Goal: Task Accomplishment & Management: Use online tool/utility

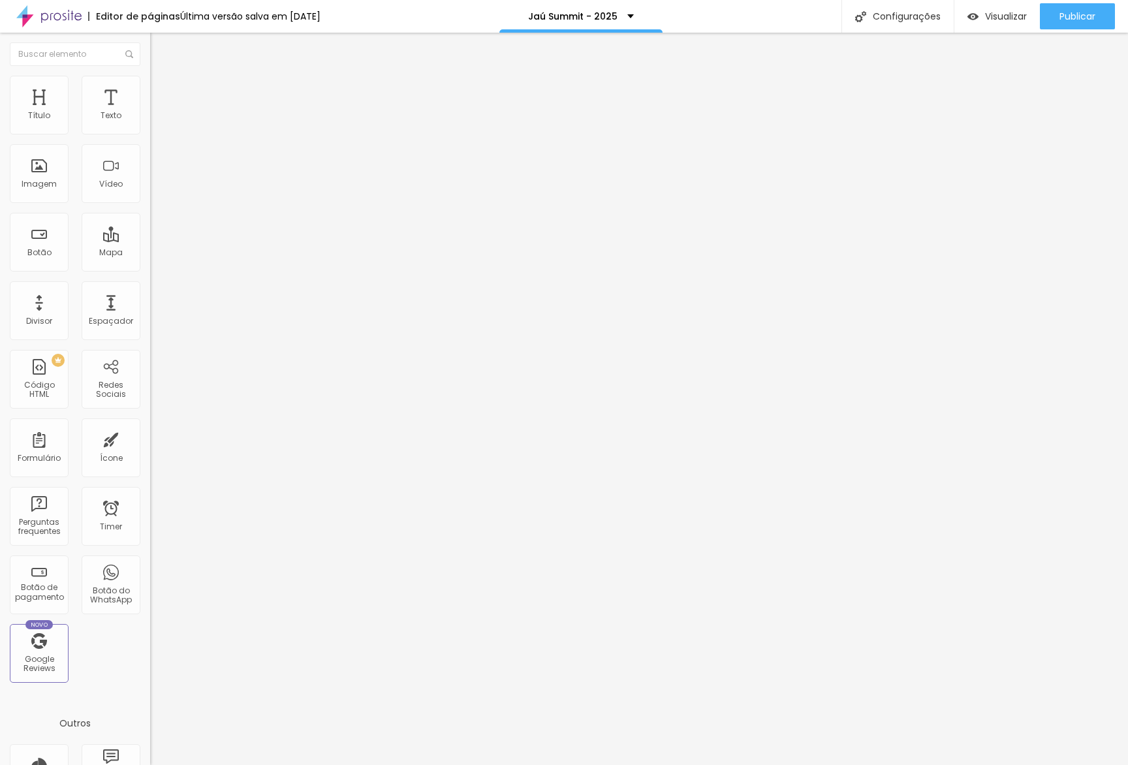
click at [150, 89] on li "Avançado" at bounding box center [225, 95] width 150 height 13
click at [150, 577] on div at bounding box center [225, 577] width 150 height 0
click at [150, 82] on img at bounding box center [156, 82] width 12 height 12
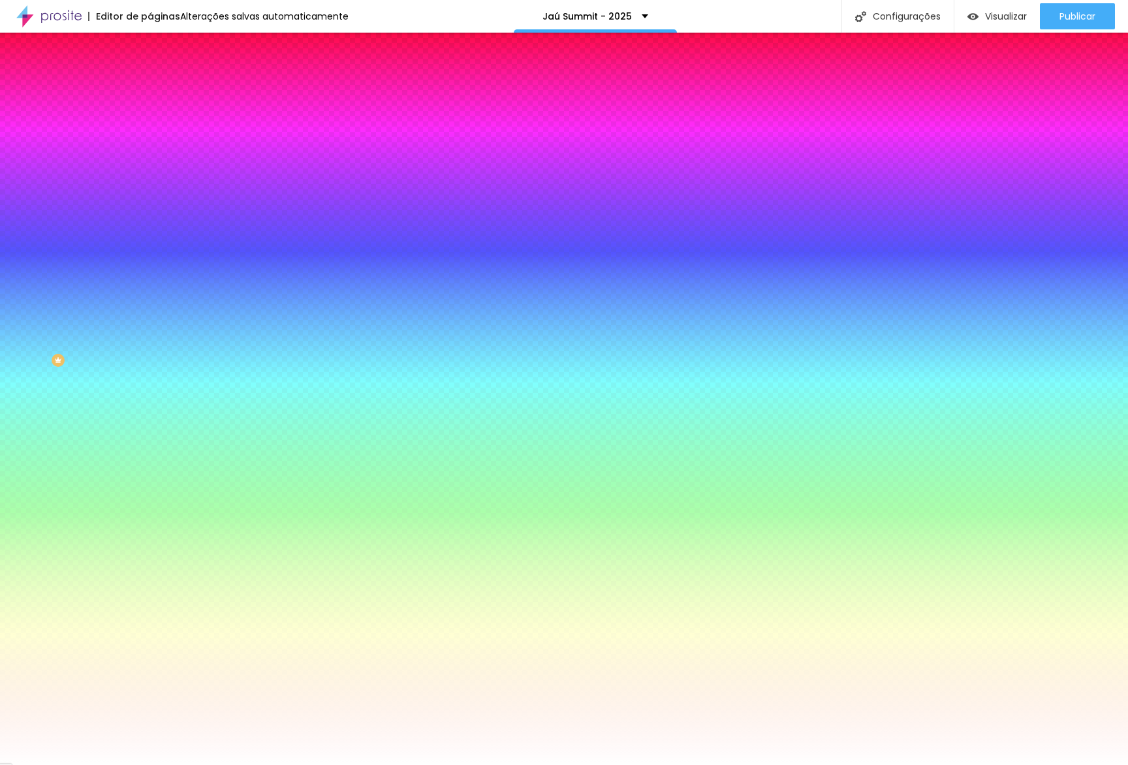
click at [150, 191] on input "#FFFFFF" at bounding box center [228, 184] width 157 height 13
paste input "8"
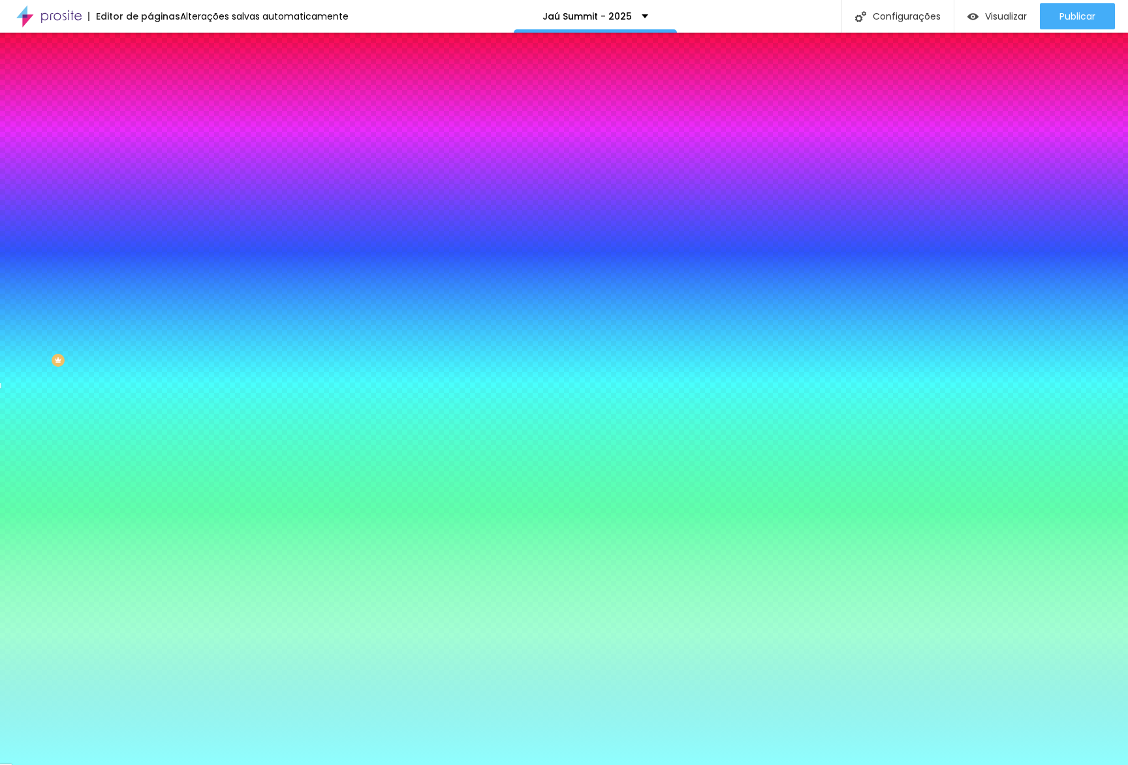
click at [150, 191] on input "#8FFFFF" at bounding box center [228, 184] width 157 height 13
paste input "22CCE"
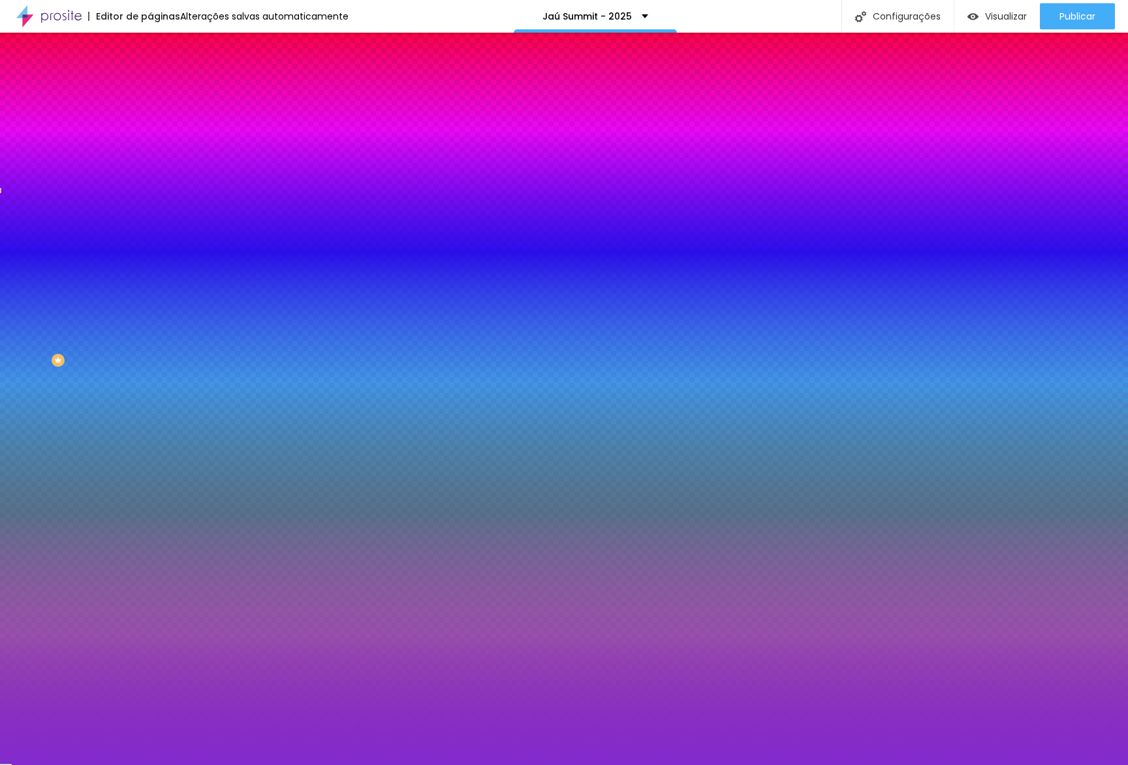
type input "#822CCE"
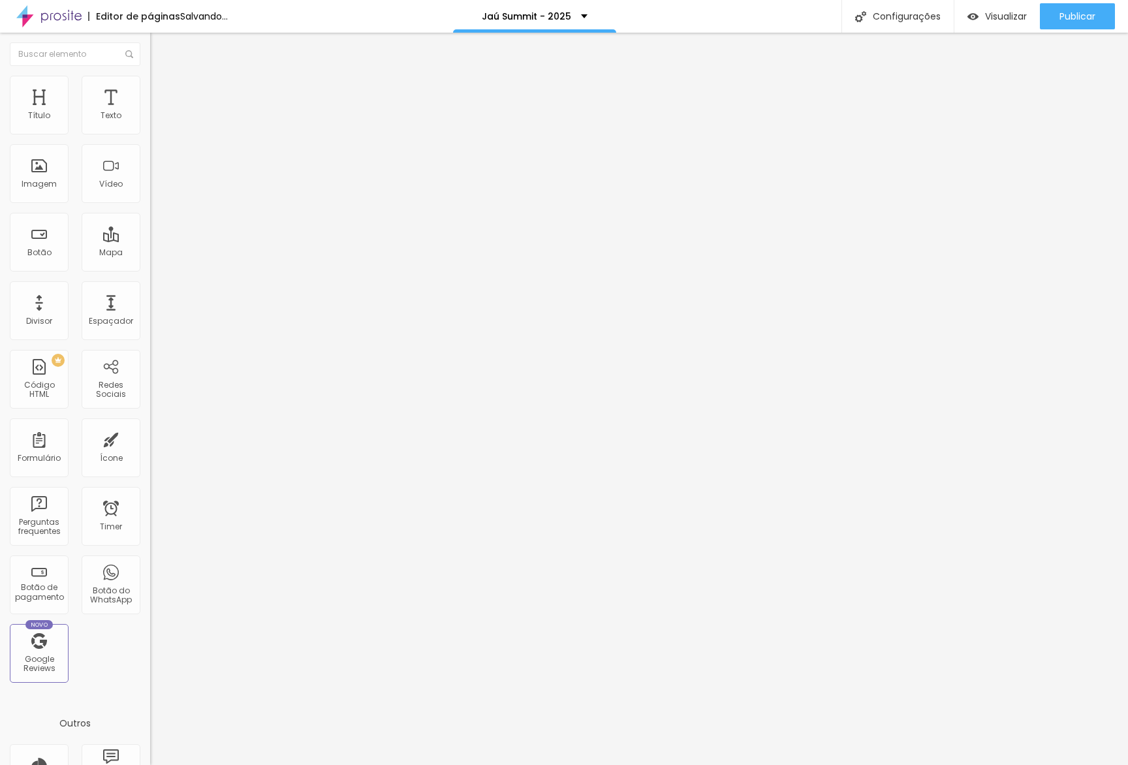
click at [162, 88] on span "Estilo" at bounding box center [172, 84] width 20 height 11
click at [206, 123] on button "px" at bounding box center [216, 117] width 20 height 14
type input "600"
type input "320"
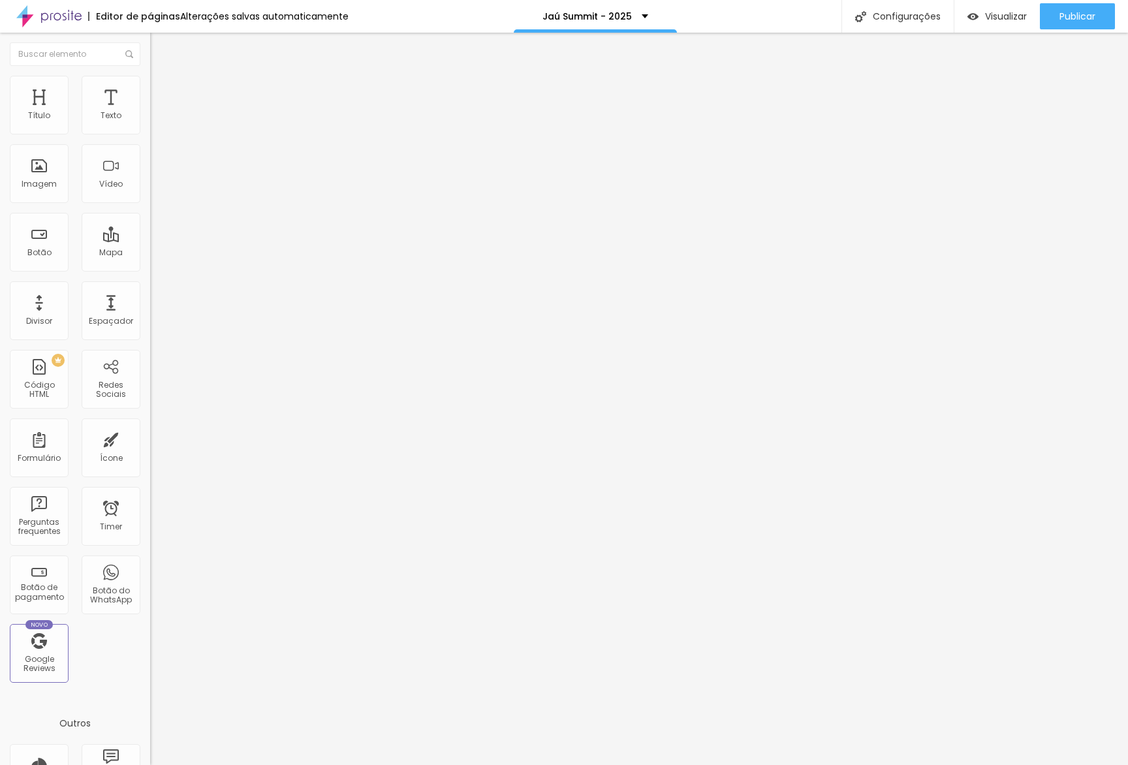
type input "320"
click at [150, 134] on input "range" at bounding box center [192, 128] width 84 height 10
type input "220"
type input "190"
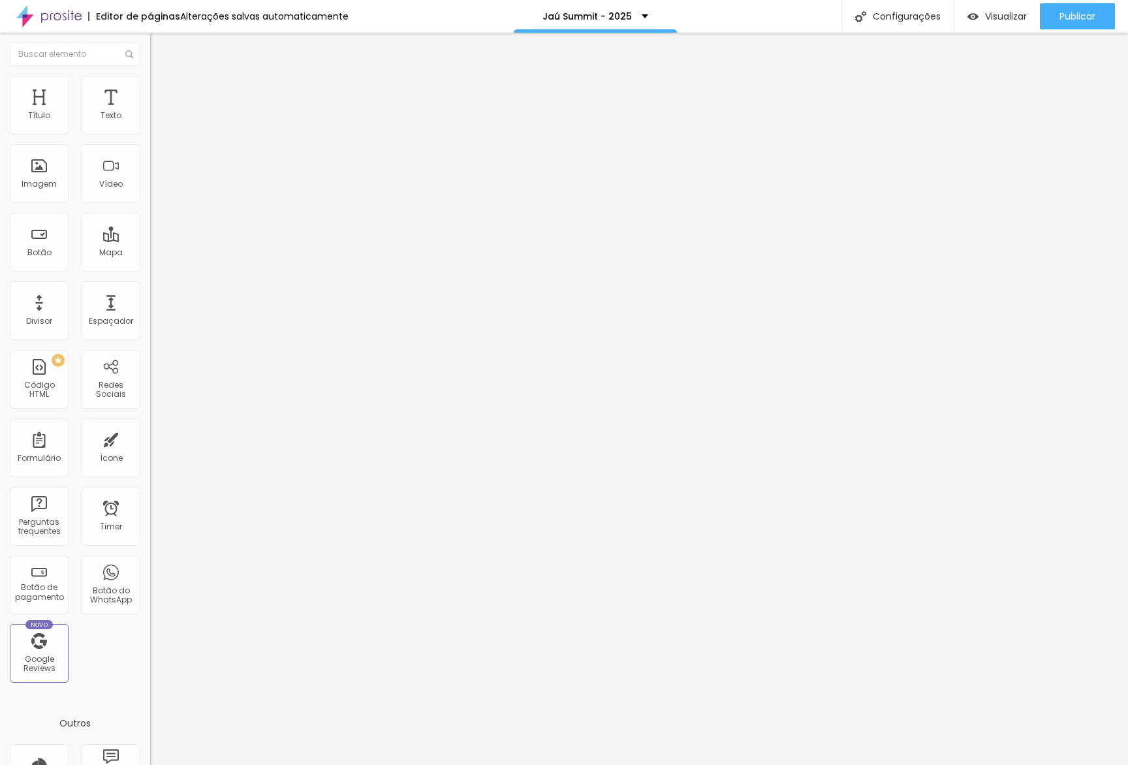
type input "190"
type input "180"
type input "210"
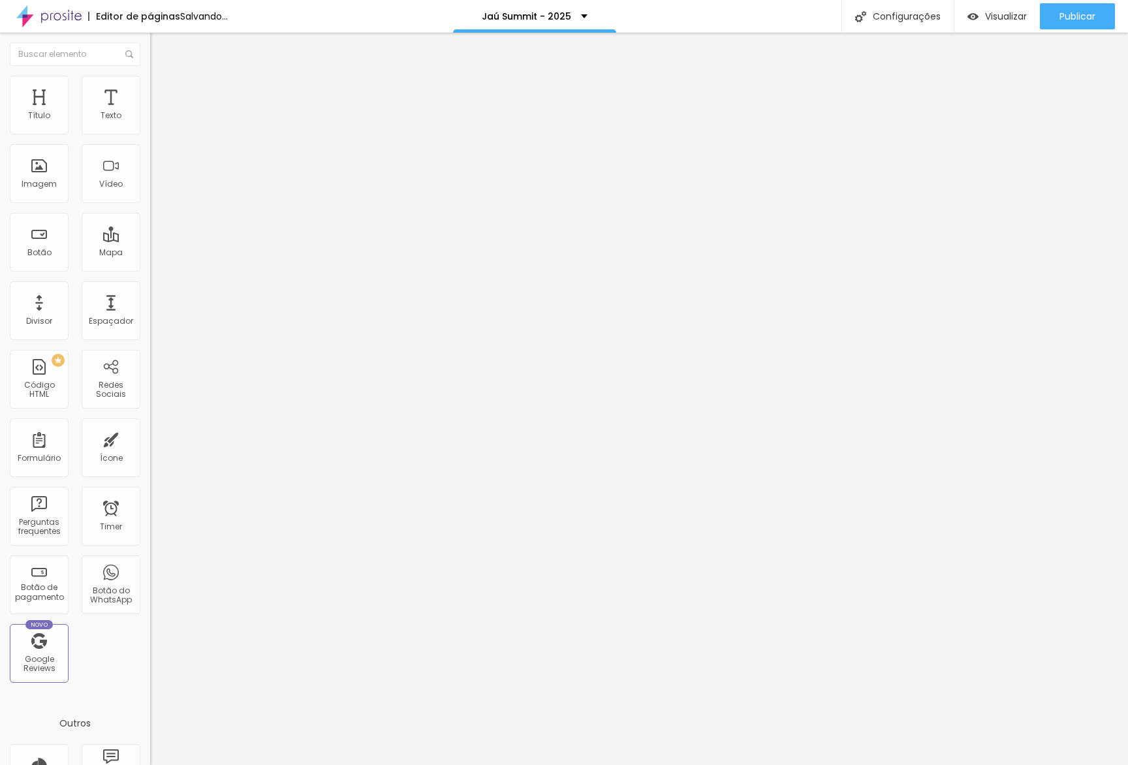
type input "220"
type input "230"
type input "240"
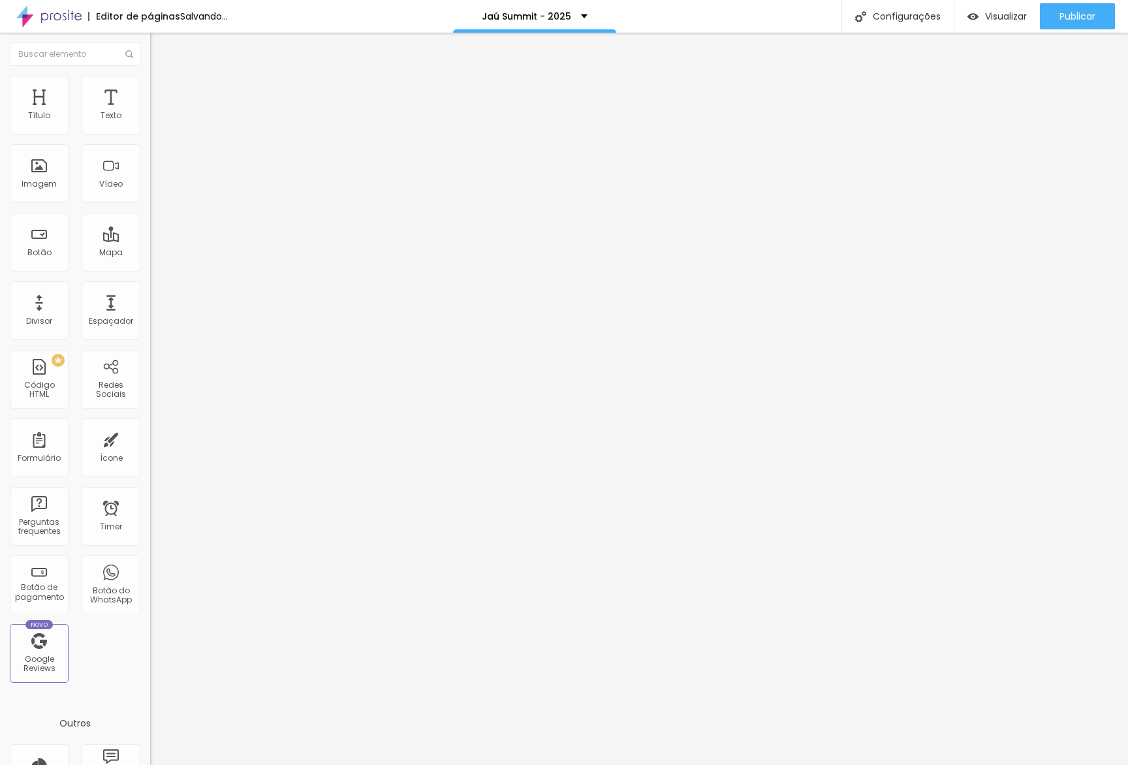
type input "240"
click at [150, 134] on input "range" at bounding box center [192, 128] width 84 height 10
click at [150, 177] on img at bounding box center [154, 172] width 9 height 9
click at [150, 129] on img at bounding box center [154, 124] width 9 height 9
click at [150, 127] on img at bounding box center [154, 124] width 9 height 9
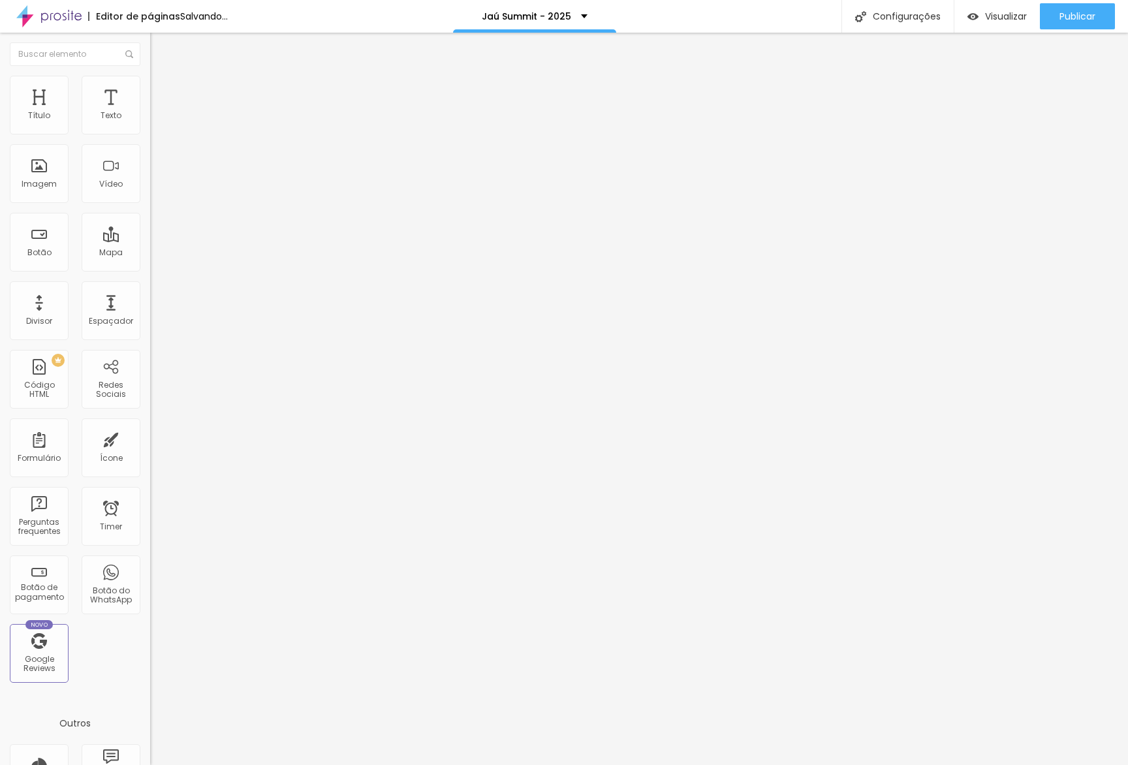
click at [150, 129] on div at bounding box center [225, 125] width 150 height 10
click at [150, 89] on li "Avançado" at bounding box center [225, 95] width 150 height 13
type input "0"
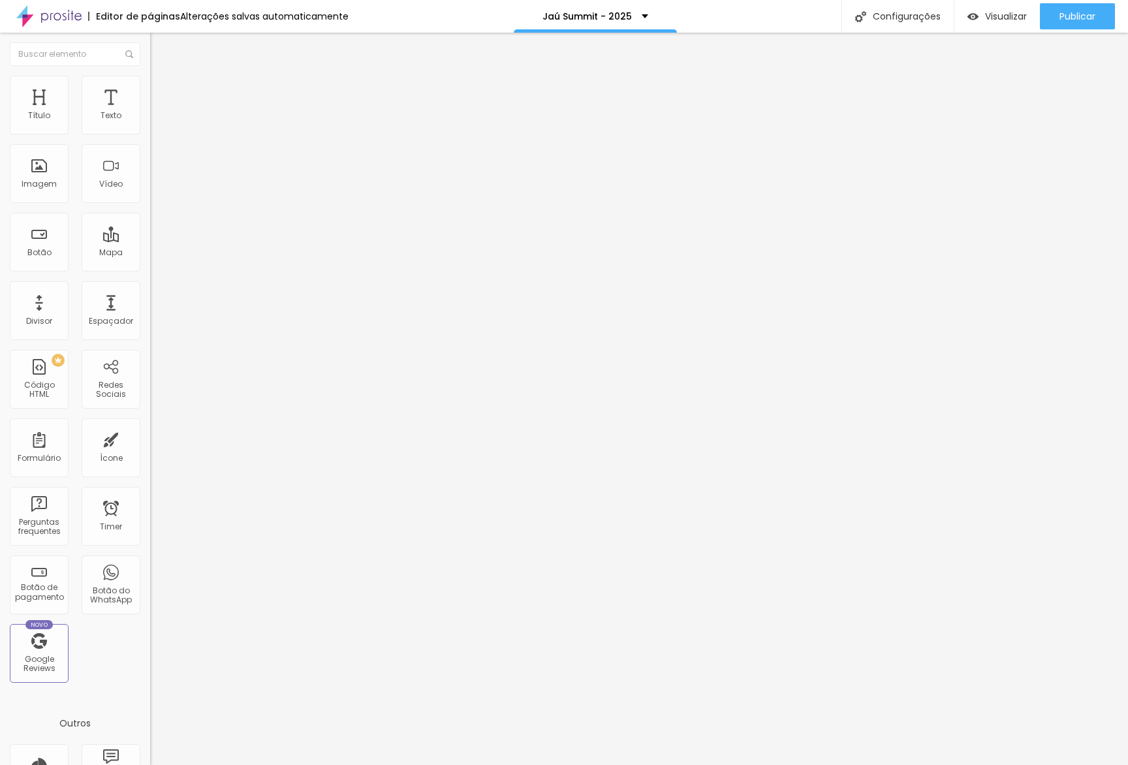
click at [150, 152] on div "20 Espaçamento entre colunas 0 px Espaçamento vertical ID Html Classes Html Vis…" at bounding box center [225, 376] width 150 height 549
click at [150, 89] on img at bounding box center [156, 95] width 12 height 12
type input "15"
type input "10"
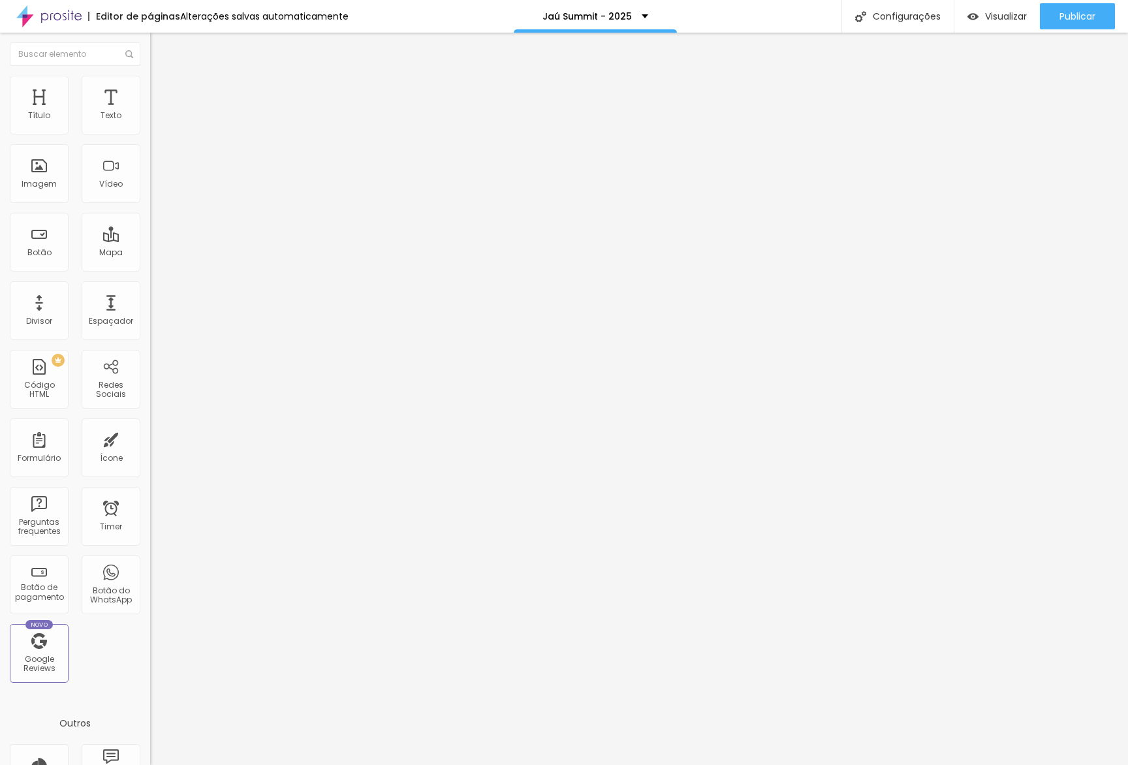
type input "10"
type input "5"
type input "0"
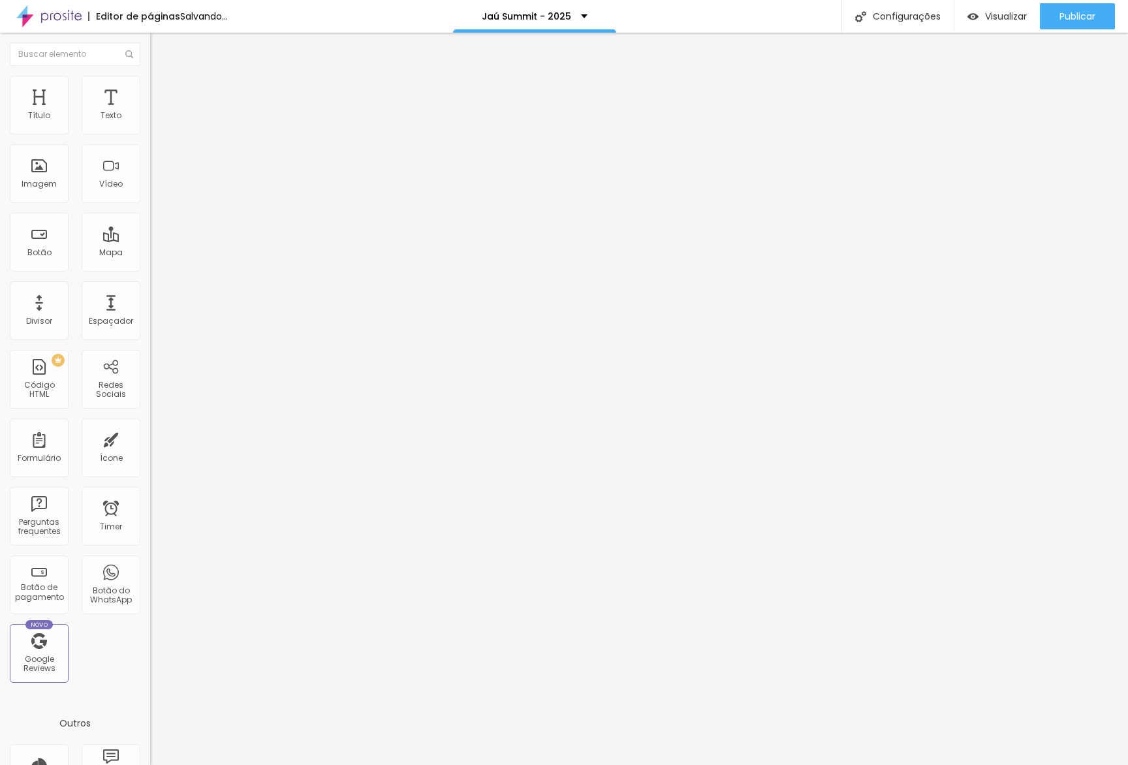
type input "0"
drag, startPoint x: 51, startPoint y: 127, endPoint x: 4, endPoint y: 130, distance: 47.1
click at [150, 129] on div "0 px Espaçamento Interno ID Html Classes Html Visível nos dispositivos Celular …" at bounding box center [225, 284] width 150 height 365
click at [150, 89] on img at bounding box center [156, 95] width 12 height 12
type input "15"
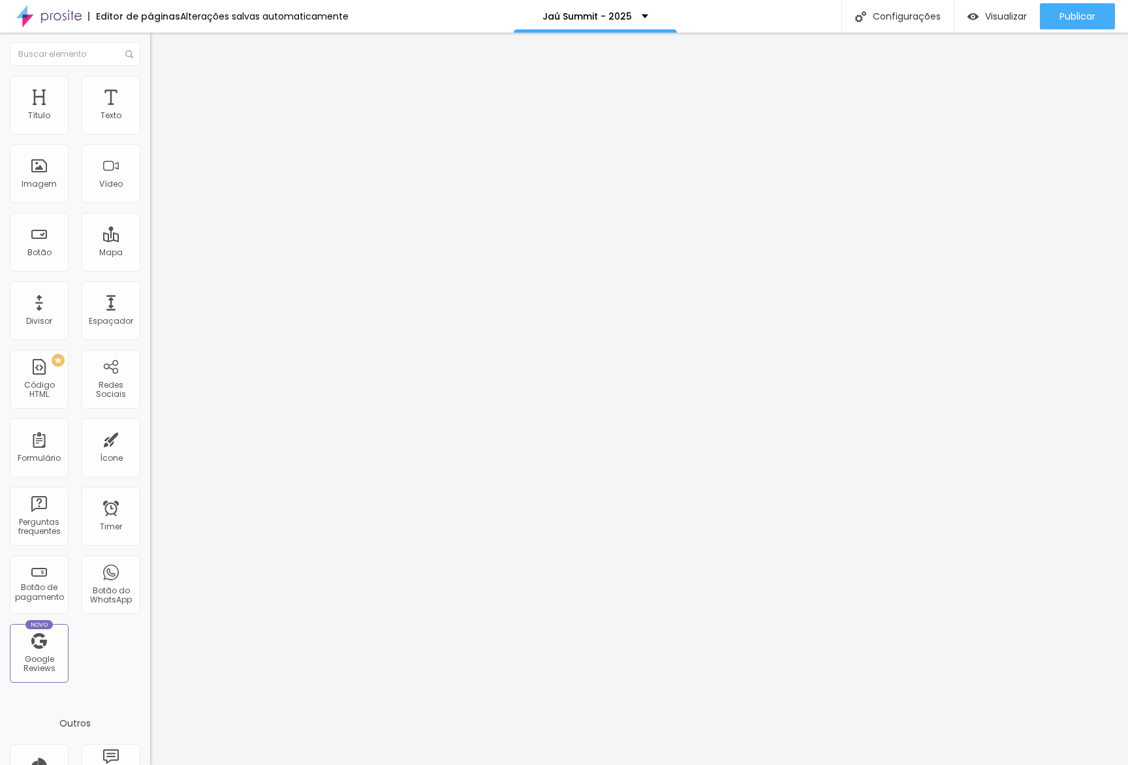
type input "15"
type input "10"
type input "5"
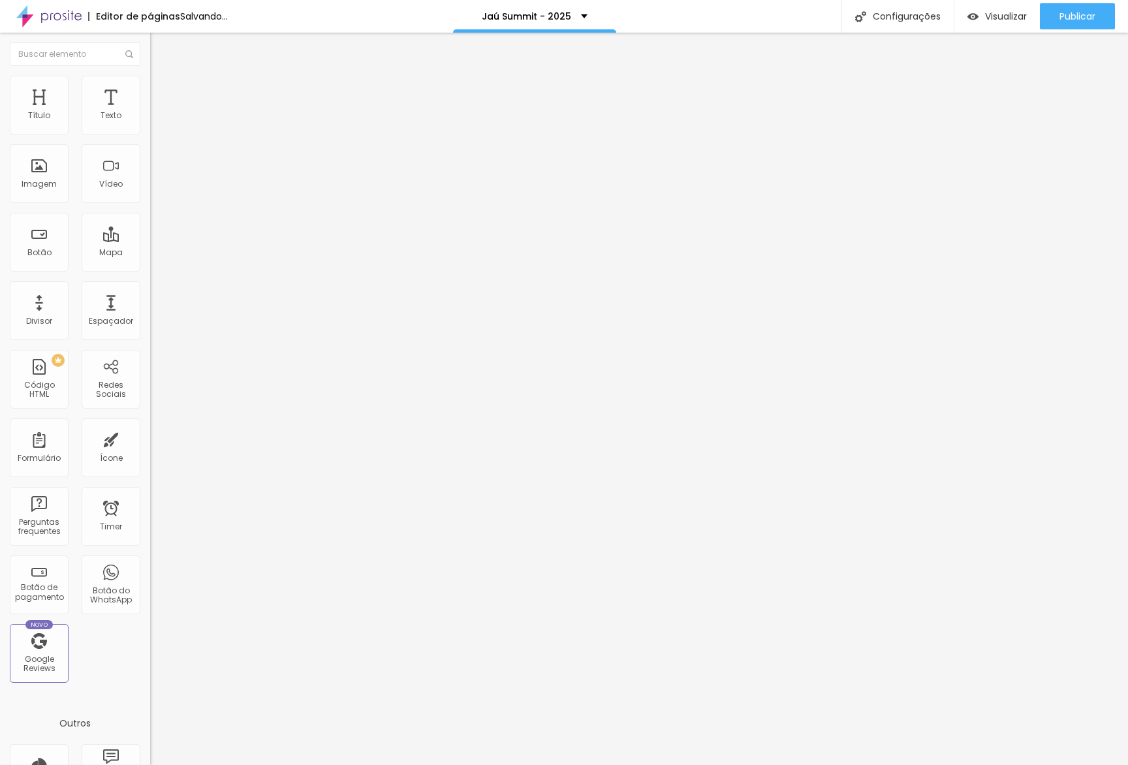
drag, startPoint x: 46, startPoint y: 129, endPoint x: 37, endPoint y: 129, distance: 9.2
type input "5"
click at [150, 253] on input "range" at bounding box center [192, 258] width 84 height 10
click at [162, 93] on span "Avançado" at bounding box center [183, 97] width 43 height 11
type input "15"
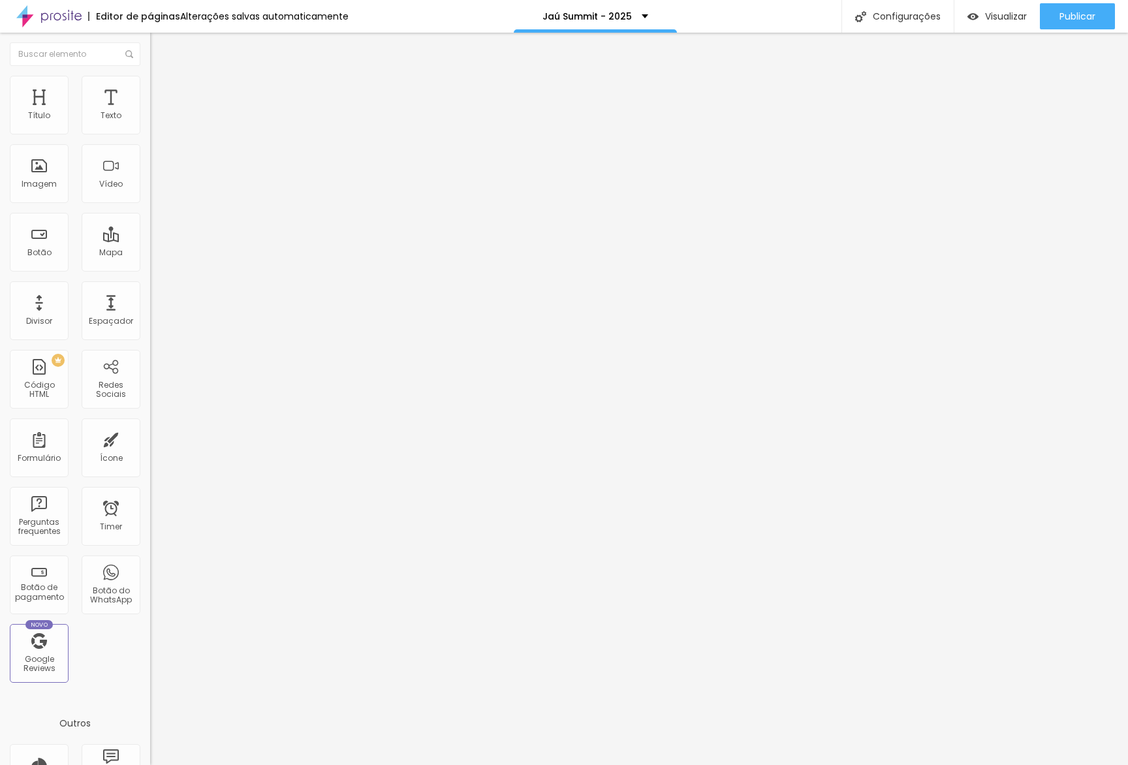
type input "15"
type input "10"
type input "5"
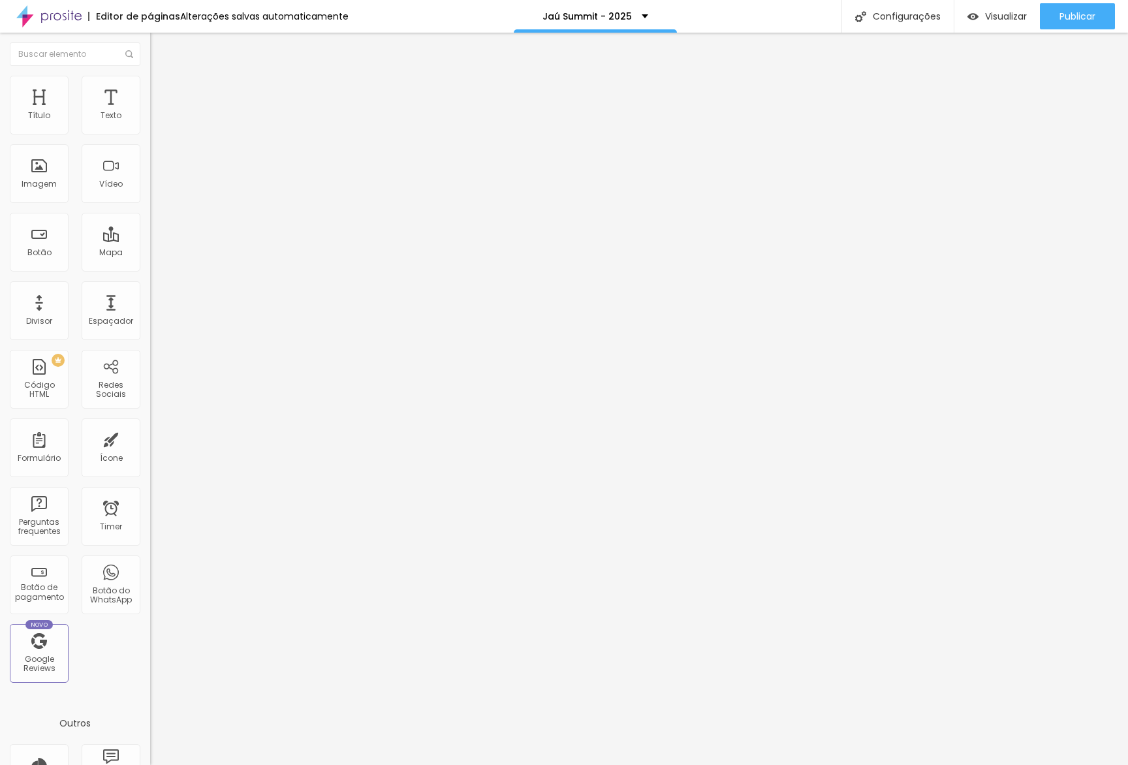
type input "0"
drag, startPoint x: 45, startPoint y: 127, endPoint x: 16, endPoint y: 127, distance: 29.4
click at [150, 127] on div "0 px Espaçamento Interno" at bounding box center [225, 194] width 150 height 185
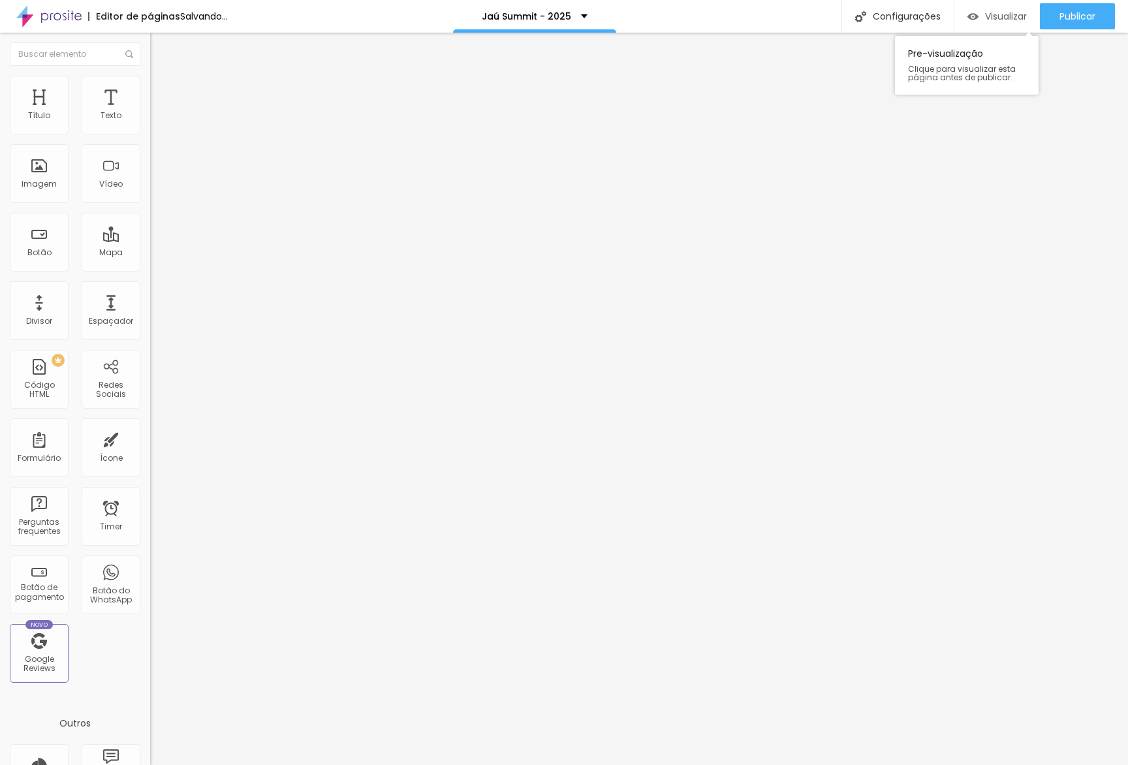
click at [992, 16] on span "Visualizar" at bounding box center [1006, 16] width 42 height 10
click at [130, 215] on div "Mapa" at bounding box center [111, 242] width 59 height 59
click at [150, 59] on button "Editar Seção" at bounding box center [225, 48] width 150 height 30
click at [150, 89] on img at bounding box center [156, 95] width 12 height 12
click at [150, 577] on div at bounding box center [225, 577] width 150 height 0
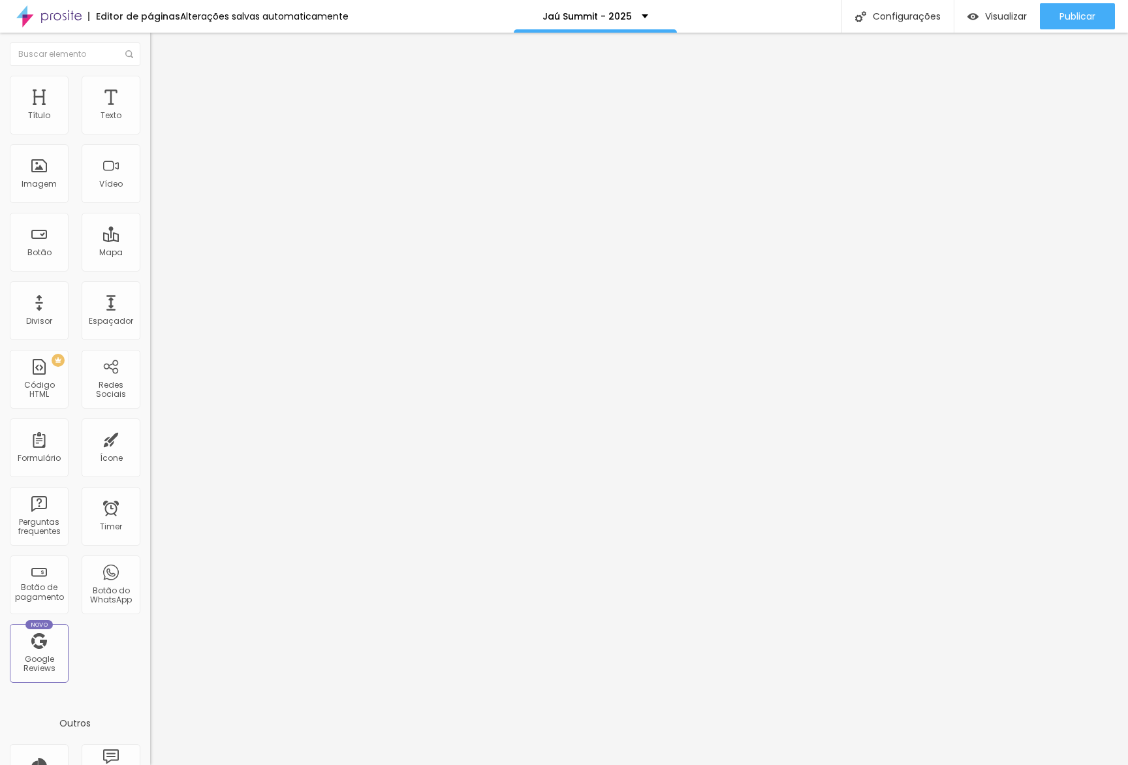
click at [160, 46] on img "button" at bounding box center [165, 47] width 10 height 10
click at [150, 112] on span "Adicionar imagem" at bounding box center [192, 106] width 84 height 11
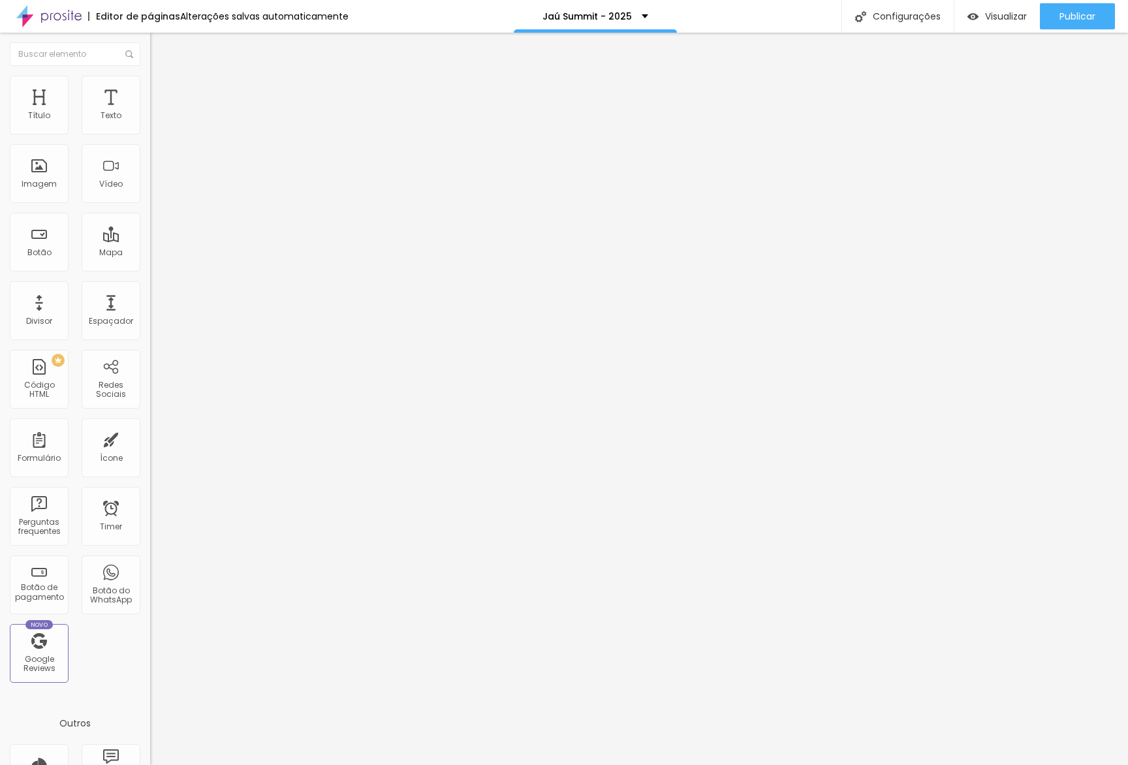
click at [162, 90] on span "Estilo" at bounding box center [172, 84] width 20 height 11
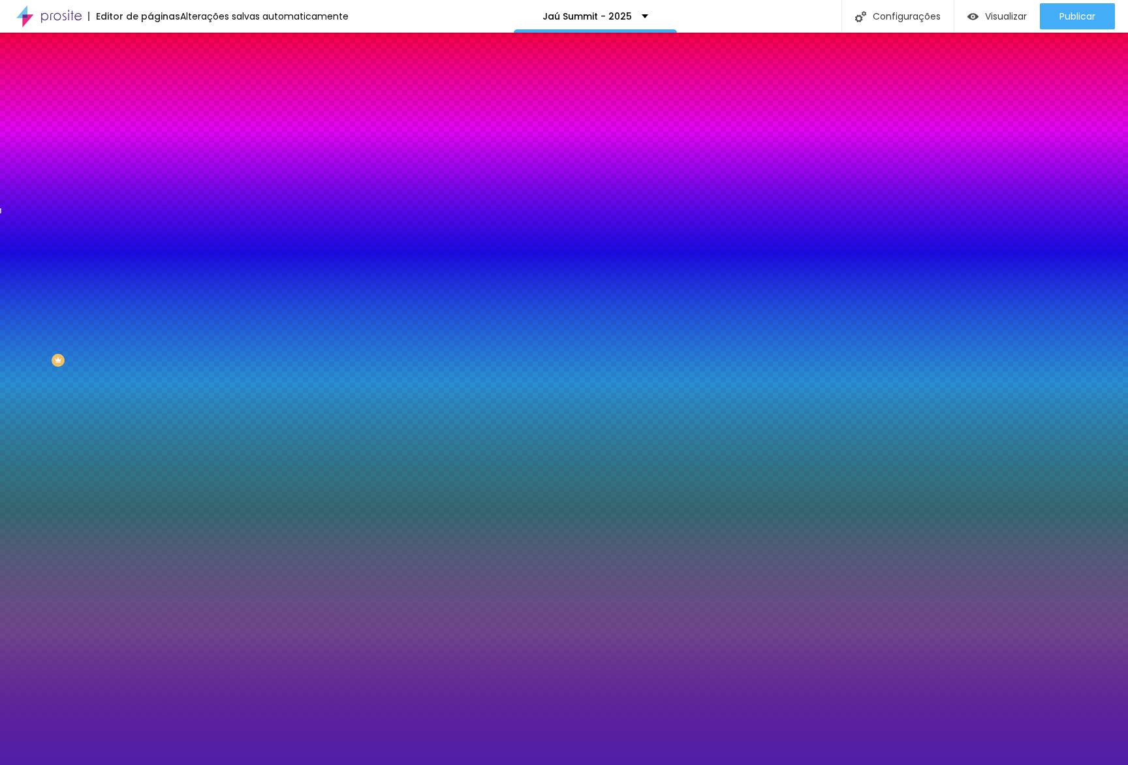
click at [150, 191] on input "#511EA7" at bounding box center [228, 184] width 157 height 13
paste input
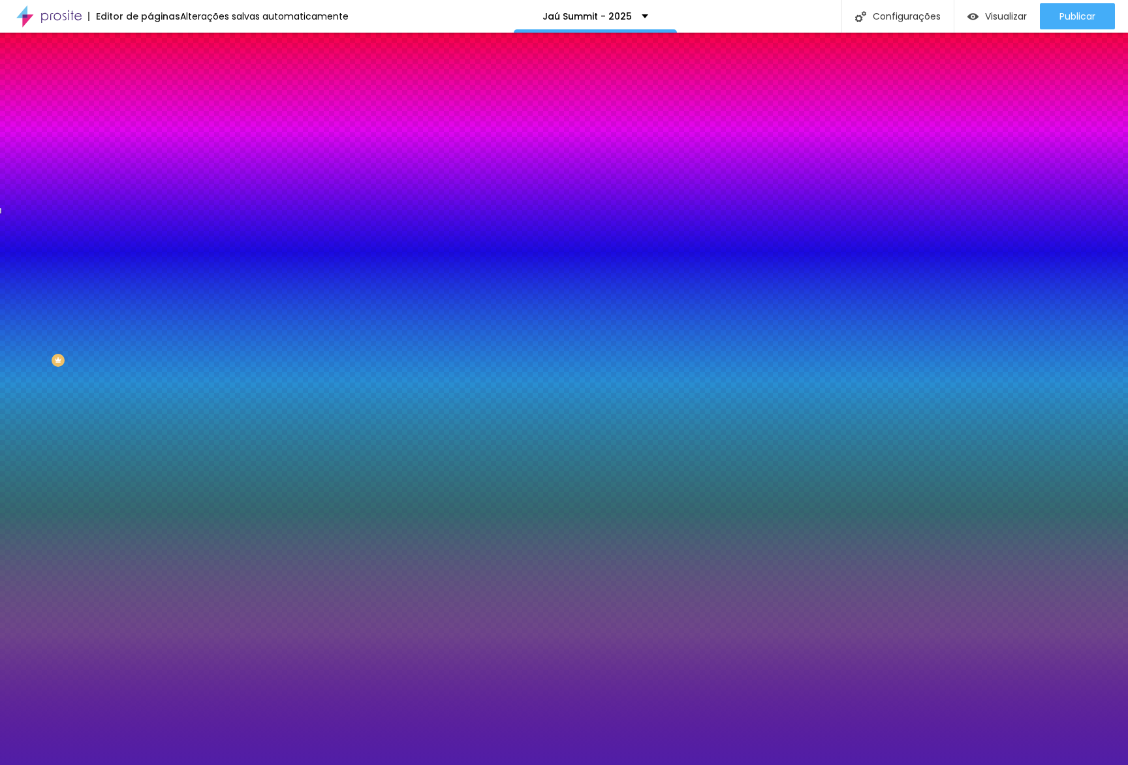
type input "#511EA7"
click at [150, 178] on div at bounding box center [225, 178] width 150 height 0
drag, startPoint x: 131, startPoint y: 399, endPoint x: 148, endPoint y: 428, distance: 33.4
click at [150, 428] on div "Editar Seção Conteúdo Estilo Avançado Imagem de fundo Trocar imagem Efeito da I…" at bounding box center [225, 399] width 150 height 733
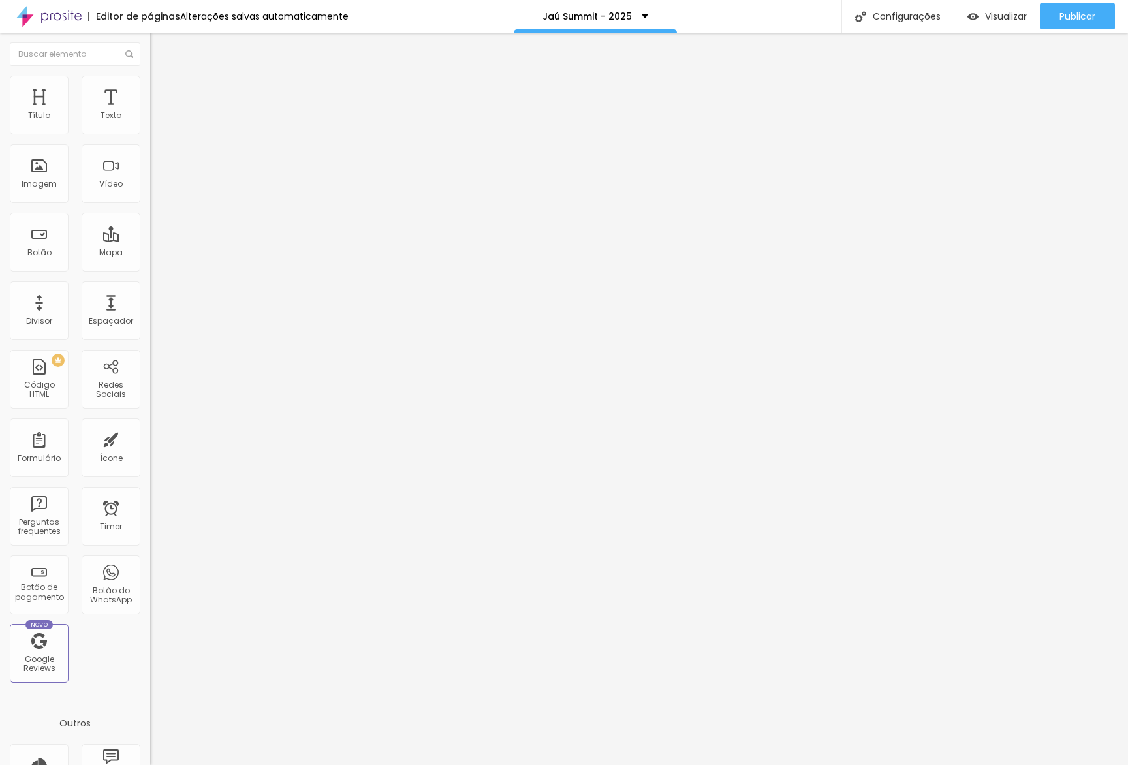
click at [150, 102] on li "Avançado" at bounding box center [225, 95] width 150 height 13
click at [1007, 21] on span "Visualizar" at bounding box center [1006, 16] width 42 height 10
drag, startPoint x: 136, startPoint y: 91, endPoint x: 99, endPoint y: 112, distance: 42.1
click at [162, 92] on span "Avançado" at bounding box center [183, 97] width 43 height 11
type input "0"
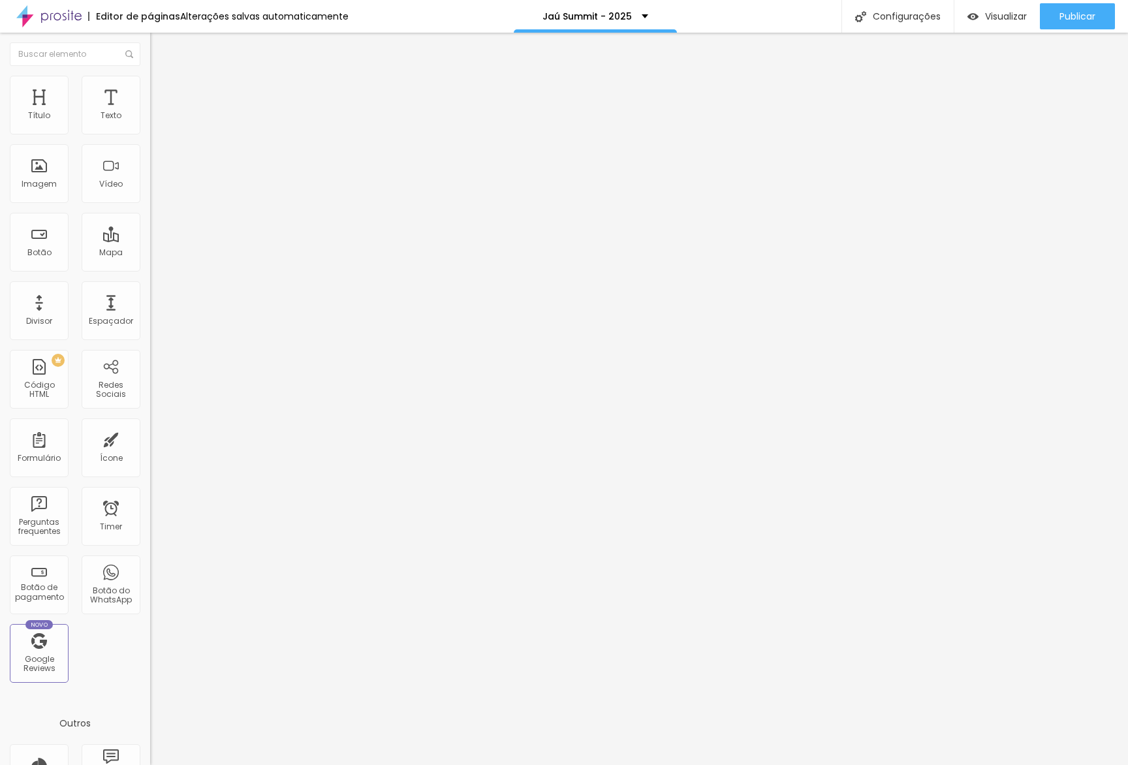
type input "0"
click at [150, 438] on input "range" at bounding box center [192, 443] width 84 height 10
click at [1004, 17] on span "Visualizar" at bounding box center [1006, 16] width 42 height 10
click at [162, 90] on span "Estilo" at bounding box center [172, 84] width 20 height 11
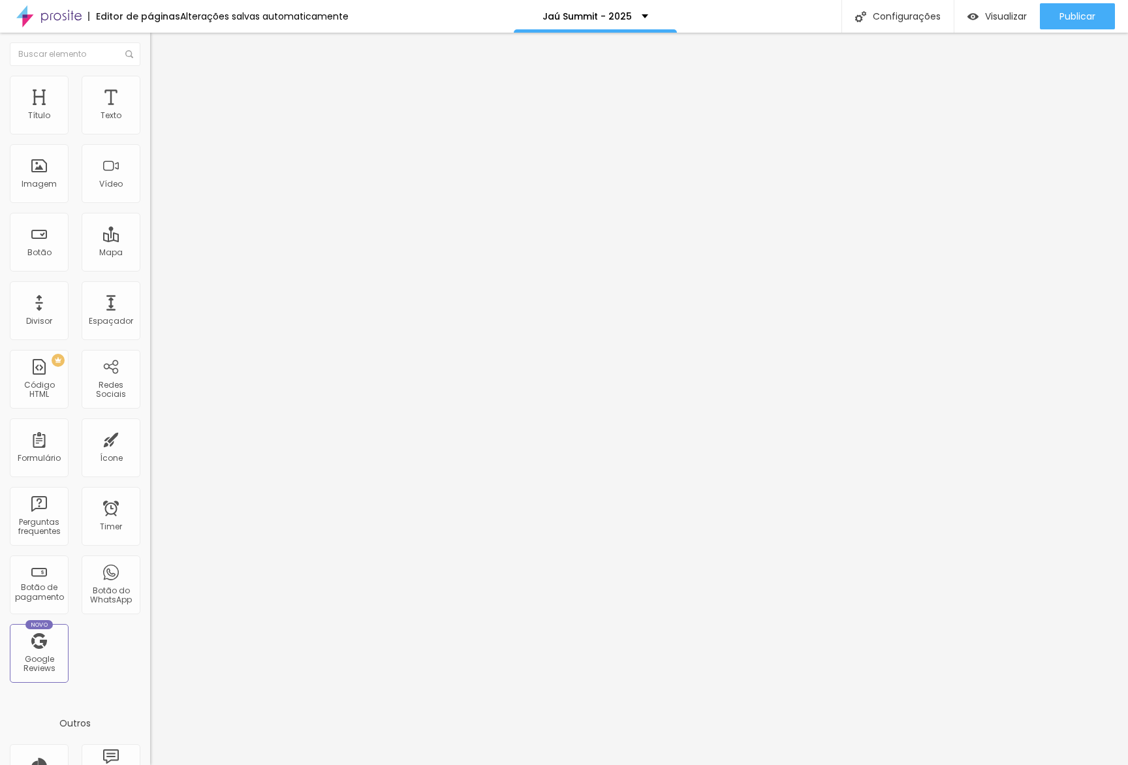
click at [150, 123] on input "100" at bounding box center [178, 117] width 56 height 14
type input "9"
type input "10"
type input "90"
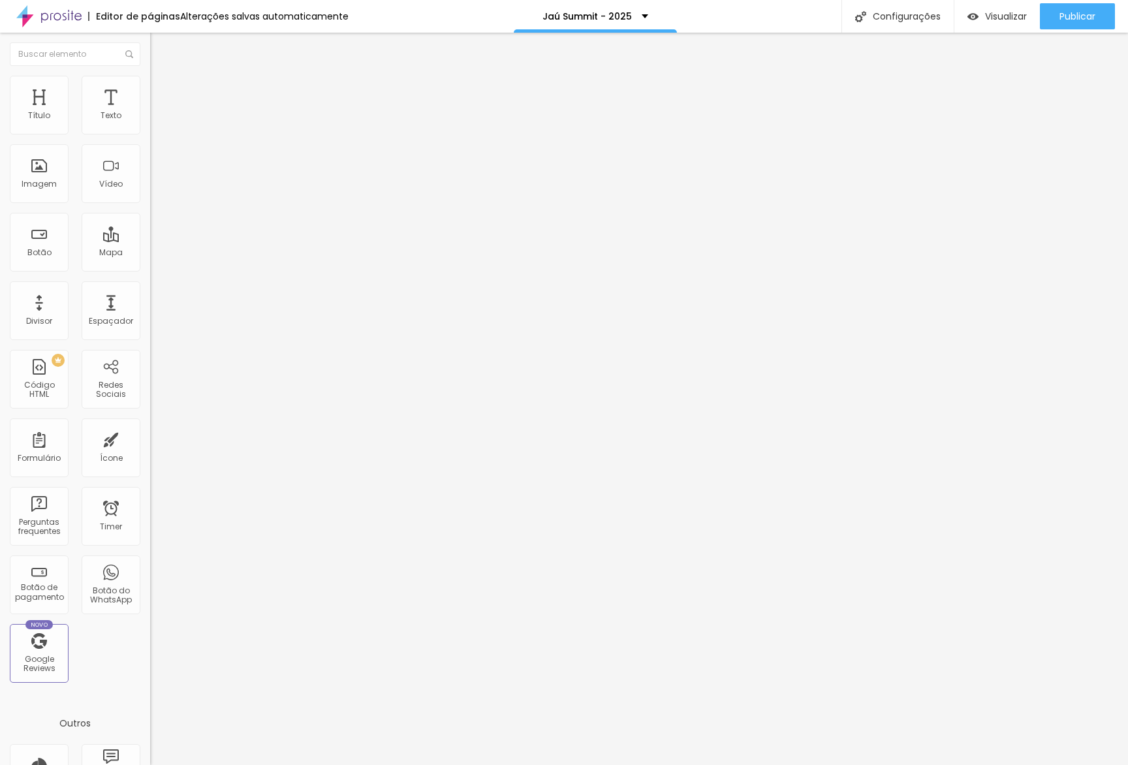
type input "90"
click at [981, 20] on div "Visualizar" at bounding box center [997, 16] width 59 height 11
drag, startPoint x: 131, startPoint y: 69, endPoint x: 120, endPoint y: 76, distance: 13.2
click at [150, 71] on ul "Estilo Avançado" at bounding box center [225, 76] width 150 height 26
click at [150, 76] on li "Avançado" at bounding box center [225, 82] width 150 height 13
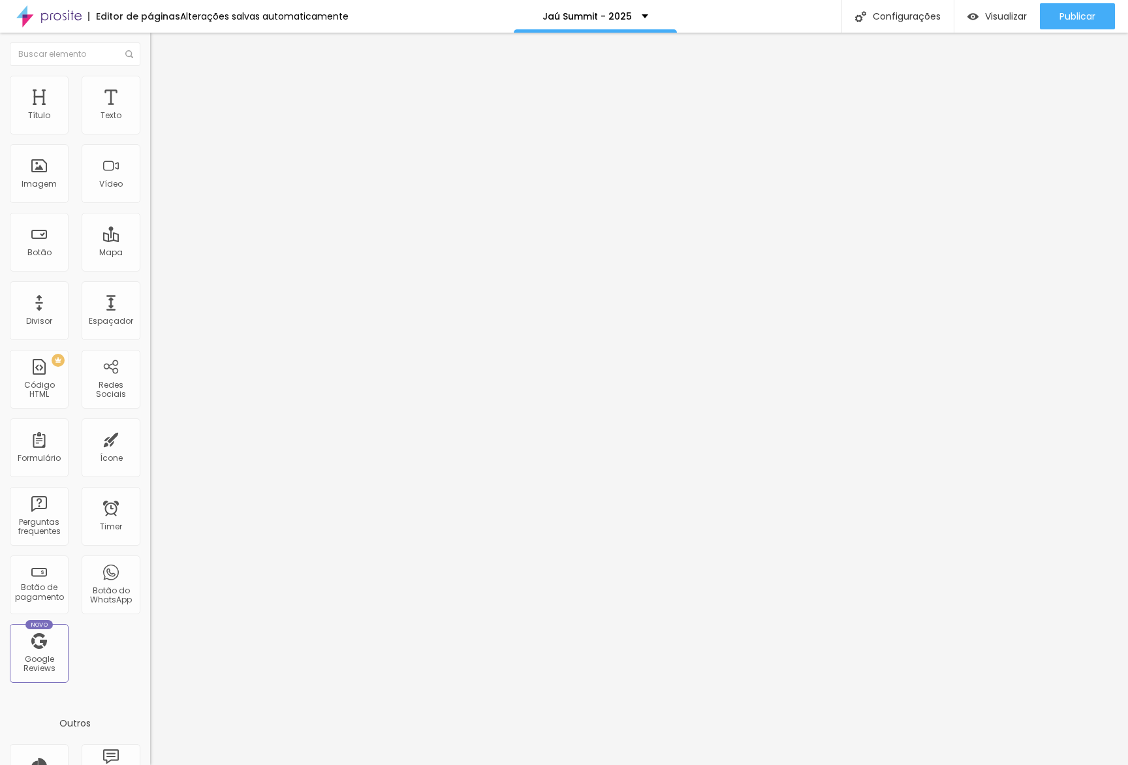
click at [150, 437] on input "10" at bounding box center [178, 444] width 56 height 14
type input "3"
type input "30"
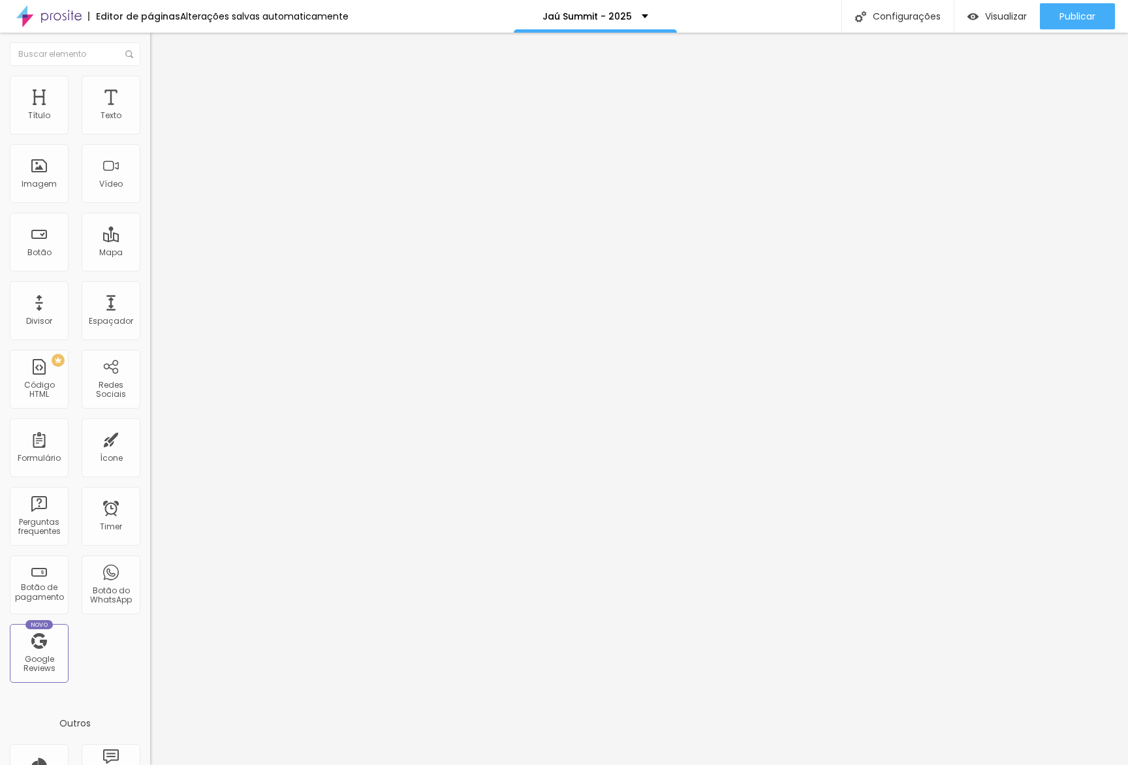
type input "30"
click at [989, 9] on div "Visualizar" at bounding box center [997, 16] width 59 height 26
click at [150, 89] on li "Estilo" at bounding box center [225, 82] width 150 height 13
click at [150, 125] on div at bounding box center [225, 125] width 150 height 10
click at [162, 93] on span "Avançado" at bounding box center [183, 97] width 43 height 11
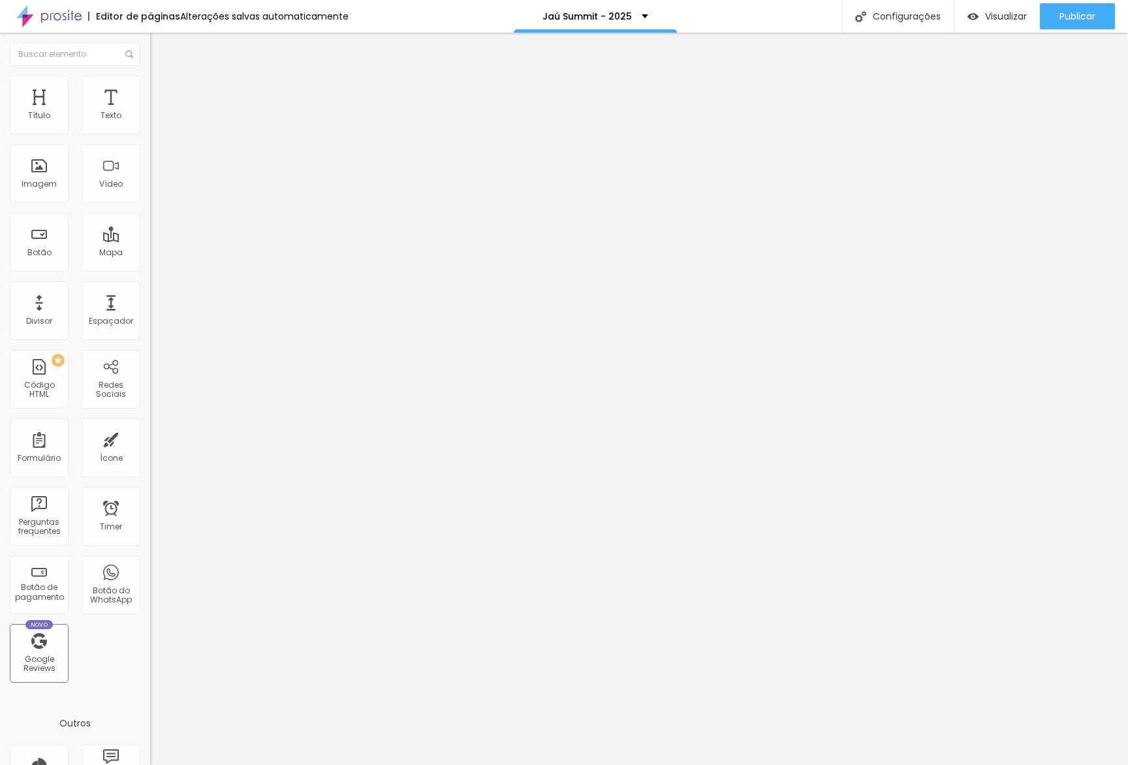
click at [150, 450] on input "30" at bounding box center [178, 457] width 56 height 14
type input "0"
click at [150, 265] on input "15" at bounding box center [178, 272] width 56 height 14
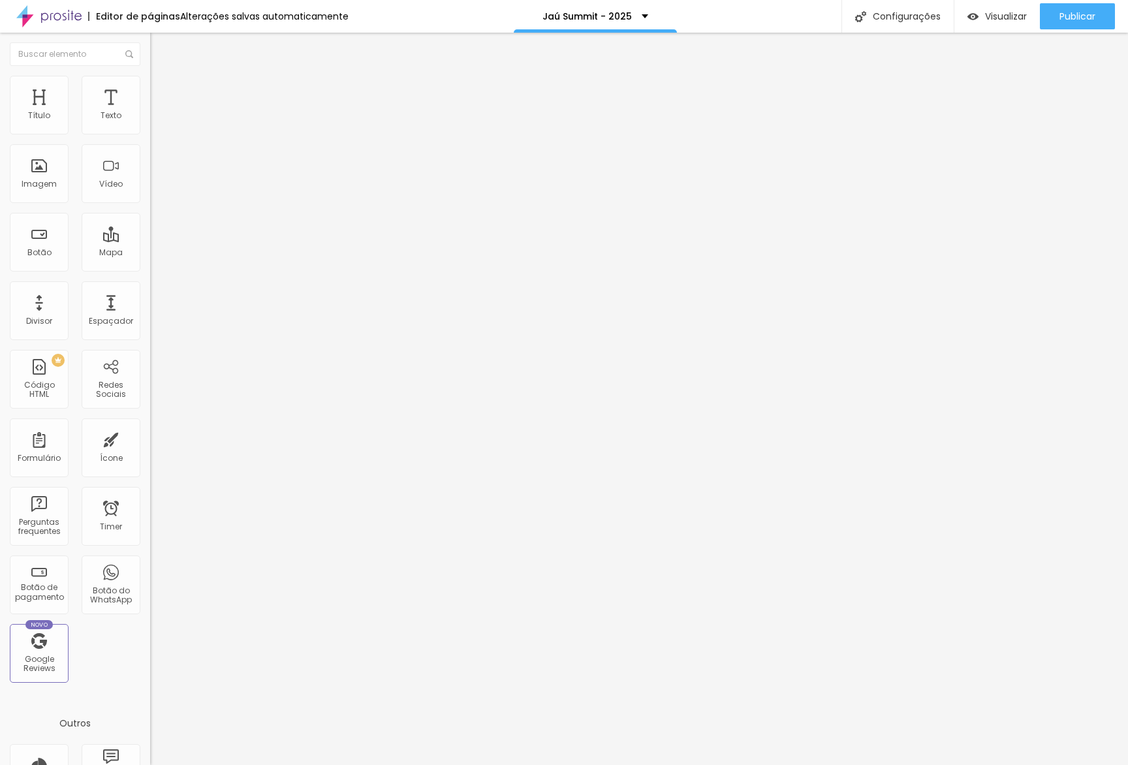
click at [150, 265] on input "15" at bounding box center [178, 272] width 56 height 14
type input "1"
type input "50"
type input "0"
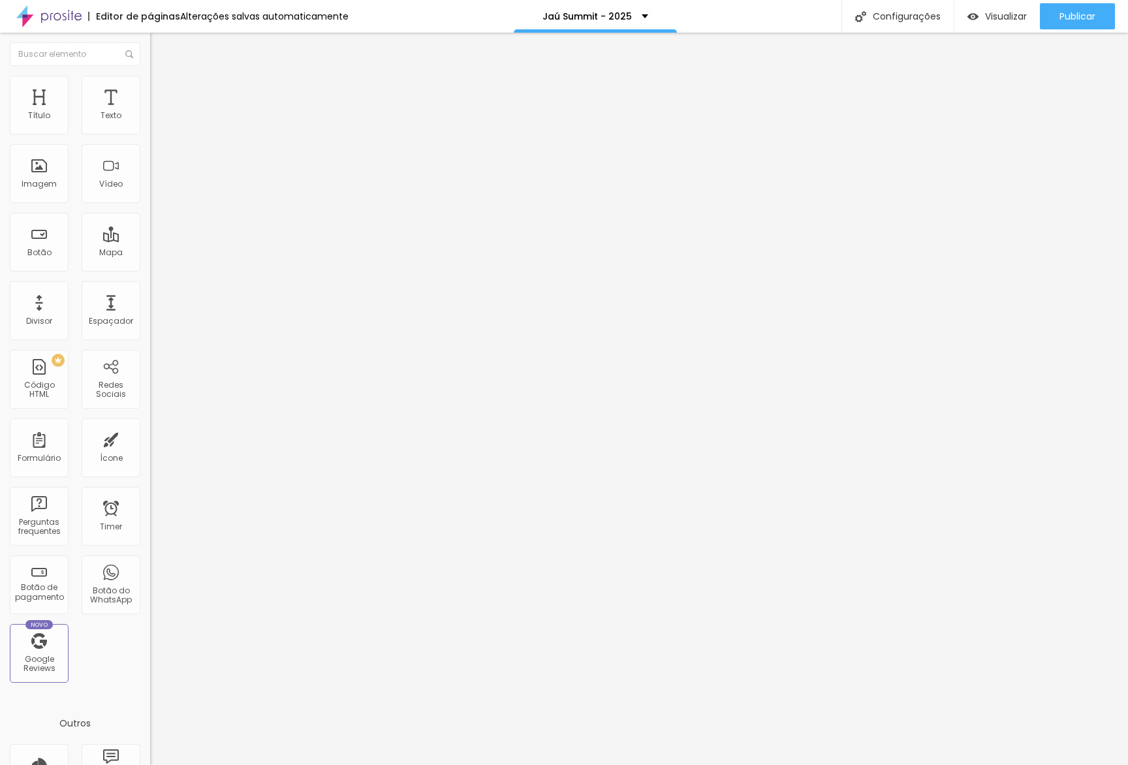
click at [162, 90] on span "Avançado" at bounding box center [183, 84] width 43 height 11
click at [150, 252] on input "30" at bounding box center [178, 259] width 56 height 14
type input "1"
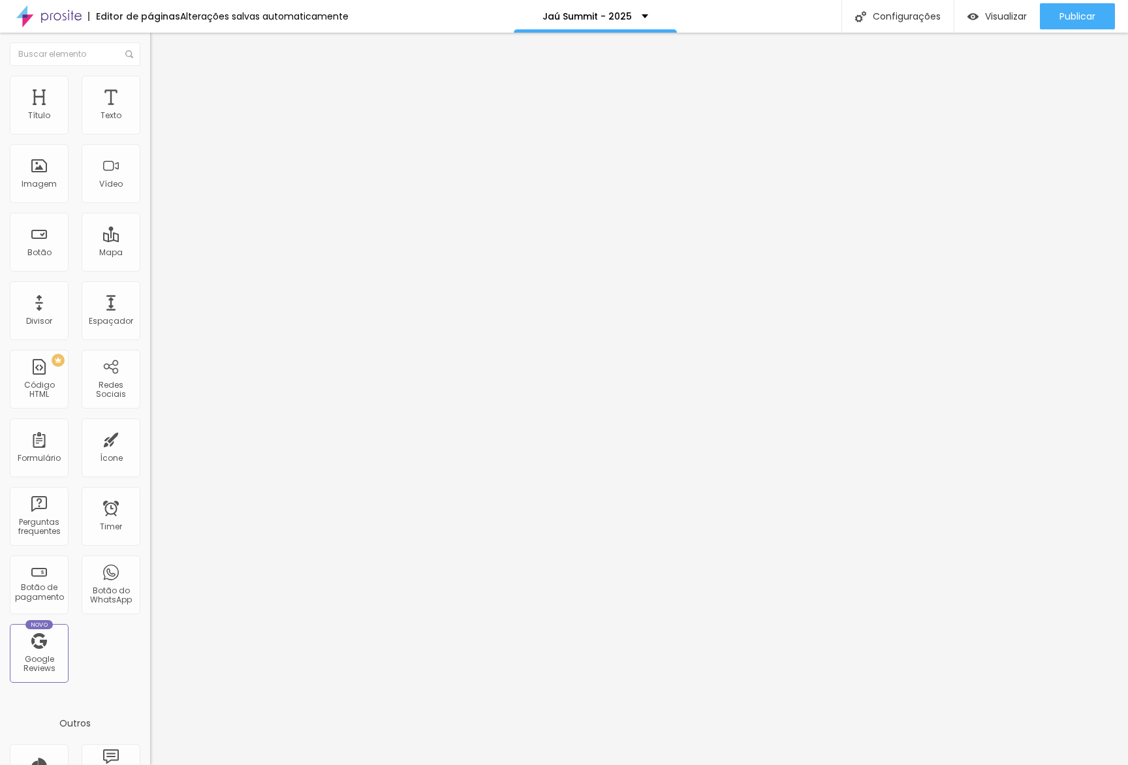
type input "10"
type input "1"
type input "10"
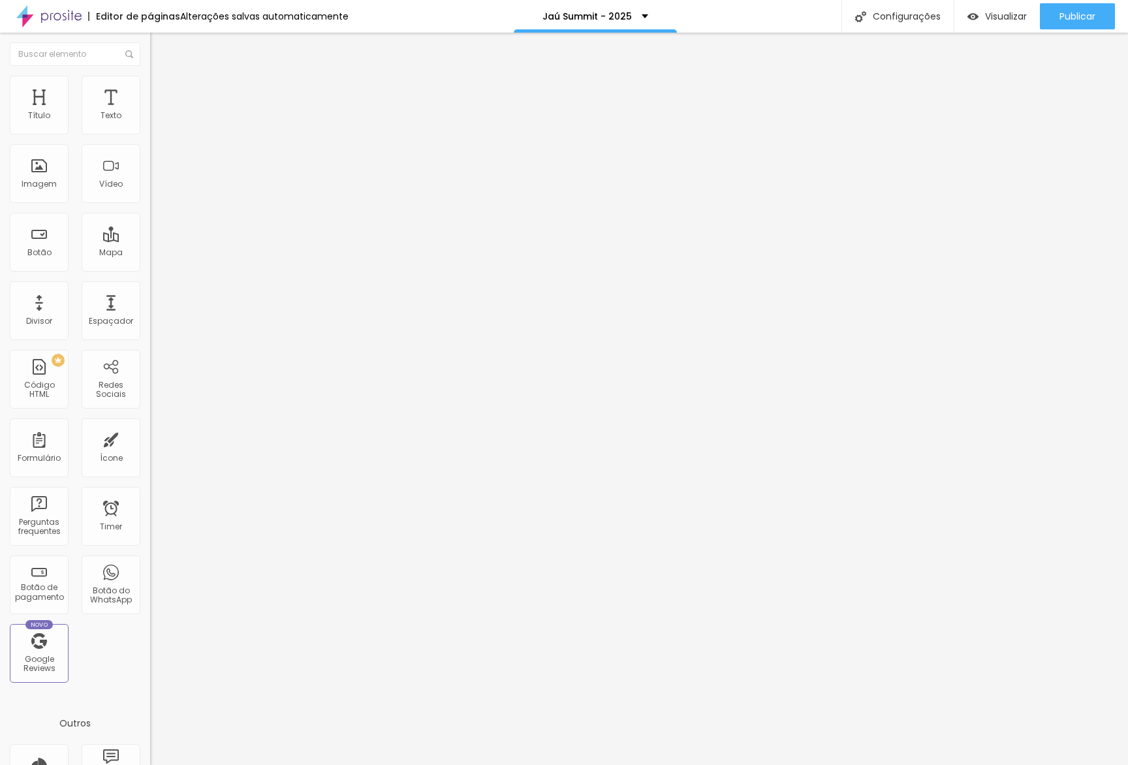
type input "10"
click at [150, 89] on li "Avançado" at bounding box center [225, 95] width 150 height 13
click at [150, 265] on input "25" at bounding box center [178, 272] width 56 height 14
type input "1"
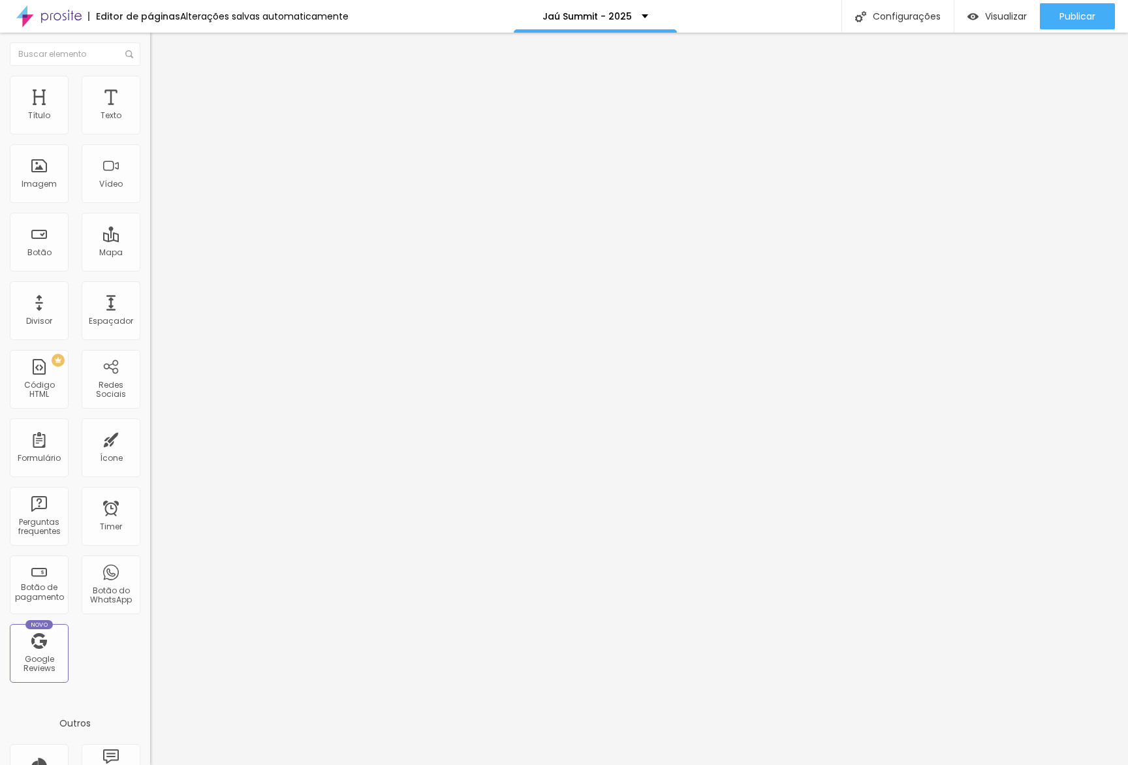
type input "10"
type input "1"
type input "10"
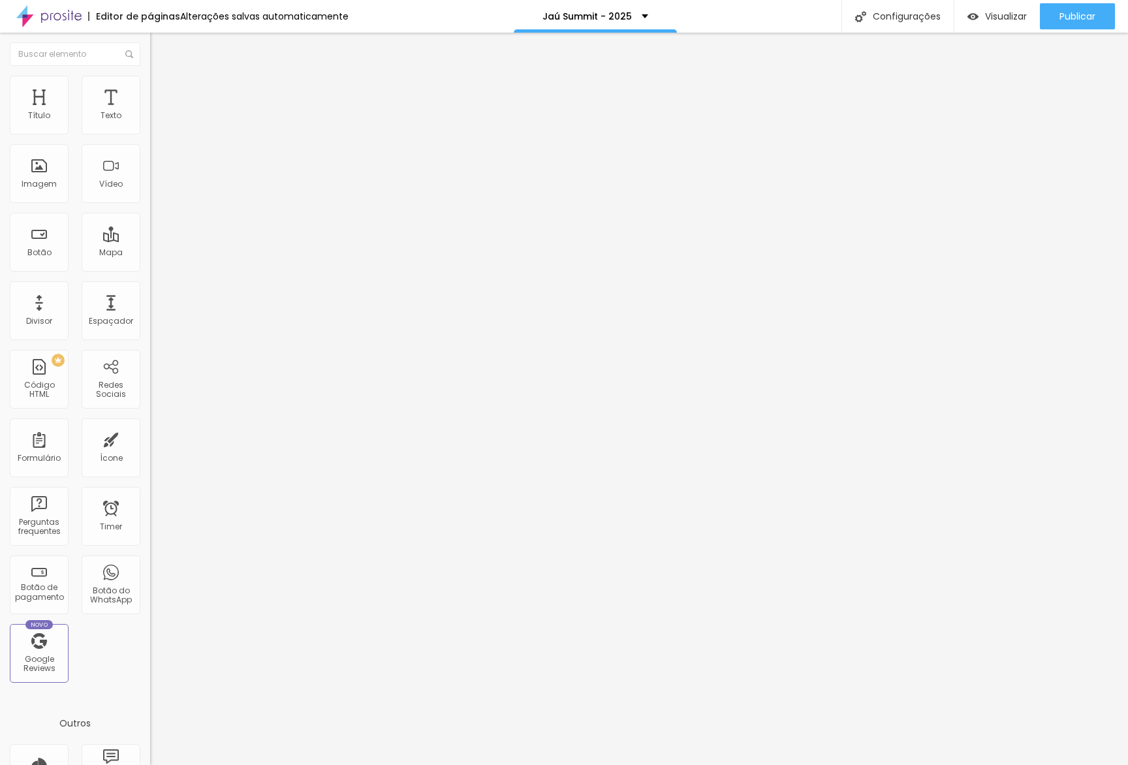
type input "10"
click at [989, 15] on span "Visualizar" at bounding box center [1006, 16] width 42 height 10
click at [150, 195] on button "button" at bounding box center [159, 188] width 18 height 14
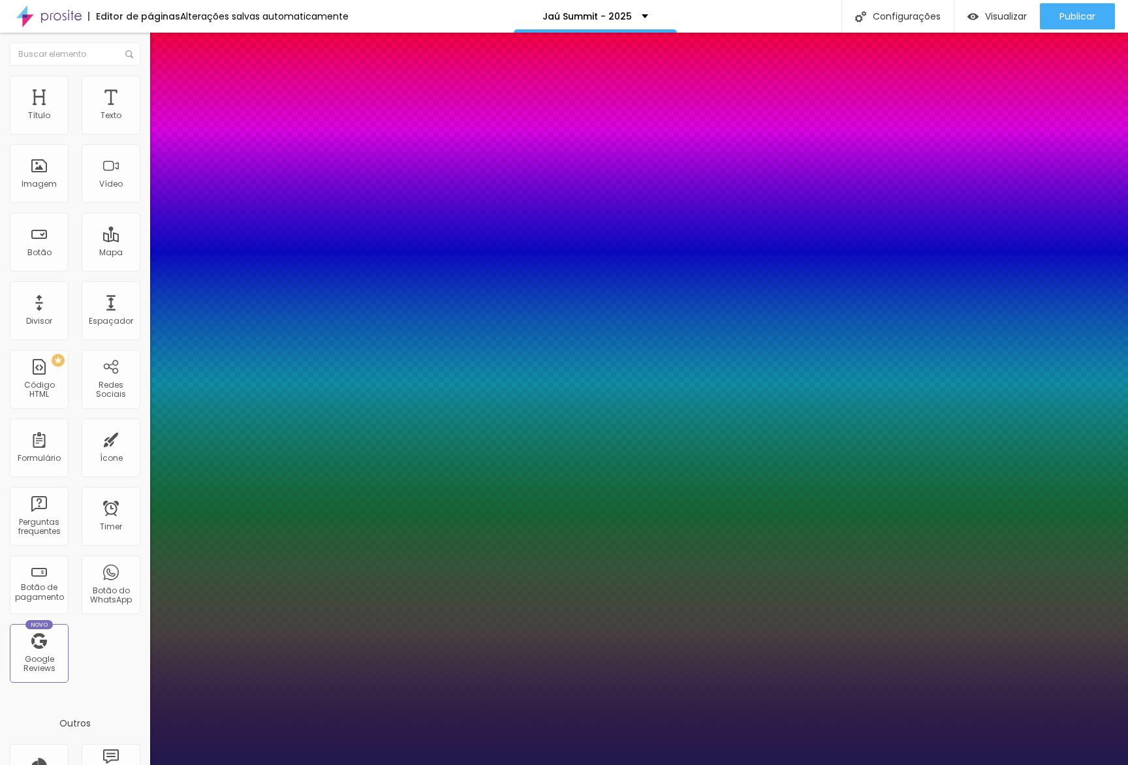
type input "1"
type input "25"
type input "1"
type input "24"
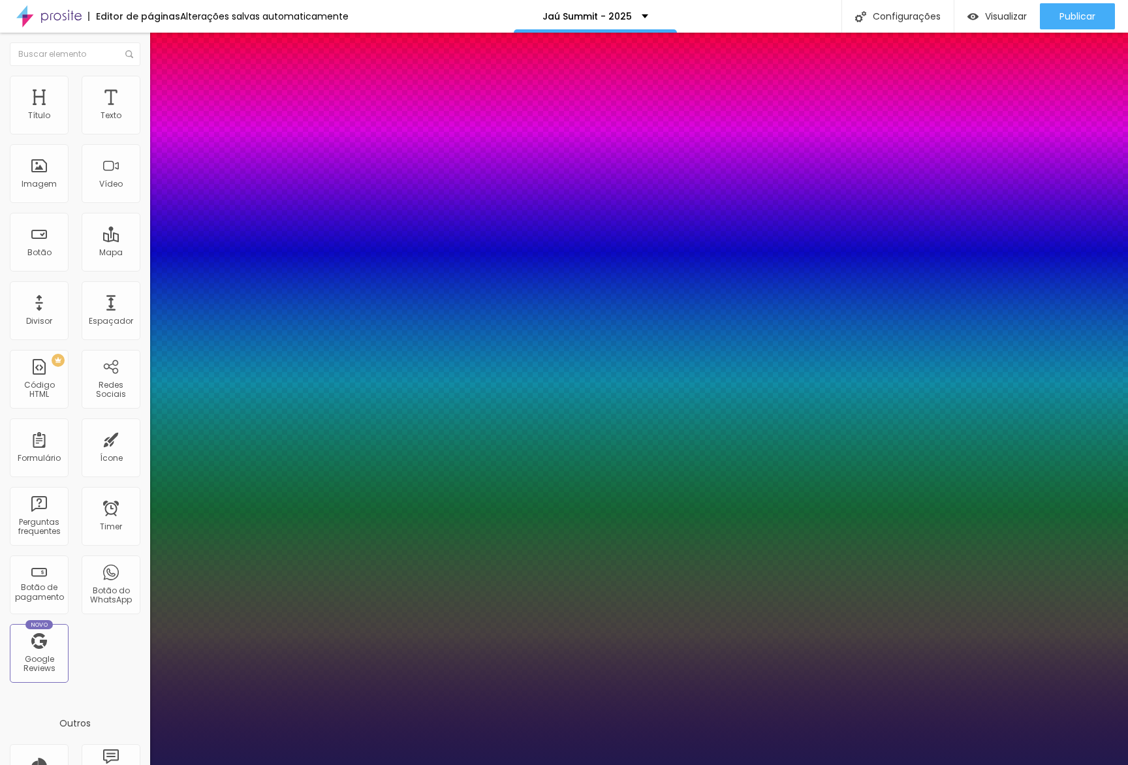
type input "24"
type input "1"
type input "23"
type input "1"
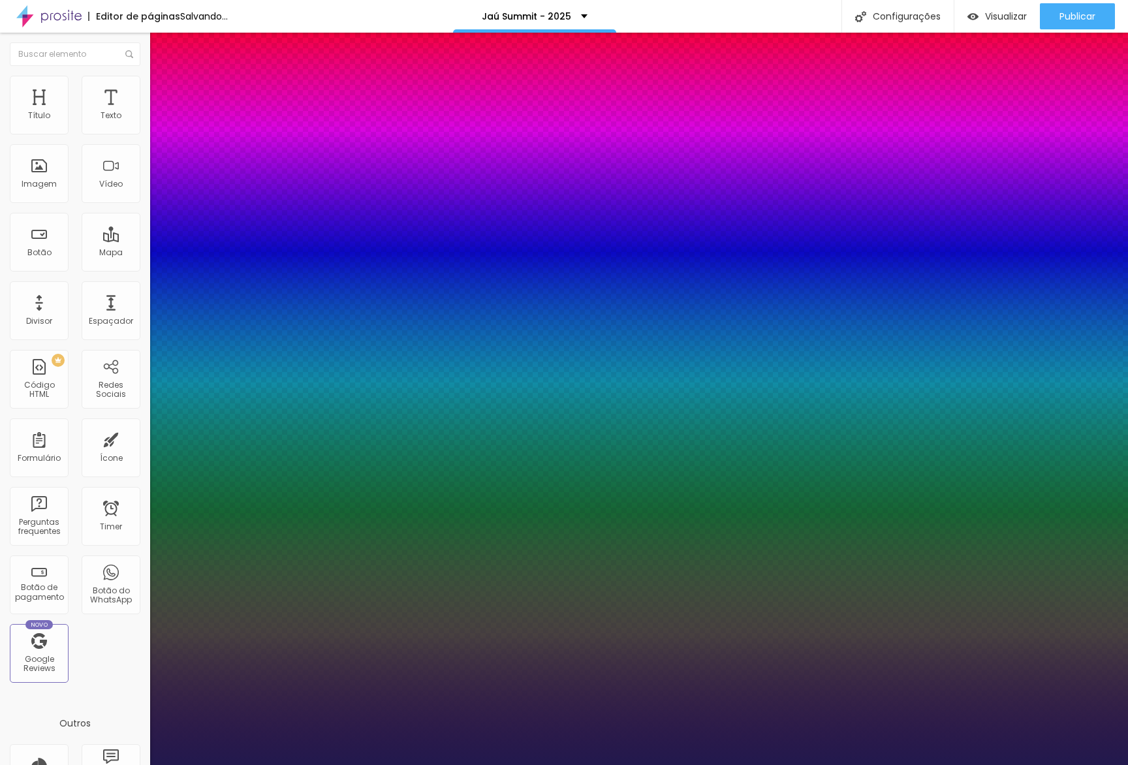
type input "23"
drag, startPoint x: 186, startPoint y: 369, endPoint x: 392, endPoint y: 281, distance: 223.6
click at [903, 765] on div at bounding box center [564, 765] width 1128 height 0
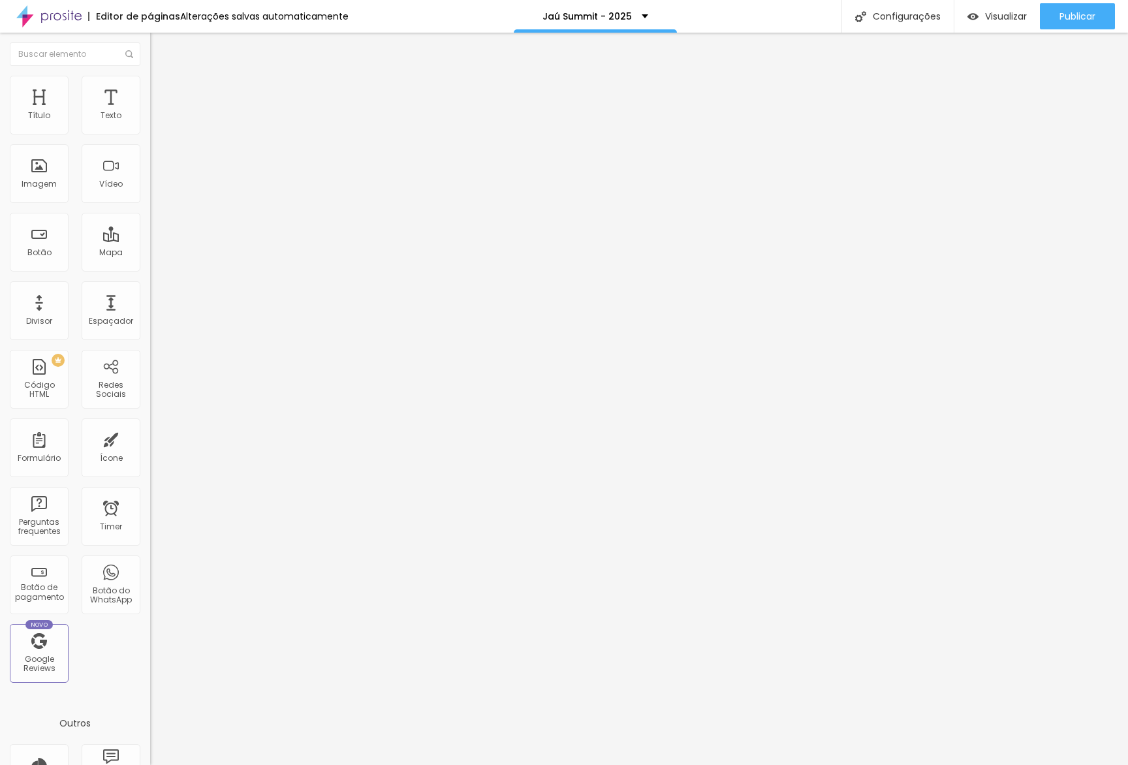
click at [150, 199] on span "Grande" at bounding box center [165, 200] width 31 height 11
click at [150, 221] on span "Normal" at bounding box center [164, 215] width 29 height 11
click at [150, 82] on img at bounding box center [156, 82] width 12 height 12
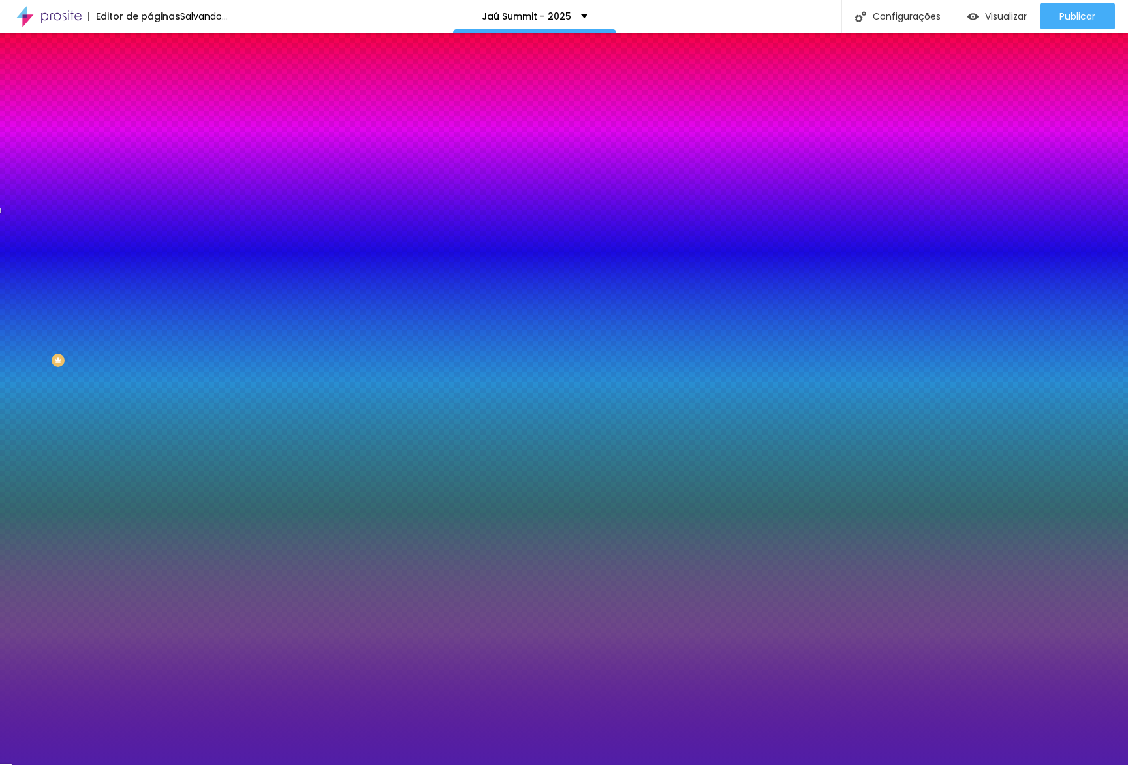
click at [150, 161] on button "button" at bounding box center [159, 167] width 18 height 14
type input "19"
type input "18"
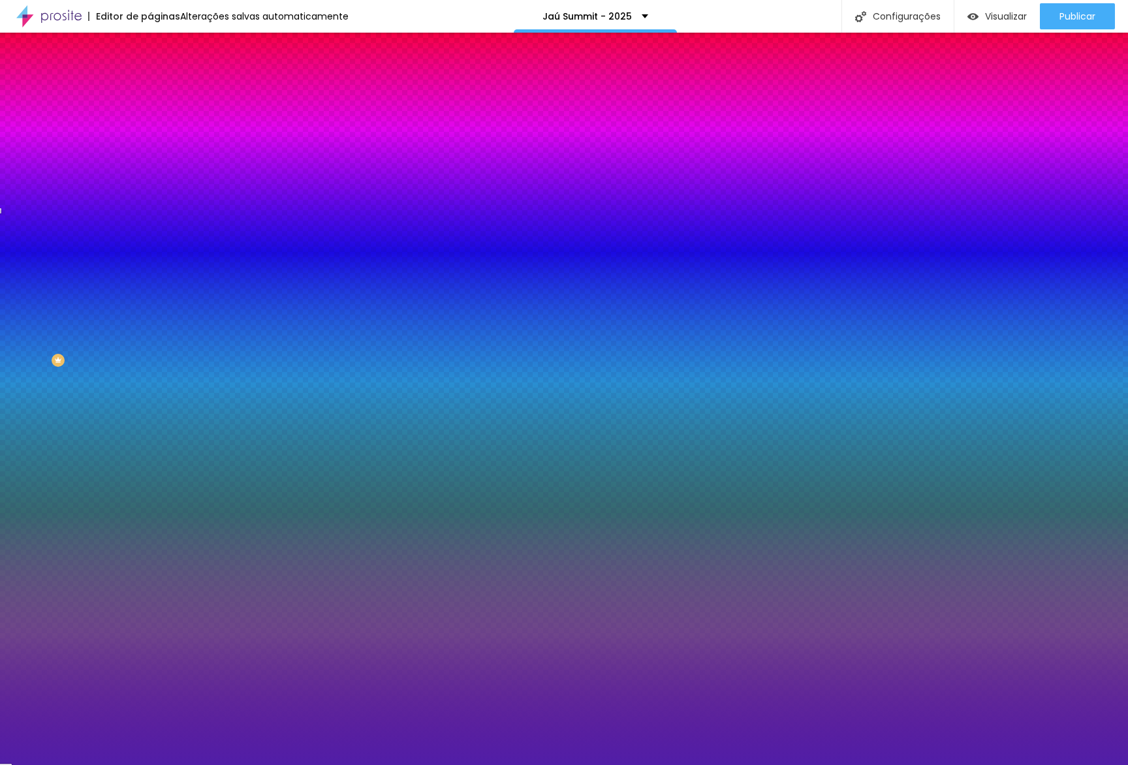
type input "18"
click at [39, 765] on div at bounding box center [564, 765] width 1128 height 0
click at [162, 77] on span "Conteúdo" at bounding box center [182, 71] width 40 height 11
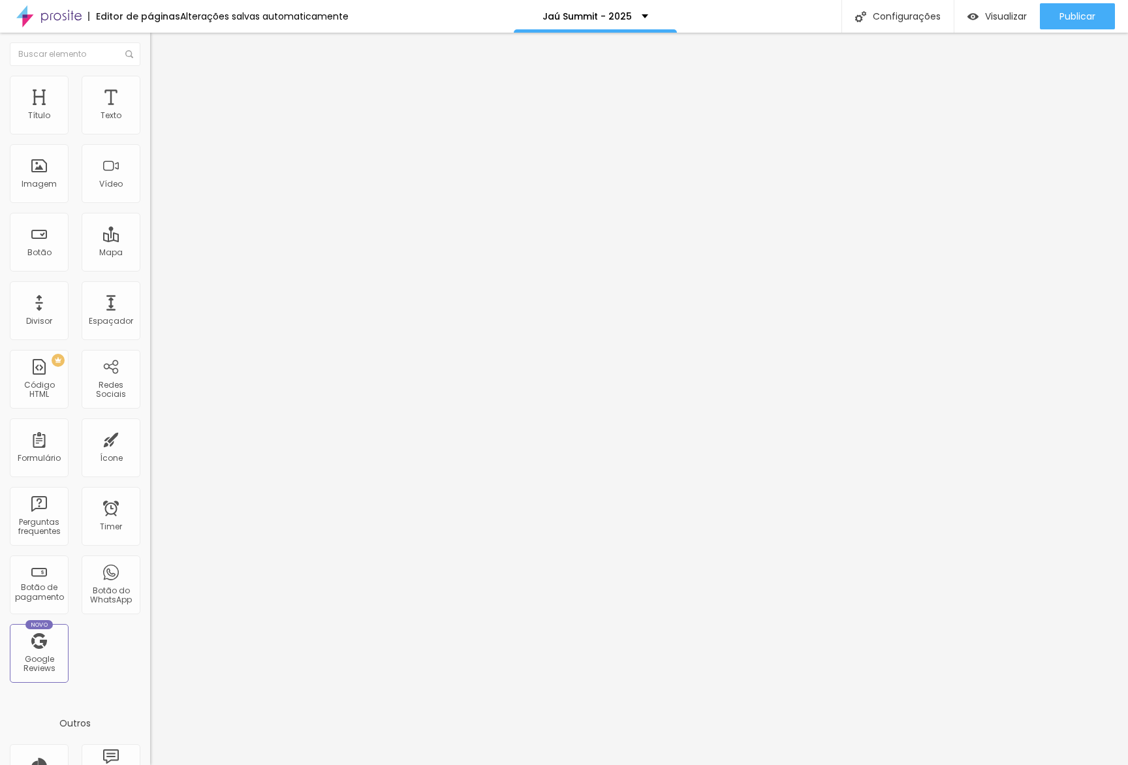
click at [150, 204] on span "Normal" at bounding box center [164, 200] width 29 height 11
click at [150, 232] on div "Grande" at bounding box center [225, 229] width 150 height 8
click at [1006, 26] on div "Visualizar" at bounding box center [997, 16] width 59 height 26
click at [150, 112] on span "Trocar imagem" at bounding box center [185, 106] width 71 height 11
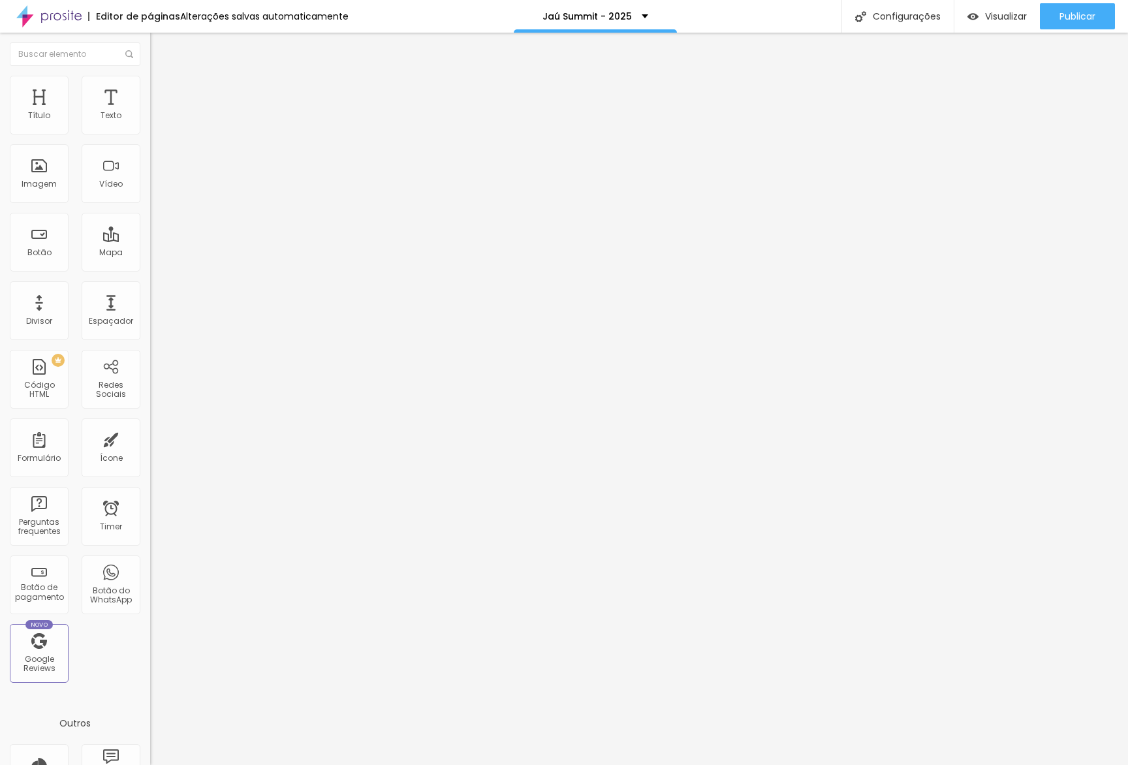
click at [1015, 29] on div "Pre-visualização Clique para visualizar esta página antes de publicar." at bounding box center [967, 61] width 144 height 65
click at [1017, 22] on div "Visualizar" at bounding box center [997, 16] width 59 height 26
click at [150, 112] on span "Trocar imagem" at bounding box center [185, 106] width 71 height 11
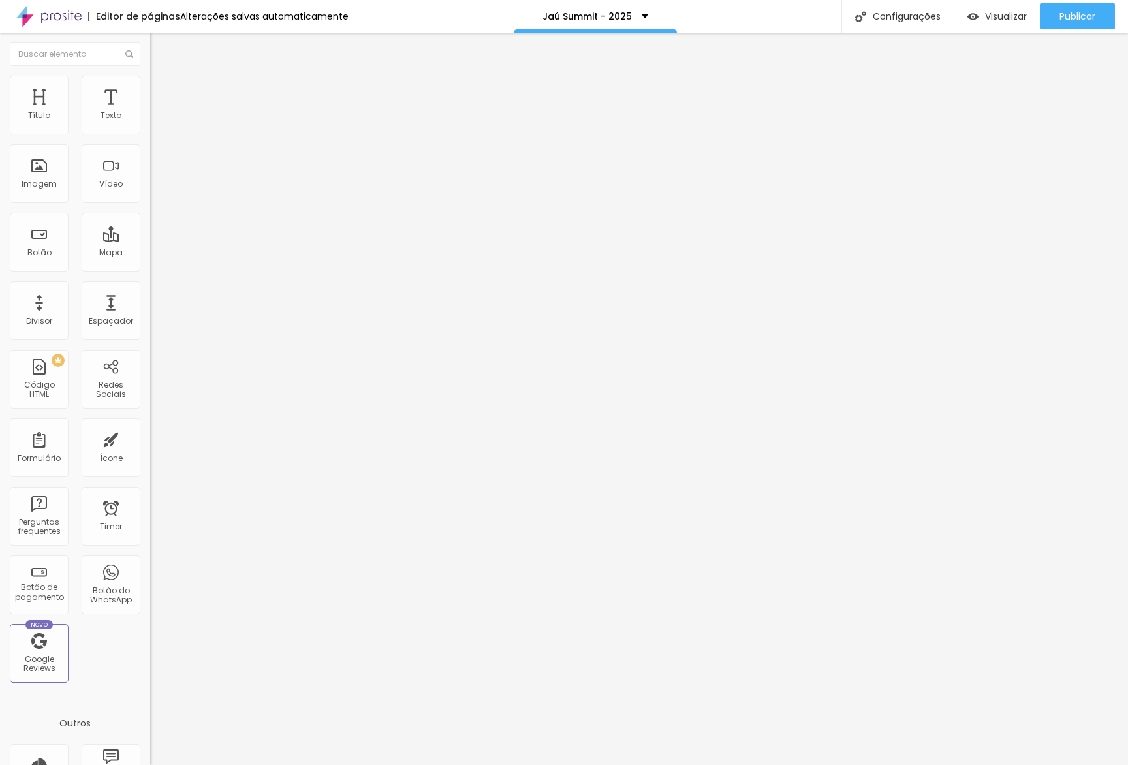
click at [1006, 18] on span "Visualizar" at bounding box center [1006, 16] width 42 height 10
click at [150, 112] on span "Trocar imagem" at bounding box center [185, 106] width 71 height 11
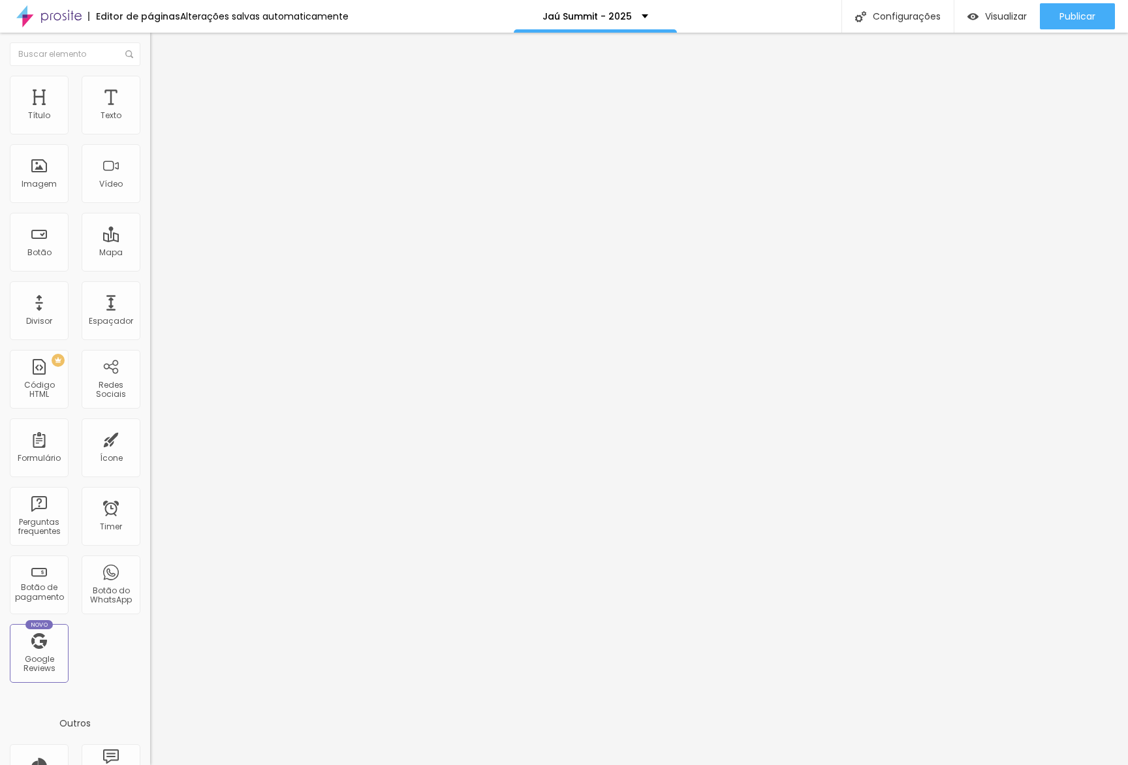
click at [984, 23] on div "Visualizar" at bounding box center [997, 16] width 59 height 26
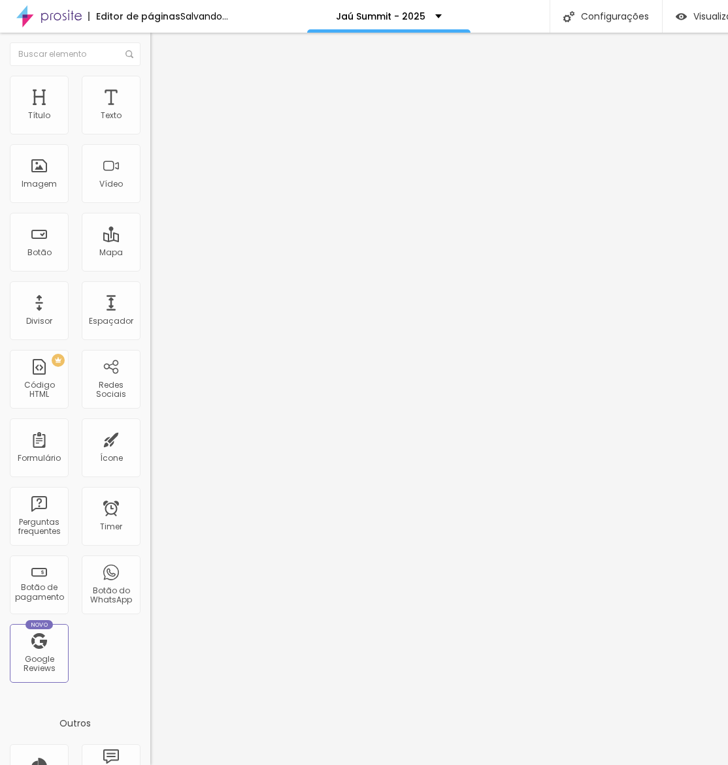
click at [157, 188] on icon "button" at bounding box center [159, 185] width 5 height 5
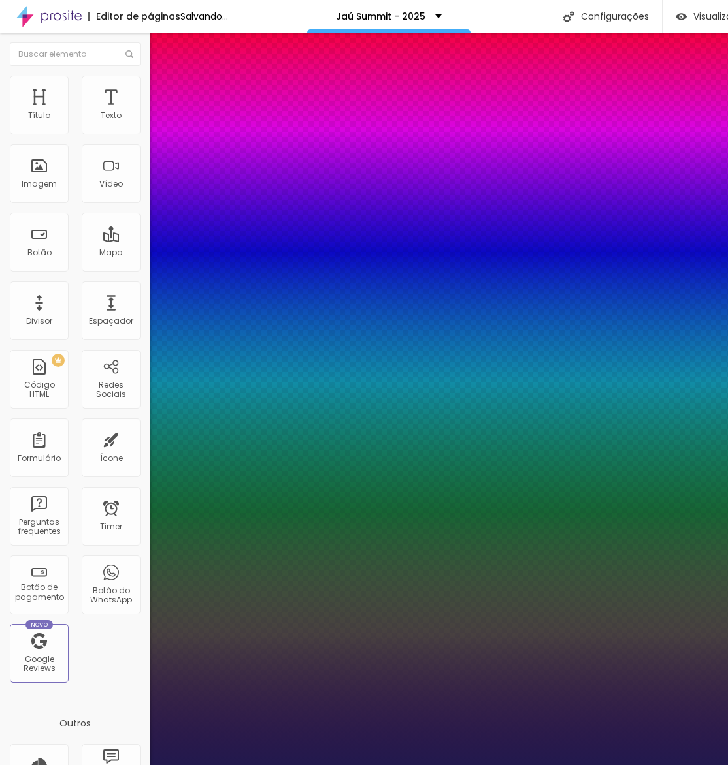
type input "1"
type input "8"
type input "4"
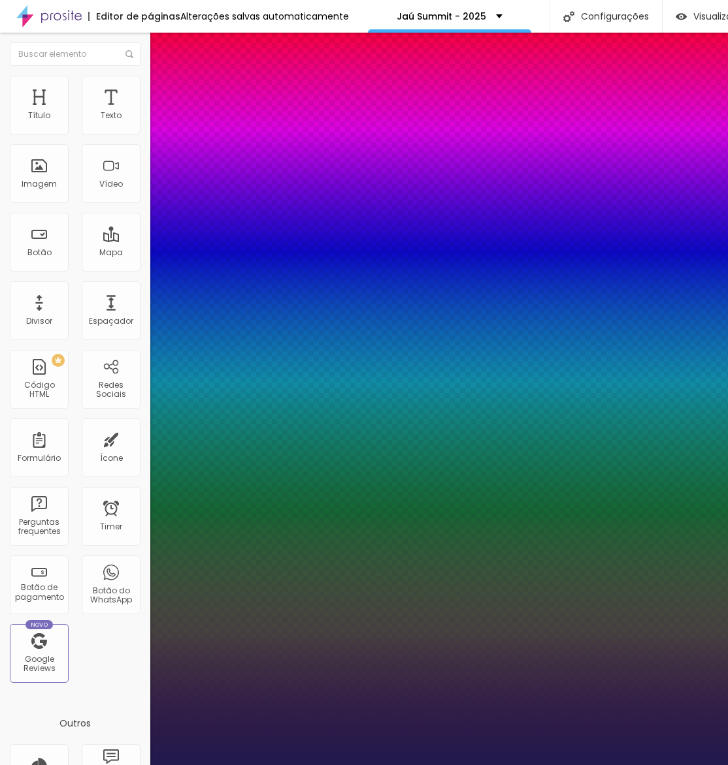
type input "1"
type input "42"
type input "1"
type input "42"
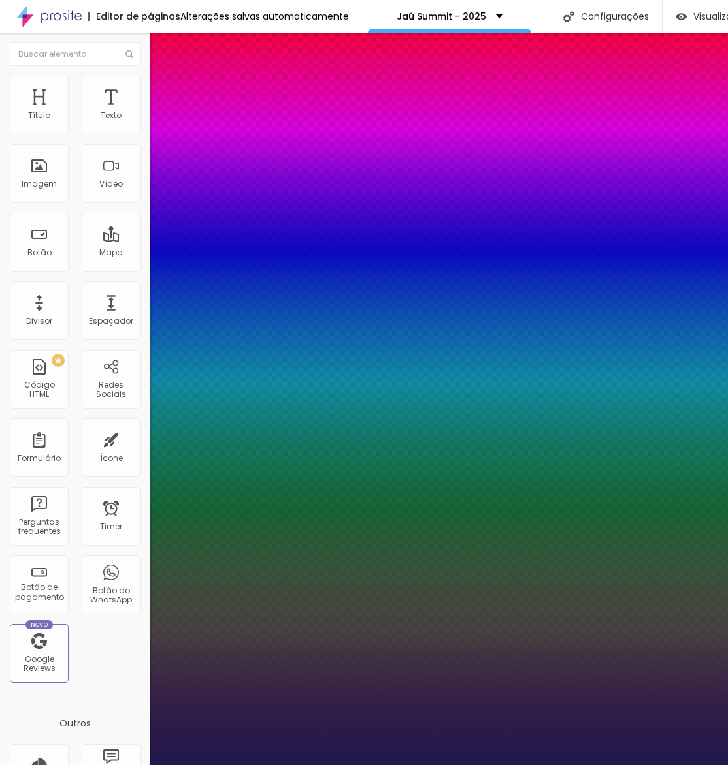
click at [468, 765] on div at bounding box center [364, 765] width 728 height 0
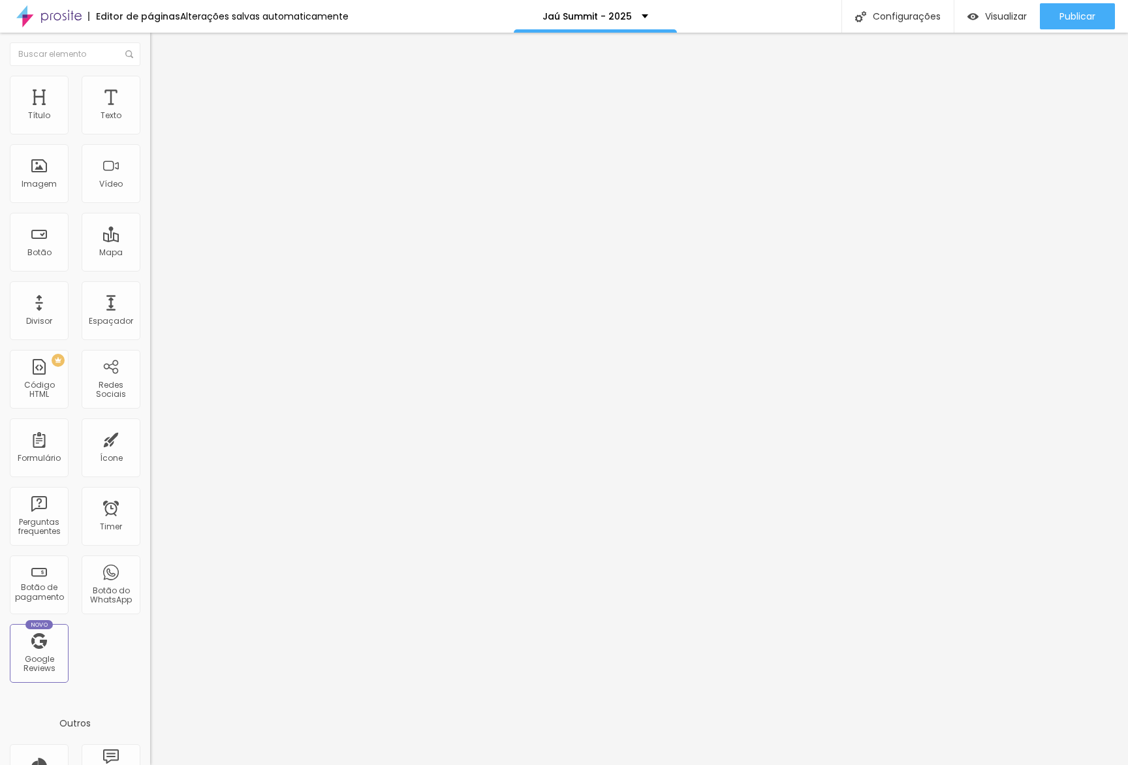
click at [157, 189] on icon "button" at bounding box center [159, 186] width 5 height 5
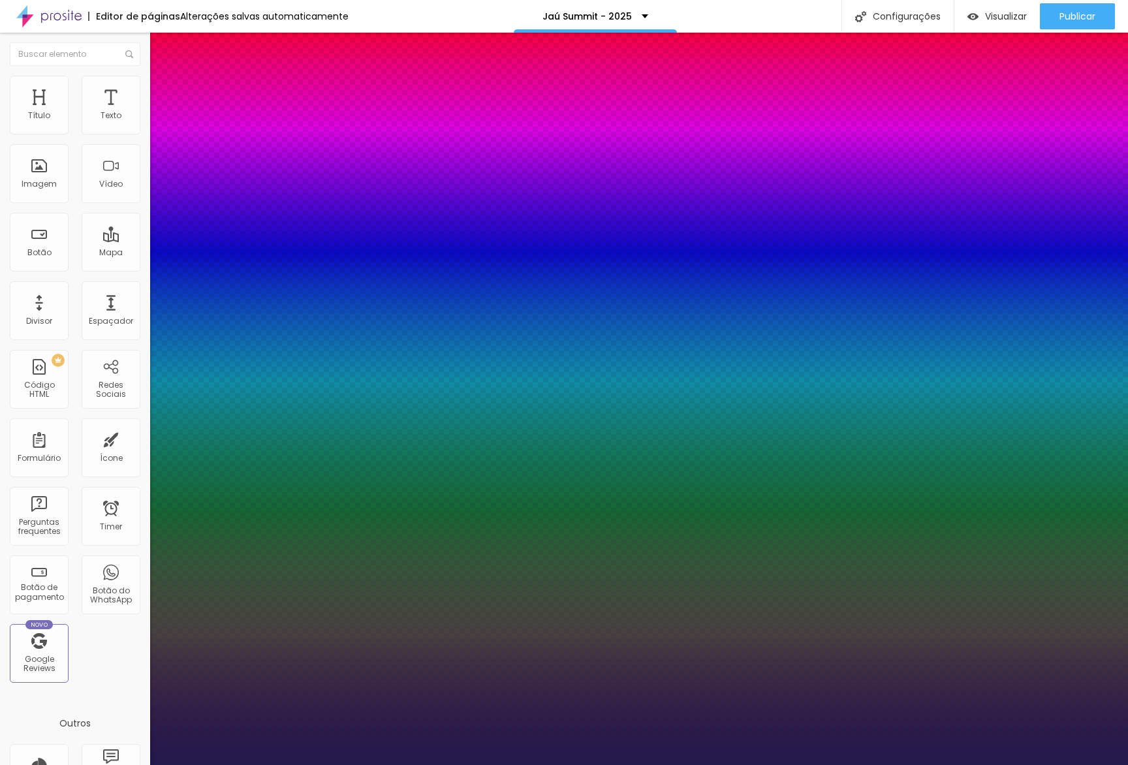
type input "1"
type input "8"
type input "1"
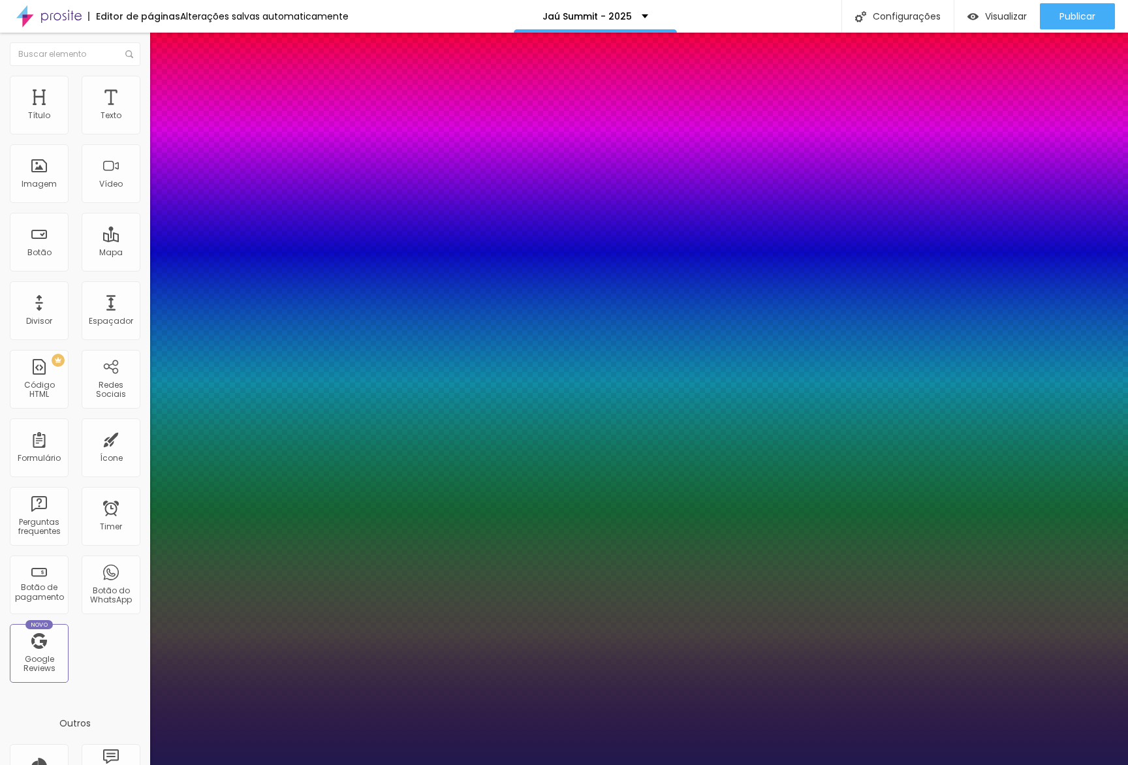
type input "1"
type input "18"
type input "1"
type input "18"
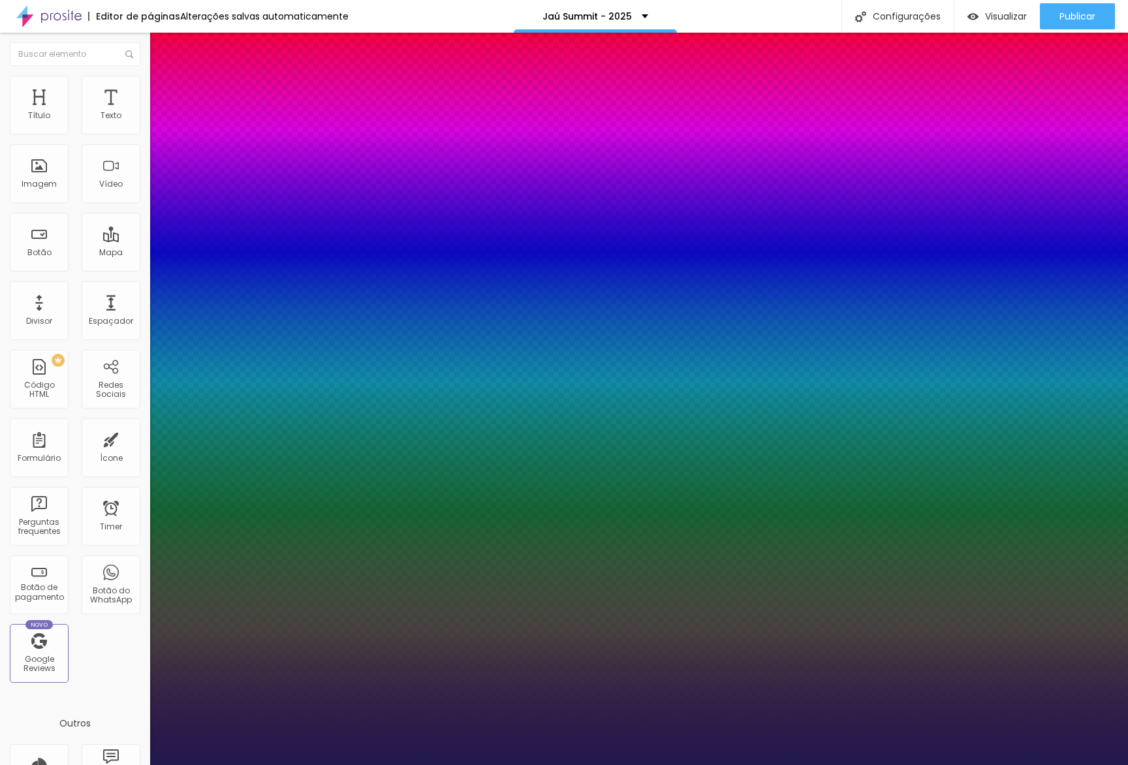
click at [789, 765] on div at bounding box center [564, 765] width 1128 height 0
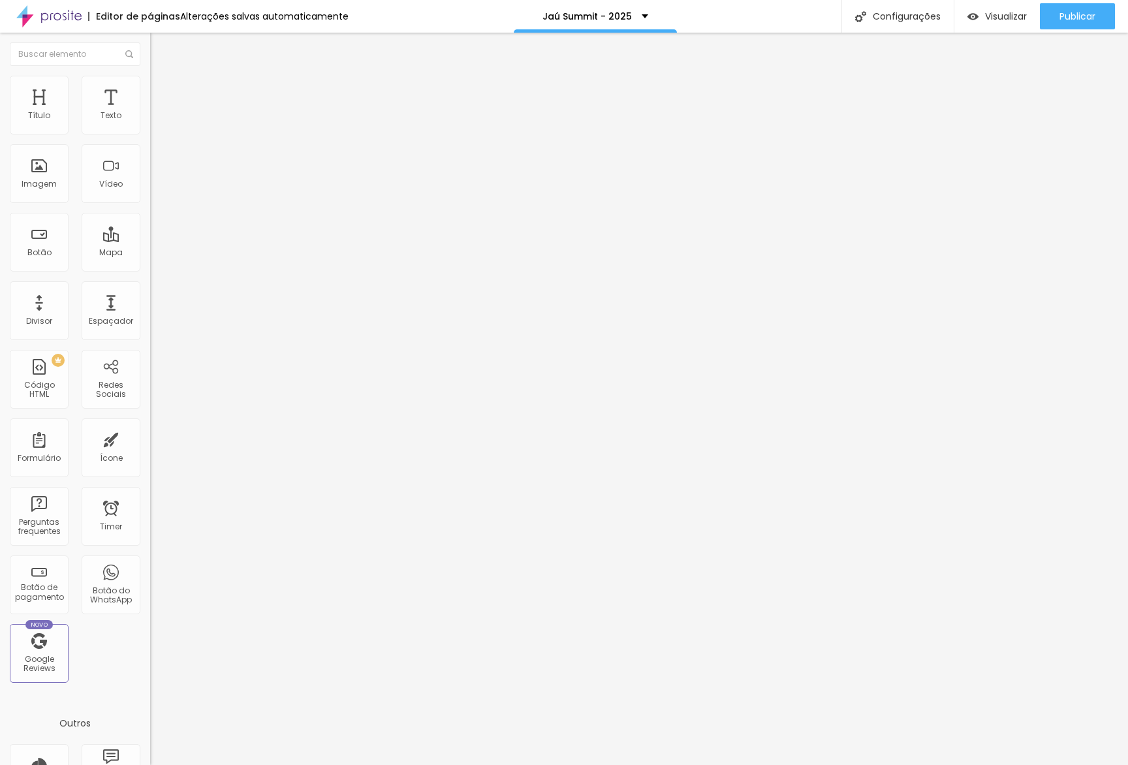
click at [150, 193] on button "button" at bounding box center [159, 187] width 18 height 14
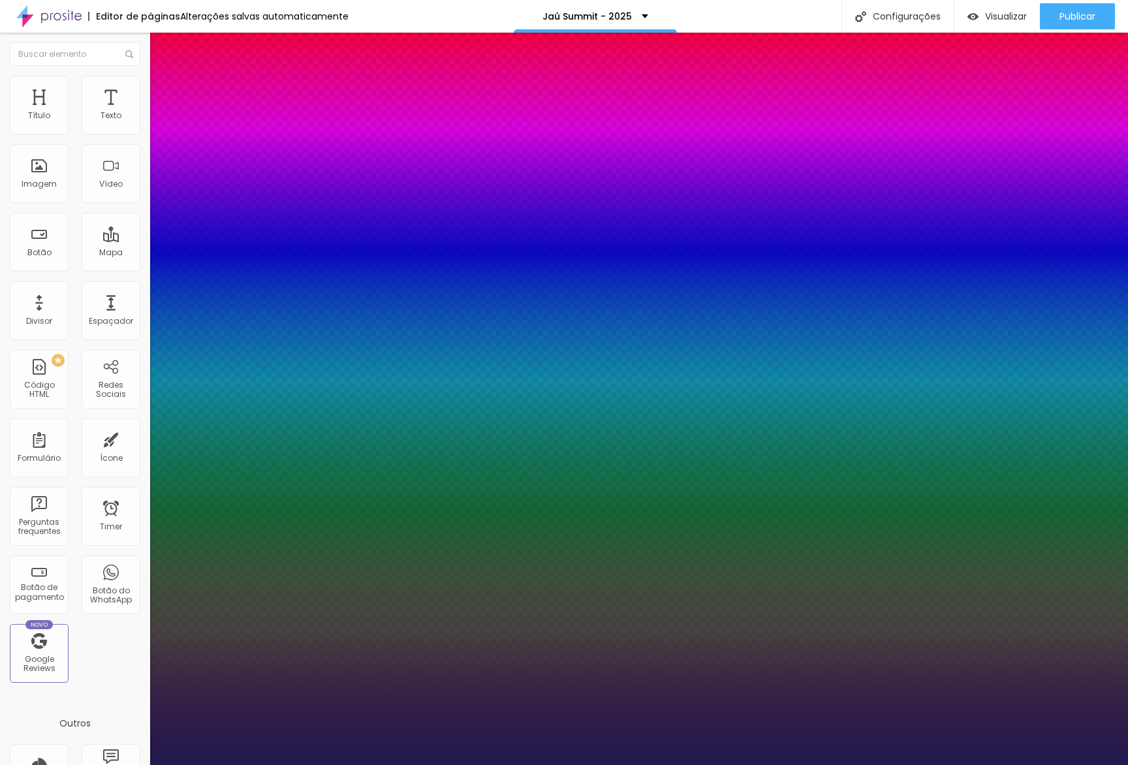
paste input "FF4E5E"
type input "1"
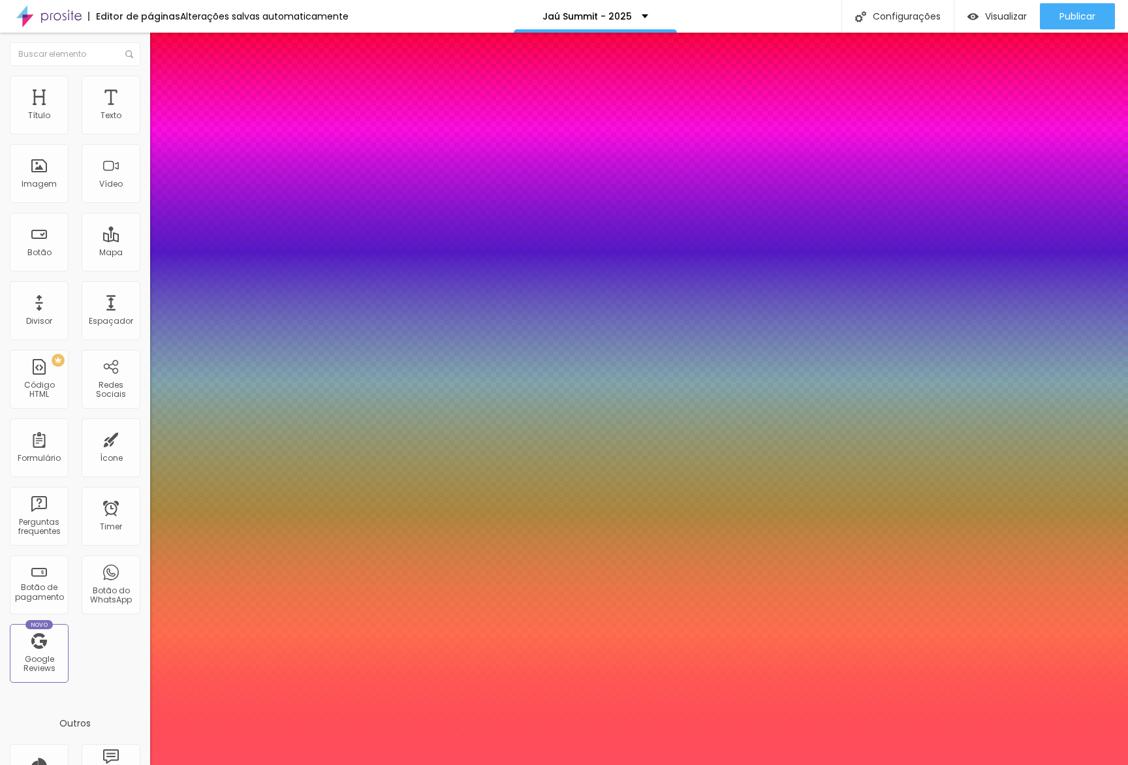
type input "#FF4E5E"
click at [252, 765] on div at bounding box center [564, 765] width 1128 height 0
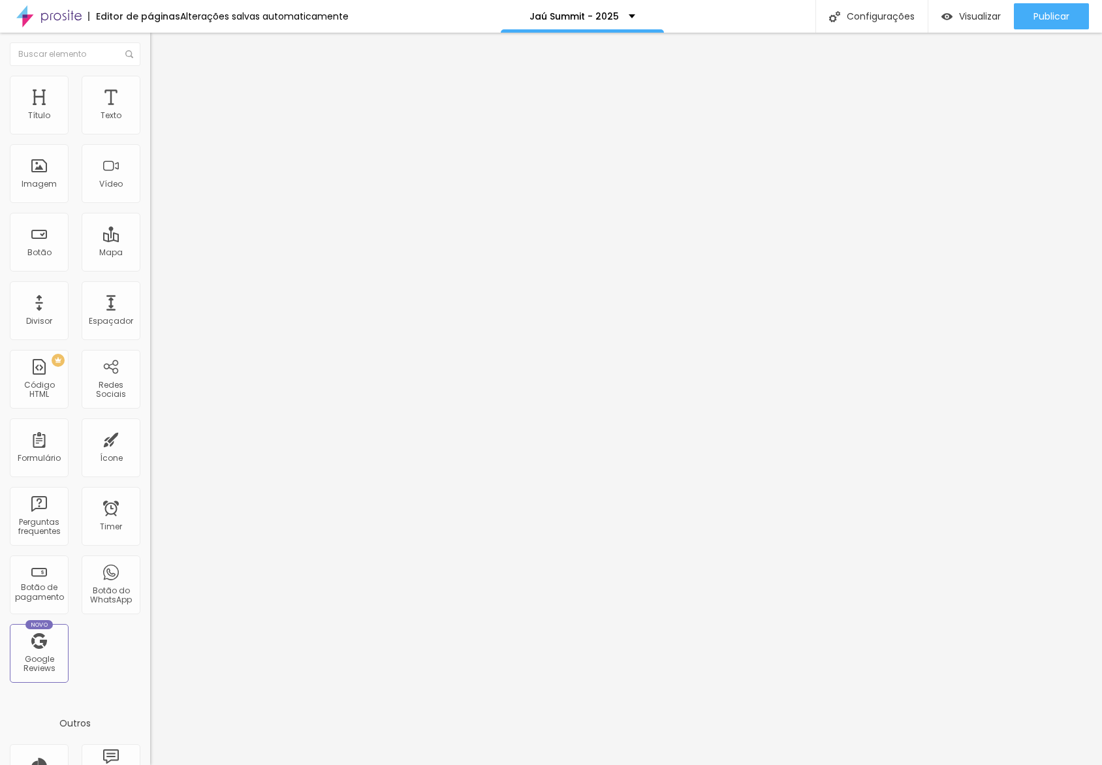
click at [150, 84] on li "Estilo" at bounding box center [225, 82] width 150 height 13
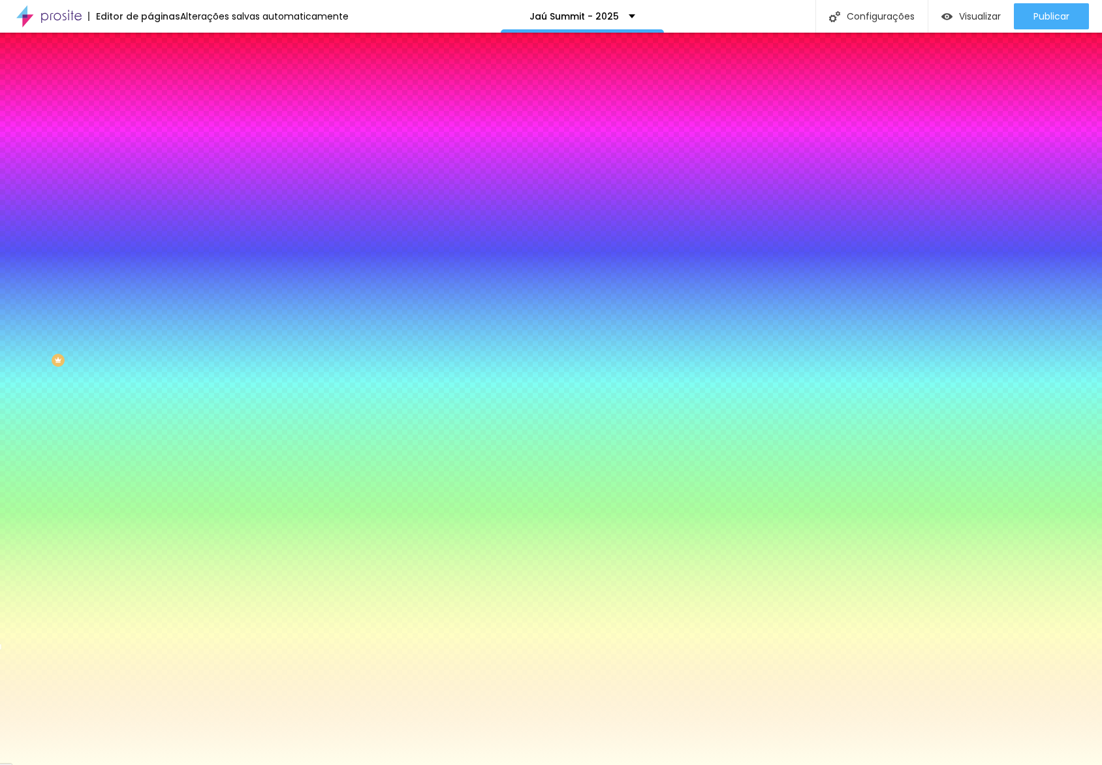
click at [150, 191] on input "#FFFEEB" at bounding box center [228, 184] width 157 height 13
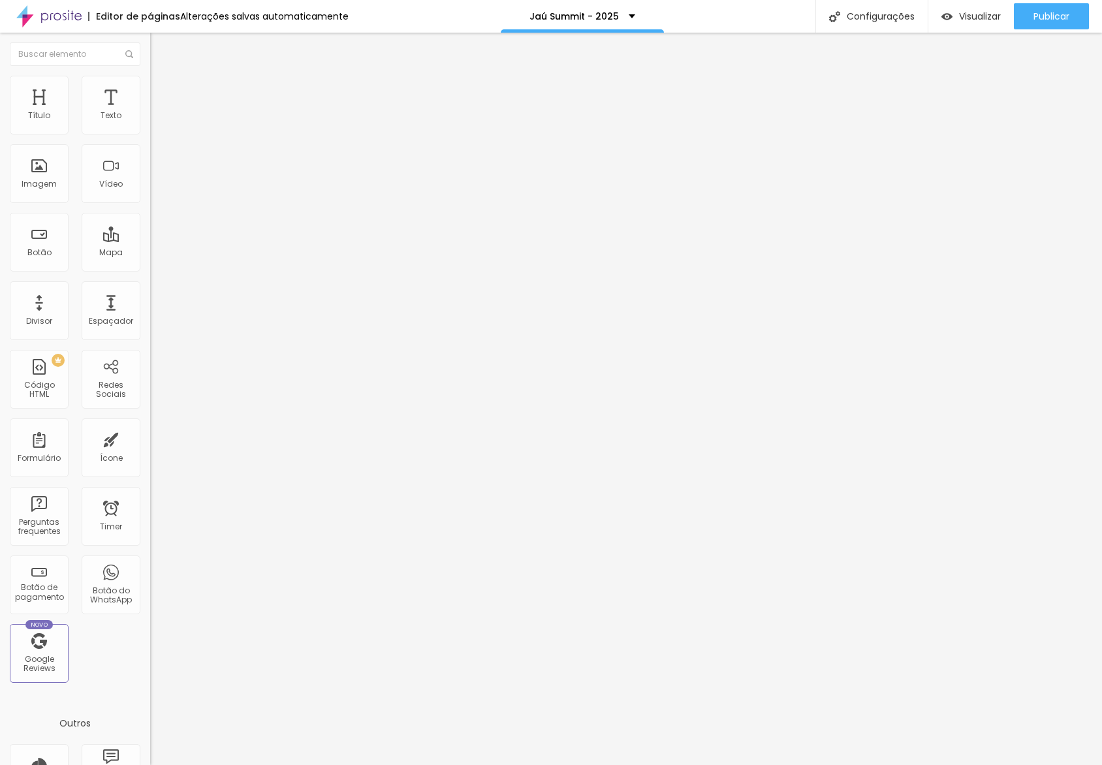
click at [150, 86] on li "Estilo" at bounding box center [225, 82] width 150 height 13
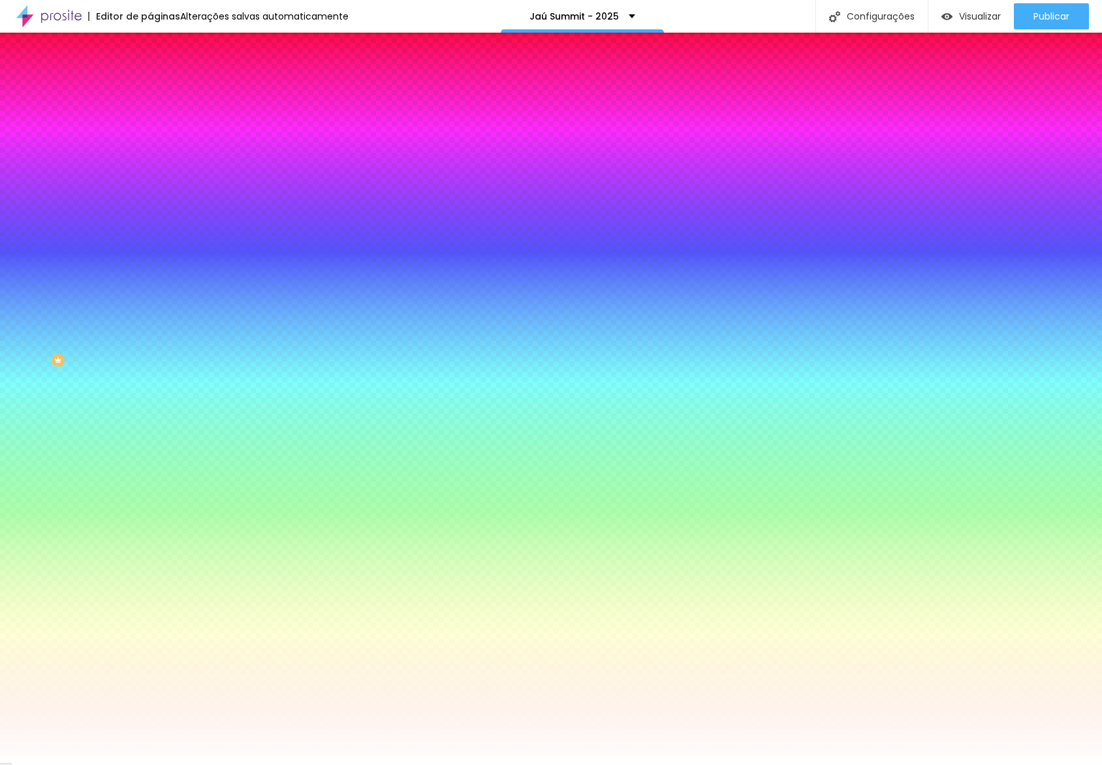
click at [150, 191] on input "#FFFFFF" at bounding box center [228, 184] width 157 height 13
paste input "EEB"
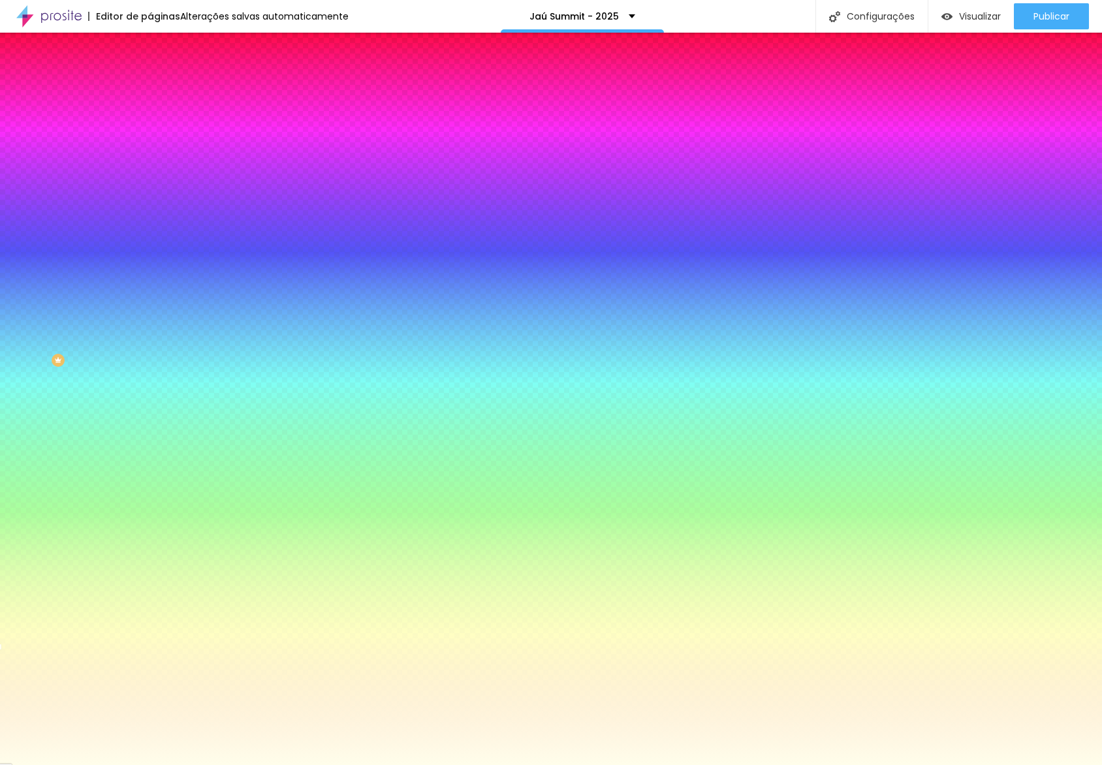
type input "#FFFEEB"
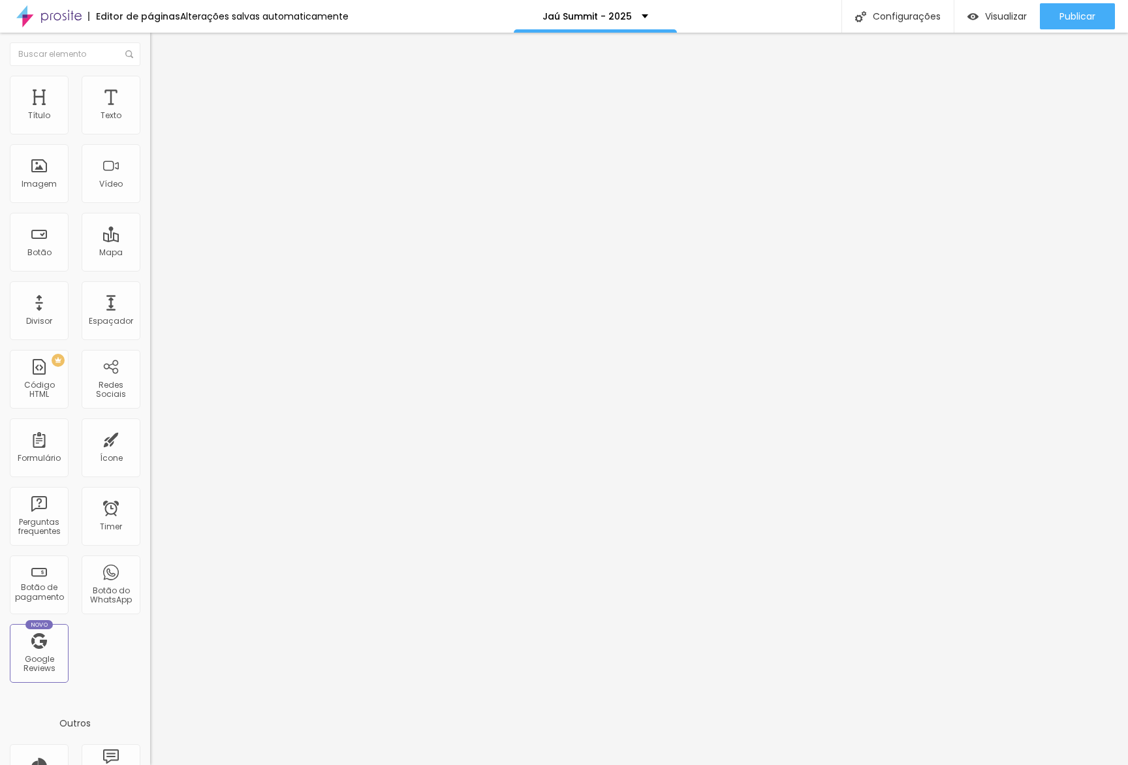
click at [150, 193] on button "button" at bounding box center [159, 187] width 18 height 14
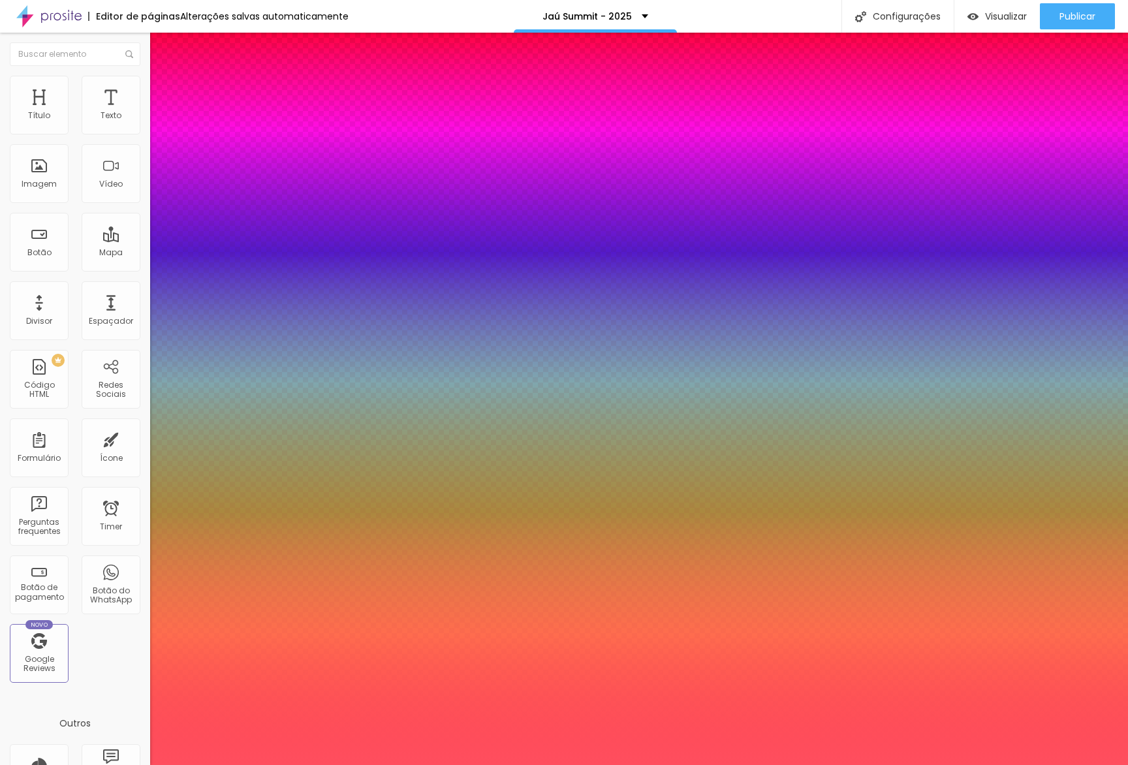
type input "1"
type input "8"
type input "2"
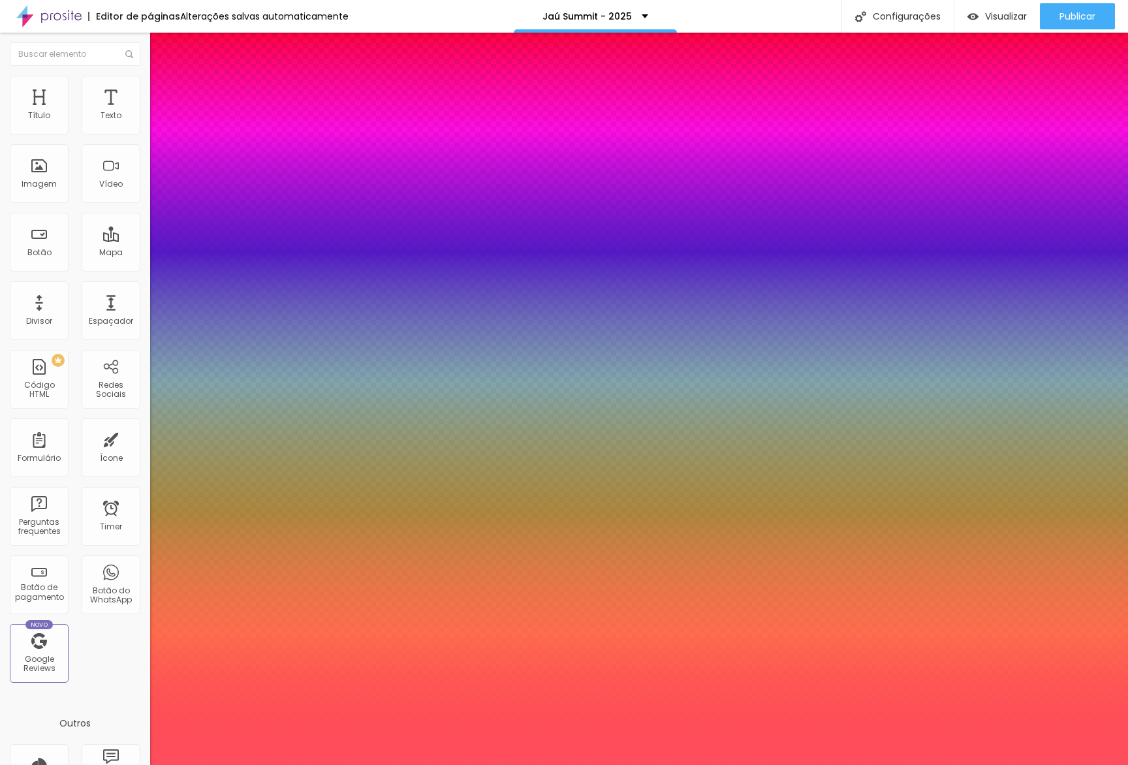
type input "1"
type input "24"
type input "1"
type input "24"
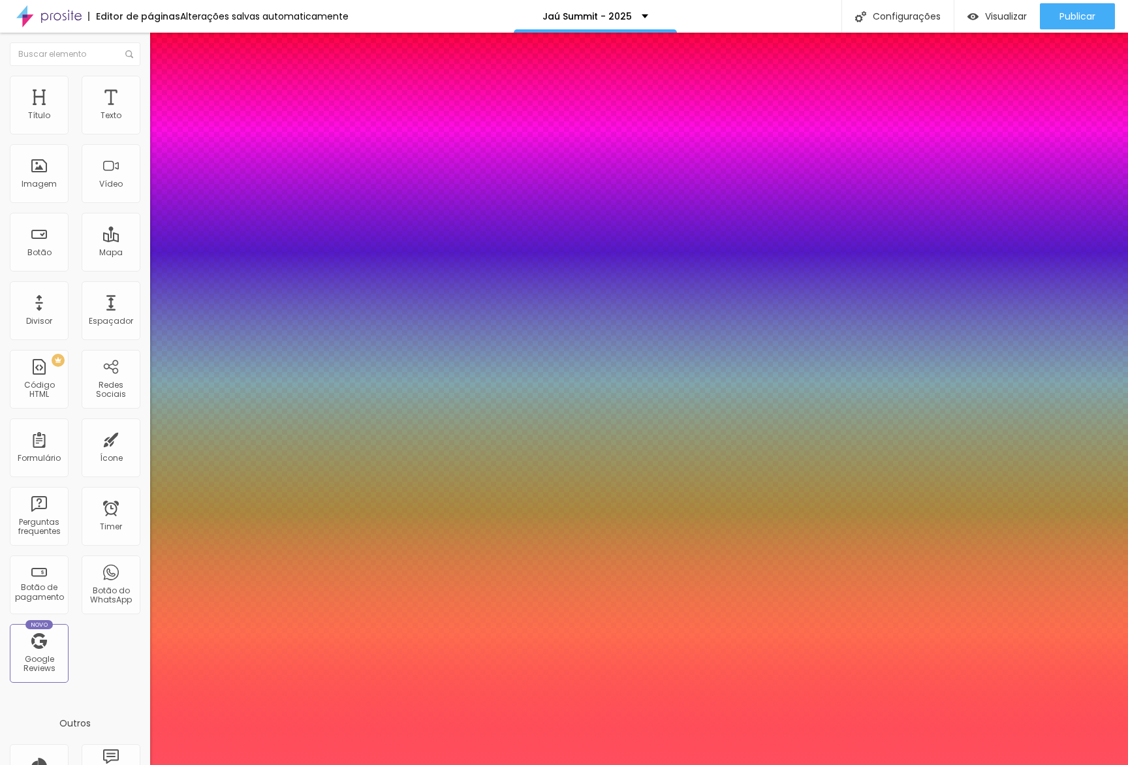
click at [558, 765] on div at bounding box center [564, 765] width 1128 height 0
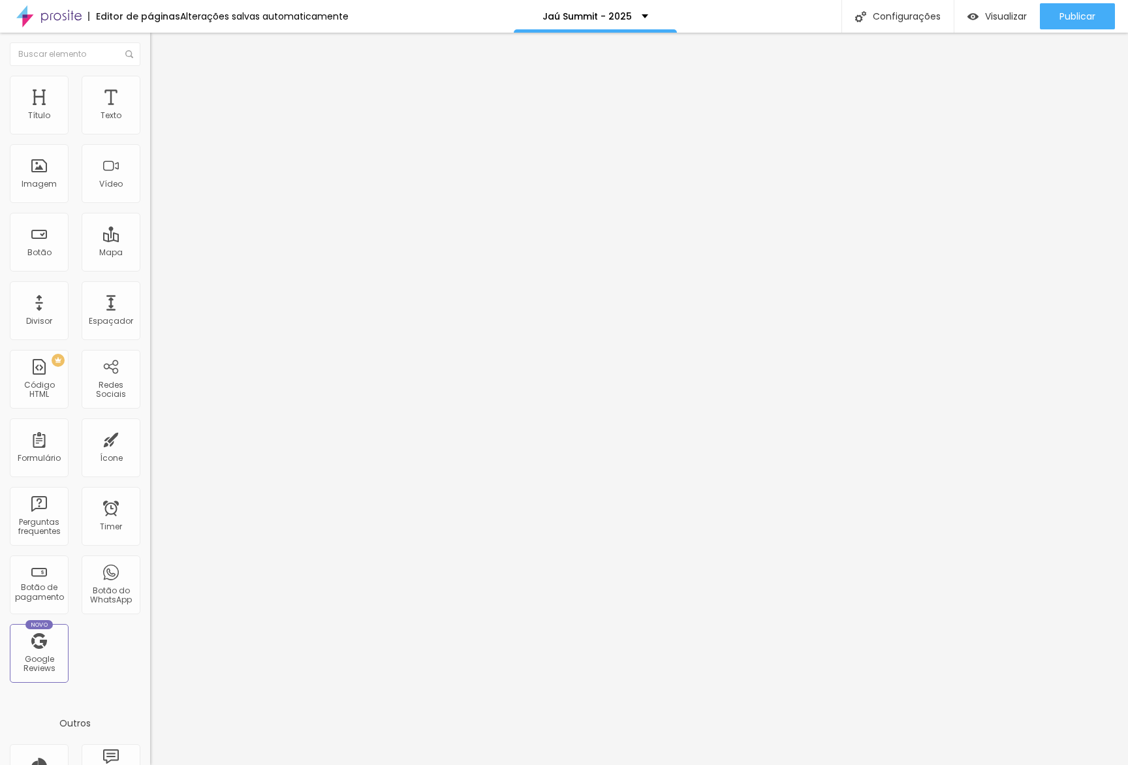
click at [150, 95] on ul "Conteúdo Estilo Avançado" at bounding box center [225, 82] width 150 height 39
click at [150, 78] on li "Estilo" at bounding box center [225, 82] width 150 height 13
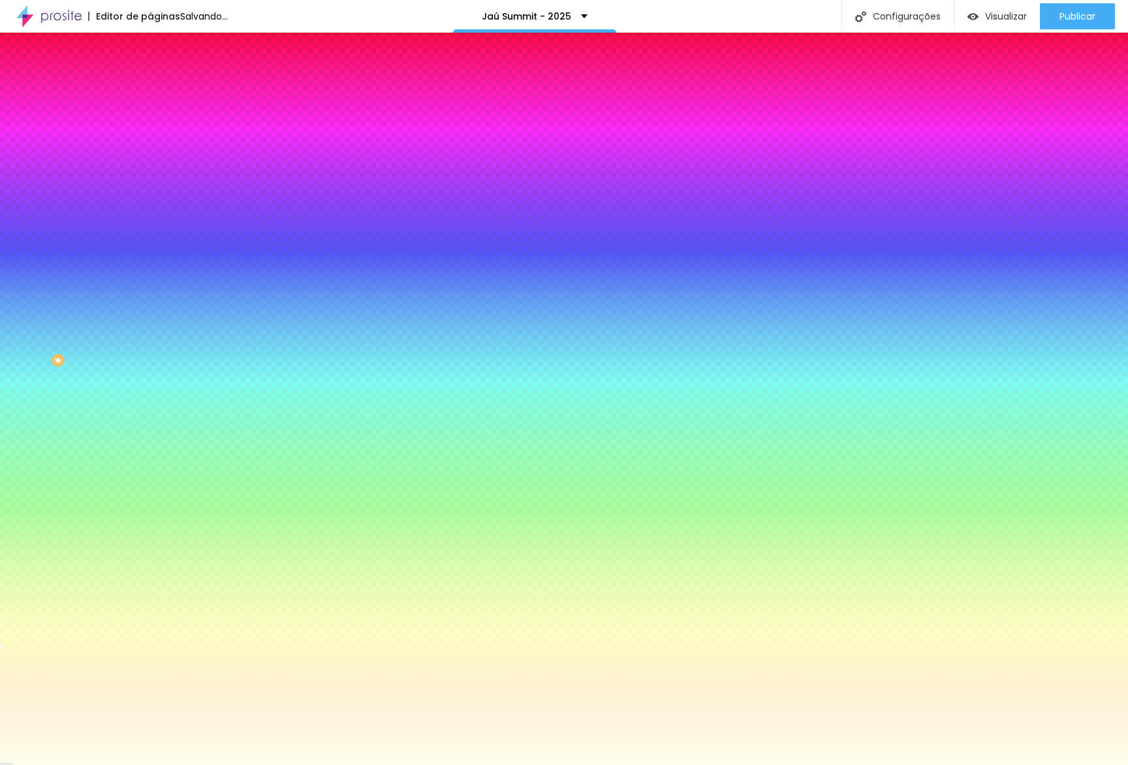
click at [150, 191] on input "#FFFEEB" at bounding box center [228, 184] width 157 height 13
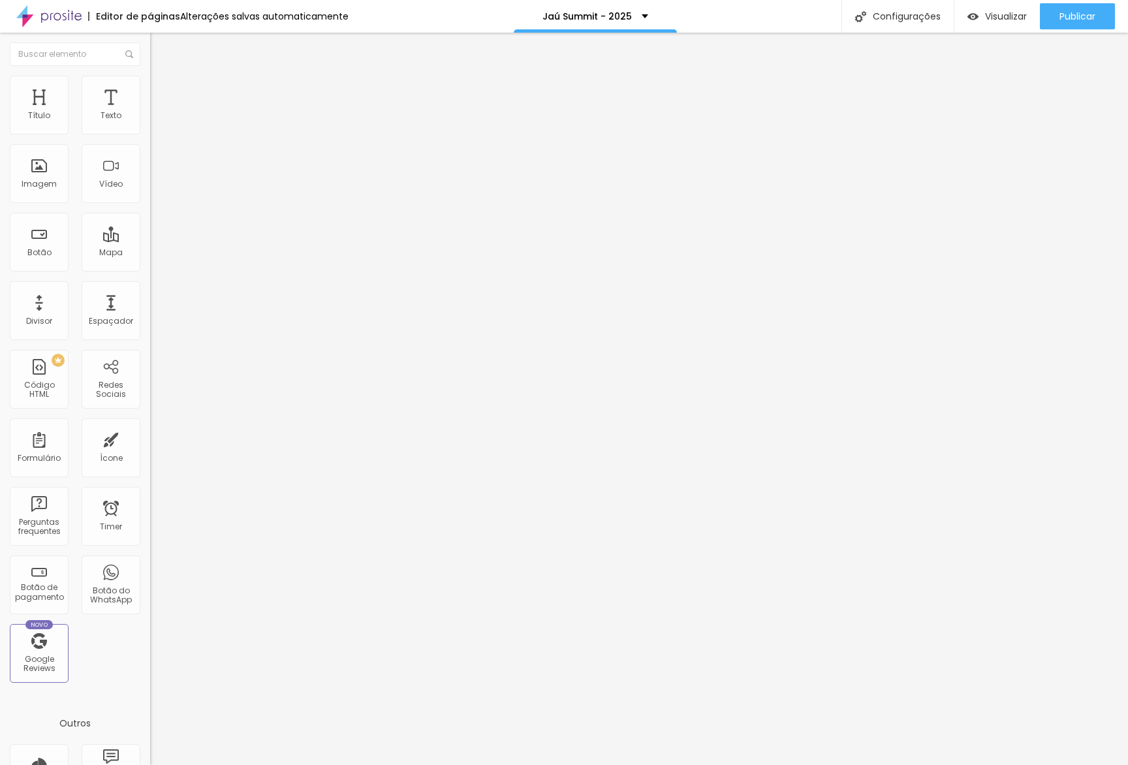
click at [162, 90] on span "Estilo" at bounding box center [172, 84] width 20 height 11
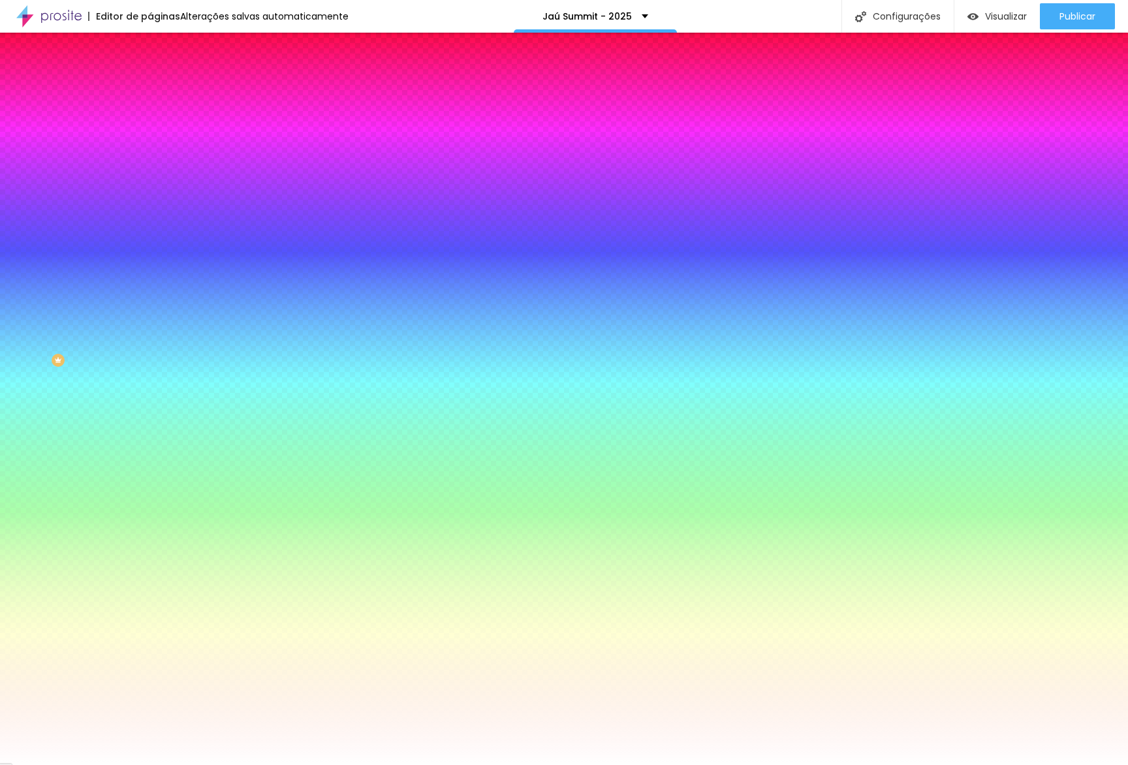
click at [150, 191] on input "#FFFFFF" at bounding box center [228, 184] width 157 height 13
paste input "EEB"
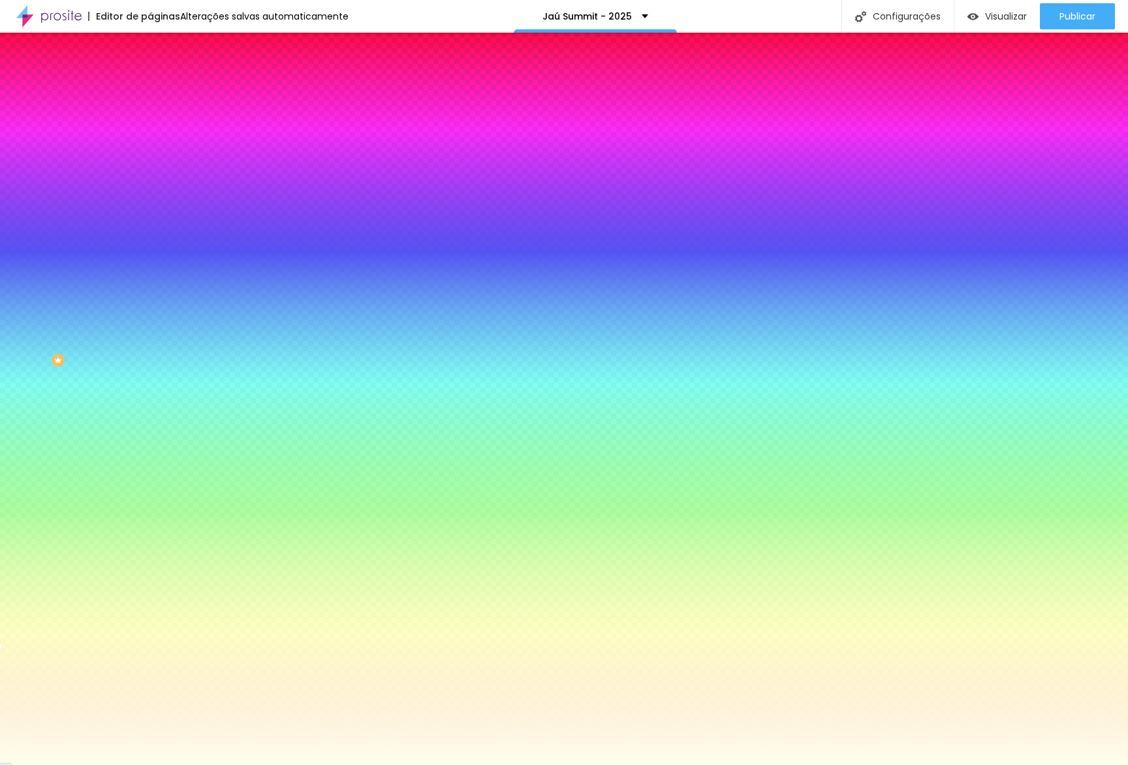
type input "#FFFEEB"
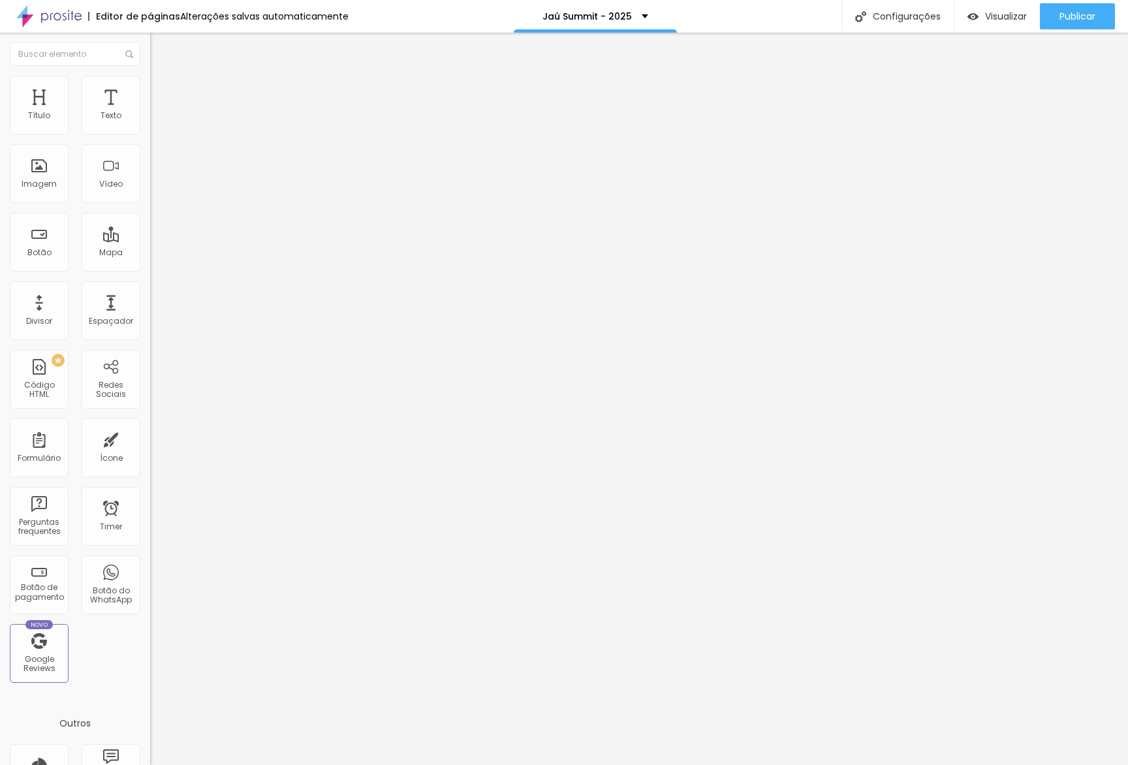
click at [150, 93] on ul "Conteúdo Estilo Avançado" at bounding box center [225, 82] width 150 height 39
click at [150, 84] on li "Estilo" at bounding box center [225, 82] width 150 height 13
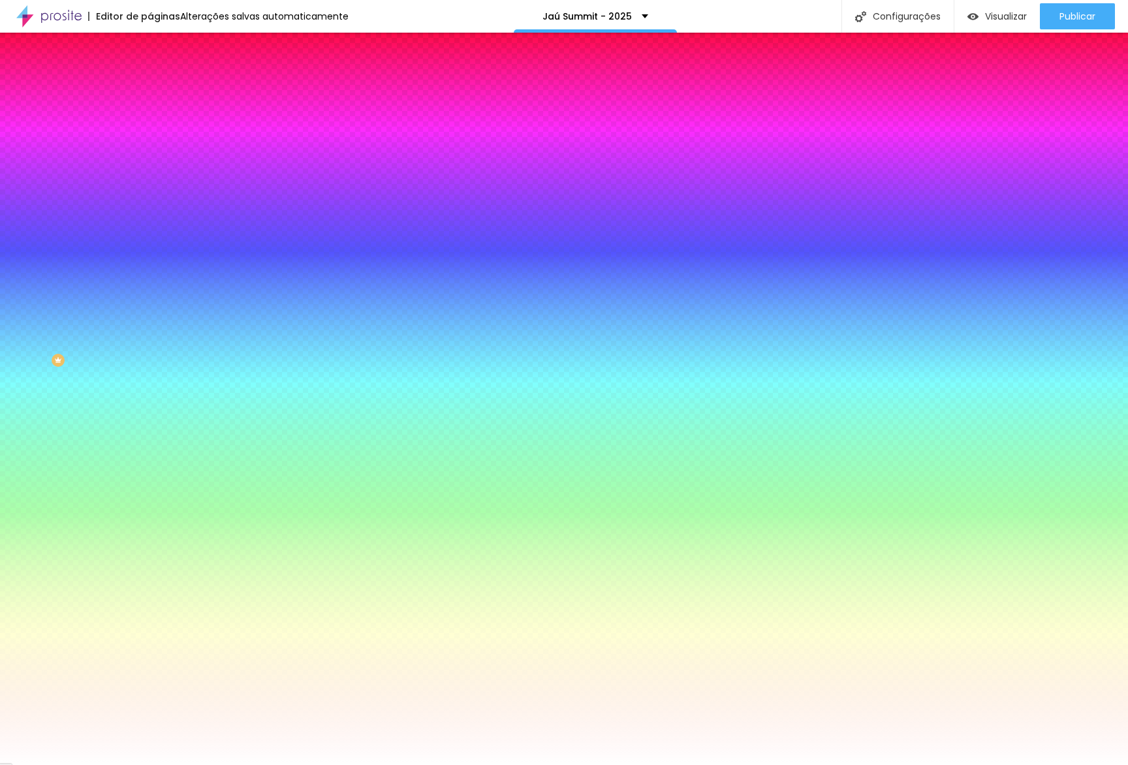
click at [150, 132] on input "#FFFFFF" at bounding box center [228, 131] width 157 height 13
click at [150, 133] on input "#FFFFFF" at bounding box center [228, 131] width 157 height 13
paste input "4E5E"
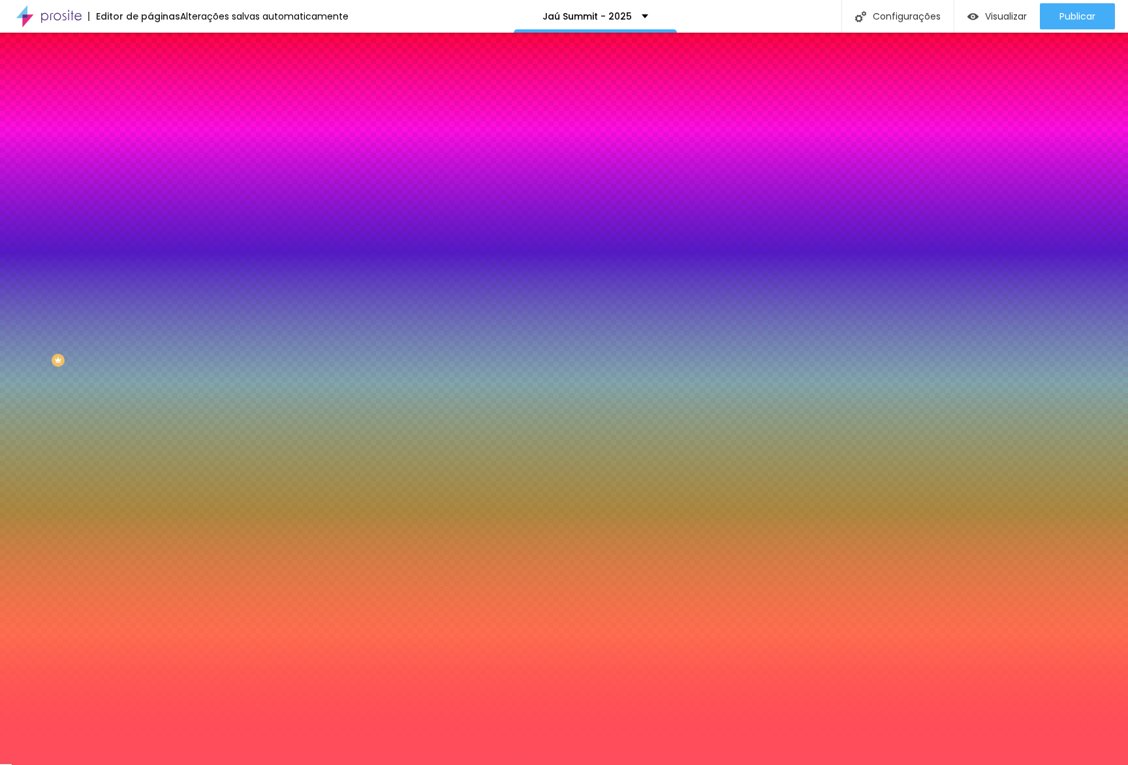
type input "#FF4E5E"
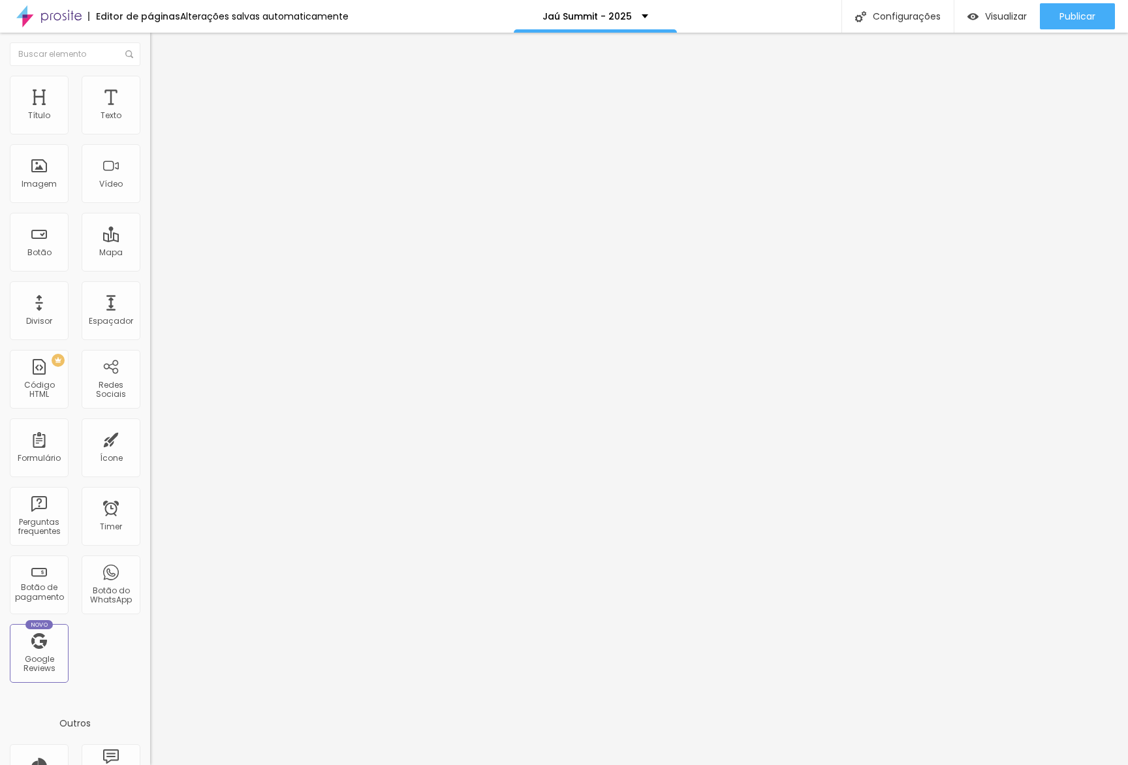
click at [150, 89] on li "Estilo" at bounding box center [225, 82] width 150 height 13
click at [162, 90] on span "Estilo" at bounding box center [172, 84] width 20 height 11
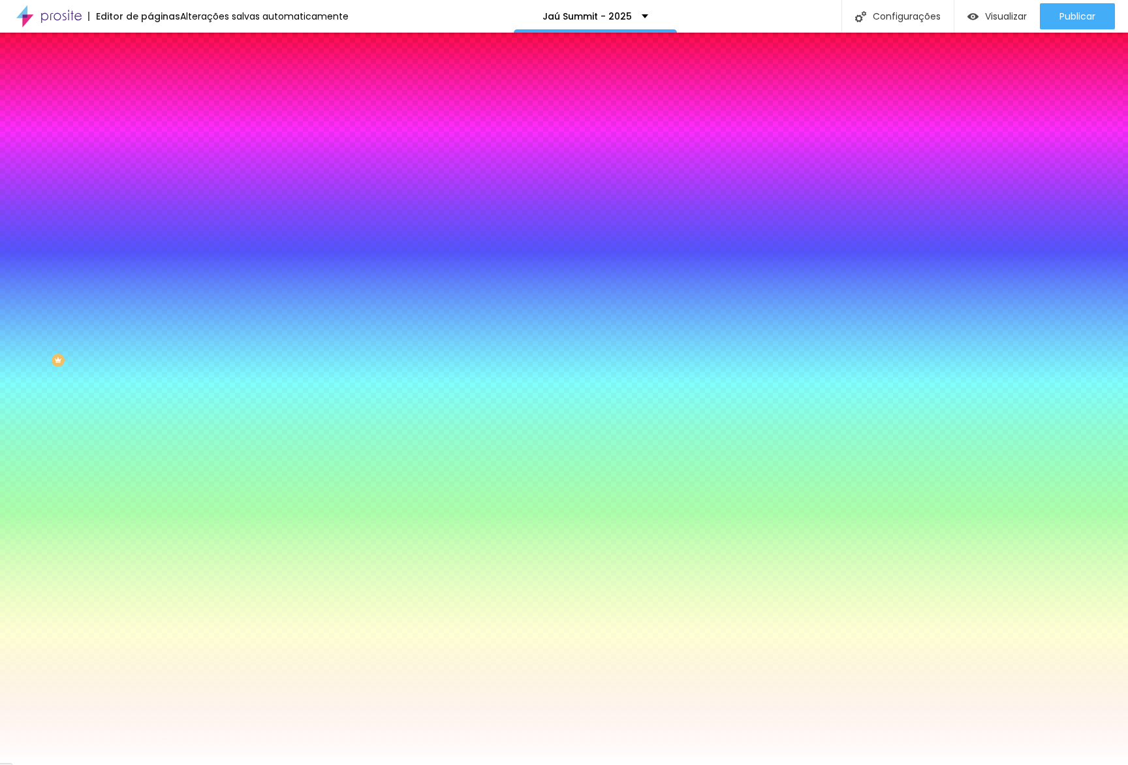
click at [150, 204] on button "button" at bounding box center [159, 211] width 18 height 14
click at [192, 765] on div at bounding box center [564, 765] width 1128 height 0
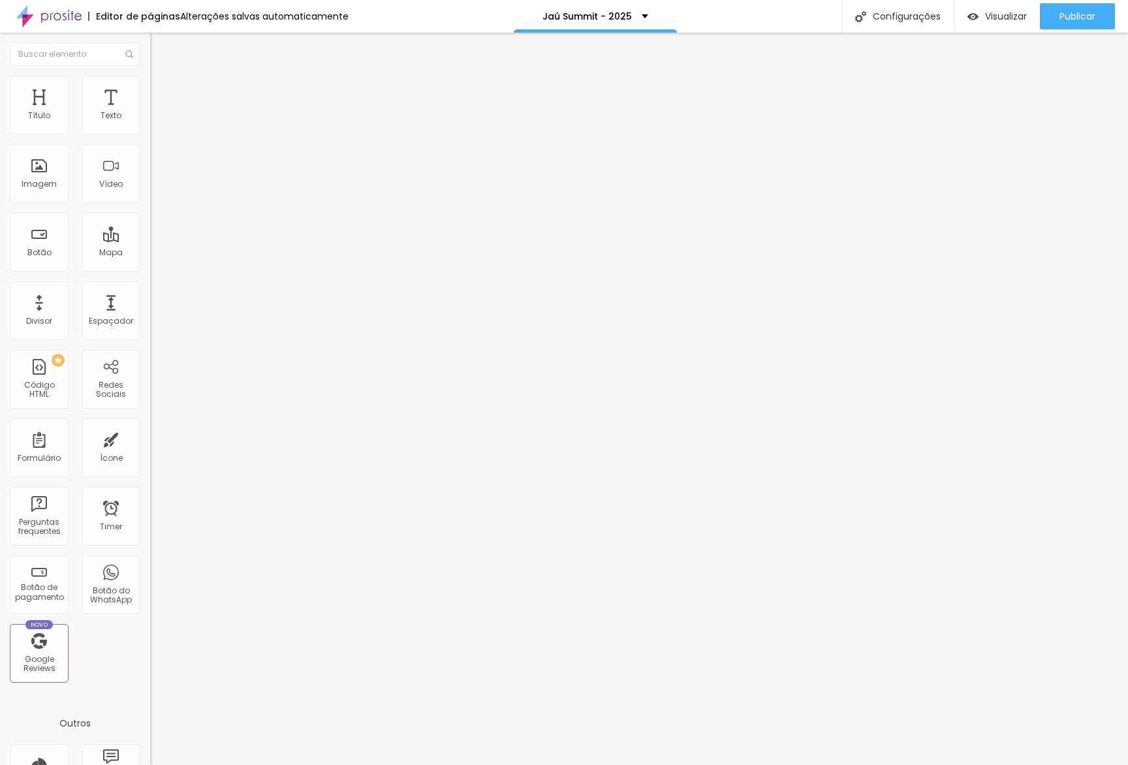
click at [150, 76] on li "Estilo" at bounding box center [225, 82] width 150 height 13
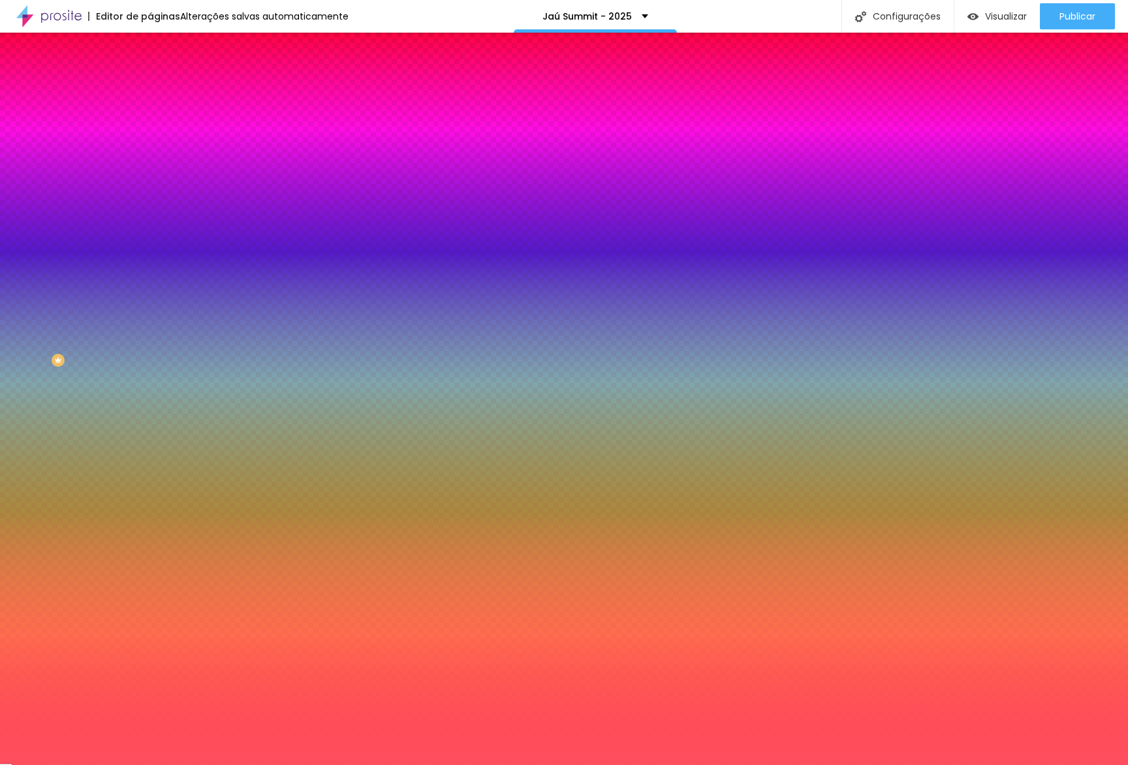
click at [150, 204] on button "button" at bounding box center [159, 211] width 18 height 14
click at [229, 765] on div "Arredondamento 0 px" at bounding box center [564, 779] width 1128 height 29
drag, startPoint x: 222, startPoint y: 228, endPoint x: 185, endPoint y: 242, distance: 39.7
click at [84, 765] on img at bounding box center [79, 772] width 10 height 10
drag, startPoint x: 148, startPoint y: 249, endPoint x: 220, endPoint y: 266, distance: 74.5
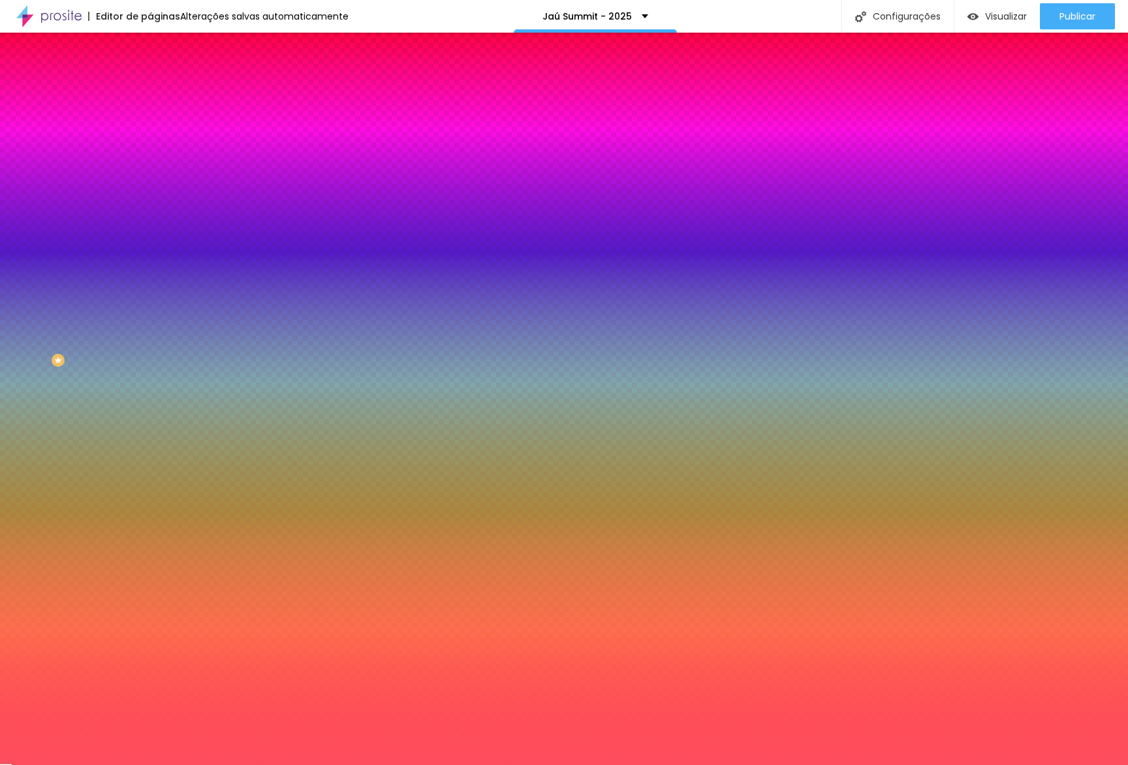
type input "20"
type input "0"
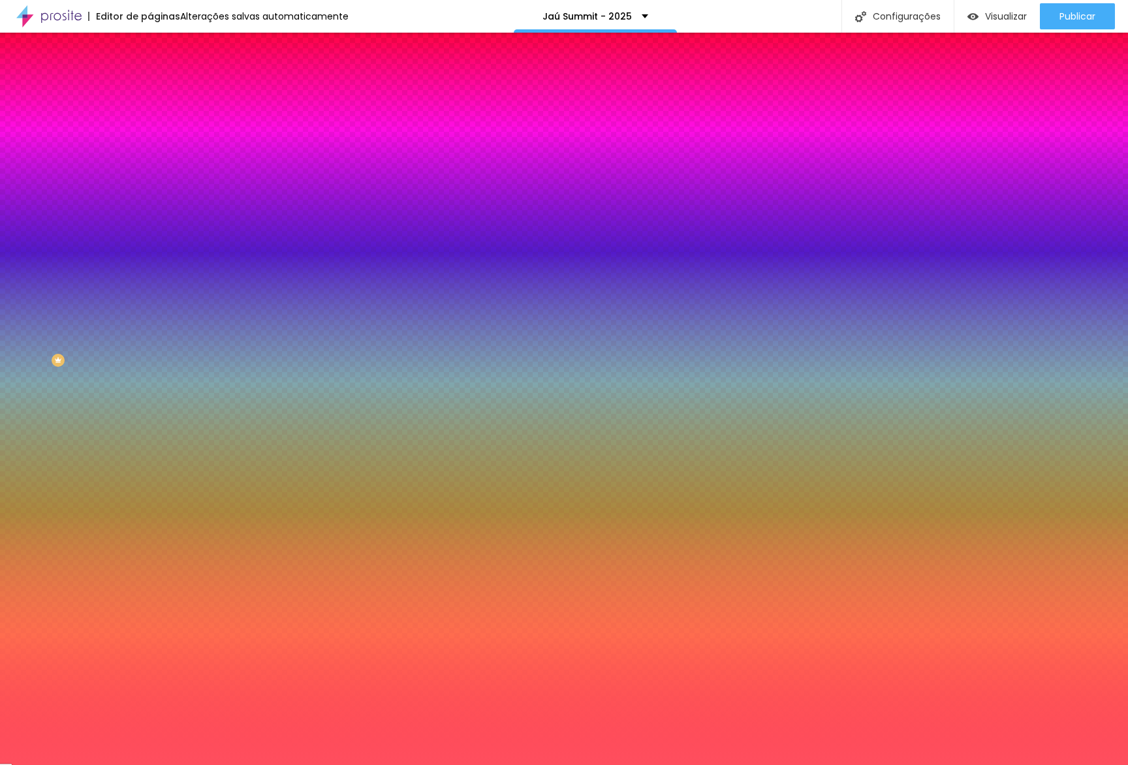
type input "0"
type input "20"
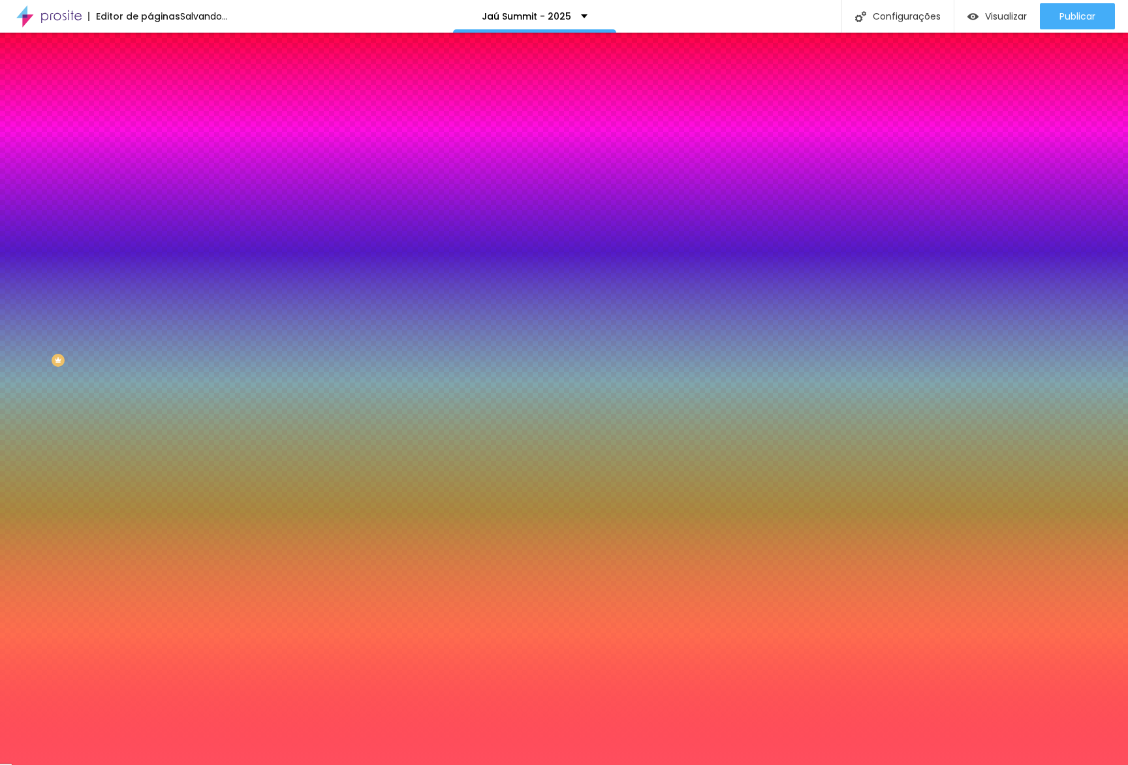
click at [219, 765] on div at bounding box center [564, 765] width 1128 height 0
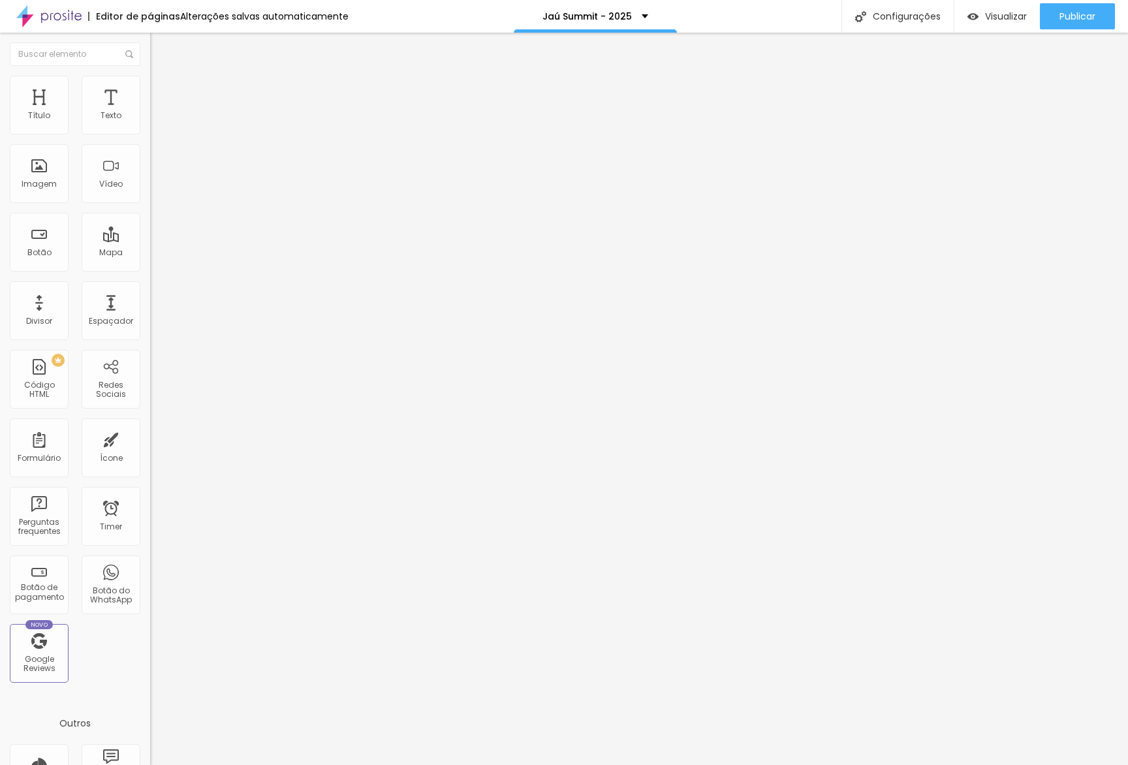
click at [162, 92] on span "Avançado" at bounding box center [183, 97] width 43 height 11
type input "0"
drag, startPoint x: 0, startPoint y: 150, endPoint x: 7, endPoint y: 156, distance: 8.8
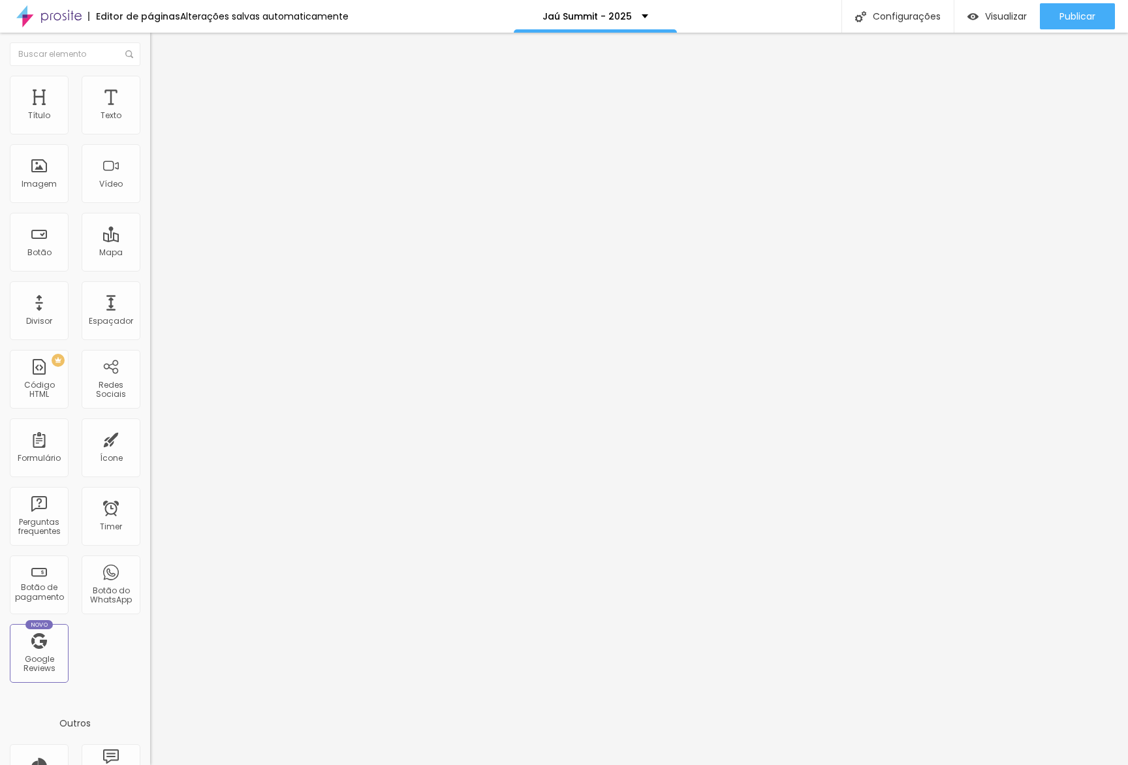
click at [150, 150] on div "20 Espaçamento entre colunas 0 px Espaçamento vertical ID Html Classes Html Vis…" at bounding box center [225, 376] width 150 height 549
click at [162, 92] on span "Avançado" at bounding box center [183, 97] width 43 height 11
type input "0"
drag, startPoint x: 79, startPoint y: 130, endPoint x: 0, endPoint y: 131, distance: 79.0
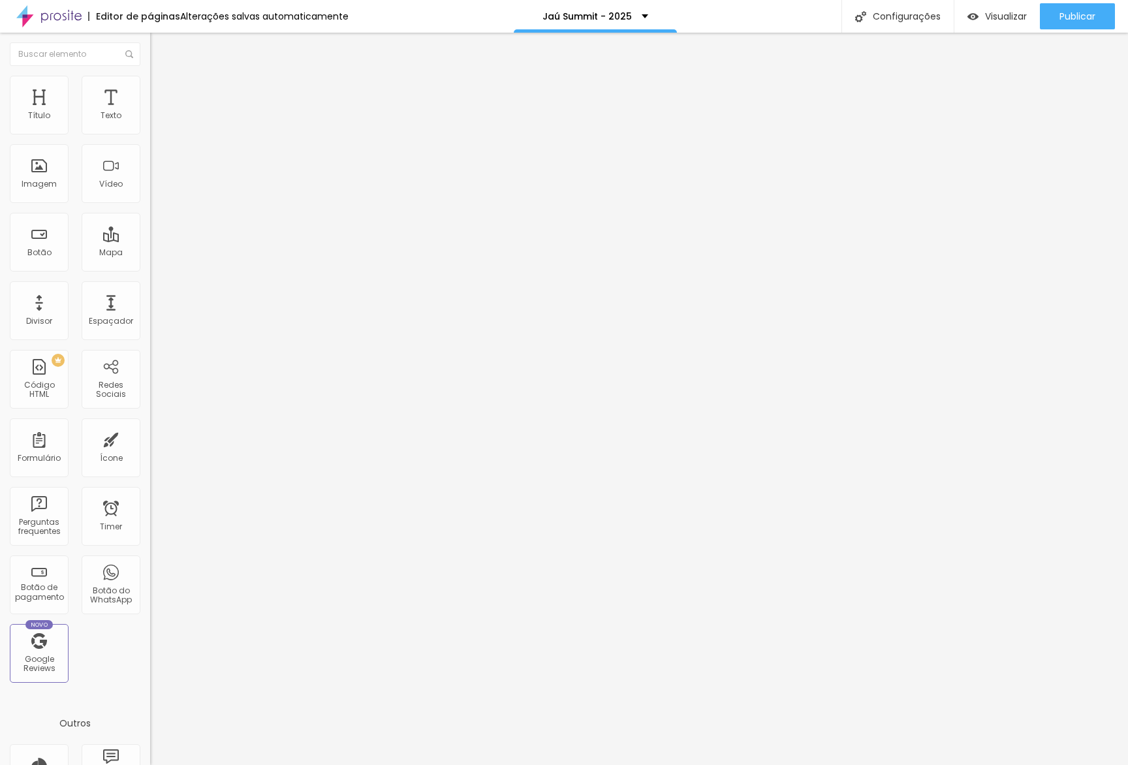
type input "0"
click at [150, 253] on input "range" at bounding box center [192, 258] width 84 height 10
click at [162, 94] on span "Avançado" at bounding box center [183, 97] width 43 height 11
drag, startPoint x: 125, startPoint y: 293, endPoint x: 125, endPoint y: 265, distance: 28.1
click at [150, 385] on div at bounding box center [225, 385] width 150 height 0
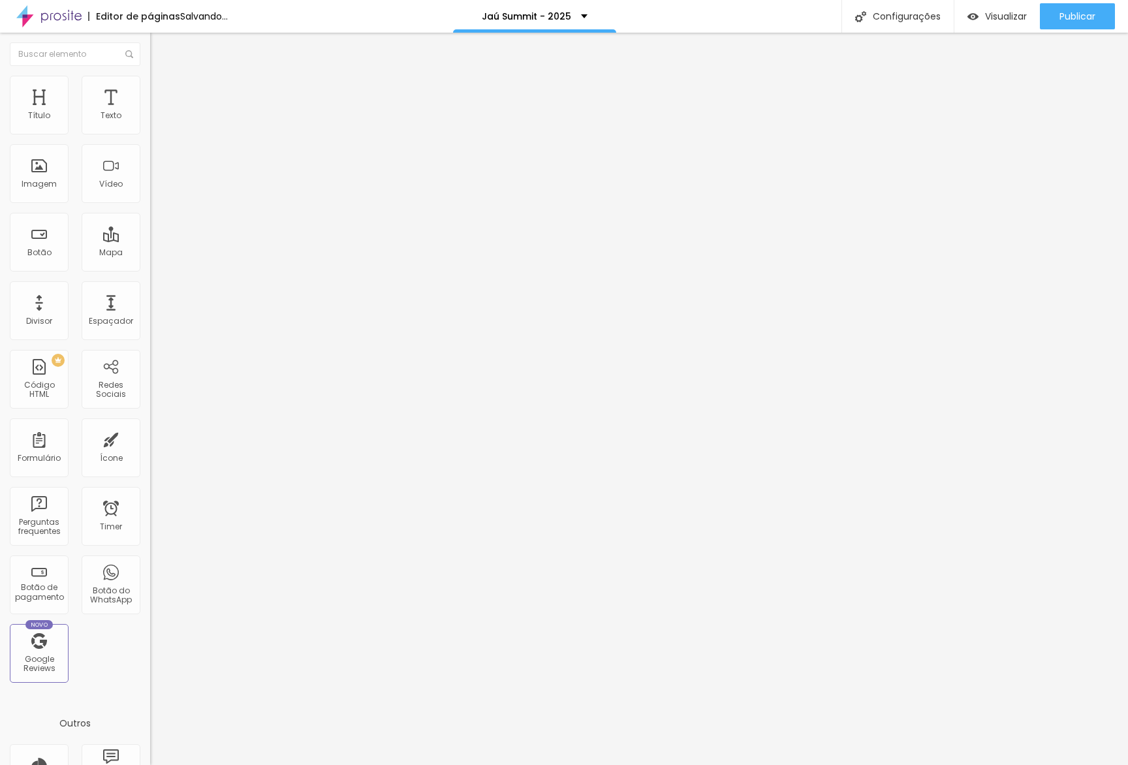
click at [150, 377] on div at bounding box center [225, 377] width 150 height 0
click at [150, 102] on li "Avançado" at bounding box center [225, 95] width 150 height 13
click at [150, 369] on li "Celular" at bounding box center [225, 373] width 150 height 8
drag, startPoint x: 133, startPoint y: 262, endPoint x: 123, endPoint y: 258, distance: 10.6
click at [150, 377] on div at bounding box center [225, 377] width 150 height 0
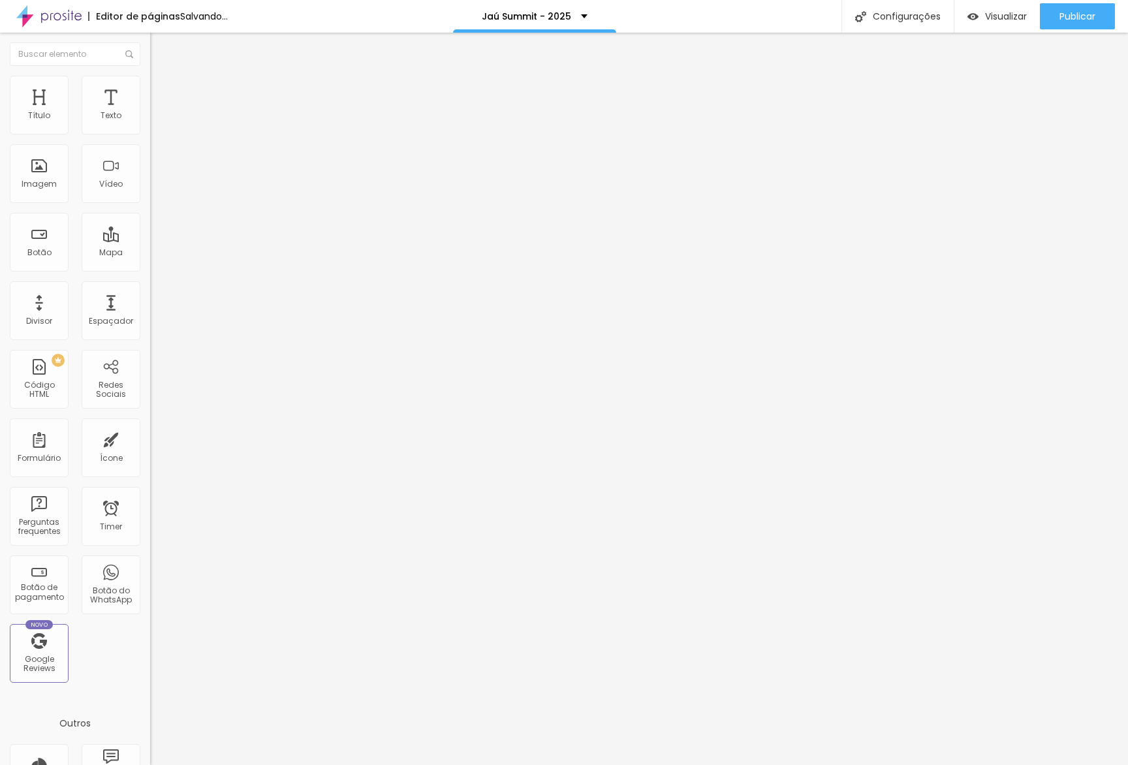
drag, startPoint x: 127, startPoint y: 287, endPoint x: 144, endPoint y: 286, distance: 16.4
click at [150, 385] on div at bounding box center [225, 385] width 150 height 0
click at [999, 16] on span "Visualizar" at bounding box center [1006, 16] width 42 height 10
click at [990, 23] on div "Visualizar" at bounding box center [997, 16] width 59 height 26
click at [162, 88] on span "Estilo" at bounding box center [172, 84] width 20 height 11
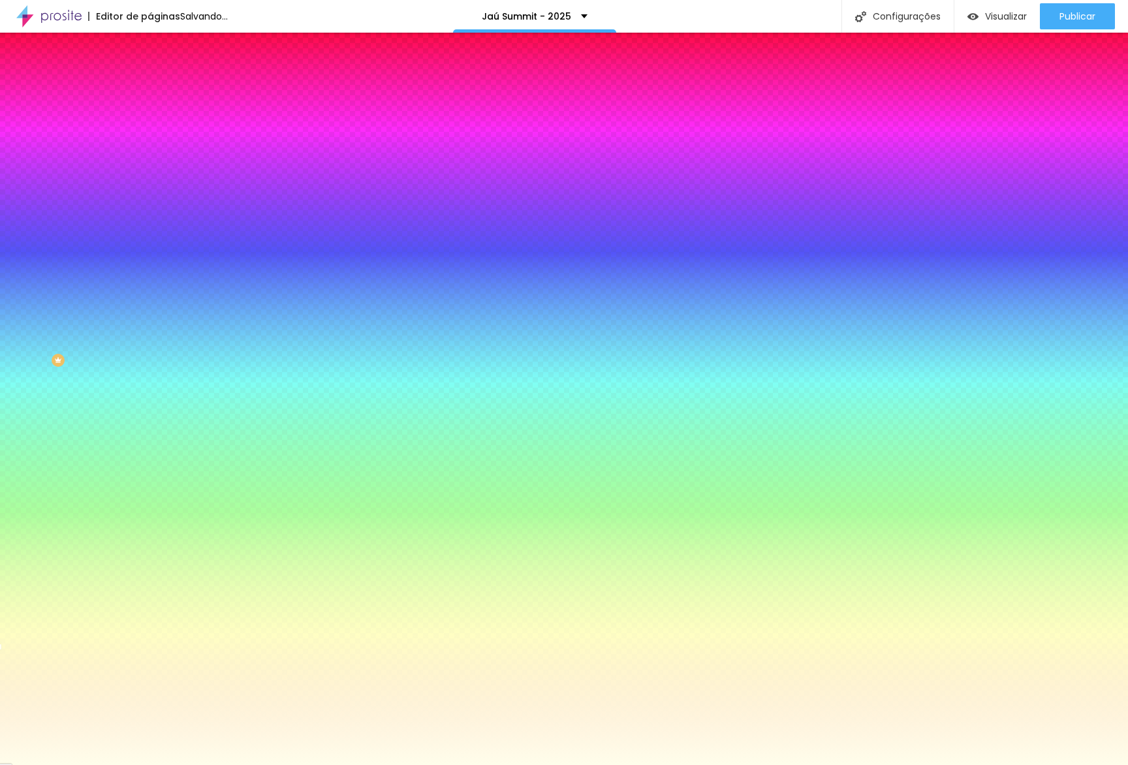
click at [150, 120] on span "Adicionar imagem" at bounding box center [192, 114] width 84 height 11
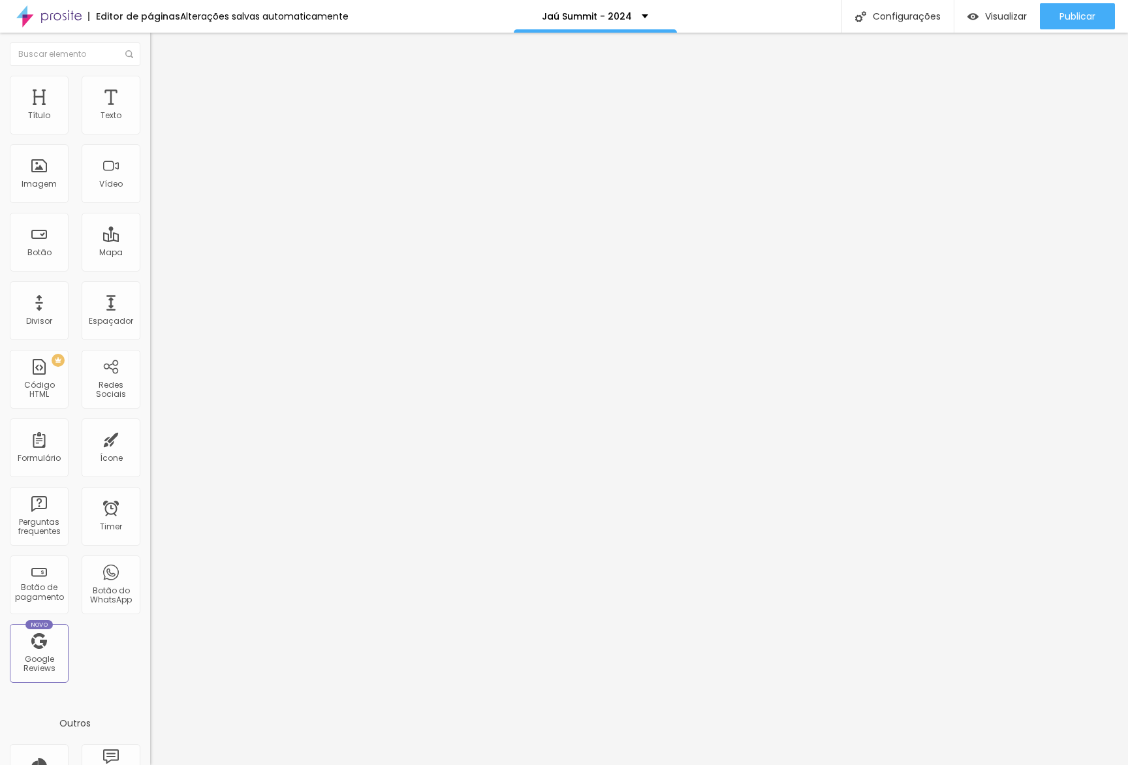
click at [161, 184] on icon "button" at bounding box center [162, 183] width 3 height 3
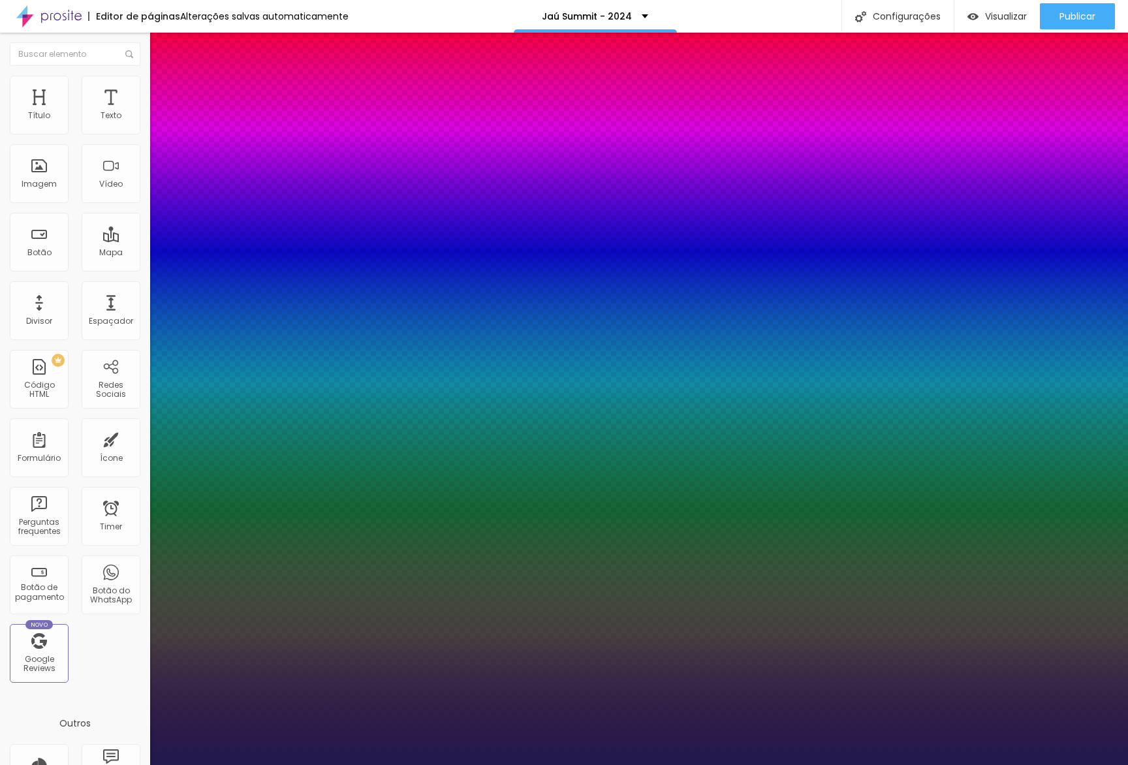
type input "1"
click at [198, 765] on div at bounding box center [564, 765] width 1128 height 0
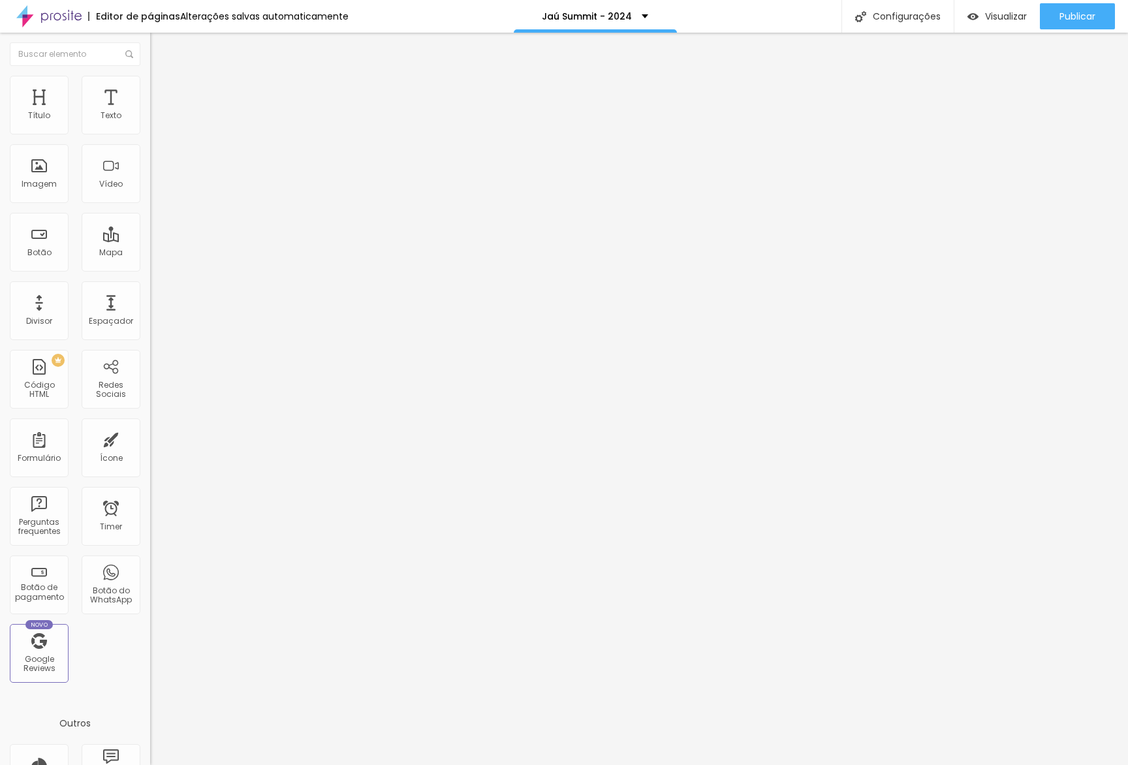
click at [157, 188] on icon "button" at bounding box center [159, 185] width 5 height 5
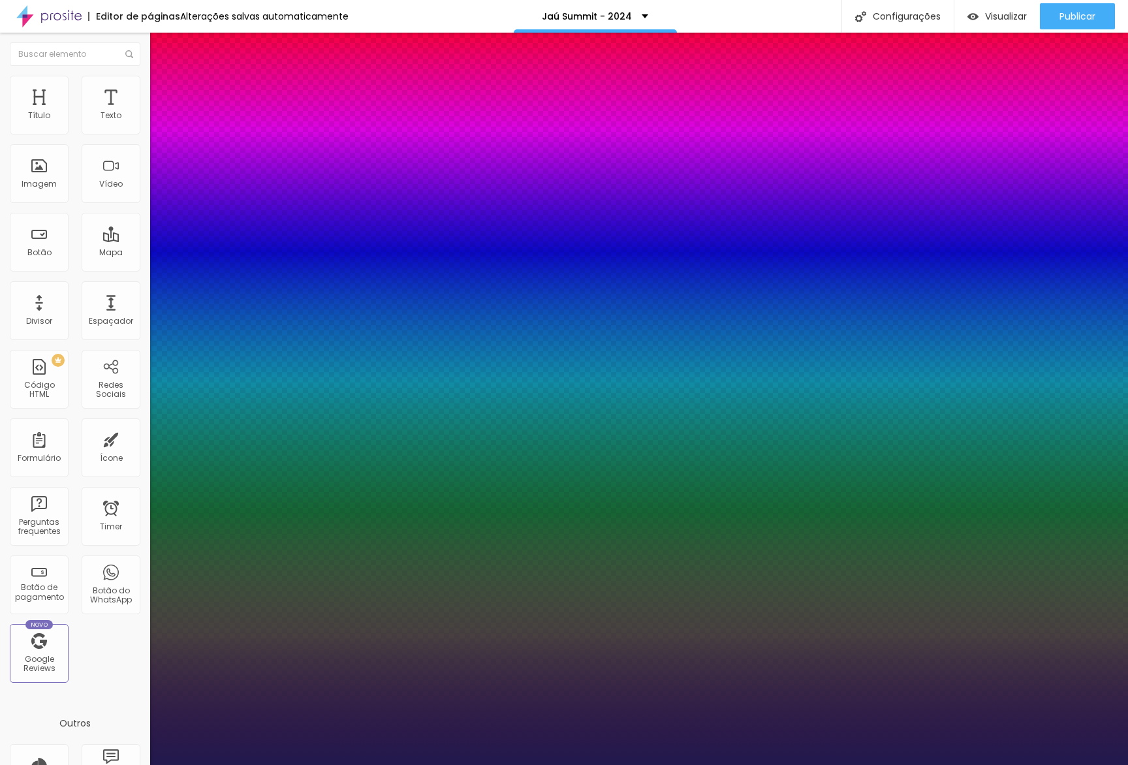
type input "1"
click at [248, 765] on div at bounding box center [564, 765] width 1128 height 0
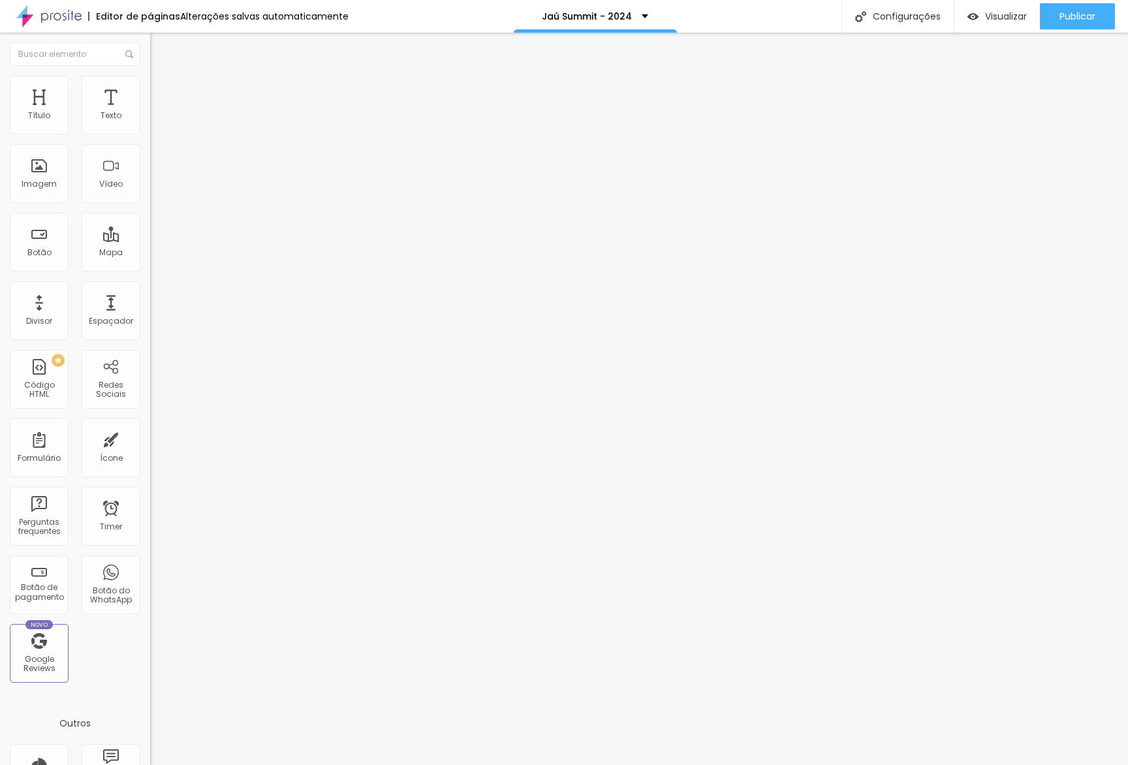
click at [150, 193] on button "button" at bounding box center [159, 187] width 18 height 14
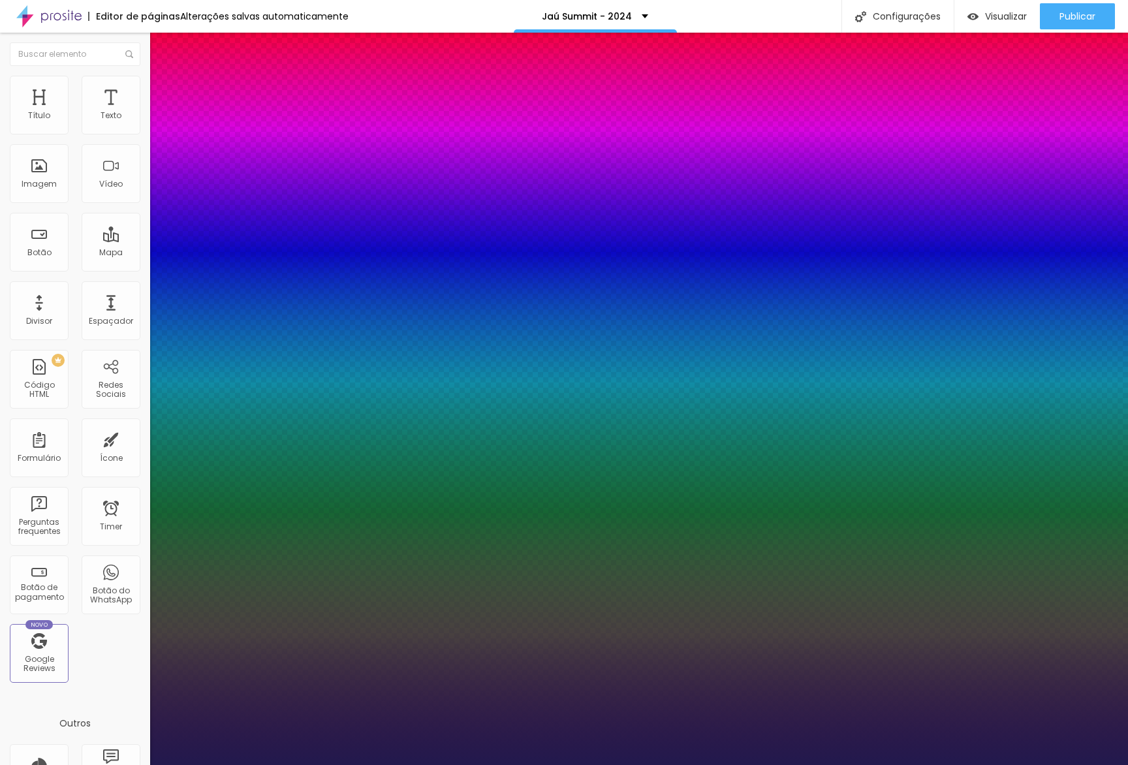
type input "1"
click at [543, 765] on div at bounding box center [564, 765] width 1128 height 0
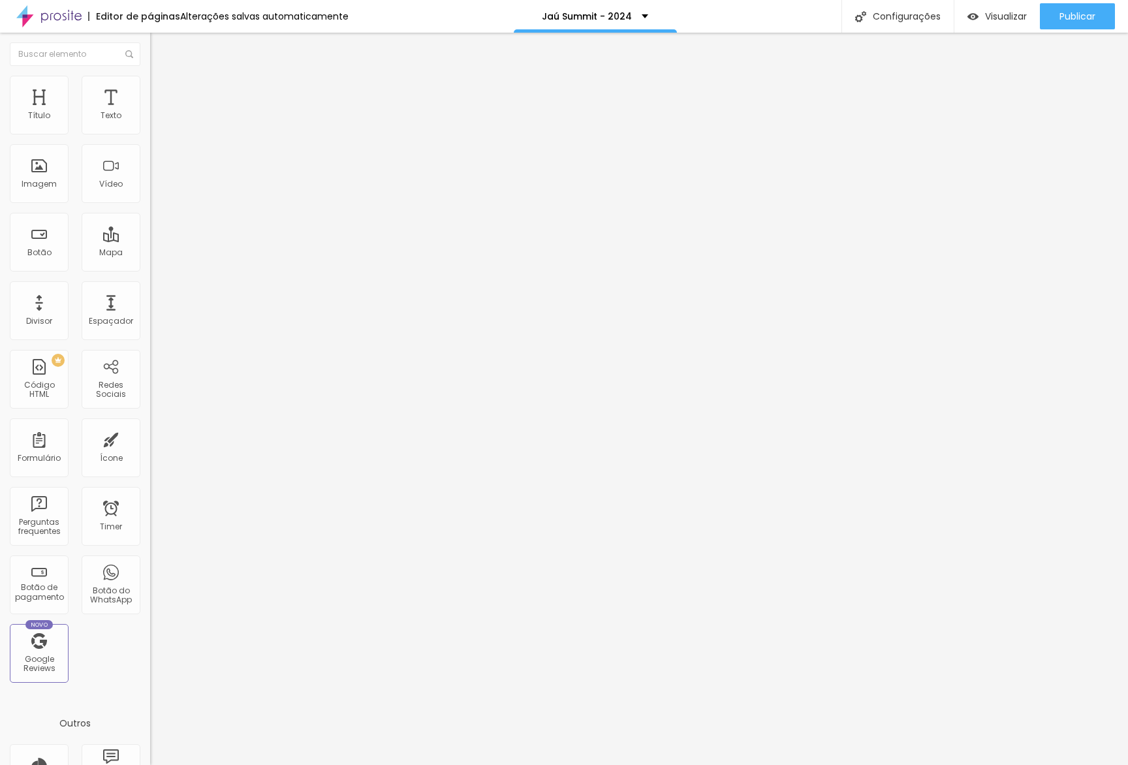
click at [150, 198] on button "button" at bounding box center [159, 191] width 18 height 14
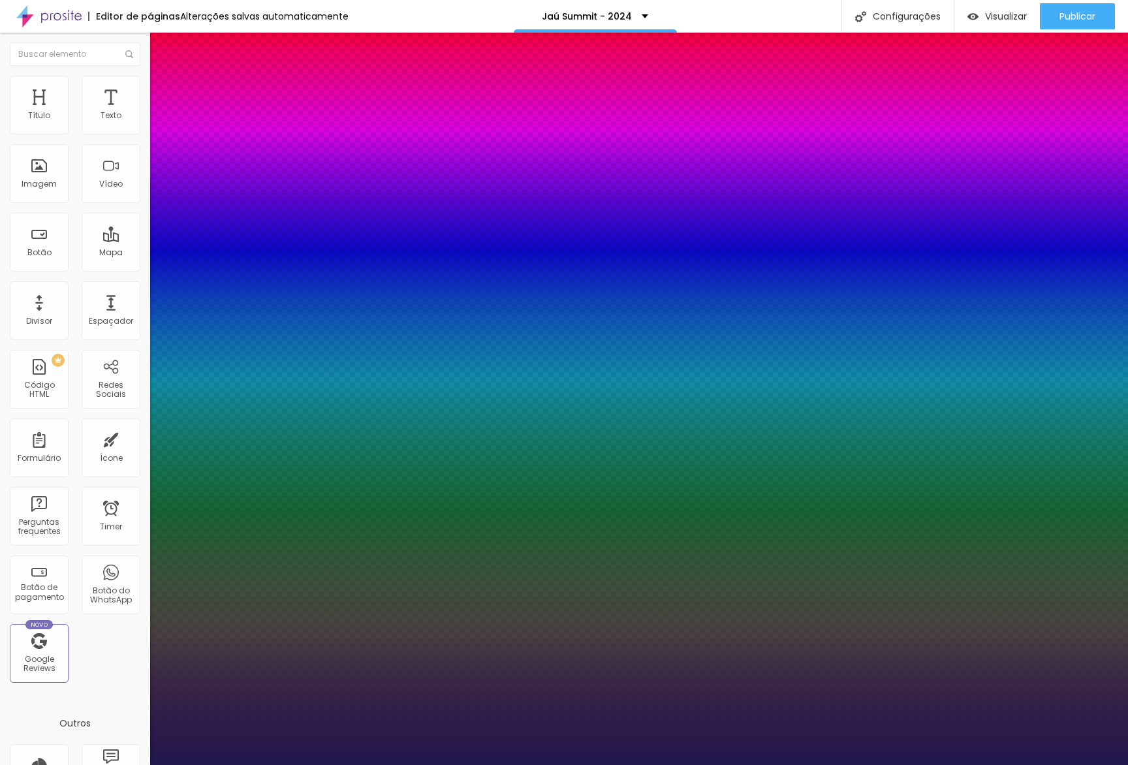
type input "1"
click at [575, 765] on div at bounding box center [564, 765] width 1128 height 0
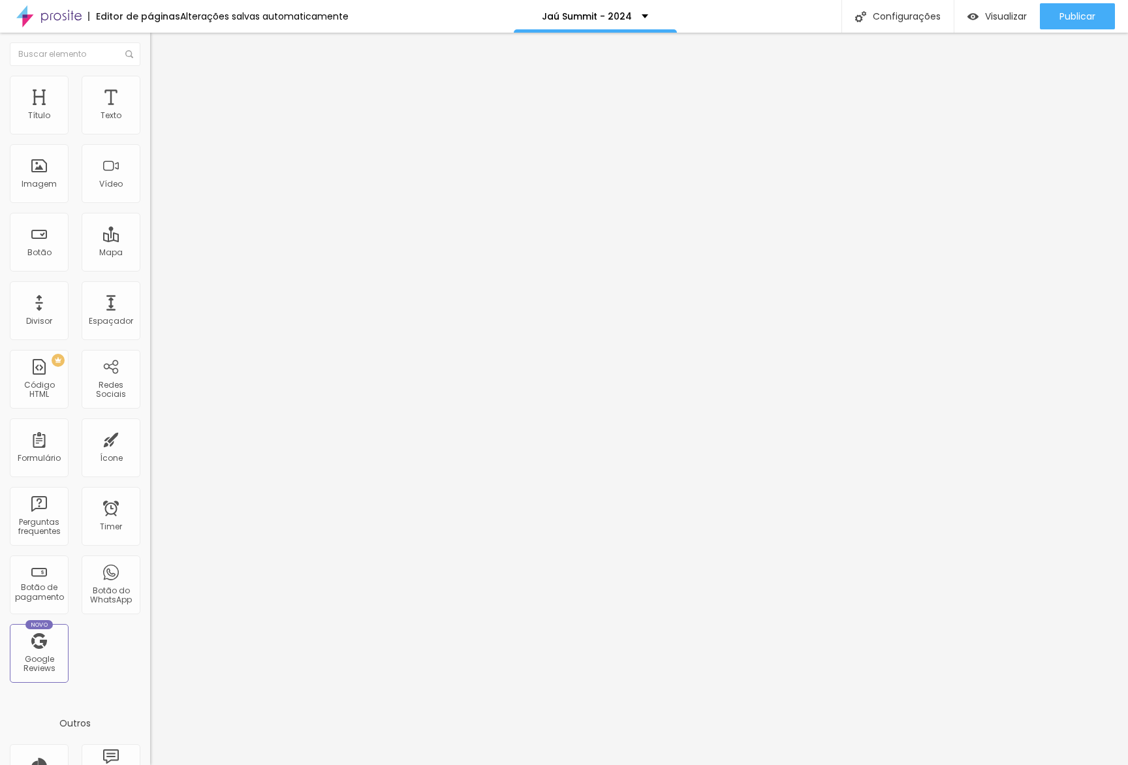
click at [150, 125] on button "button" at bounding box center [159, 119] width 18 height 14
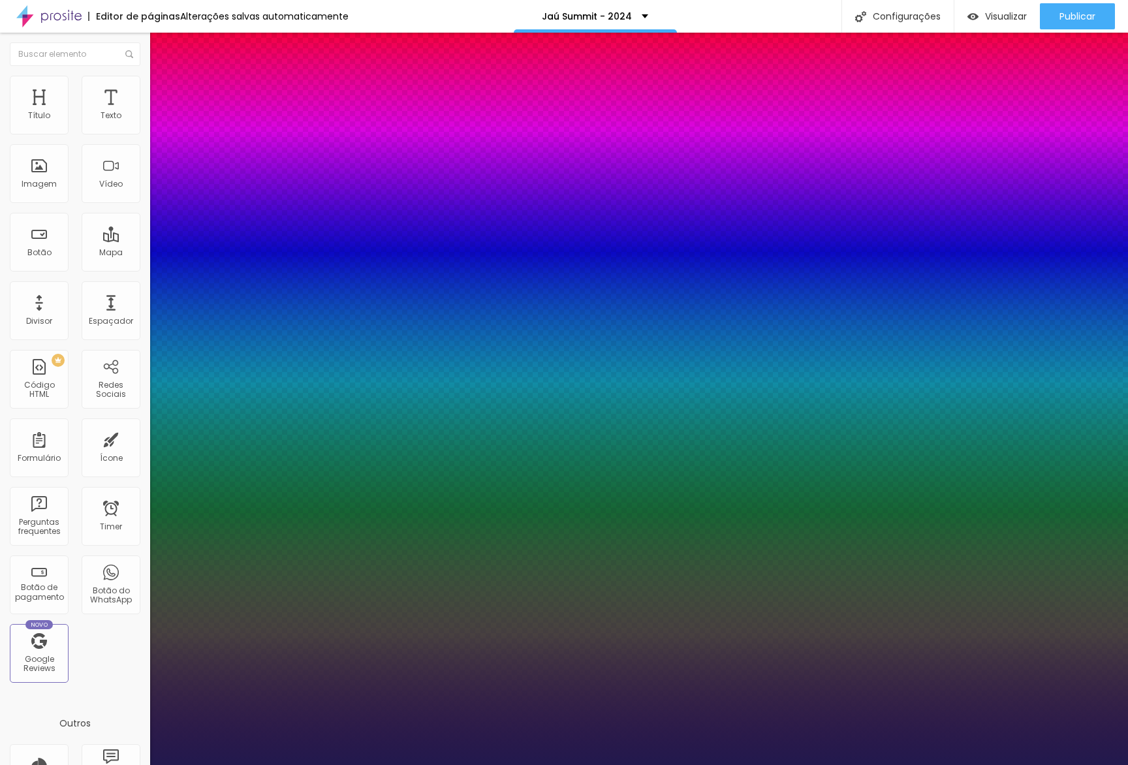
type input "1"
click at [215, 765] on div at bounding box center [564, 765] width 1128 height 0
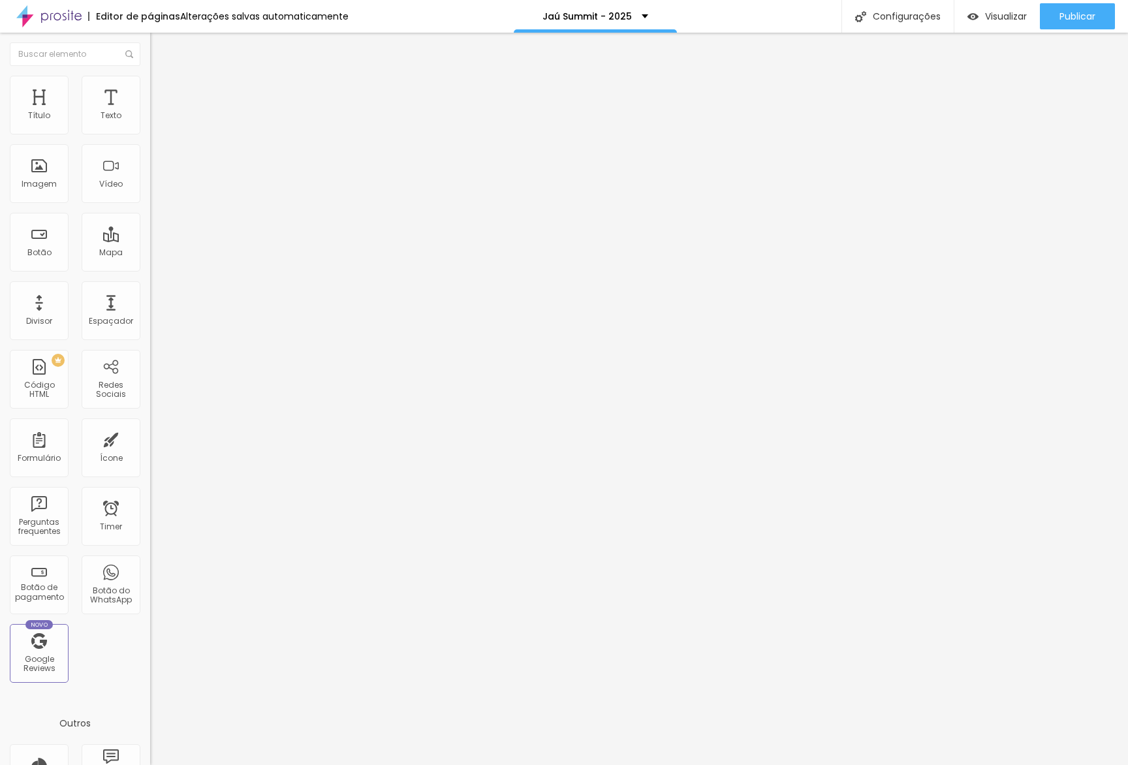
click at [162, 90] on span "Estilo" at bounding box center [172, 84] width 20 height 11
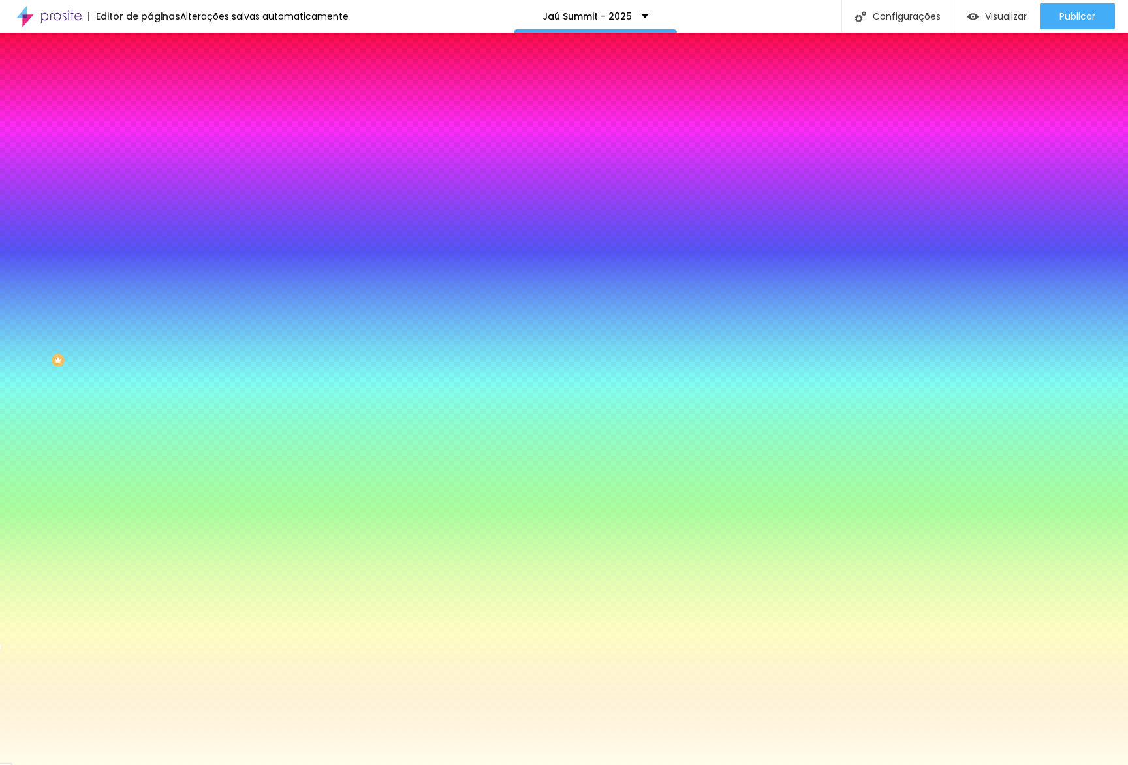
click at [150, 120] on span "Adicionar imagem" at bounding box center [192, 114] width 84 height 11
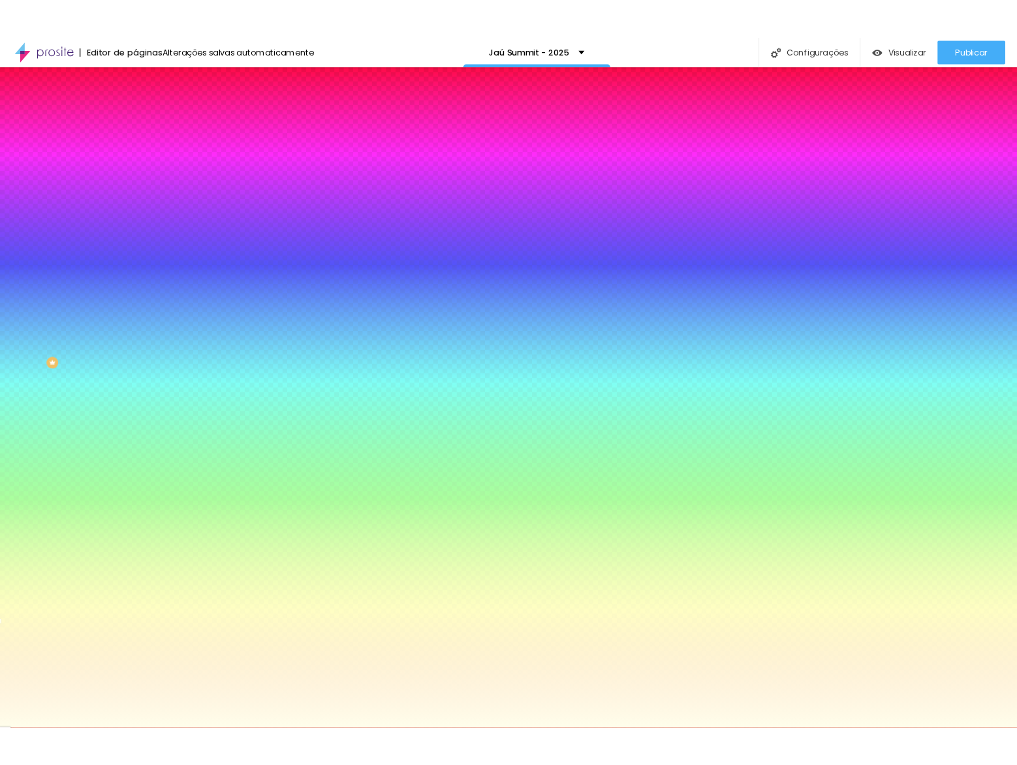
scroll to position [1392, 0]
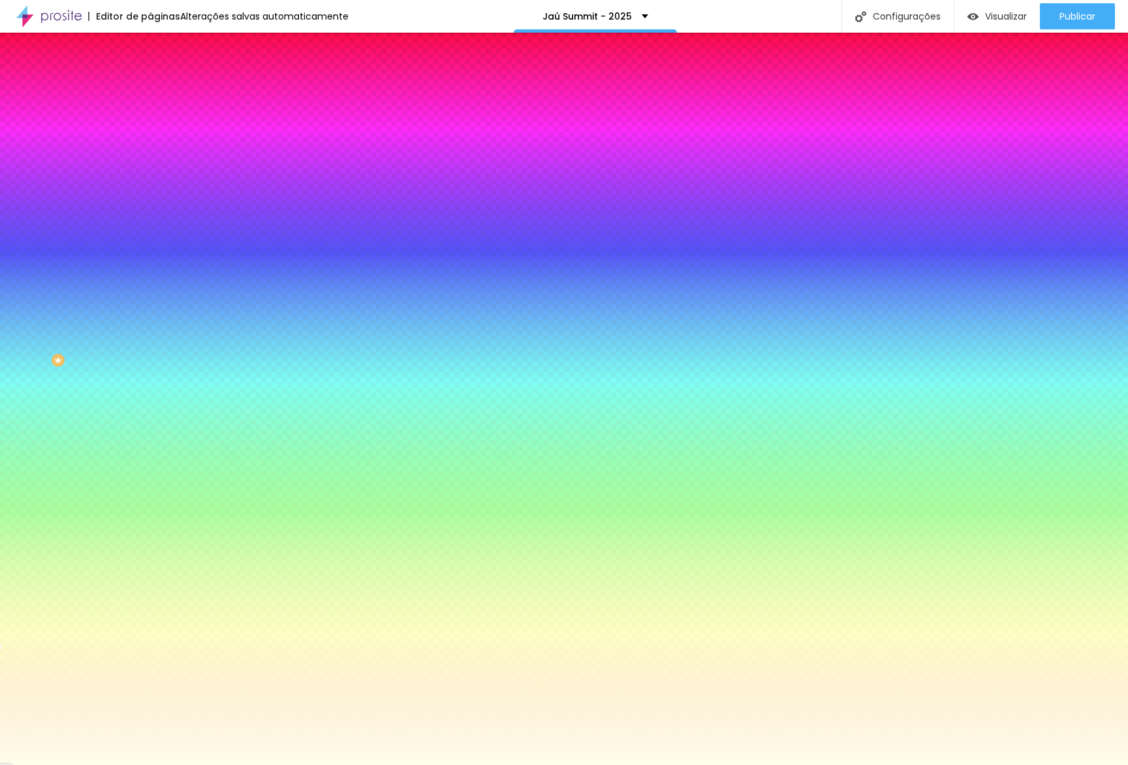
click at [150, 178] on div at bounding box center [225, 178] width 150 height 0
drag, startPoint x: 131, startPoint y: 326, endPoint x: 138, endPoint y: 148, distance: 177.8
click at [150, 148] on div "Imagem de fundo Trocar imagem Efeito da Imagem Nenhum Nenhum Parallax Cor de fu…" at bounding box center [225, 186] width 150 height 169
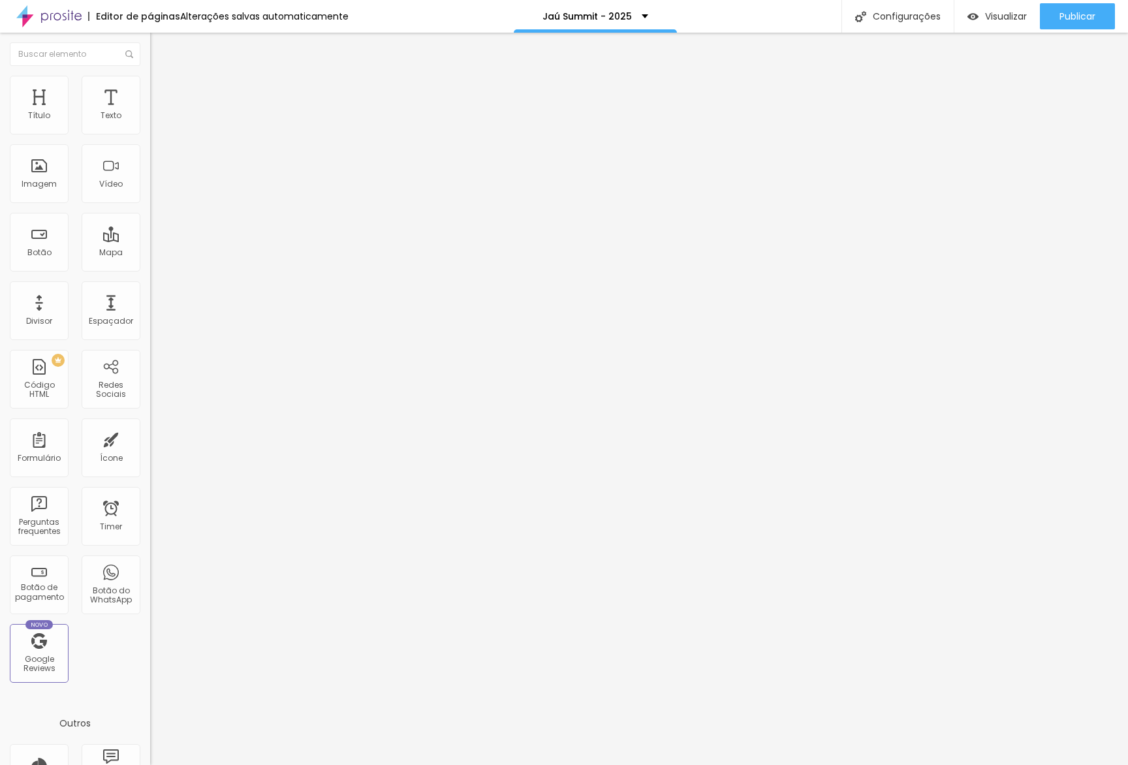
click at [150, 76] on img at bounding box center [156, 82] width 12 height 12
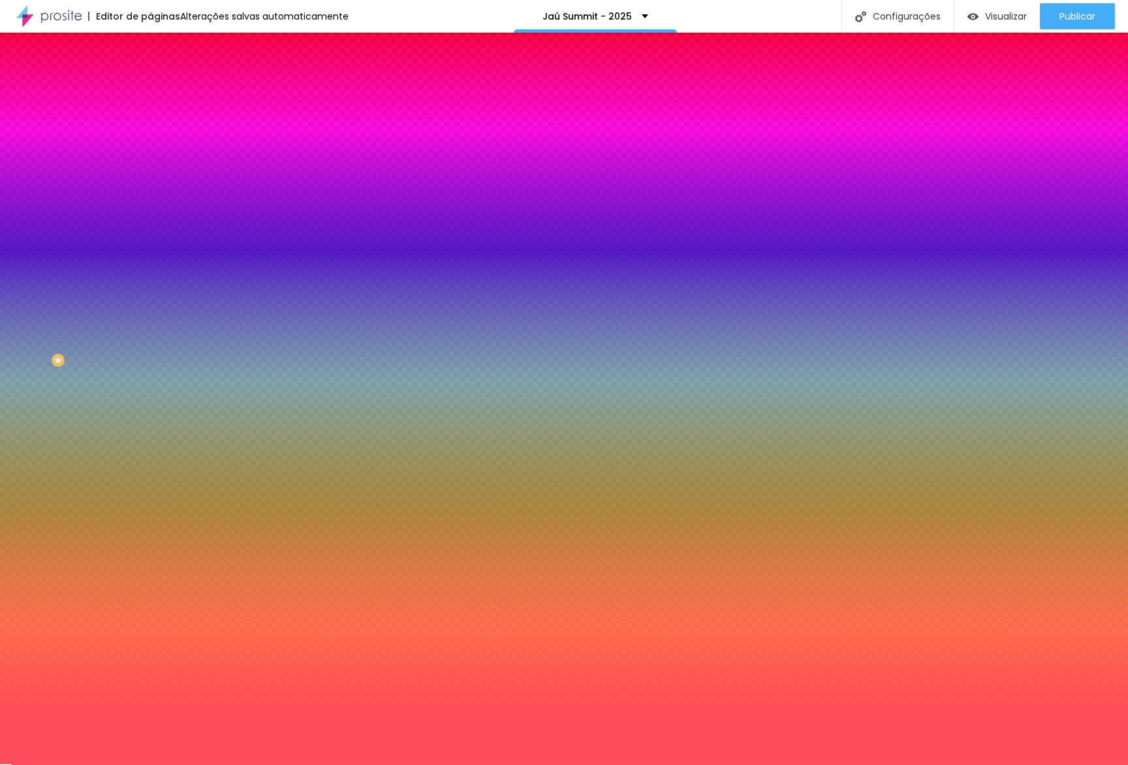
click at [150, 125] on div at bounding box center [225, 125] width 150 height 0
type input "#FFFFFF"
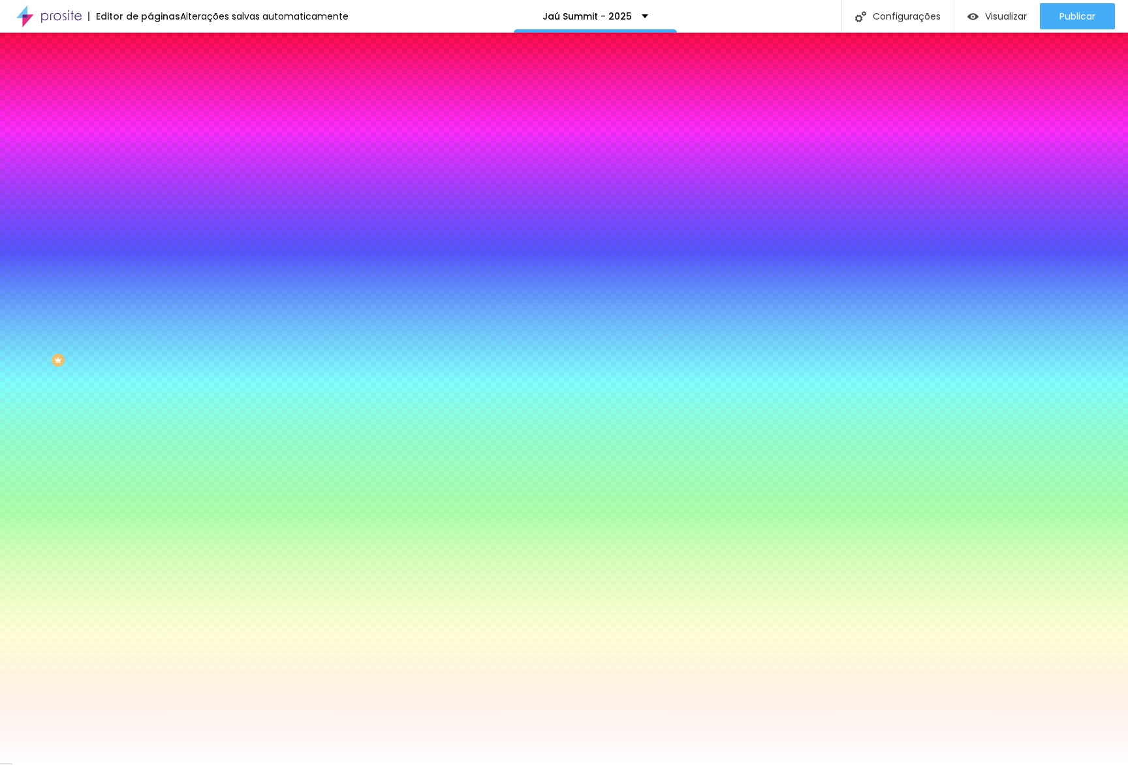
drag, startPoint x: 28, startPoint y: 154, endPoint x: 0, endPoint y: 78, distance: 81.4
click at [150, 78] on div "Conteúdo Estilo Avançado Cor de fundo Voltar ao padrão #FFFFFF Sombra DESATIVAD…" at bounding box center [225, 140] width 150 height 155
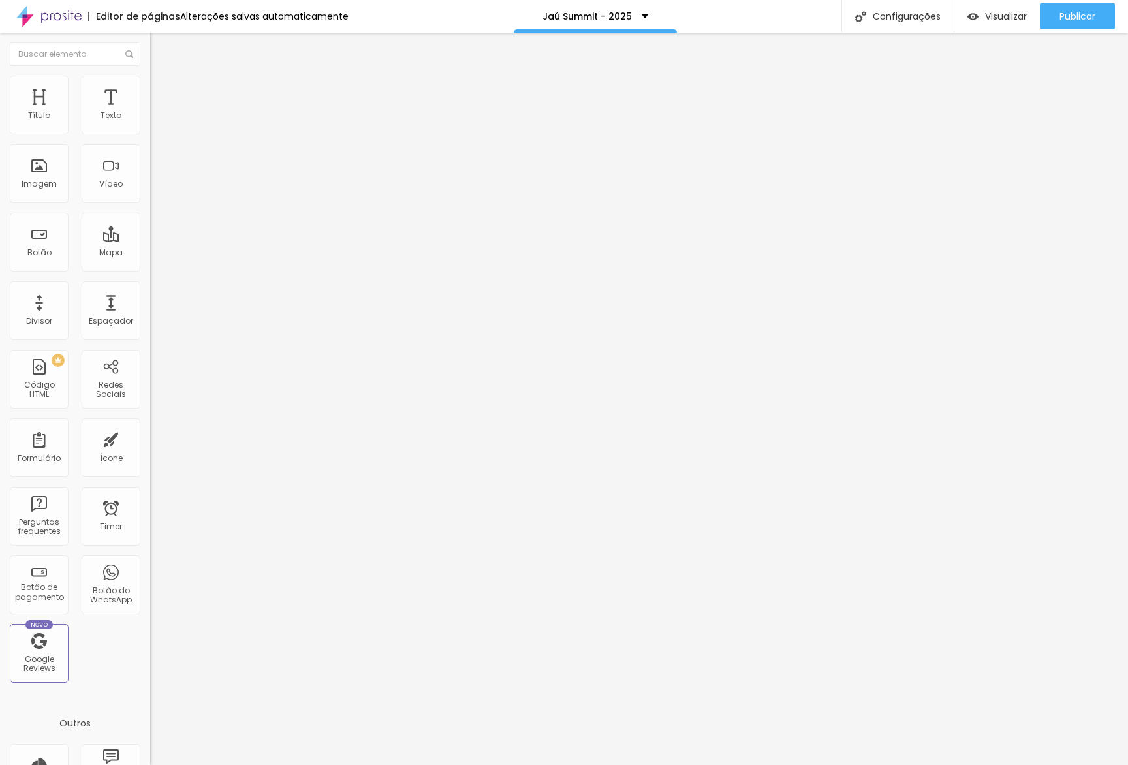
click at [150, 106] on div "Alinhamento" at bounding box center [225, 121] width 150 height 39
click at [162, 96] on span "Avançado" at bounding box center [183, 97] width 43 height 11
click at [162, 88] on span "Estilo" at bounding box center [172, 84] width 20 height 11
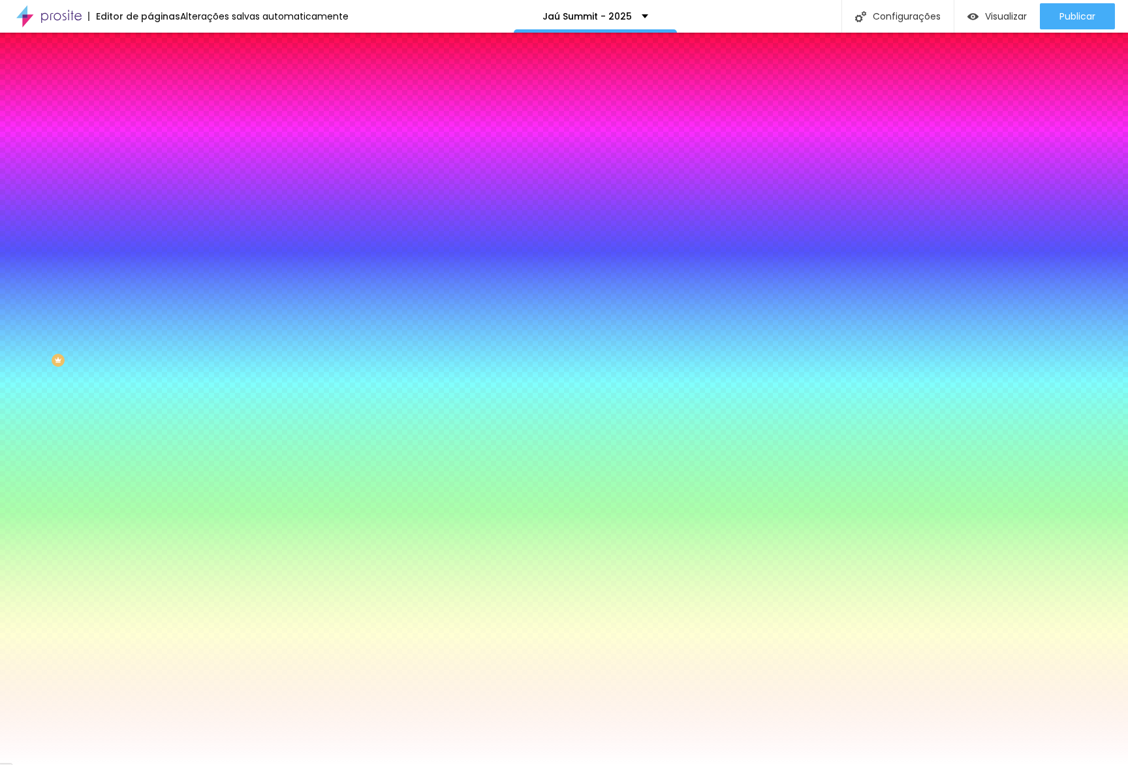
click at [150, 204] on button "button" at bounding box center [159, 211] width 18 height 14
click at [84, 765] on img at bounding box center [79, 772] width 10 height 10
click at [250, 765] on div at bounding box center [564, 765] width 1128 height 0
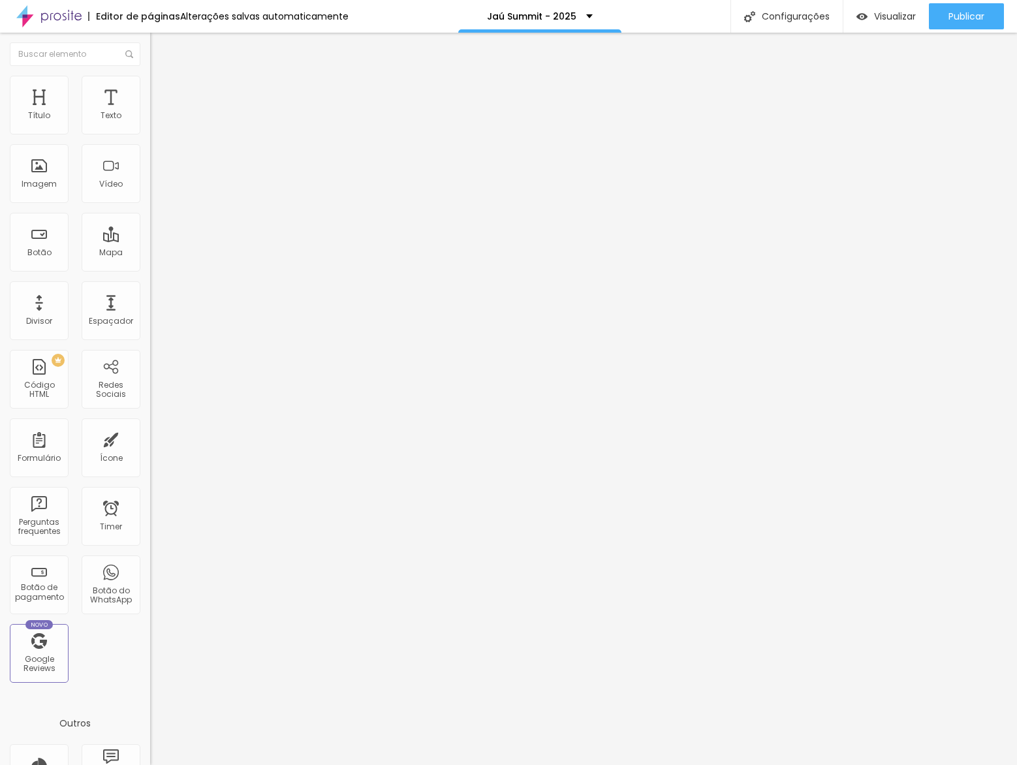
click at [162, 90] on span "Estilo" at bounding box center [172, 84] width 20 height 11
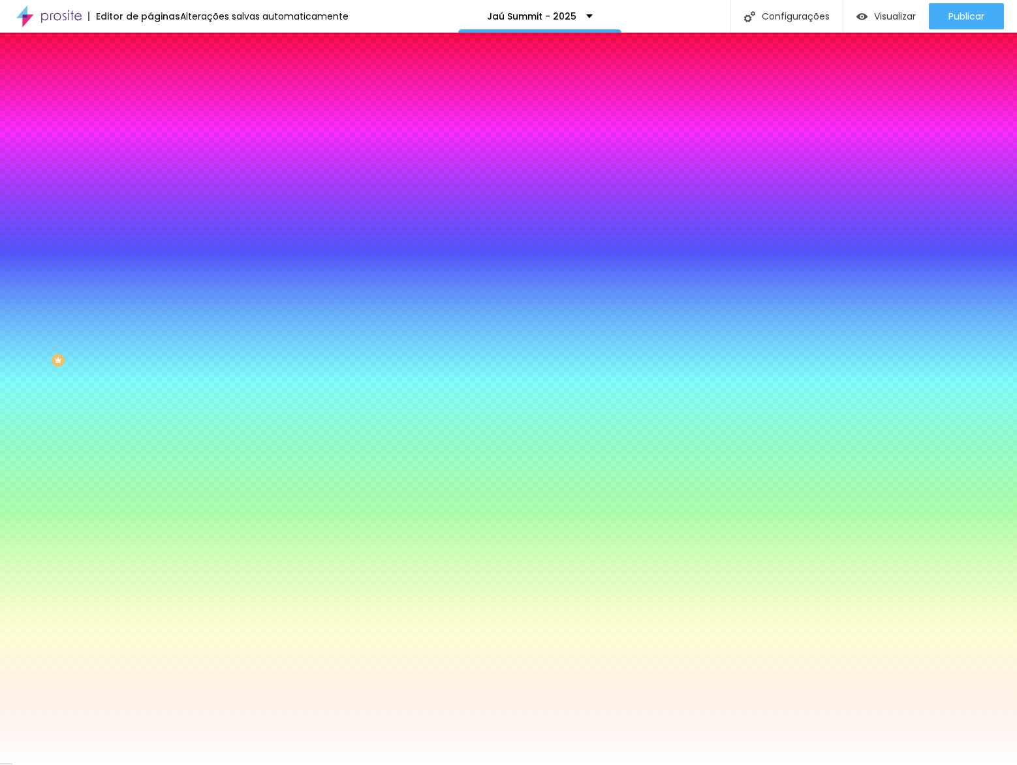
click at [150, 125] on div at bounding box center [225, 125] width 150 height 0
drag, startPoint x: 128, startPoint y: 268, endPoint x: 132, endPoint y: 328, distance: 60.2
click at [150, 321] on div "Editar Coluna Conteúdo Estilo Avançado Cor de fundo Voltar ao padrão #FFFFFF So…" at bounding box center [225, 399] width 150 height 733
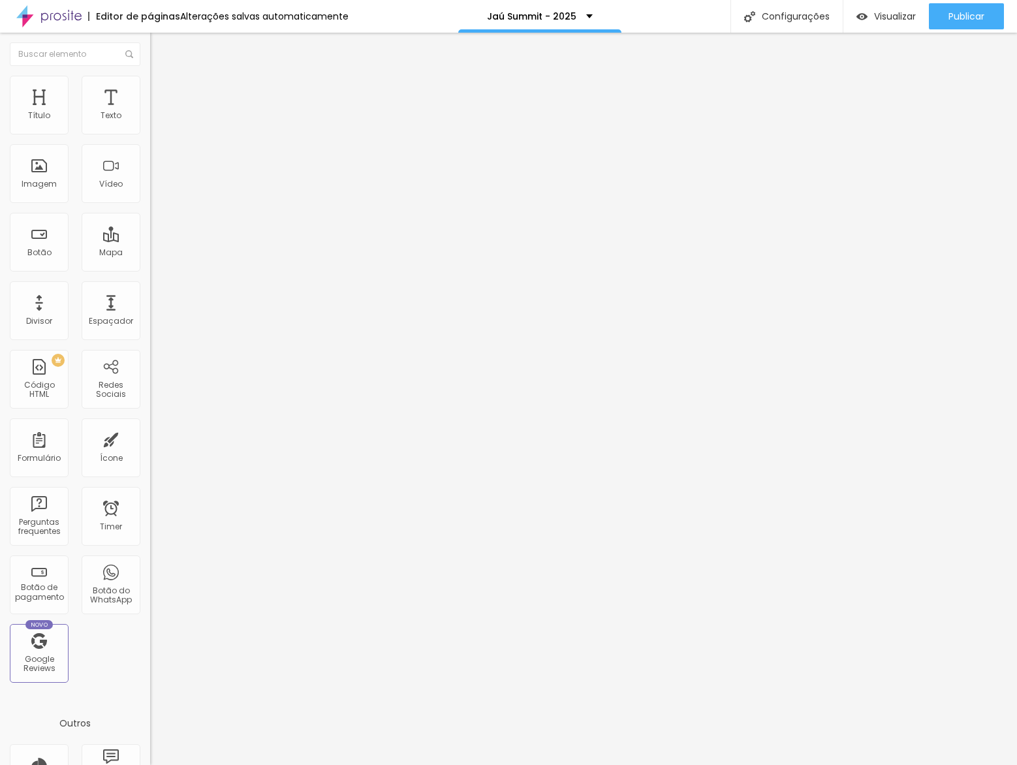
click at [150, 112] on span "Adicionar imagem" at bounding box center [192, 106] width 84 height 11
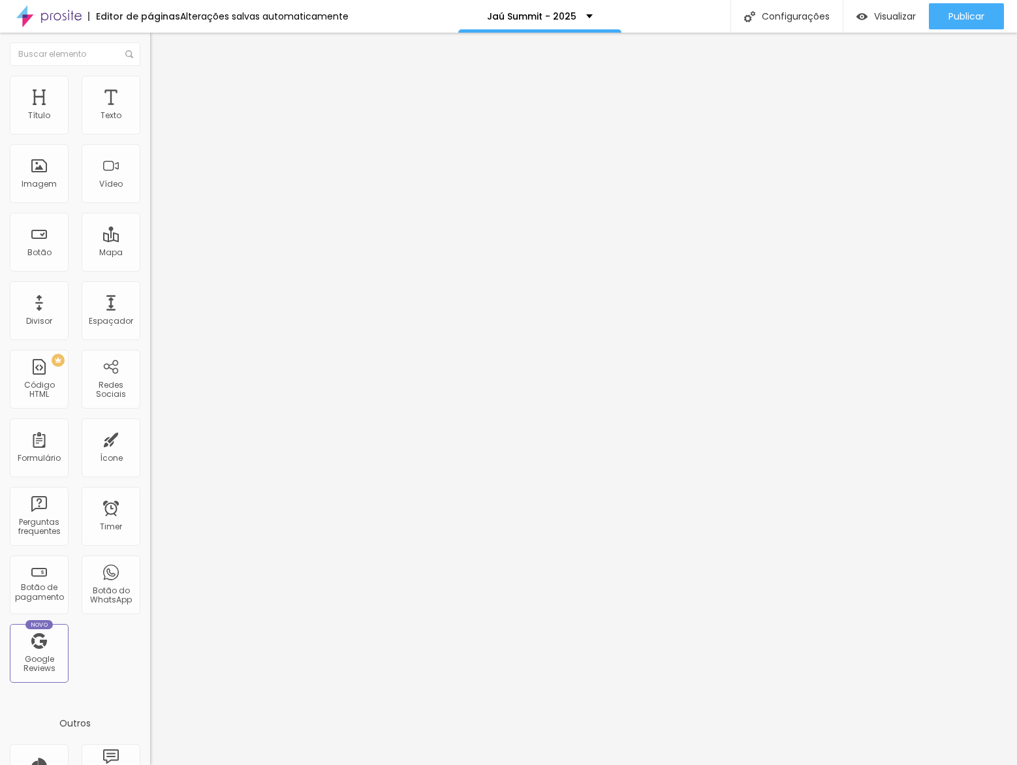
click at [150, 112] on span "Trocar imagem" at bounding box center [185, 106] width 71 height 11
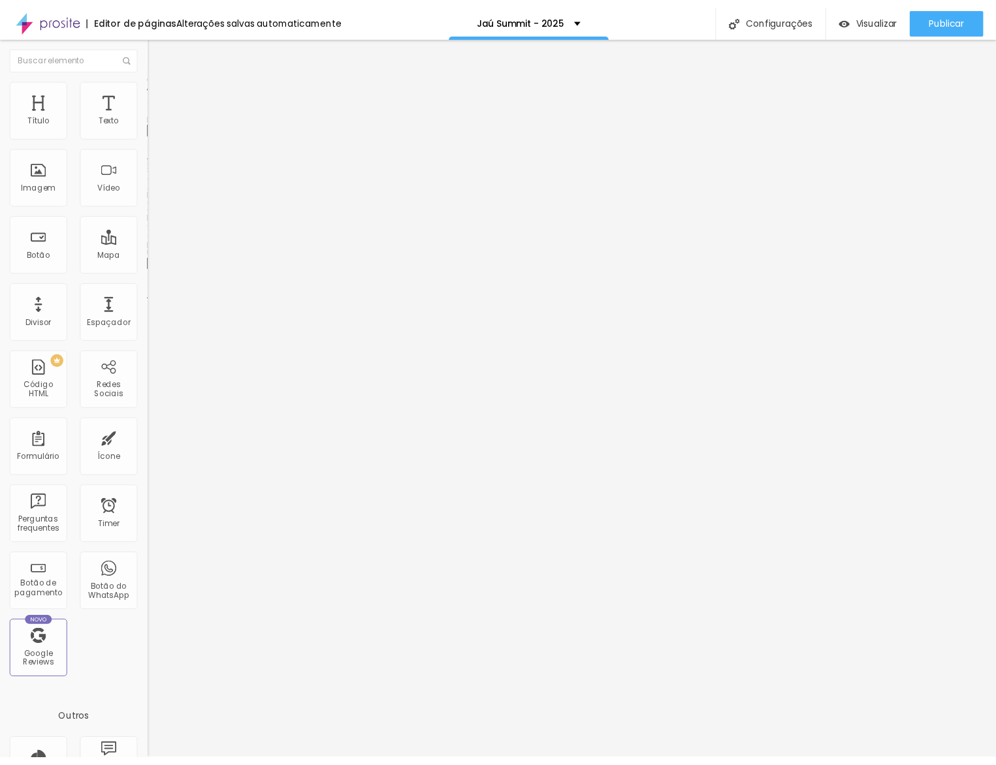
scroll to position [2126, 0]
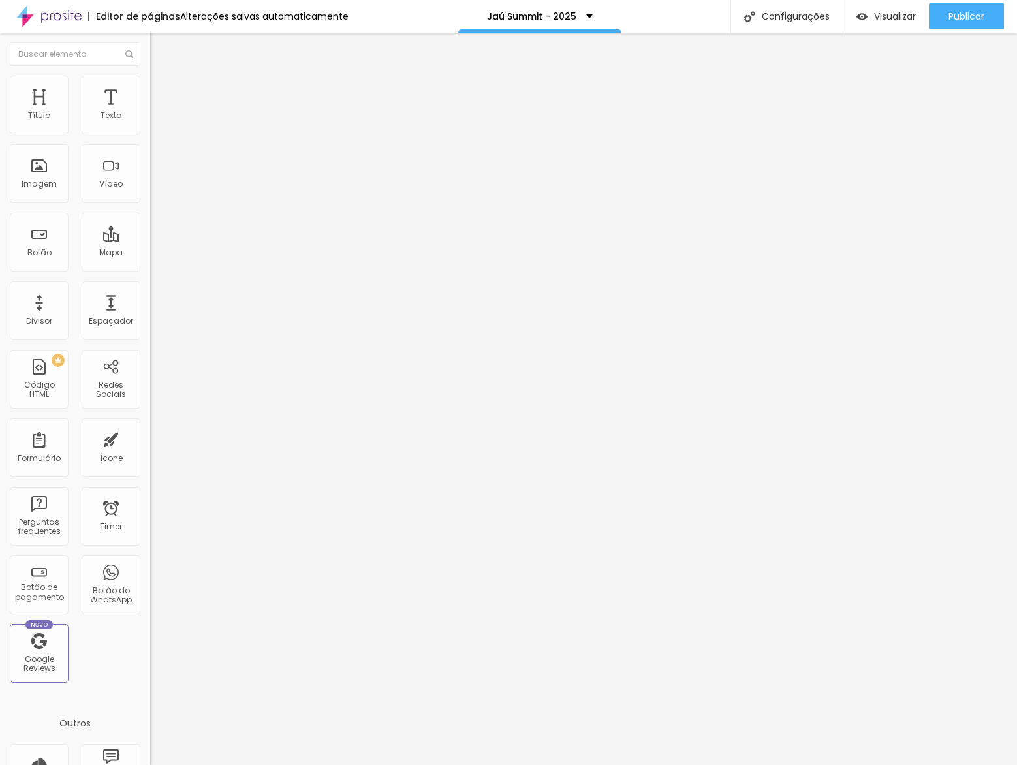
click at [150, 97] on ul "Conteúdo Estilo Avançado" at bounding box center [225, 82] width 150 height 39
click at [150, 89] on li "Estilo" at bounding box center [225, 82] width 150 height 13
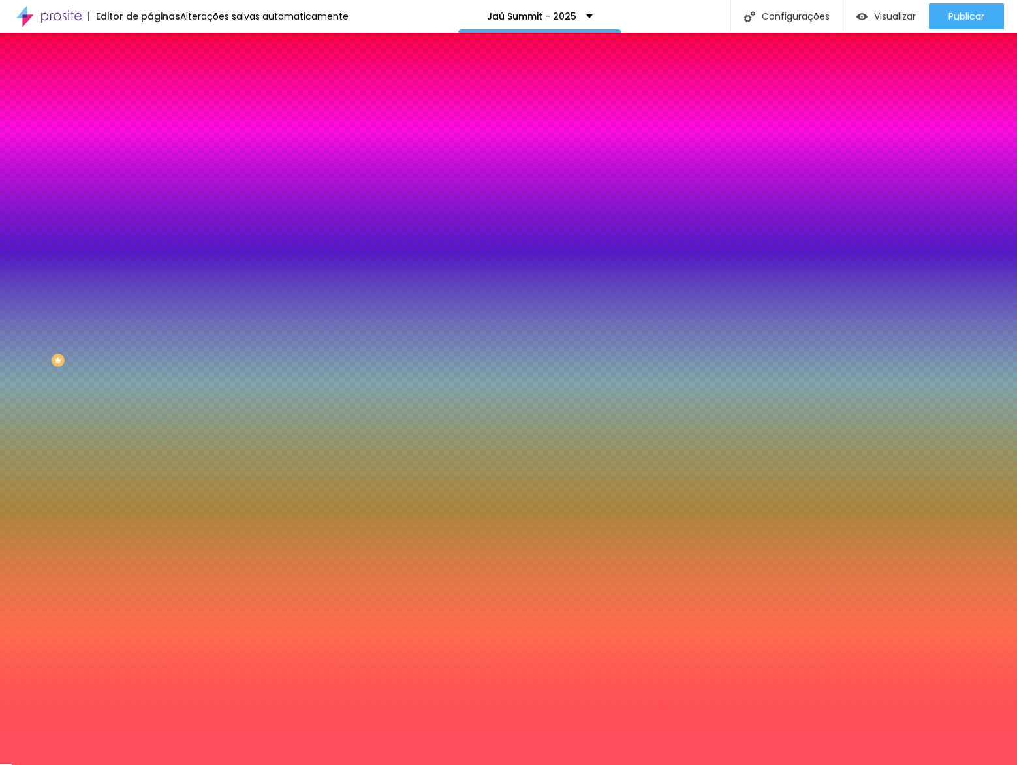
click at [150, 136] on input "#FF4E5E" at bounding box center [228, 131] width 157 height 13
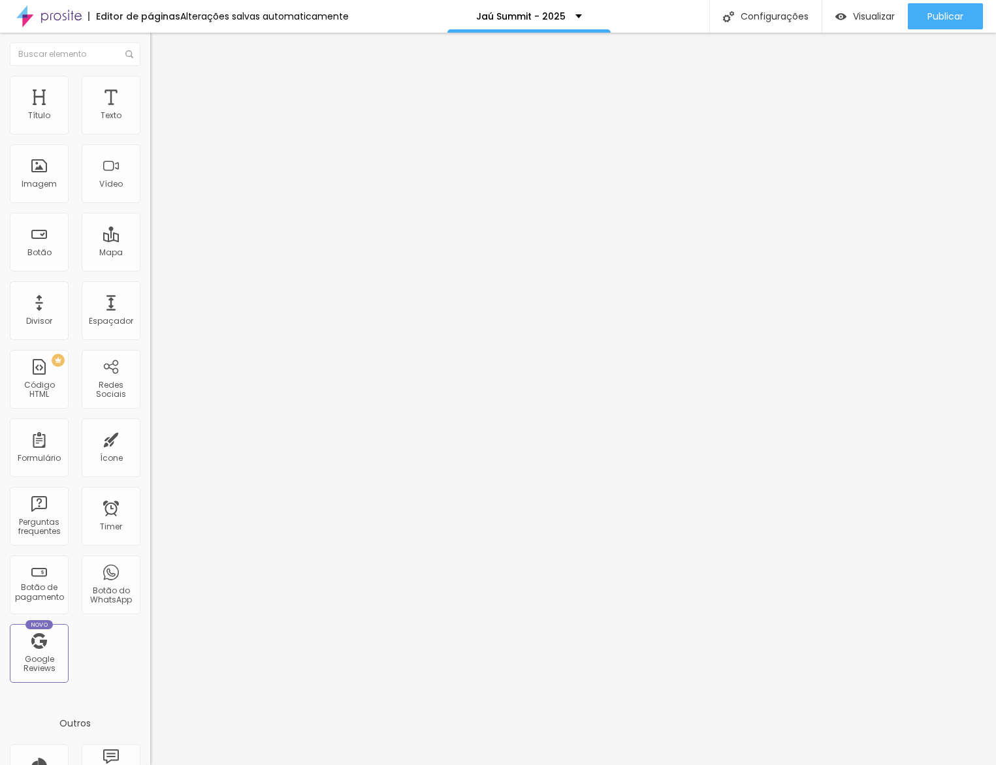
click at [150, 193] on button "button" at bounding box center [159, 187] width 18 height 14
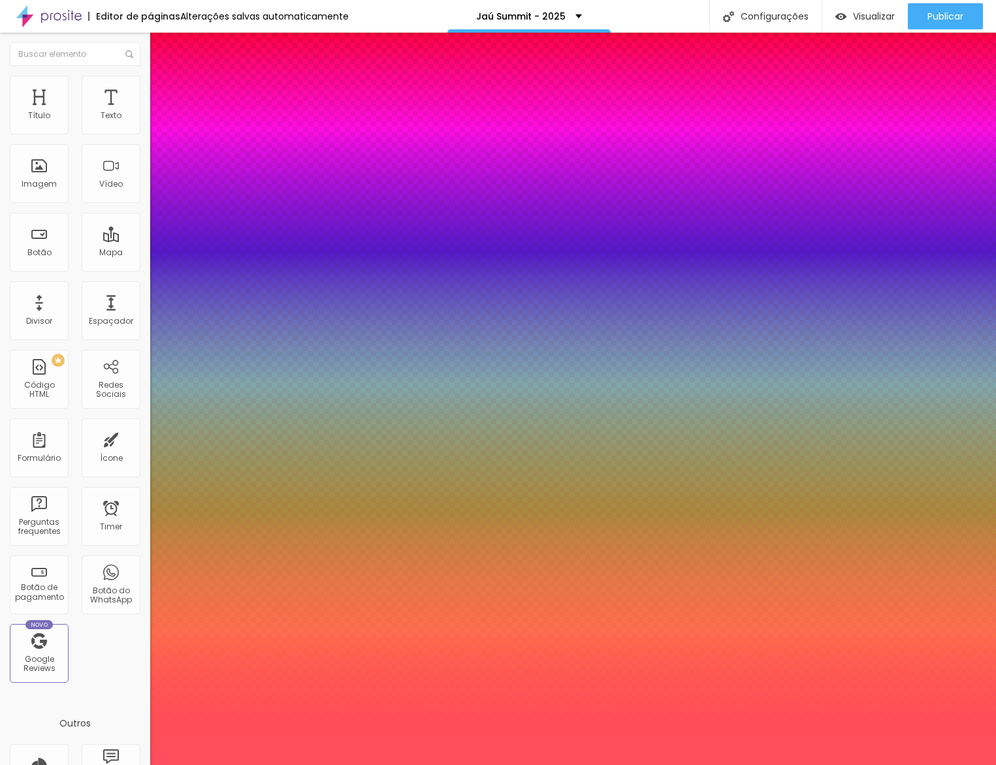
type input "1"
type input "8"
type input "1"
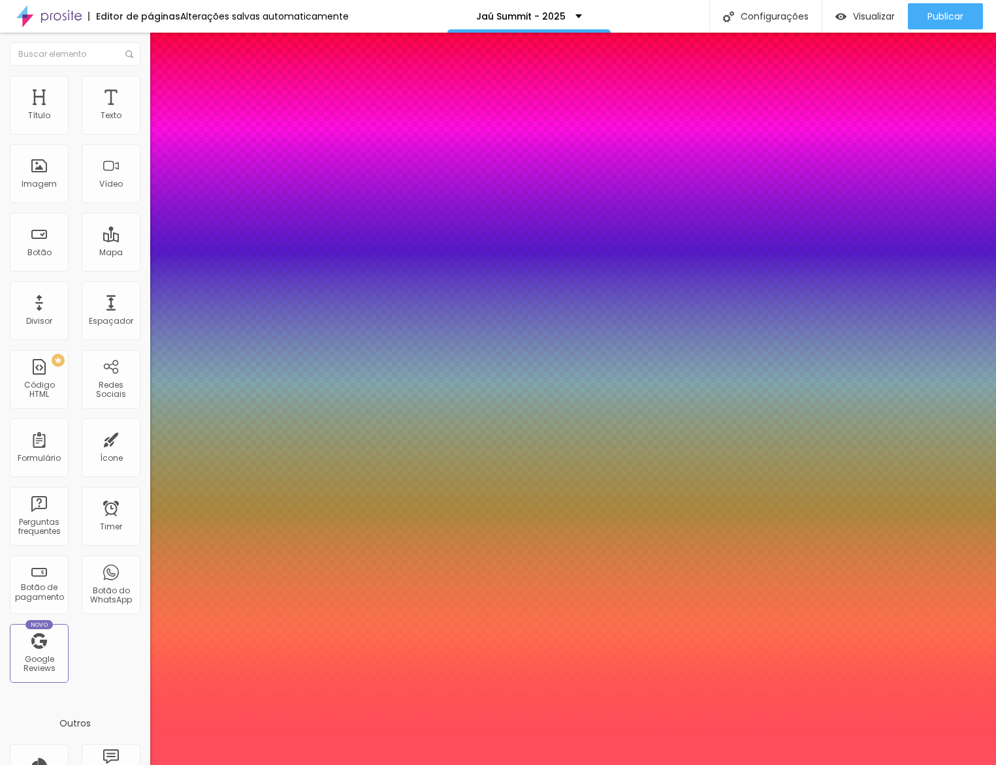
type input "1"
type input "18"
type input "1"
type input "18"
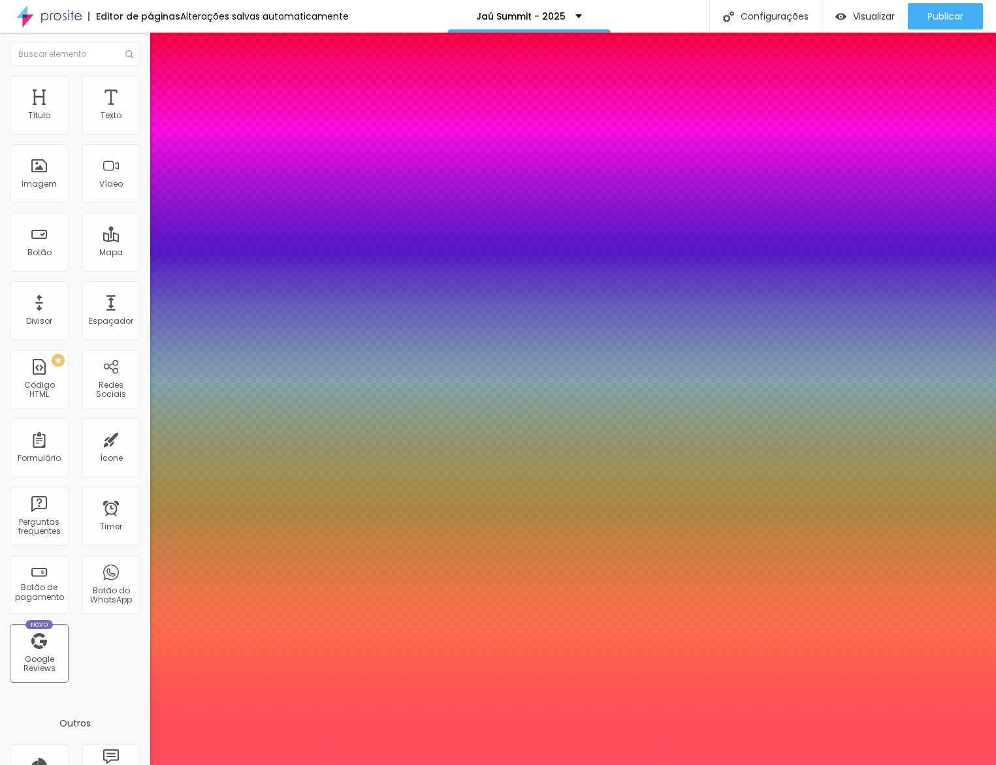
click at [449, 765] on div at bounding box center [498, 765] width 996 height 0
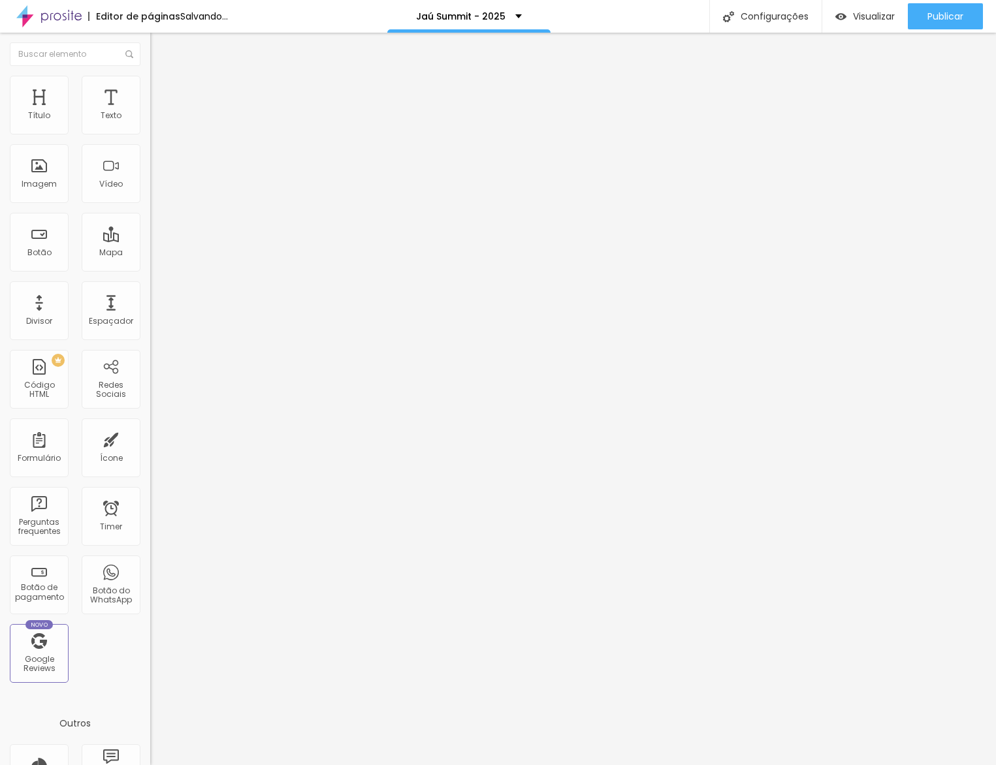
click at [150, 193] on div "Voltar ao padrão" at bounding box center [225, 179] width 150 height 29
click at [150, 193] on div "Tipografia Voltar ao padrão" at bounding box center [225, 175] width 150 height 37
click at [150, 193] on button "button" at bounding box center [159, 187] width 18 height 14
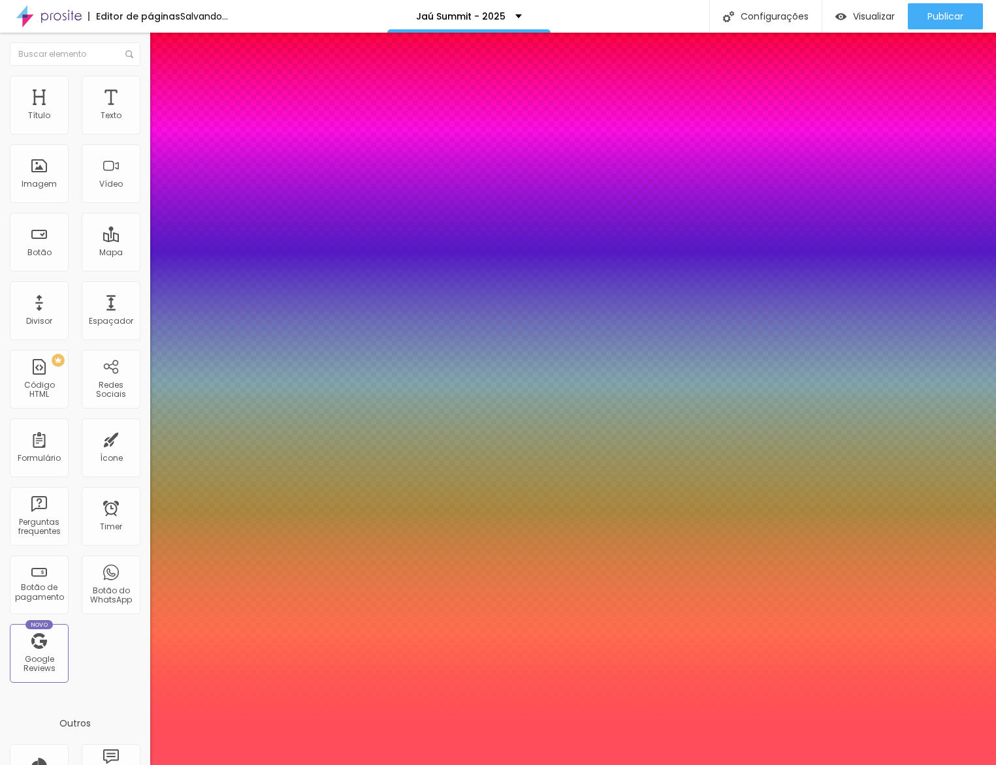
type input "1"
type input "8"
type input "2"
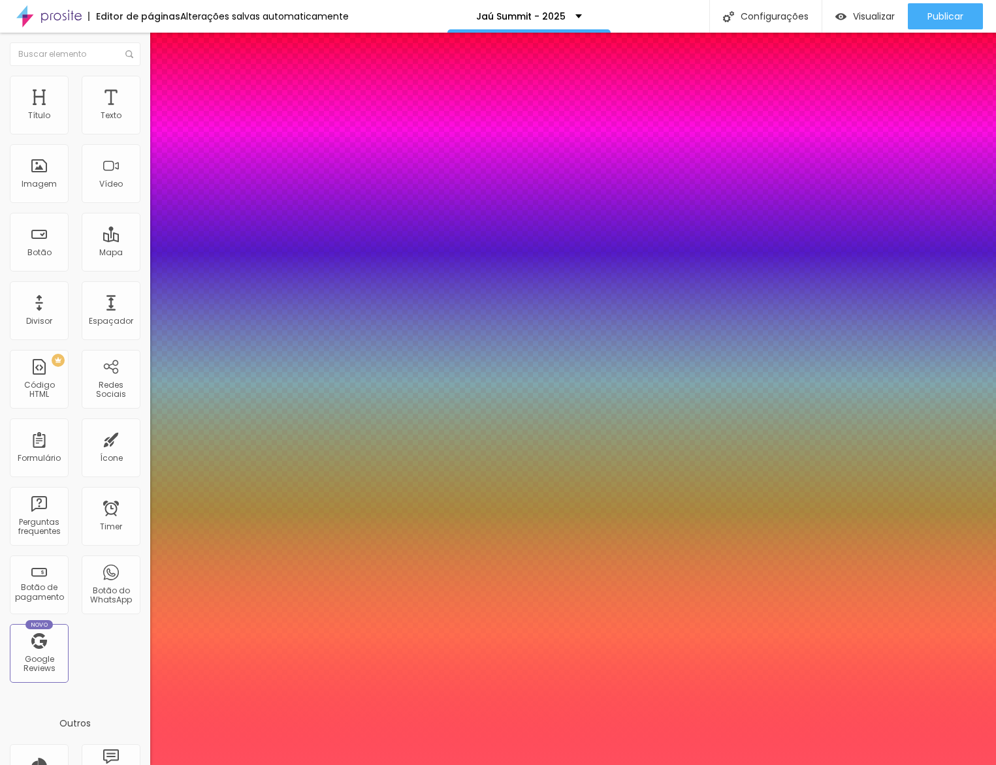
type input "1"
type input "22"
type input "1"
type input "22"
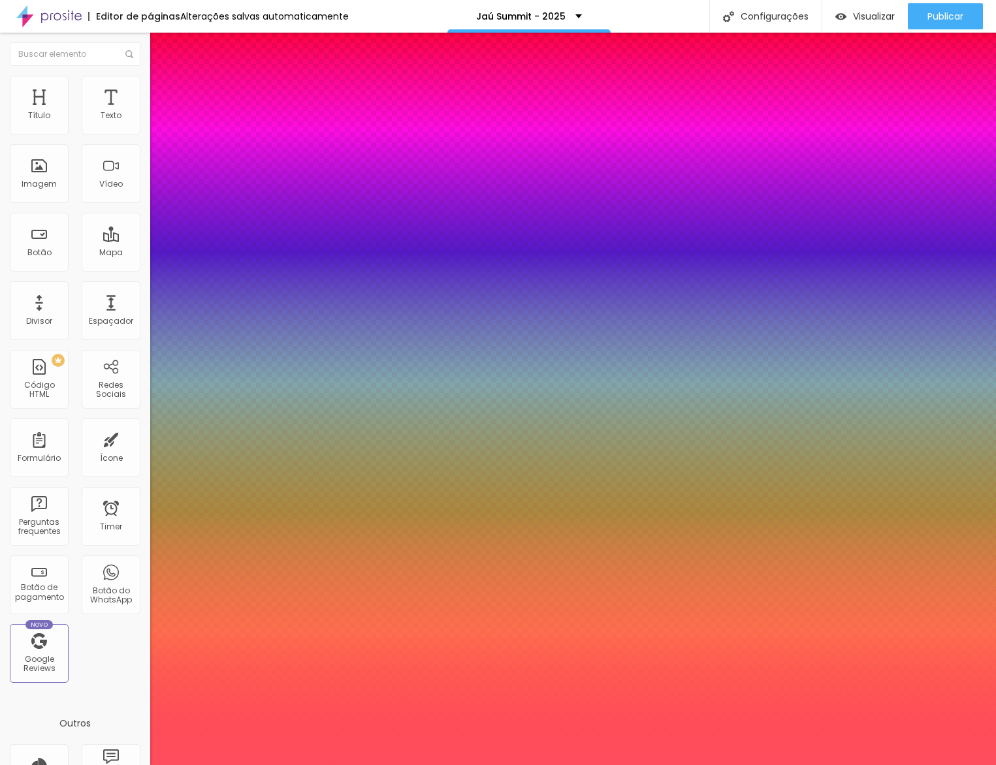
type input "1"
click at [447, 765] on div at bounding box center [498, 765] width 996 height 0
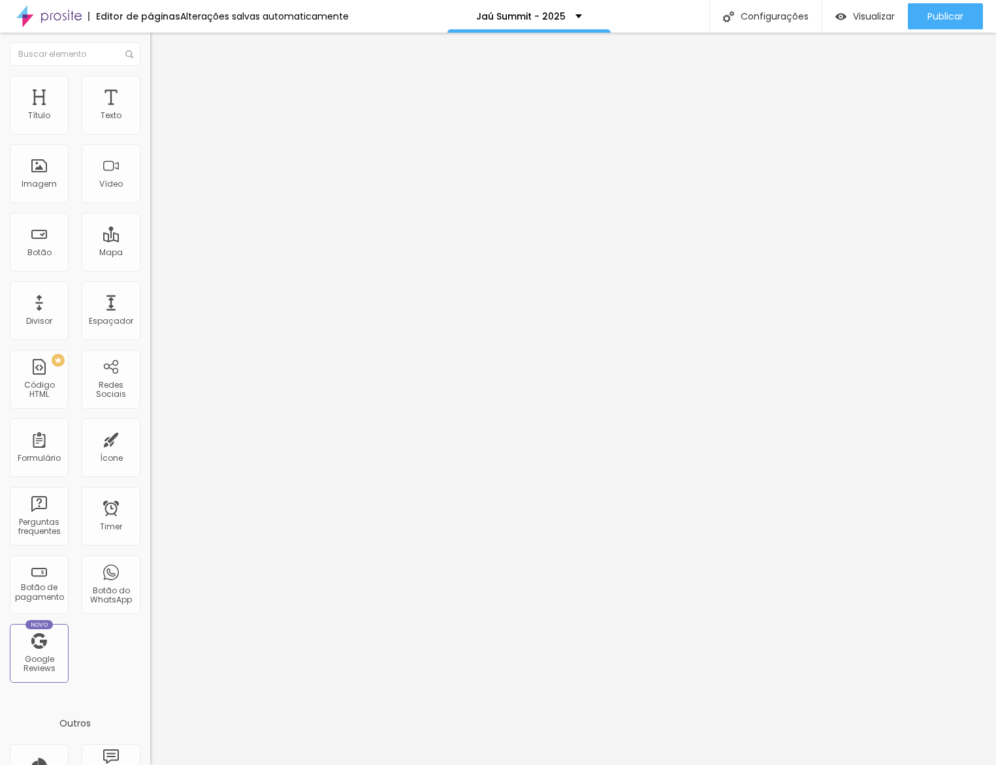
click at [150, 237] on div "Tamanho Titulo 1 H1 Titulo 2 H2 Titulo 3 H3 Titulo 4 H4 Titulo 5 H5 Titulo 6 H6…" at bounding box center [225, 163] width 150 height 148
click at [155, 189] on icon "button" at bounding box center [159, 186] width 8 height 8
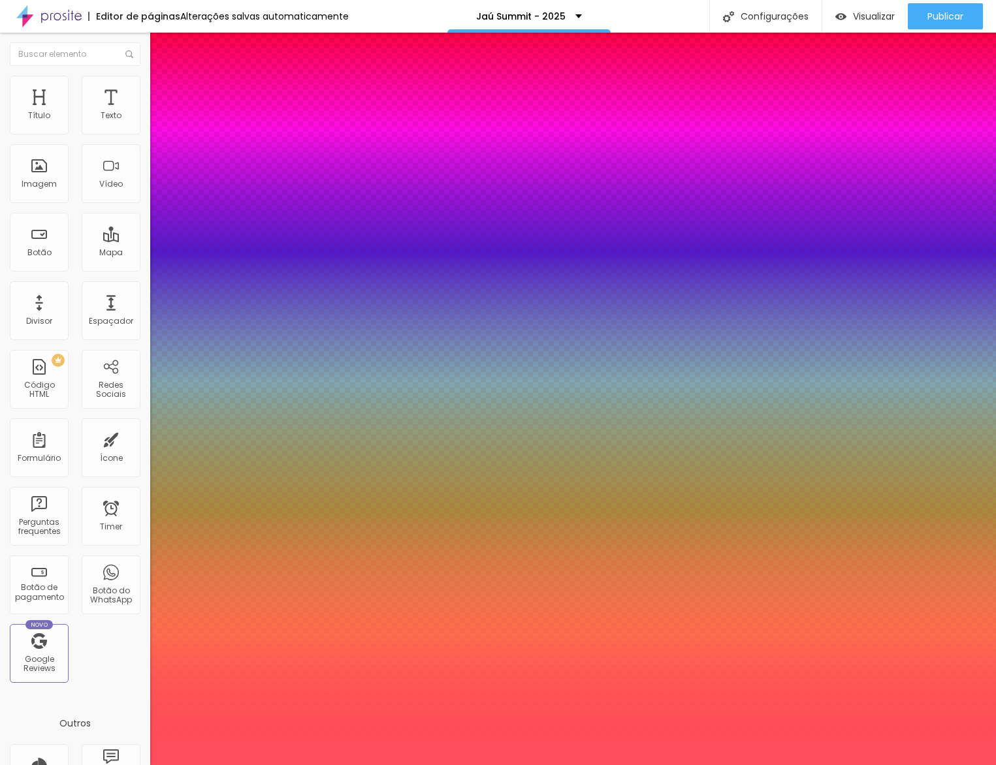
type input "1"
type input "8"
type input "1"
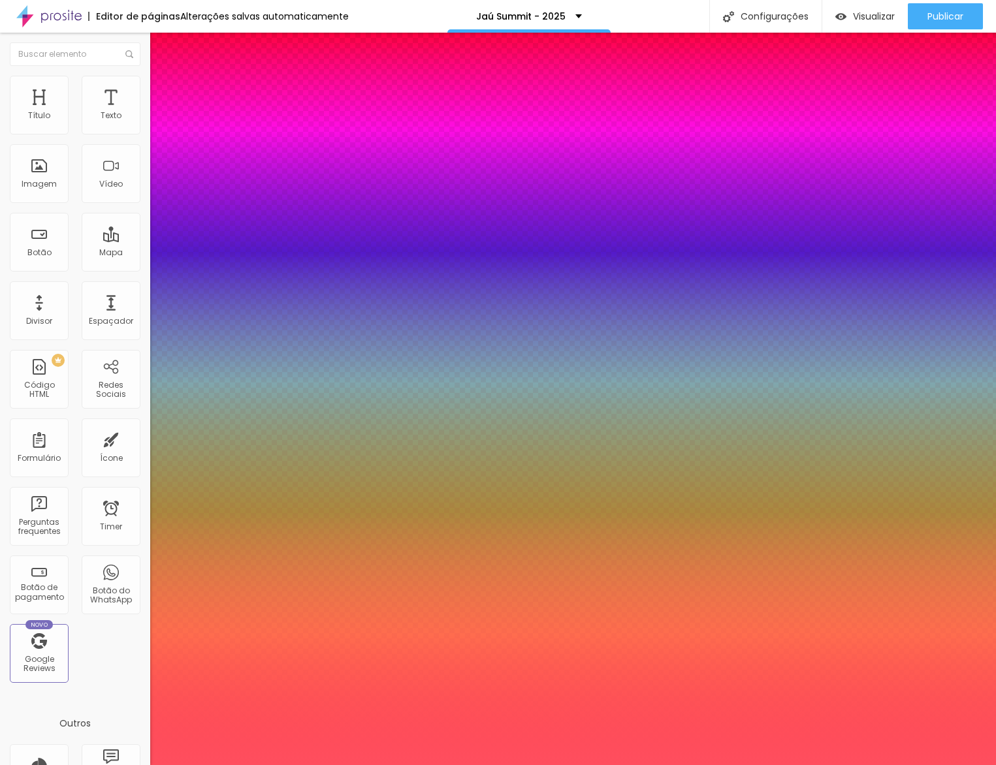
type input "1"
type input "16"
type input "1"
type input "16"
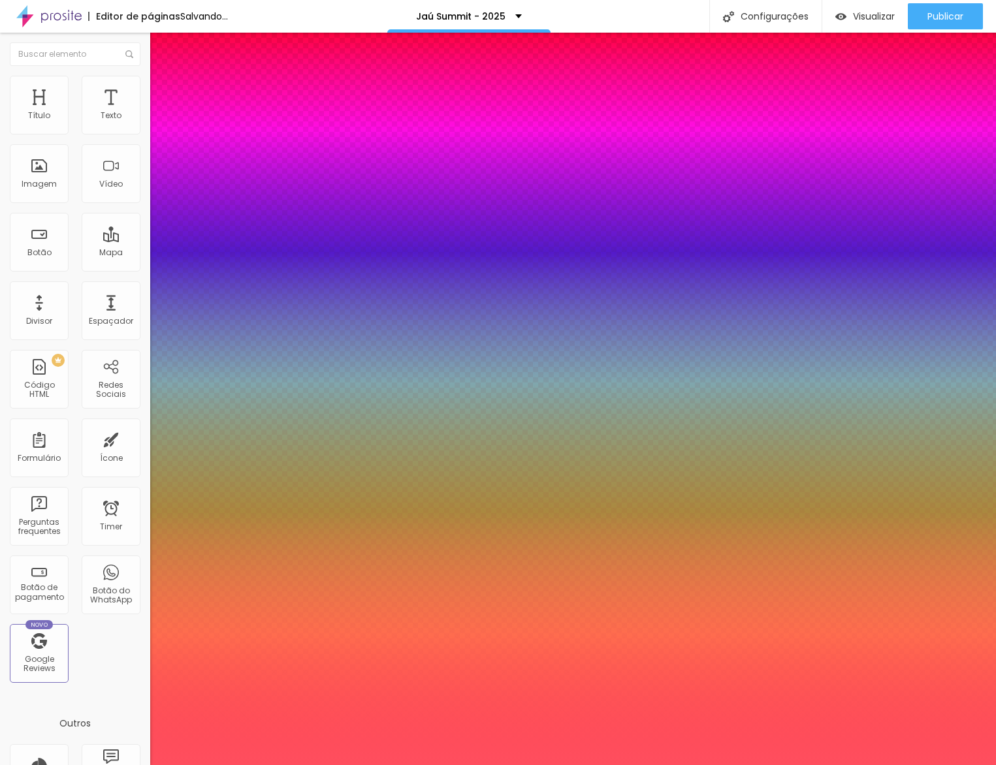
click at [503, 765] on div at bounding box center [498, 765] width 996 height 0
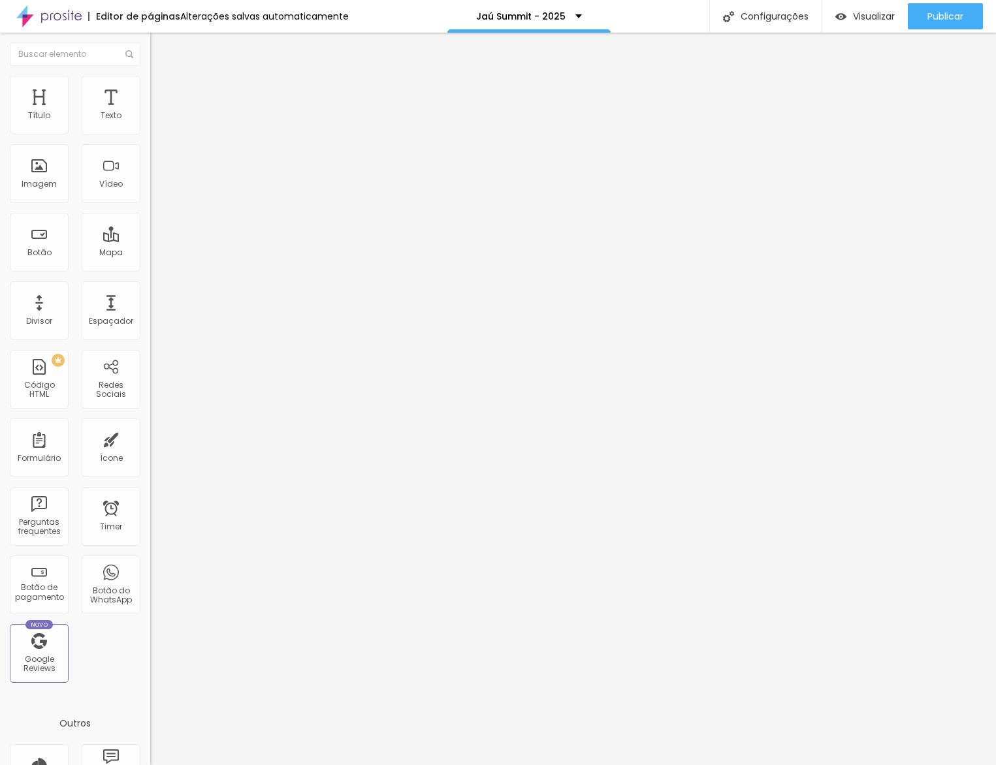
click at [150, 137] on div at bounding box center [225, 125] width 150 height 31
click at [150, 129] on img at bounding box center [154, 124] width 9 height 9
drag, startPoint x: 74, startPoint y: 87, endPoint x: 101, endPoint y: 112, distance: 36.0
click at [150, 87] on li "Estilo" at bounding box center [225, 82] width 150 height 13
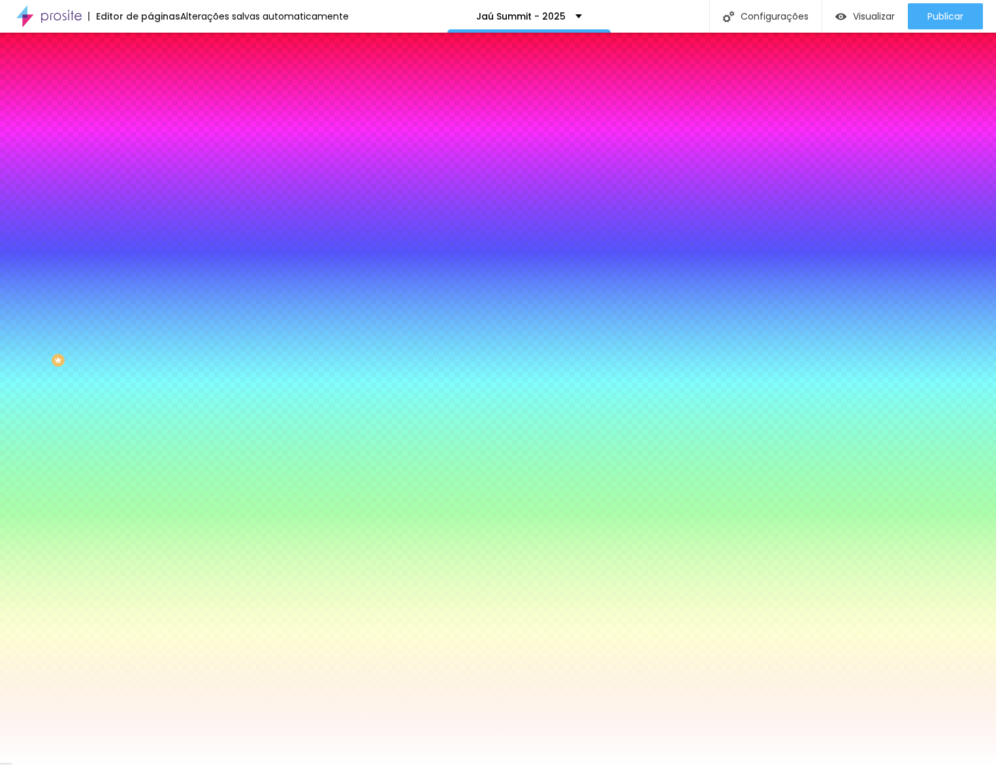
click at [155, 206] on icon "button" at bounding box center [159, 210] width 8 height 8
click at [84, 765] on img at bounding box center [79, 772] width 10 height 10
type input "30"
click at [818, 765] on div at bounding box center [498, 765] width 996 height 0
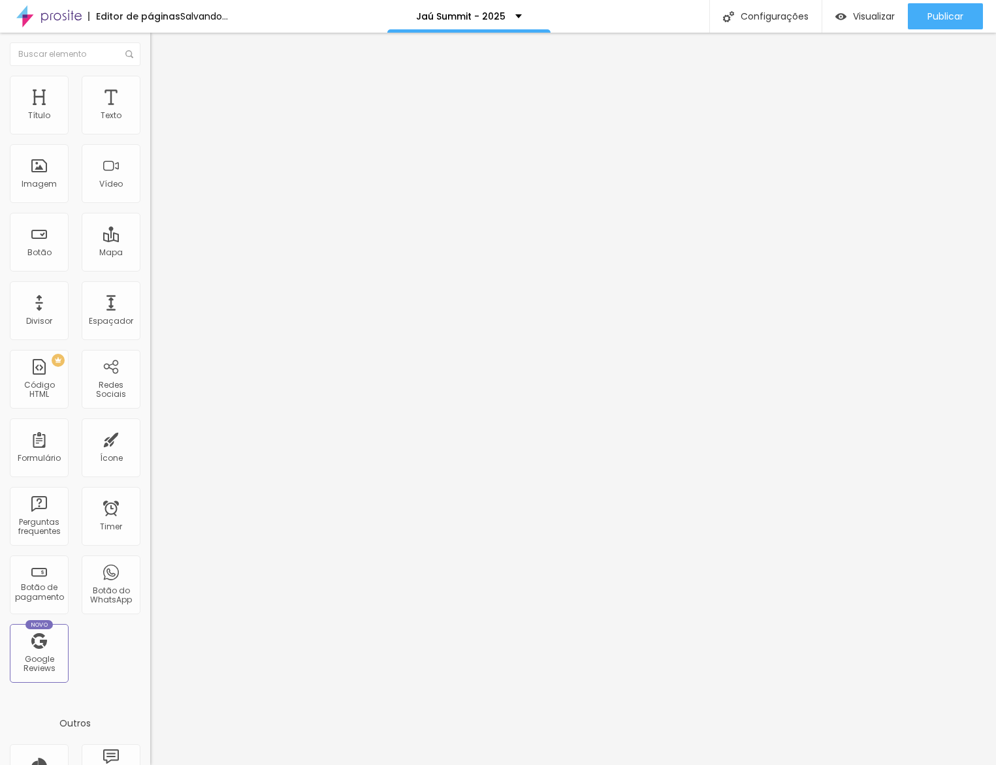
click at [150, 89] on li "Estilo" at bounding box center [225, 82] width 150 height 13
click at [162, 90] on span "Estilo" at bounding box center [172, 84] width 20 height 11
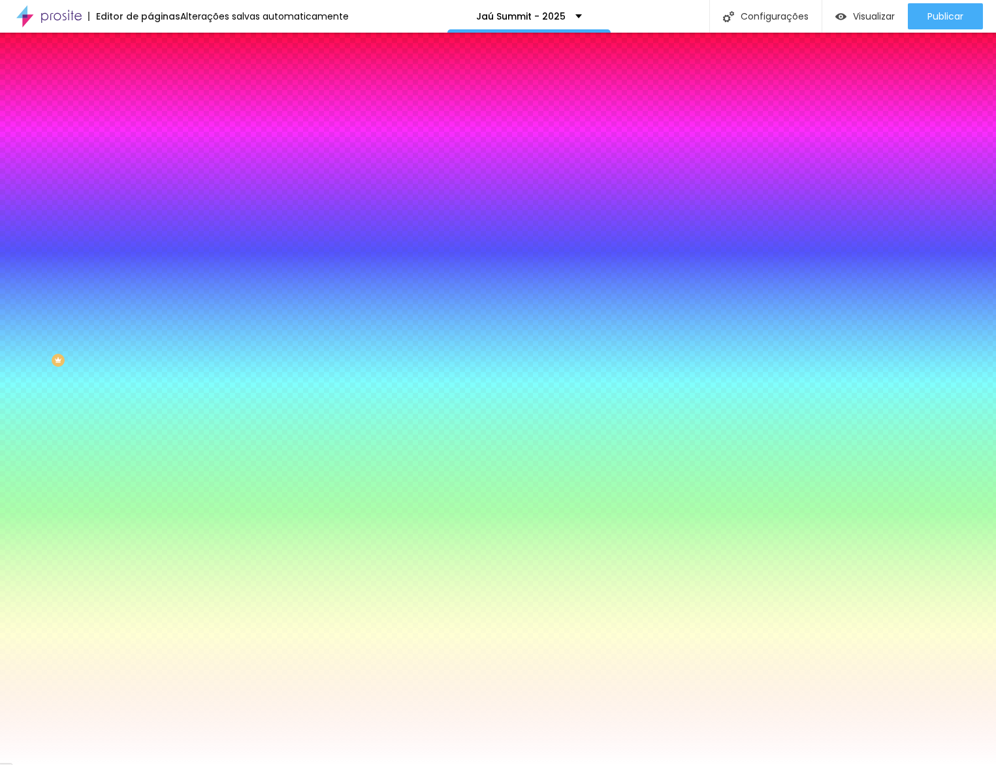
click at [155, 206] on icon "button" at bounding box center [159, 210] width 8 height 8
drag, startPoint x: 162, startPoint y: 256, endPoint x: 135, endPoint y: 256, distance: 27.4
type input "20"
click at [771, 765] on div at bounding box center [498, 765] width 996 height 0
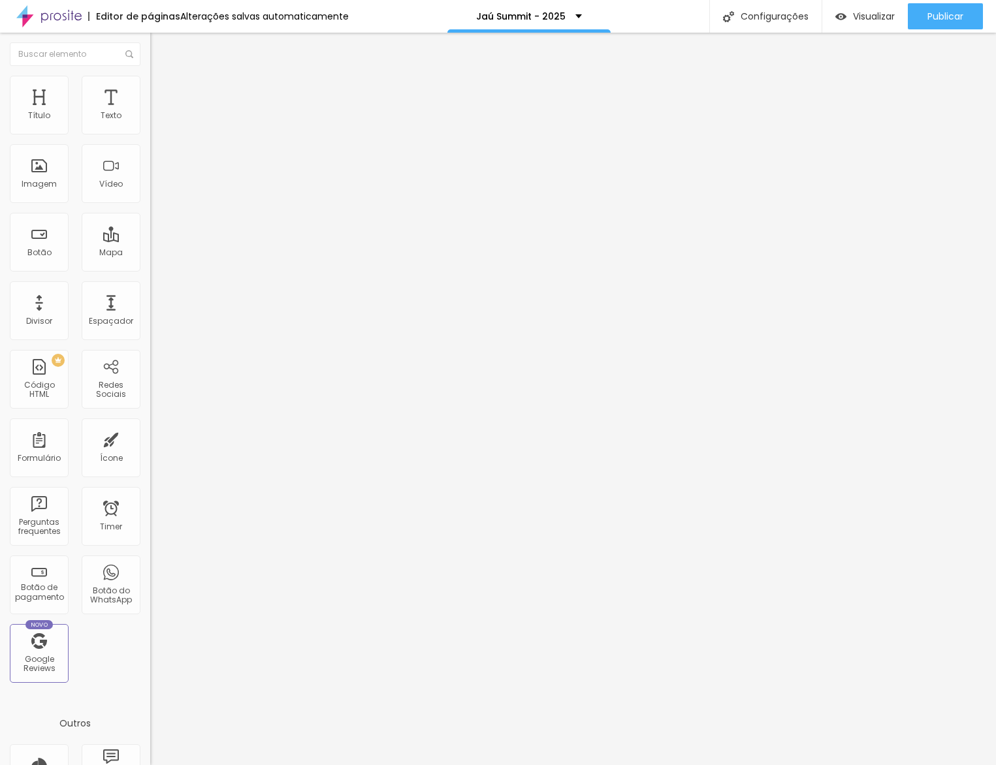
drag, startPoint x: 73, startPoint y: 86, endPoint x: 97, endPoint y: 106, distance: 31.0
click at [150, 88] on li "Estilo" at bounding box center [225, 82] width 150 height 13
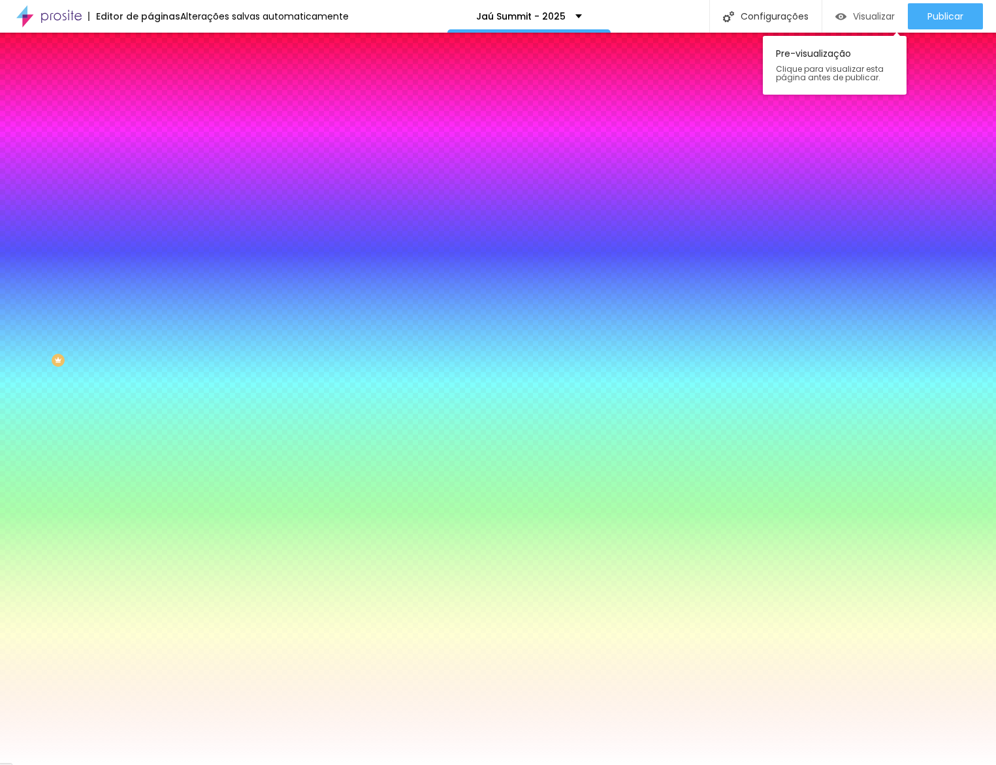
click at [856, 14] on span "Visualizar" at bounding box center [874, 16] width 42 height 10
click at [150, 89] on li "Avançado" at bounding box center [225, 95] width 150 height 13
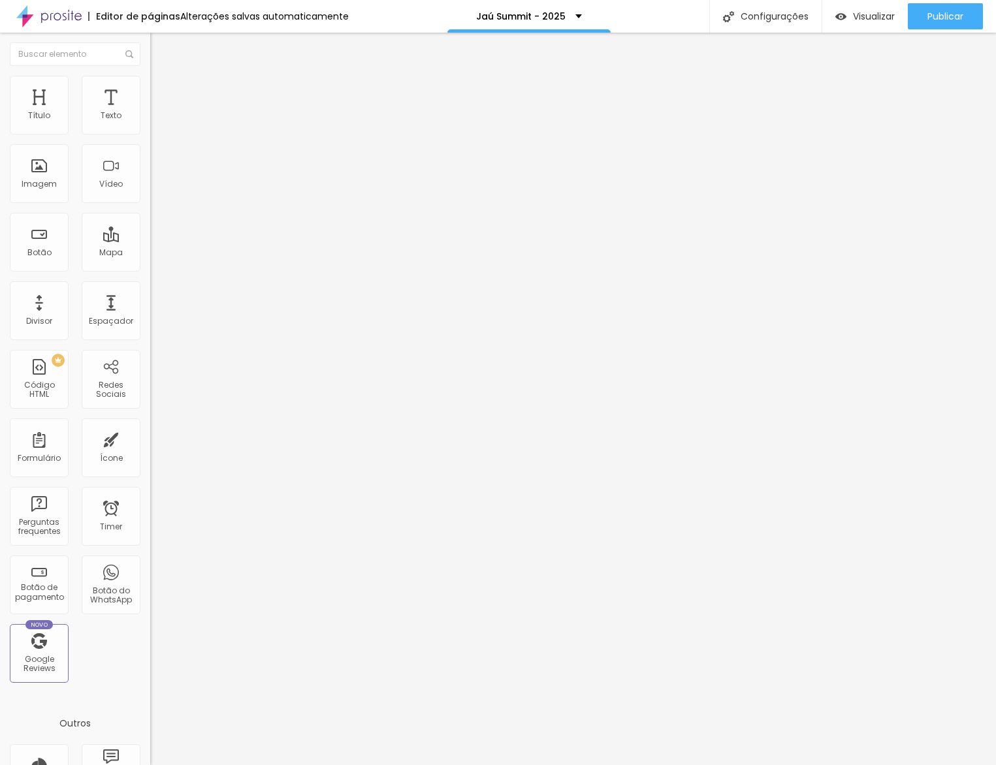
click at [162, 92] on span "Avançado" at bounding box center [183, 97] width 43 height 11
click at [150, 97] on li "Avançado" at bounding box center [225, 95] width 150 height 13
type input "44"
type input "46"
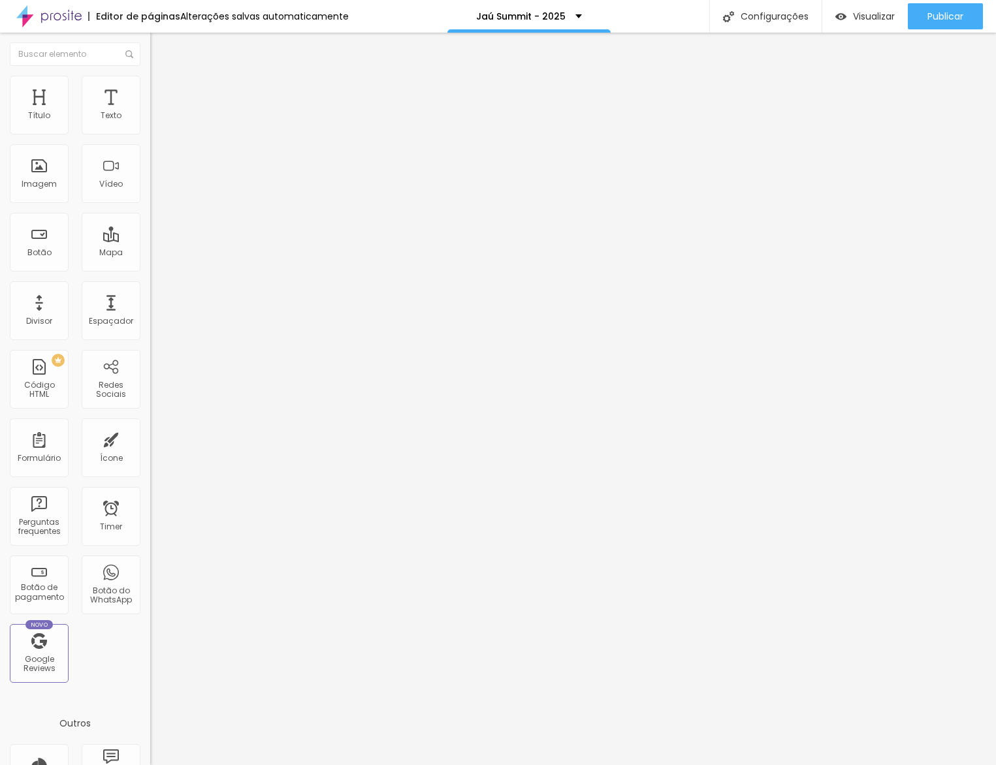
type input "46"
click at [150, 438] on input "range" at bounding box center [192, 443] width 84 height 10
click at [162, 96] on span "Avançado" at bounding box center [183, 97] width 43 height 11
type input "0"
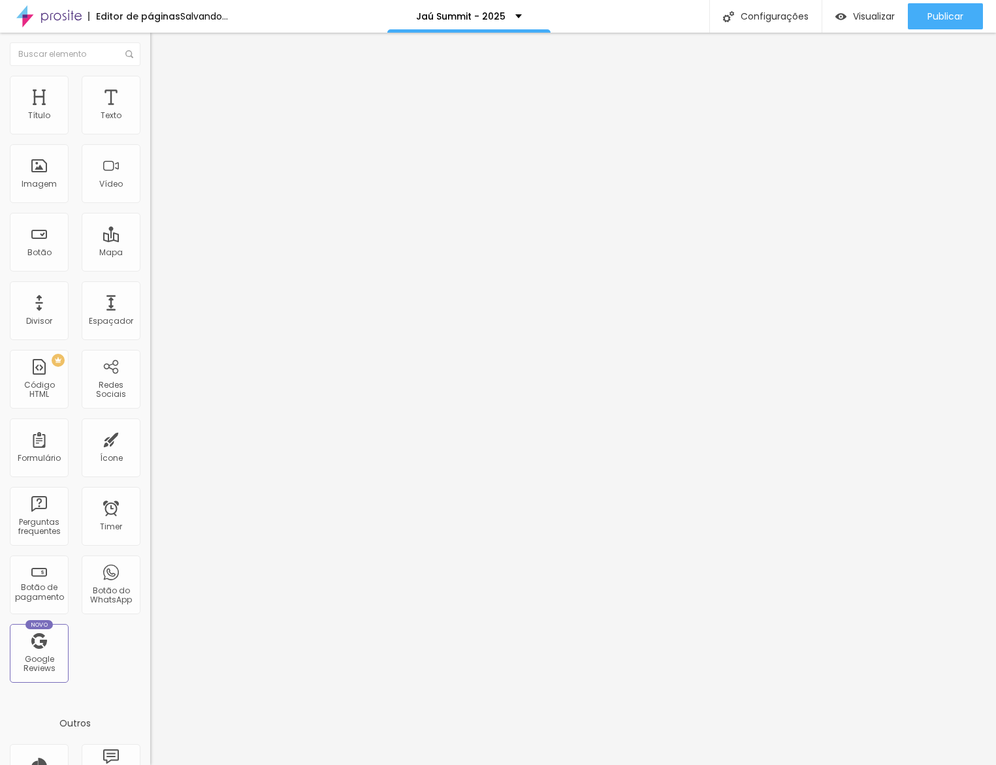
type input "0"
click at [150, 157] on div "0 Espaçamento entre colunas 0 px Espaçamento vertical ID Html Classes Html Visí…" at bounding box center [225, 376] width 150 height 549
click at [150, 88] on ul "Conteúdo Estilo Avançado" at bounding box center [225, 82] width 150 height 39
drag, startPoint x: 85, startPoint y: 89, endPoint x: 93, endPoint y: 112, distance: 24.4
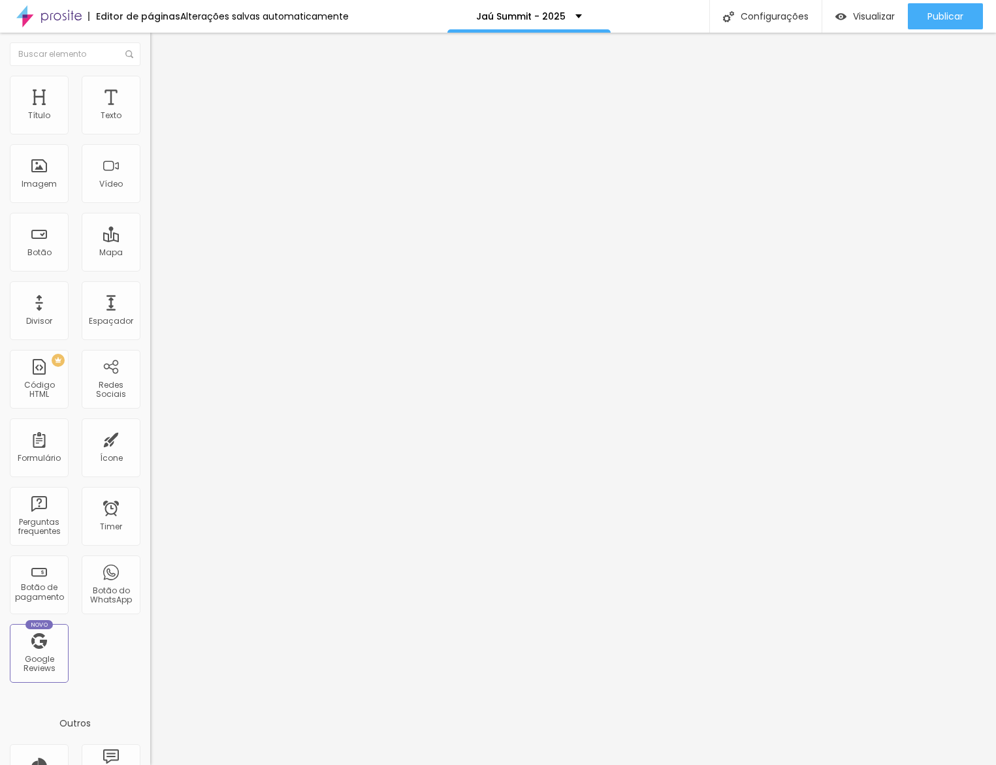
click at [162, 89] on span "Estilo" at bounding box center [172, 84] width 20 height 11
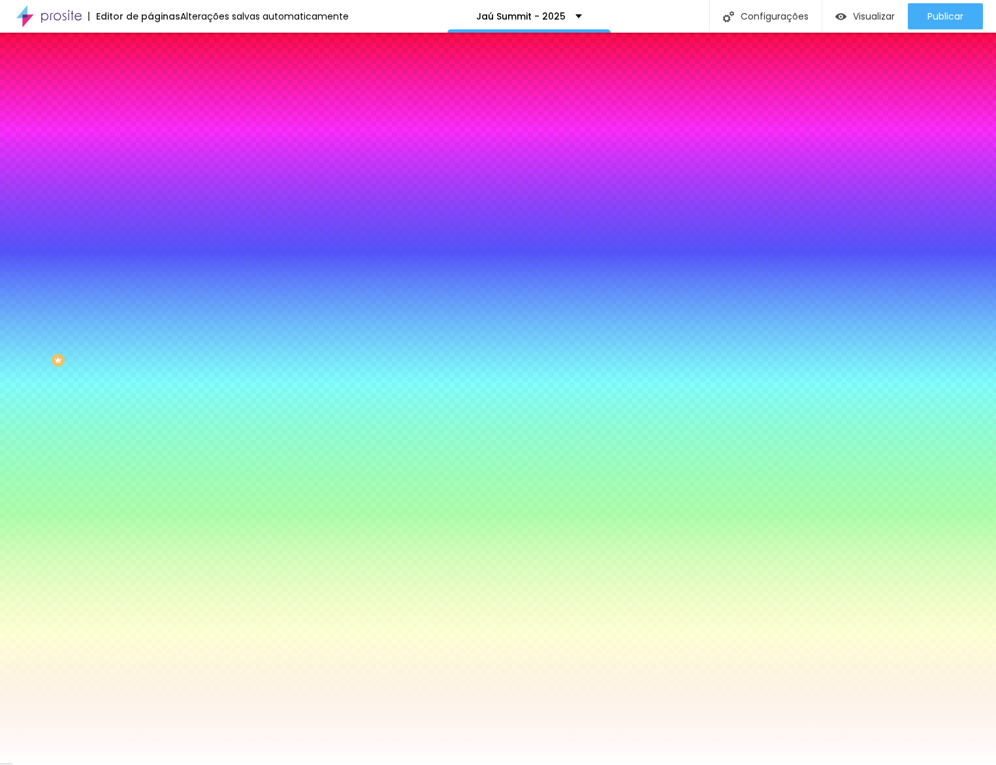
click at [155, 206] on icon "button" at bounding box center [159, 210] width 8 height 8
click at [84, 765] on img at bounding box center [79, 772] width 10 height 10
type input "20"
click at [347, 765] on div at bounding box center [498, 765] width 996 height 0
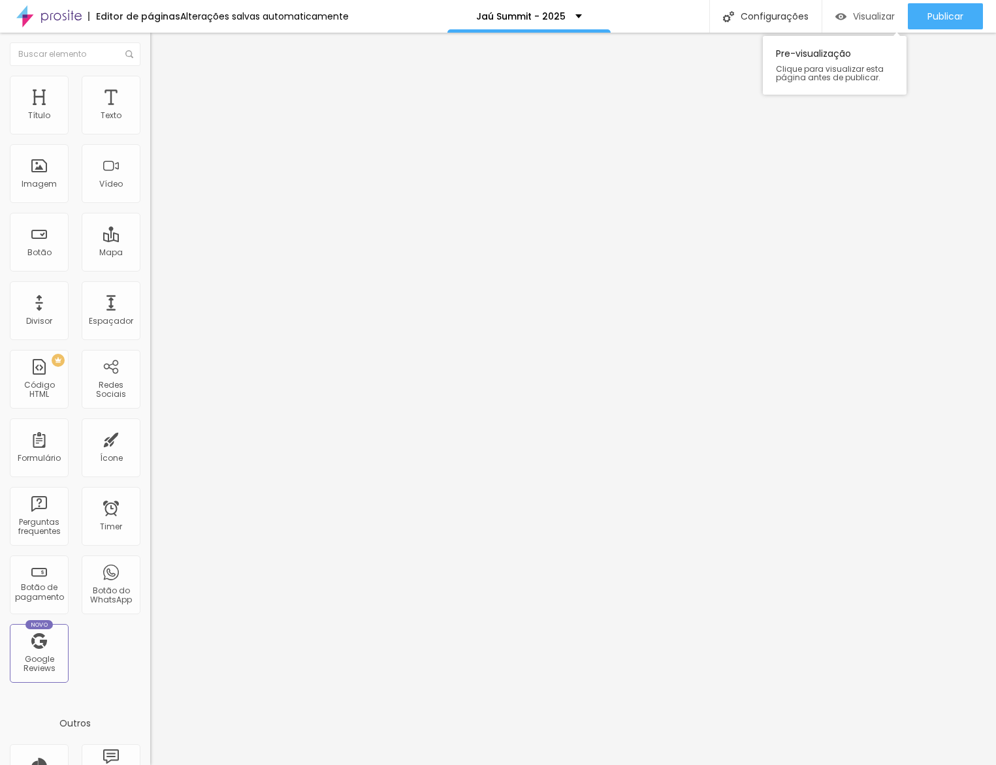
click at [853, 21] on span "Visualizar" at bounding box center [874, 16] width 42 height 10
click at [162, 93] on span "Avançado" at bounding box center [183, 97] width 43 height 11
type input "50"
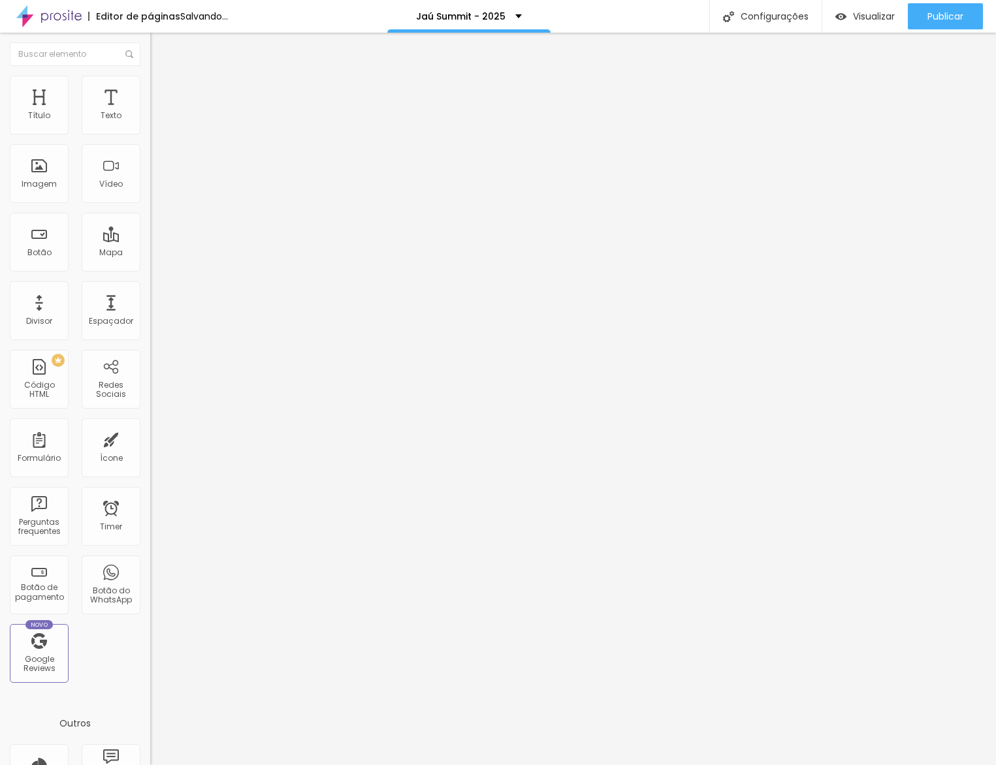
click at [150, 253] on input "range" at bounding box center [192, 258] width 84 height 10
click at [869, 14] on span "Visualizar" at bounding box center [874, 16] width 42 height 10
click at [841, 16] on img "button" at bounding box center [840, 16] width 11 height 11
click at [162, 88] on span "Estilo" at bounding box center [172, 84] width 20 height 11
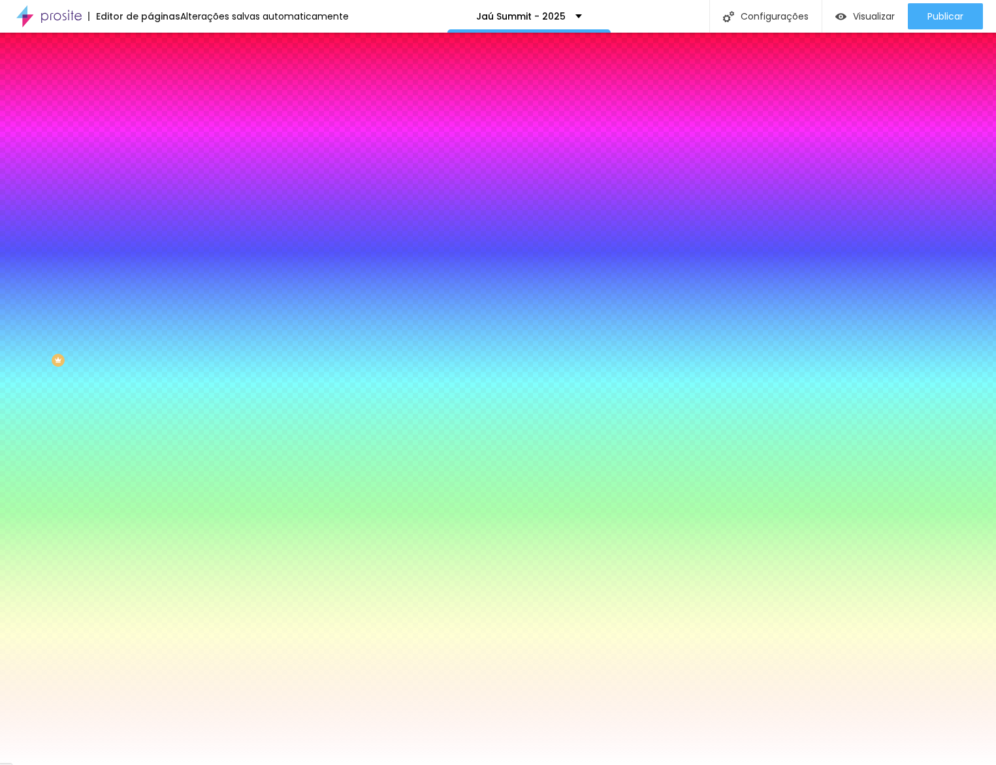
click at [155, 206] on icon "button" at bounding box center [159, 210] width 8 height 8
drag, startPoint x: 162, startPoint y: 253, endPoint x: 112, endPoint y: 252, distance: 50.3
click at [112, 252] on body "Editor de páginas Alterações [PERSON_NAME] automaticamente Jaú Summit - 2025 Co…" at bounding box center [498, 382] width 996 height 765
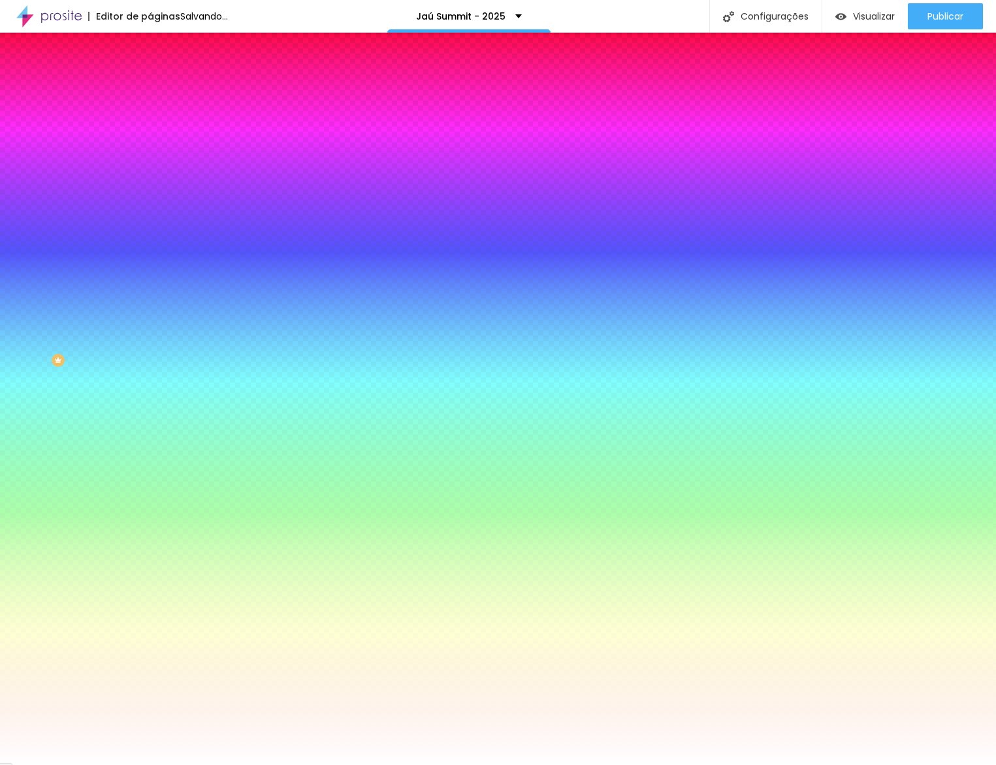
type input "0"
click at [714, 765] on div at bounding box center [498, 765] width 996 height 0
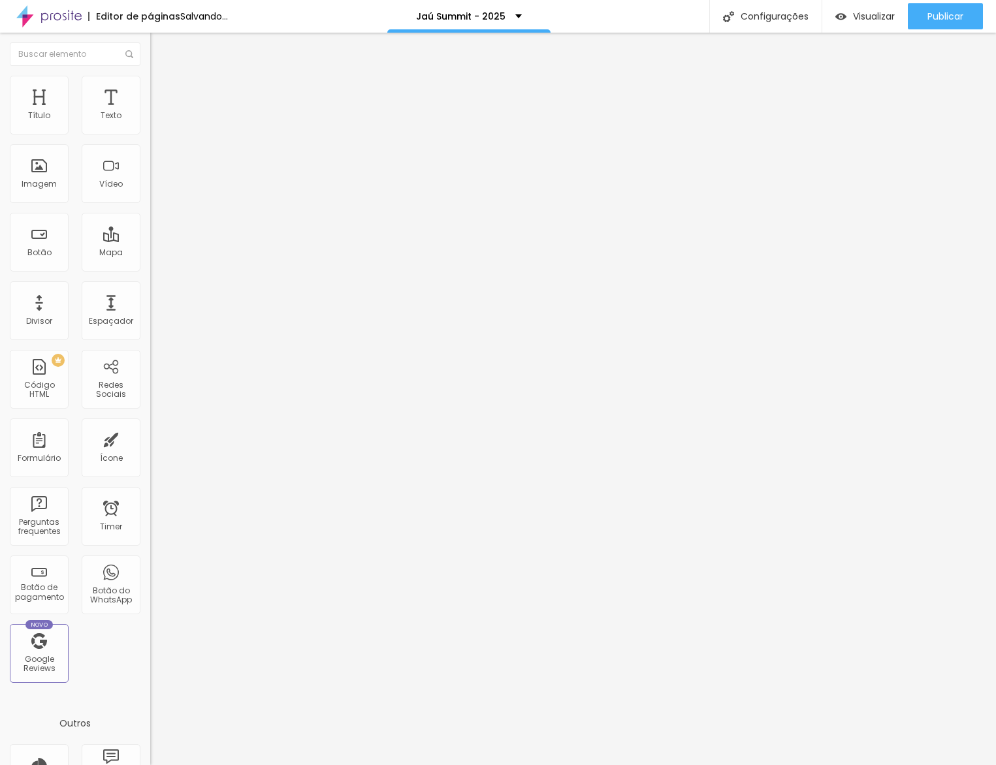
drag, startPoint x: 116, startPoint y: 84, endPoint x: 119, endPoint y: 91, distance: 8.5
click at [150, 89] on img at bounding box center [156, 95] width 12 height 12
click at [150, 85] on li "Estilo" at bounding box center [225, 82] width 150 height 13
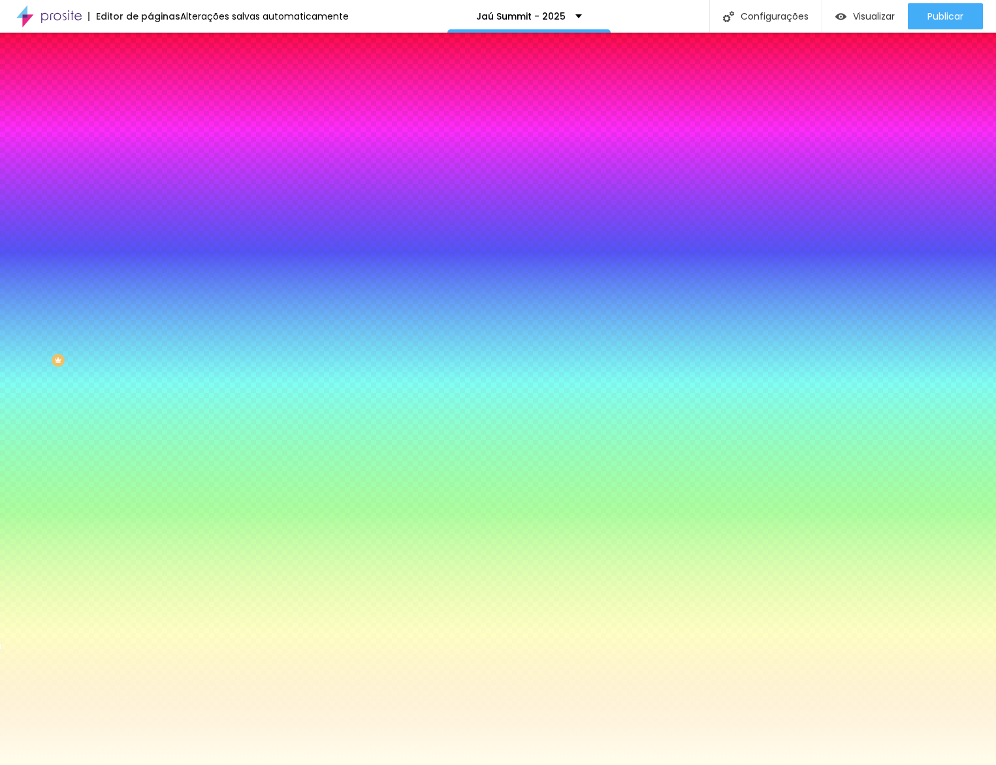
drag, startPoint x: 117, startPoint y: 188, endPoint x: 119, endPoint y: 202, distance: 14.5
click at [221, 118] on img at bounding box center [225, 114] width 8 height 8
click at [150, 191] on input "#FFFEEB" at bounding box center [228, 184] width 157 height 13
paste input "511EA7"
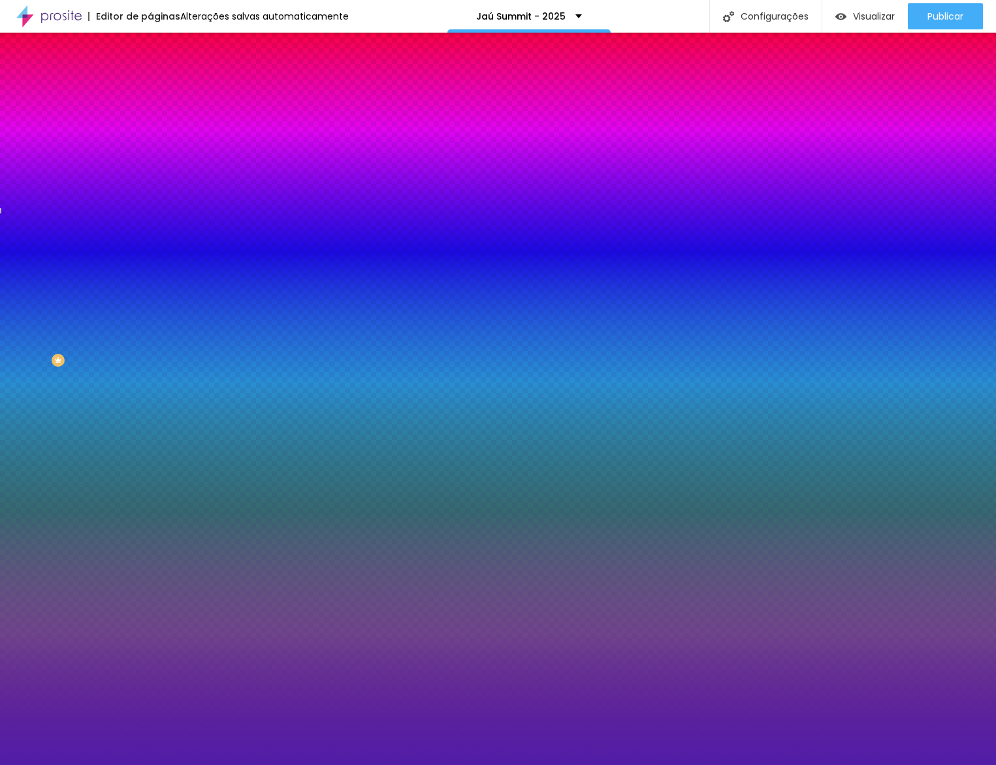
type input "#511EA7"
click at [150, 178] on div at bounding box center [225, 178] width 150 height 0
drag, startPoint x: 136, startPoint y: 445, endPoint x: 149, endPoint y: 470, distance: 28.6
click at [150, 470] on div "Editar Seção Conteúdo Estilo Avançado Imagem de fundo Adicionar imagem Efeito d…" at bounding box center [225, 399] width 150 height 733
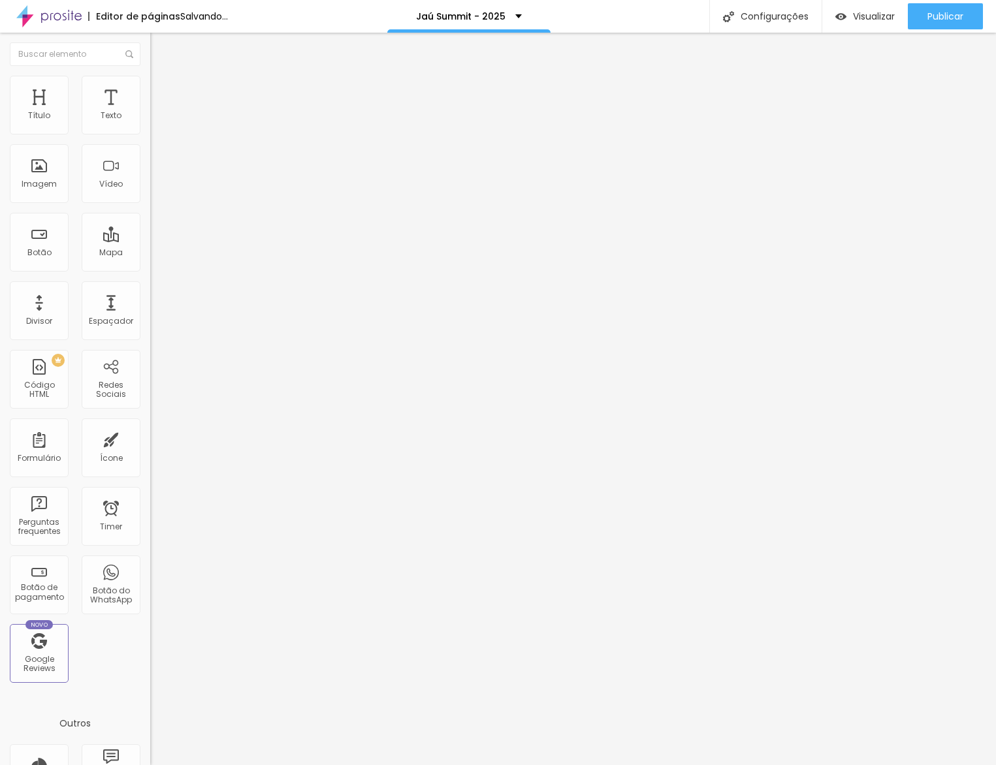
click at [150, 72] on ul "Conteúdo Estilo Avançado" at bounding box center [225, 82] width 150 height 39
click at [150, 82] on img at bounding box center [156, 82] width 12 height 12
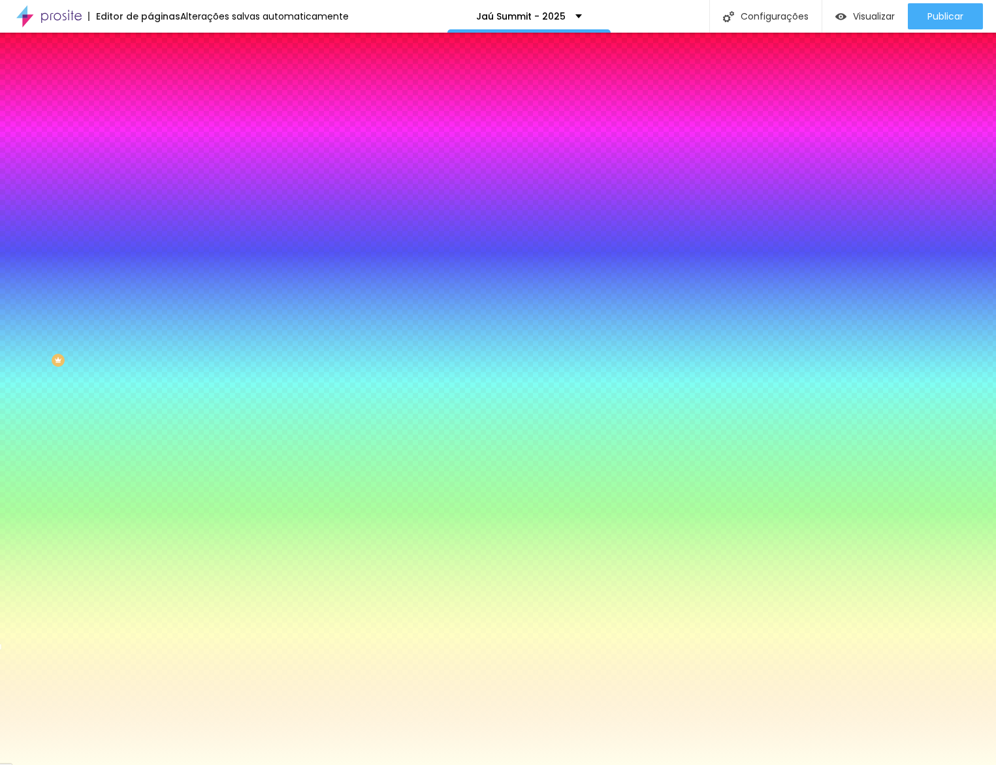
click at [150, 191] on input "#FFFEEB" at bounding box center [228, 184] width 157 height 13
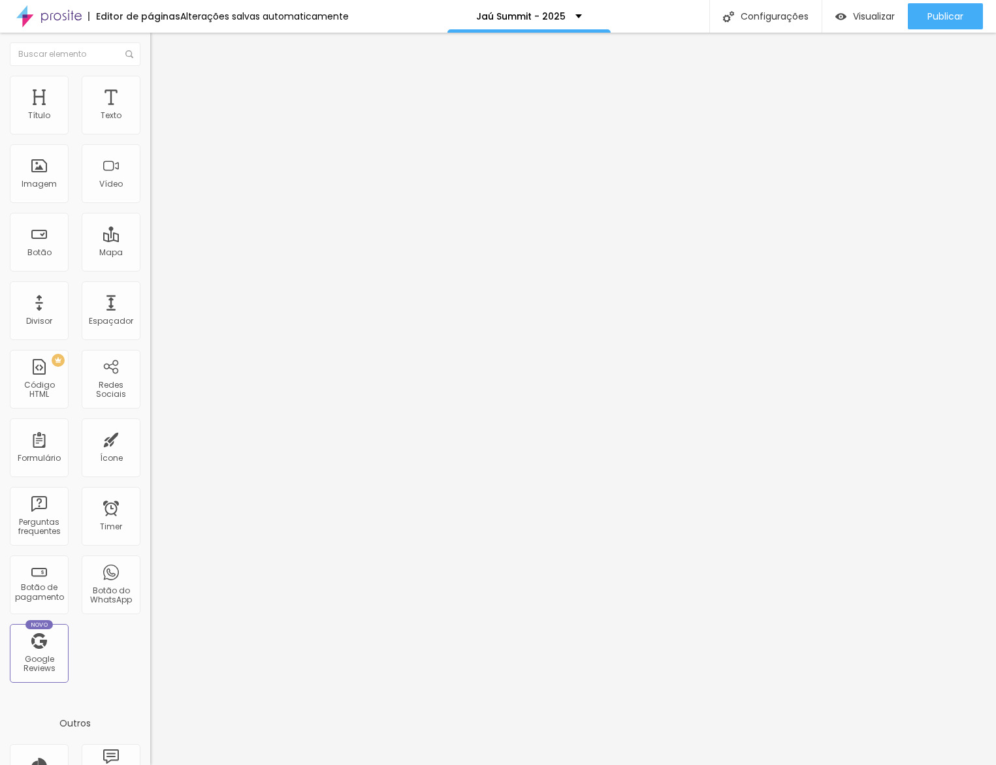
click at [150, 89] on ul "Conteúdo Estilo Avançado" at bounding box center [225, 82] width 150 height 39
click at [162, 90] on span "Estilo" at bounding box center [172, 84] width 20 height 11
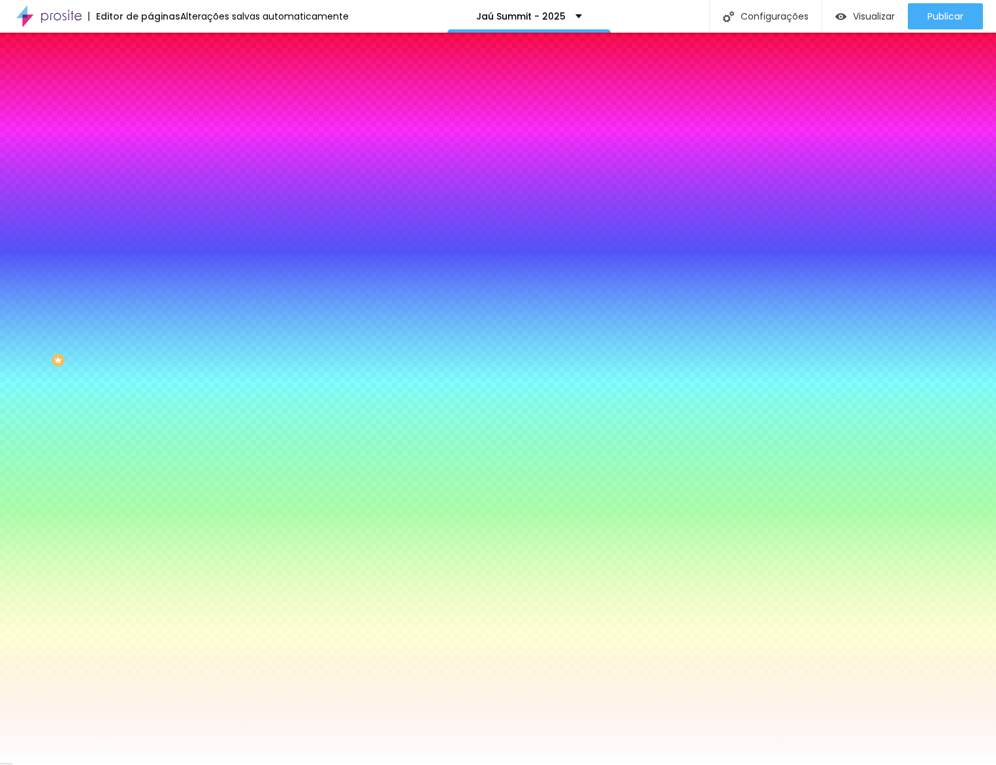
click at [150, 133] on input "#FFFFFF" at bounding box center [228, 131] width 157 height 13
paste input "EEB"
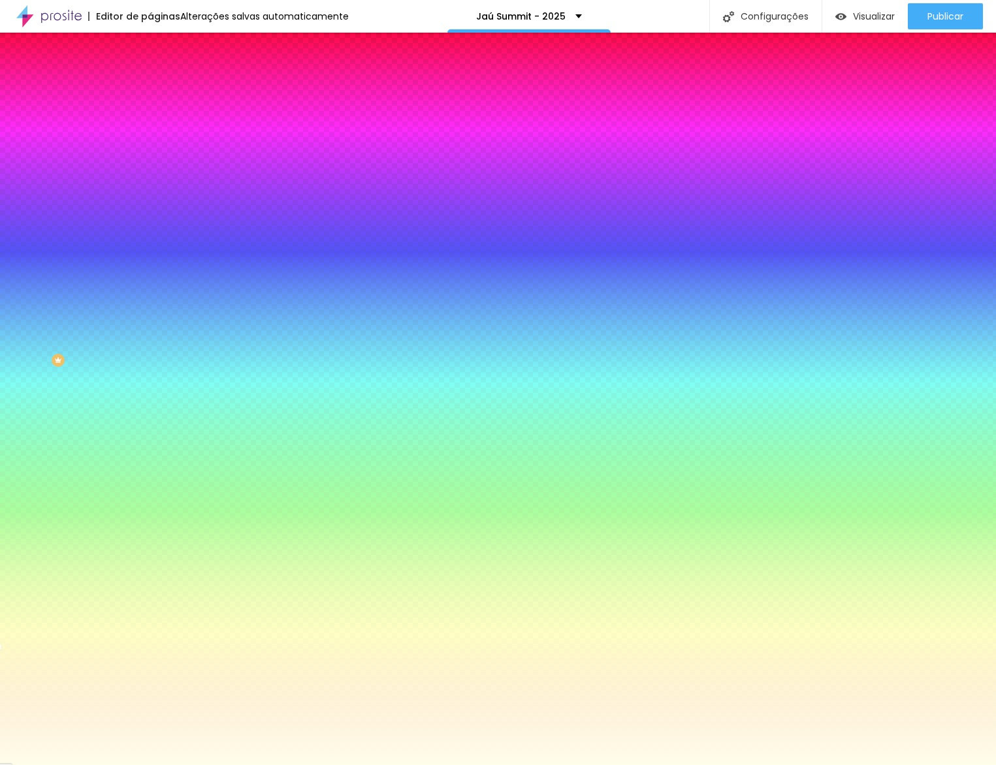
type input "#FFFEEB"
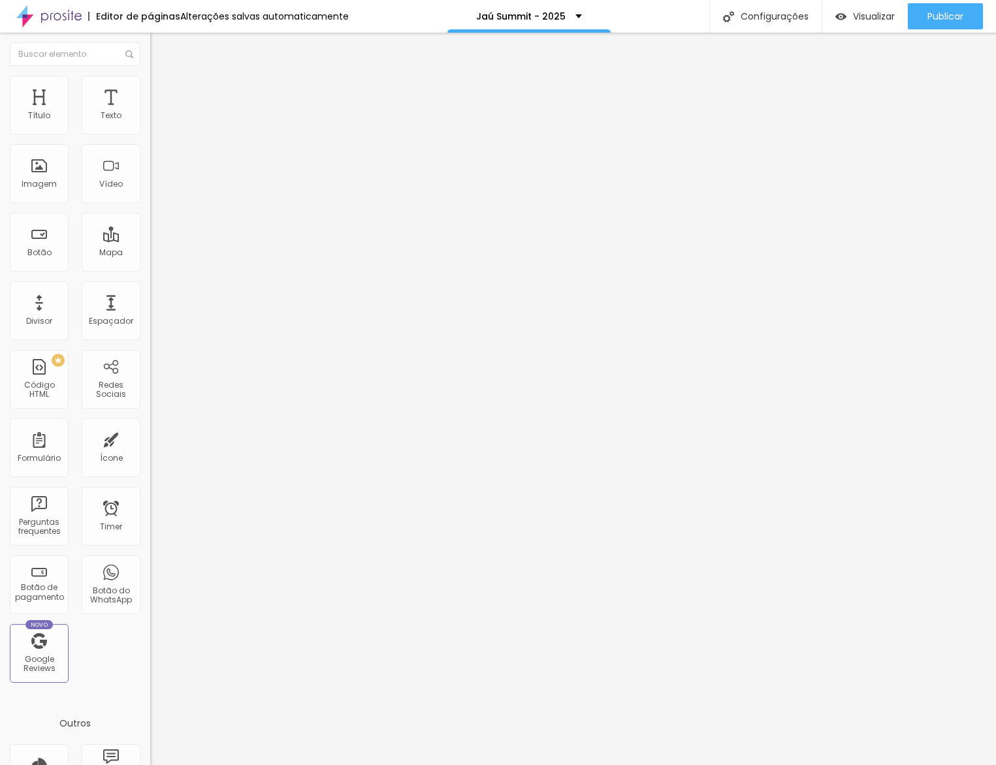
click at [162, 90] on span "Estilo" at bounding box center [172, 84] width 20 height 11
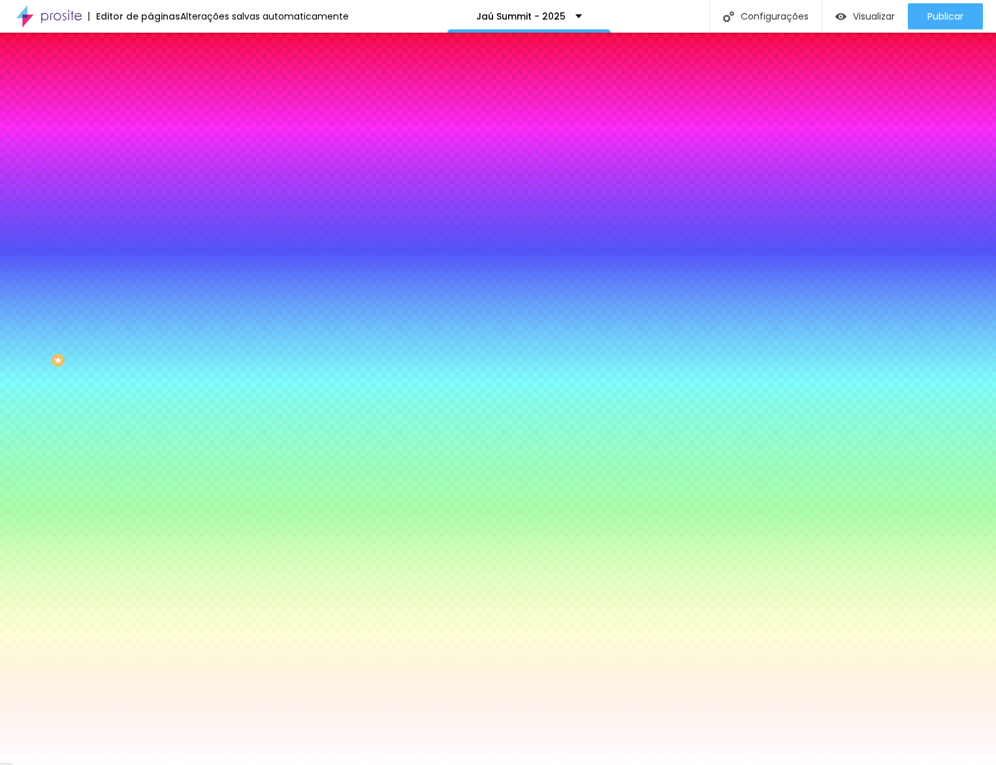
click at [150, 131] on input "#FFFFFF" at bounding box center [228, 131] width 157 height 13
paste input "EEB"
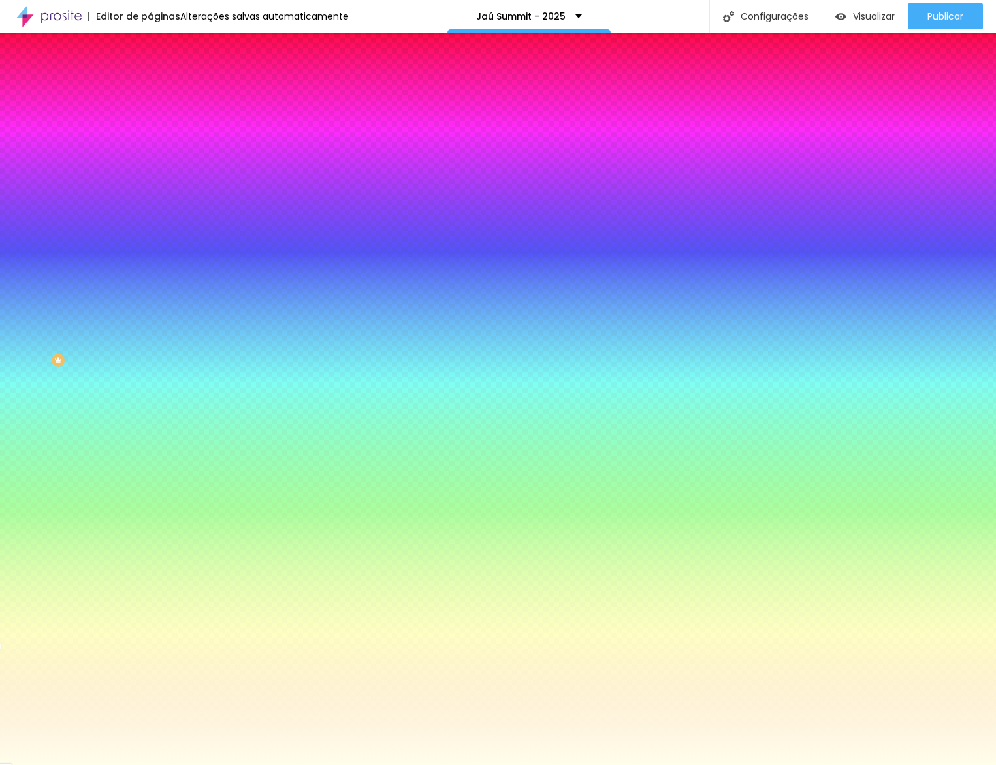
type input "#FFFEEB"
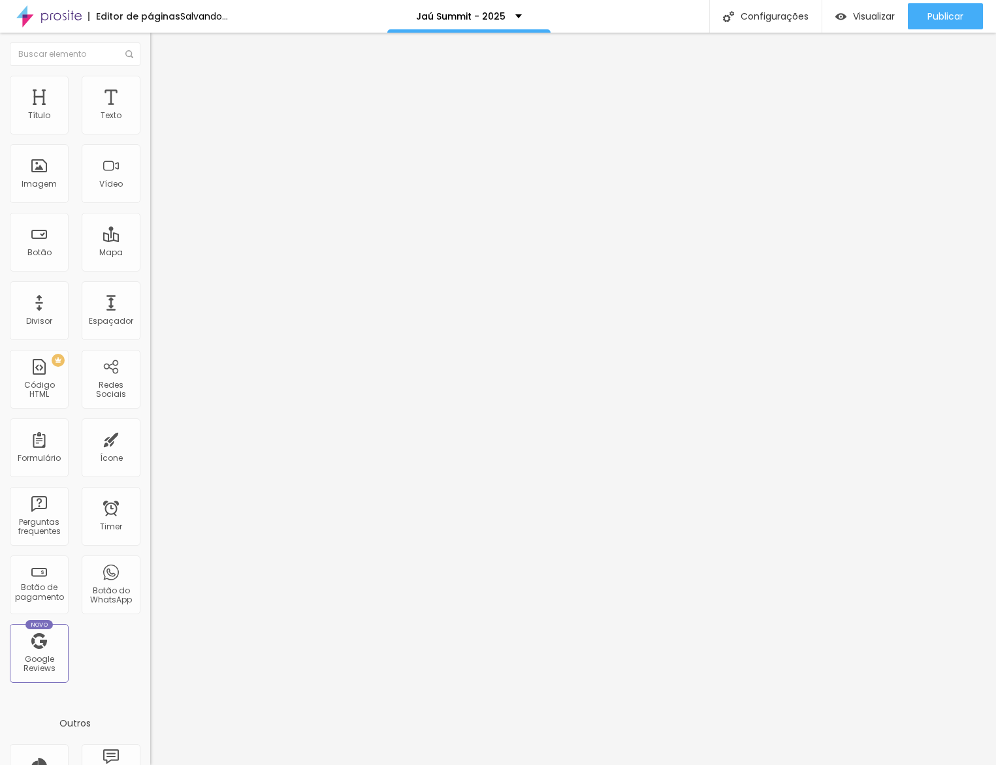
click at [150, 112] on span "Trocar imagem" at bounding box center [185, 106] width 71 height 11
click at [917, 765] on div at bounding box center [498, 779] width 996 height 12
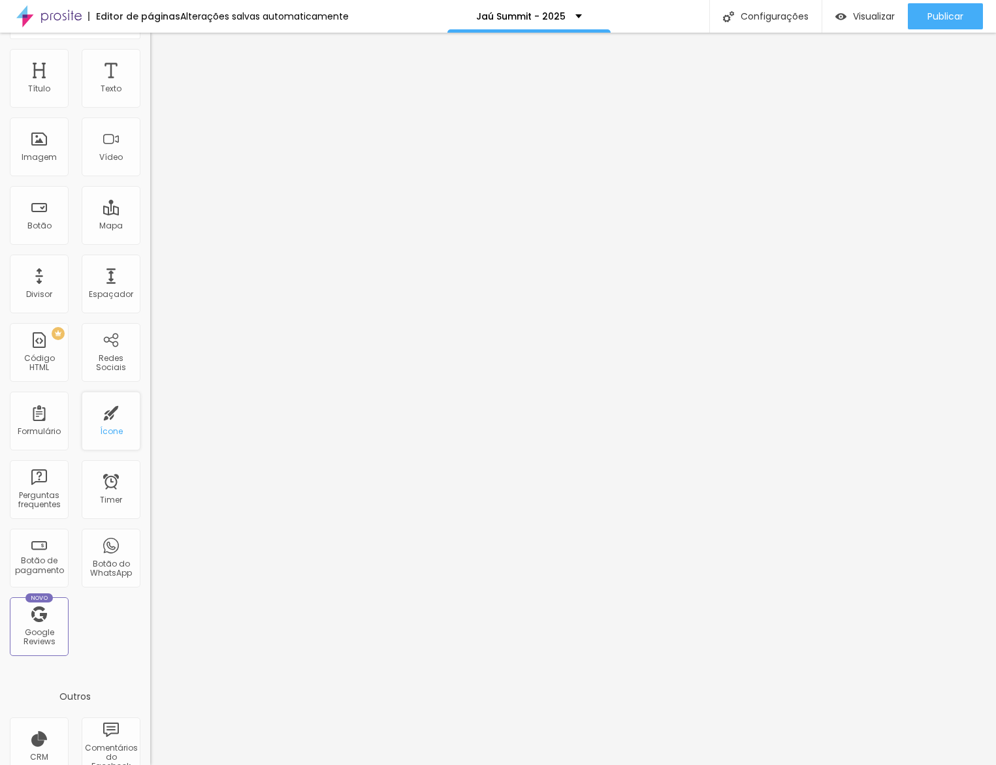
scroll to position [0, 0]
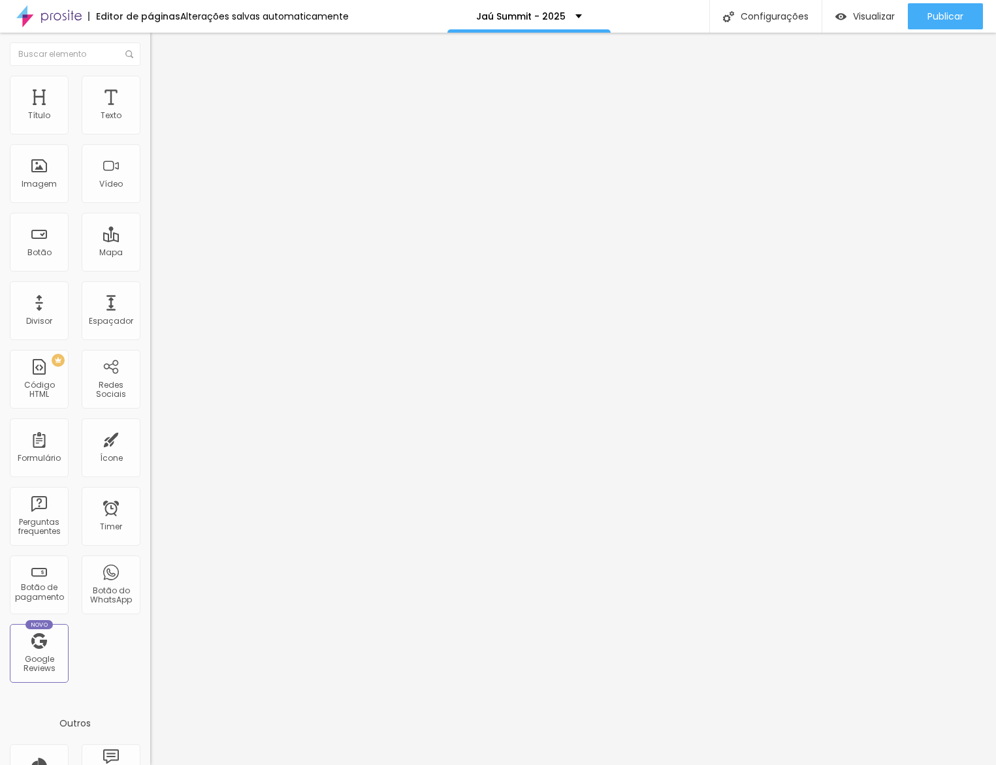
click at [162, 89] on span "Estilo" at bounding box center [172, 84] width 20 height 11
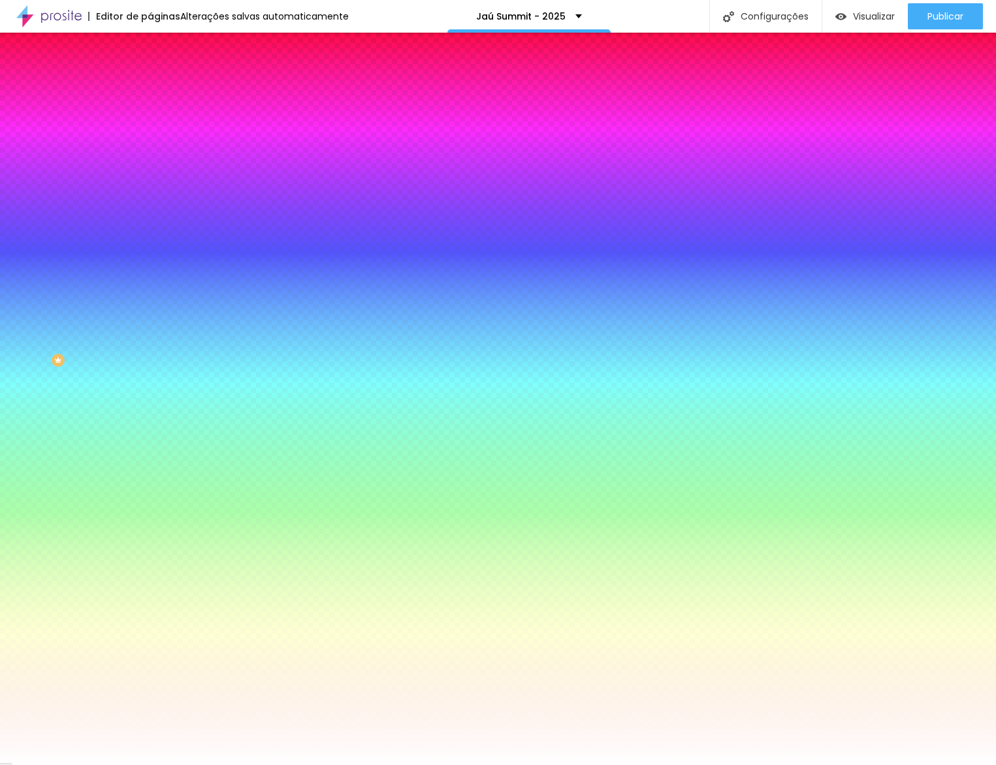
click at [150, 89] on ul "Conteúdo Estilo Avançado" at bounding box center [225, 82] width 150 height 39
click at [150, 125] on div at bounding box center [225, 125] width 150 height 0
click at [150, 134] on input "#000000" at bounding box center [228, 131] width 157 height 13
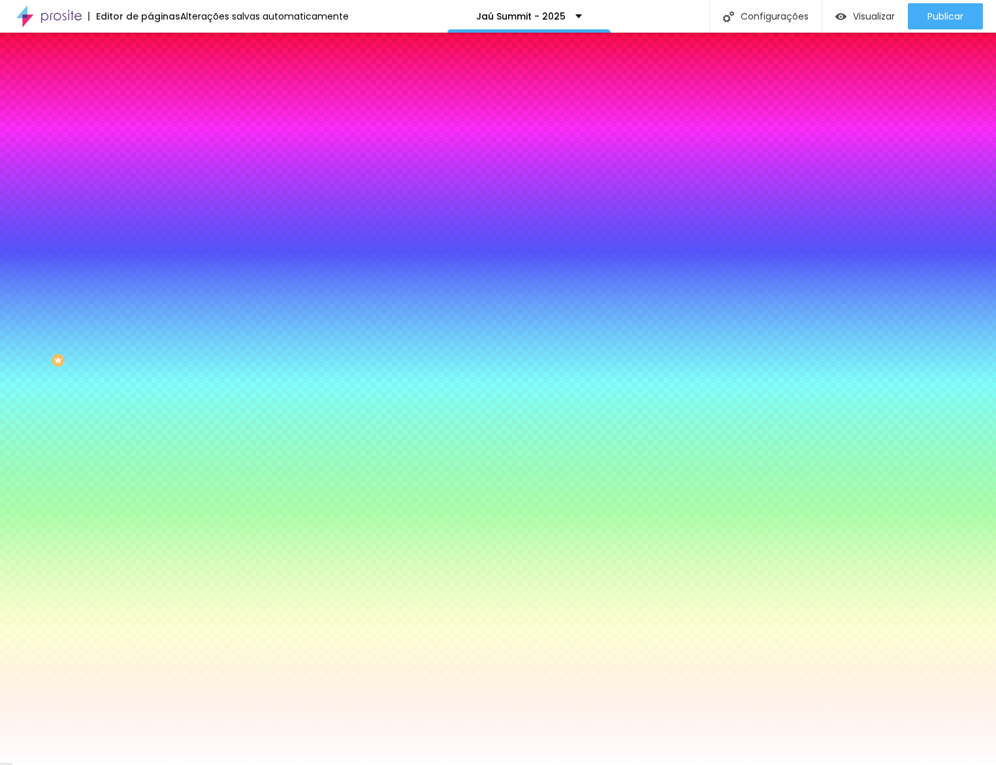
paste input "FFFEEB"
type input "#FFFEEB"
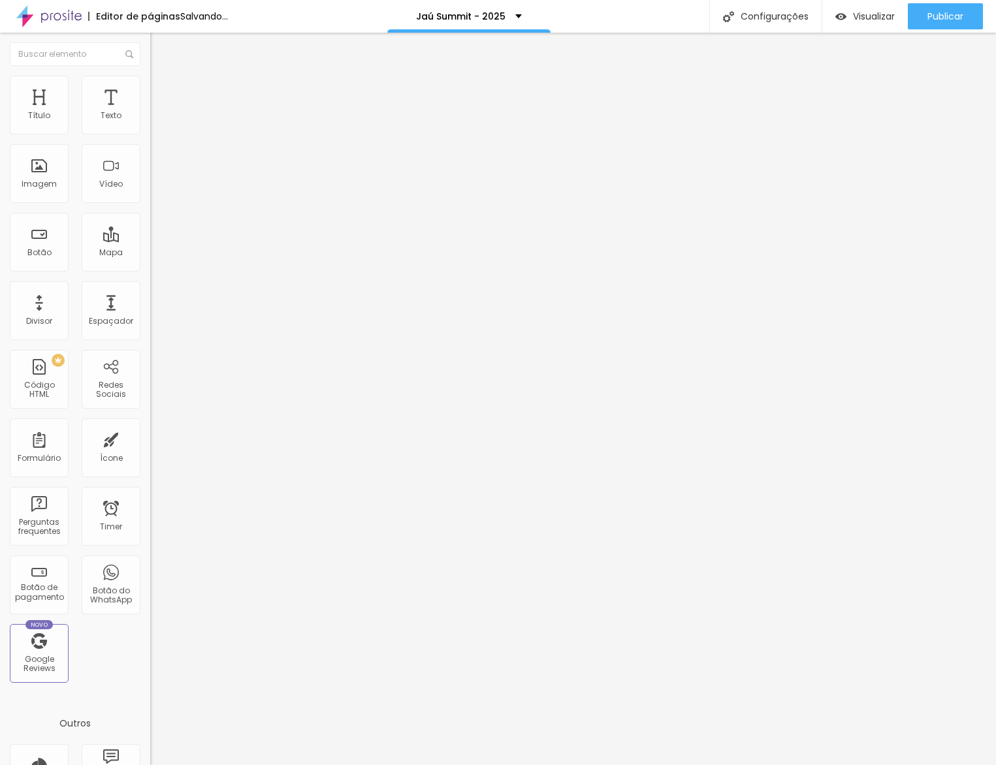
click at [162, 88] on span "Estilo" at bounding box center [172, 84] width 20 height 11
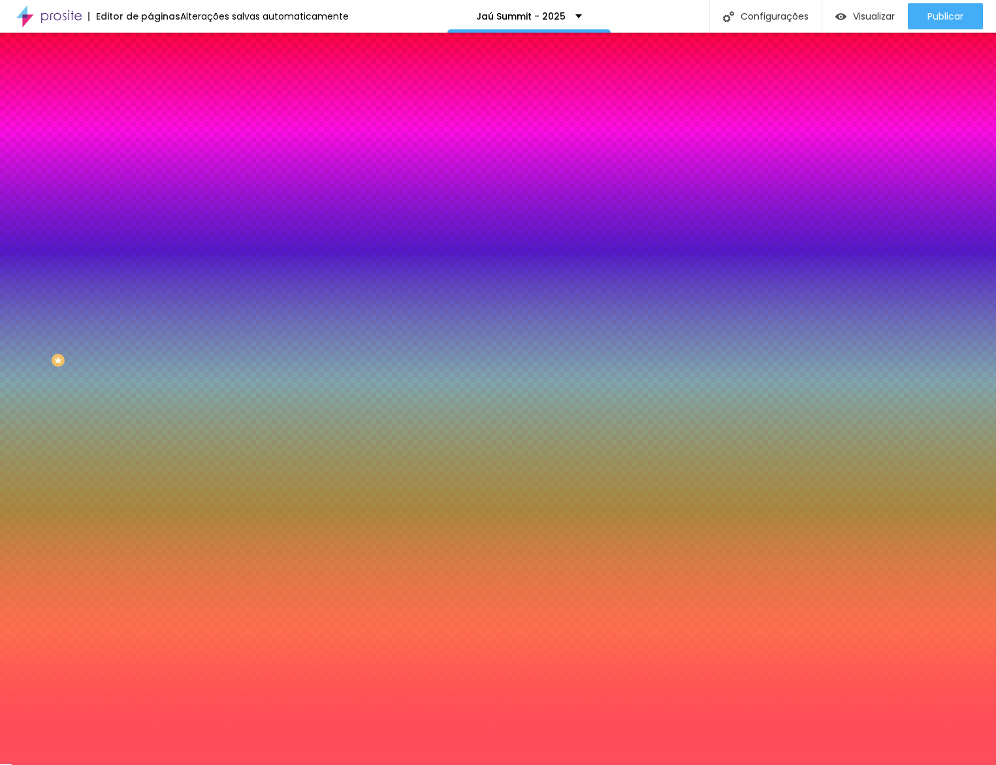
click at [150, 133] on input "#FF4E5E" at bounding box center [228, 131] width 157 height 13
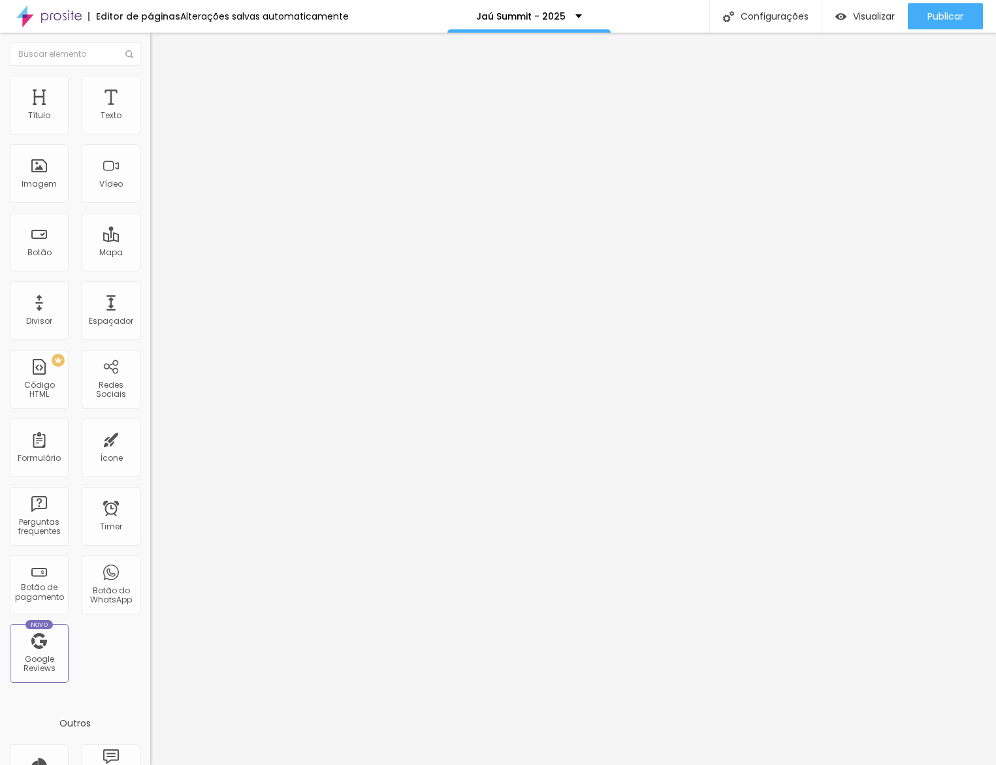
click at [150, 88] on ul "Conteúdo Estilo Avançado" at bounding box center [225, 82] width 150 height 39
click at [162, 89] on span "Estilo" at bounding box center [172, 84] width 20 height 11
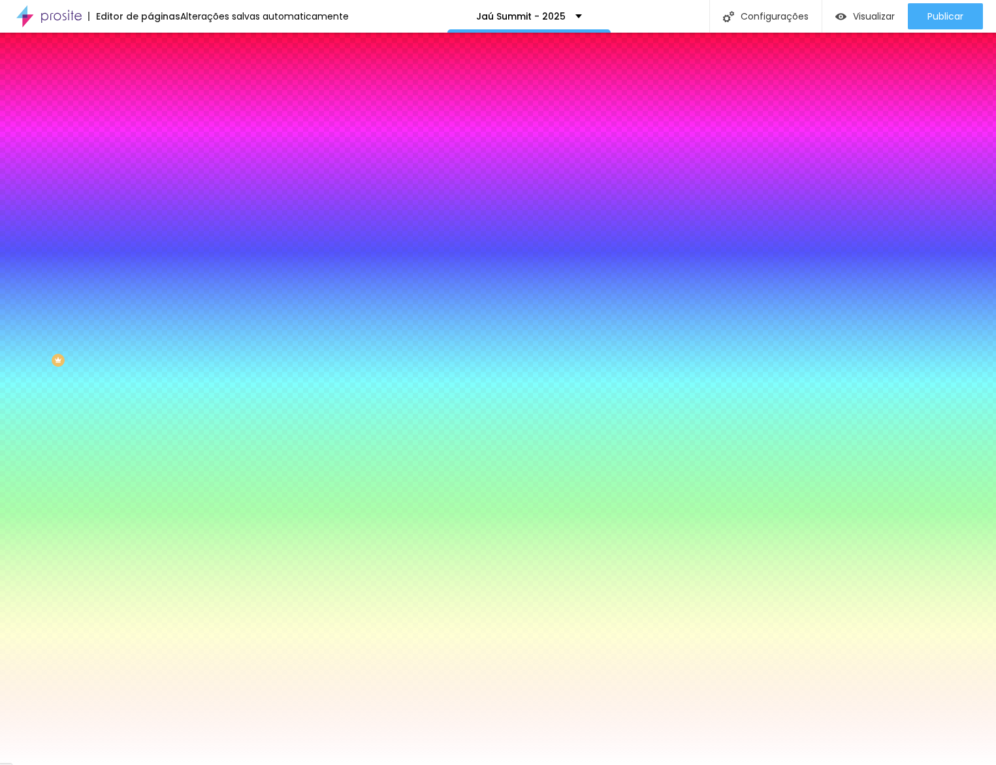
click at [150, 166] on input "#FFFFFF" at bounding box center [228, 166] width 157 height 13
paste input "4E5E"
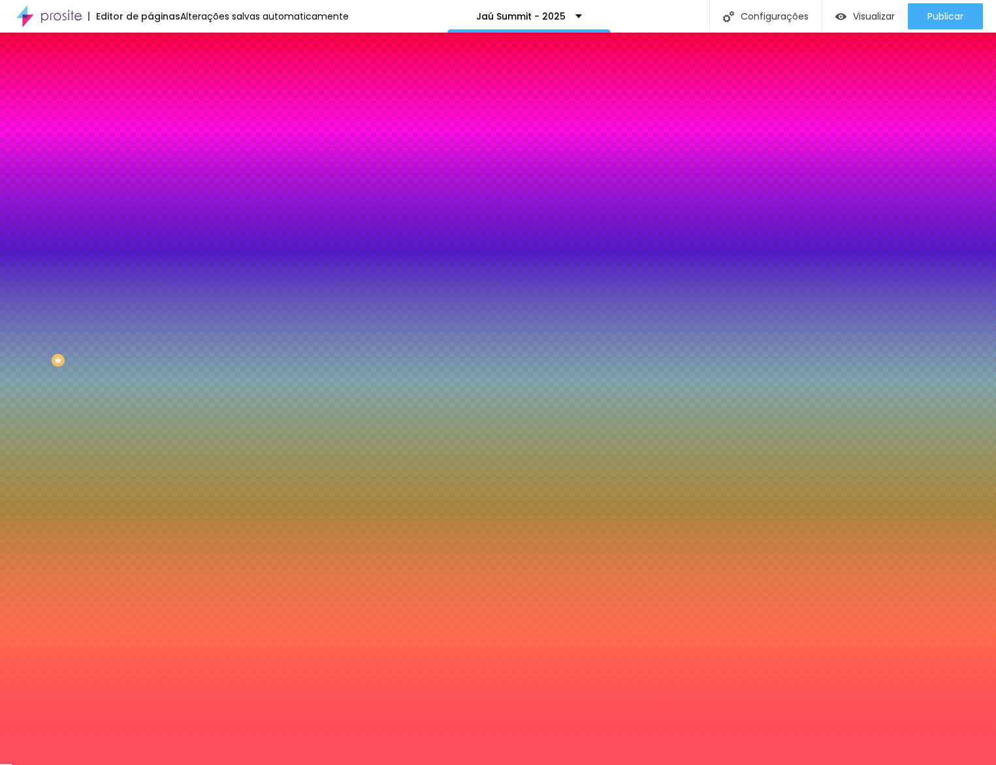
type input "#FF4E5E"
type input "5"
type input "10"
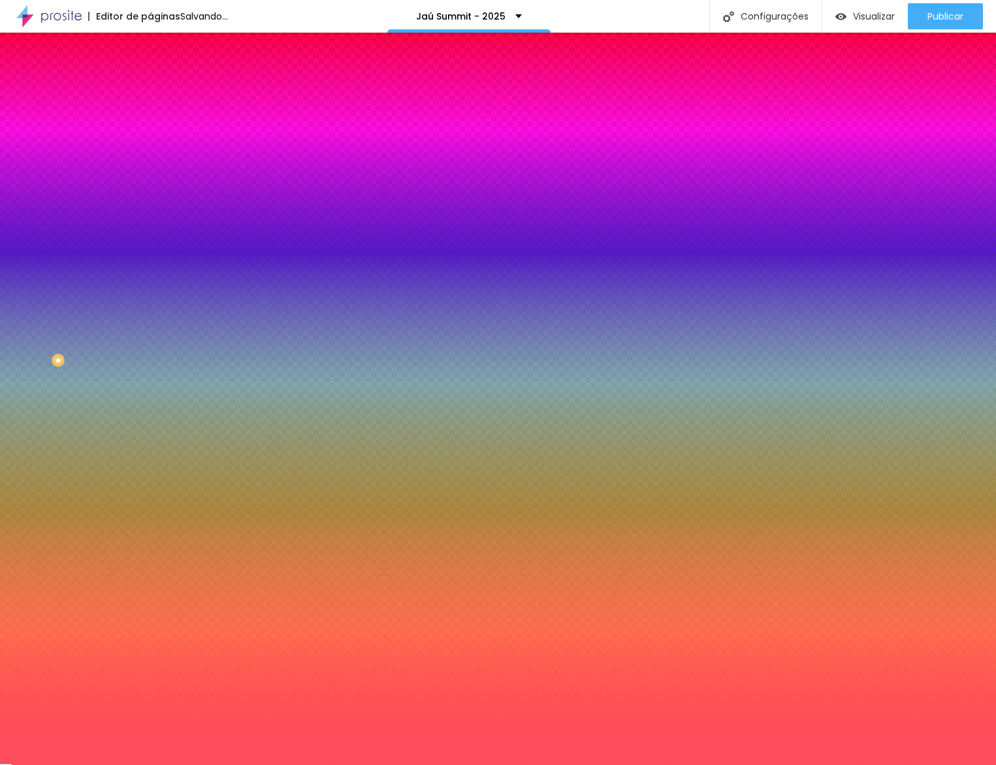
scroll to position [0, 0]
type input "15"
type input "20"
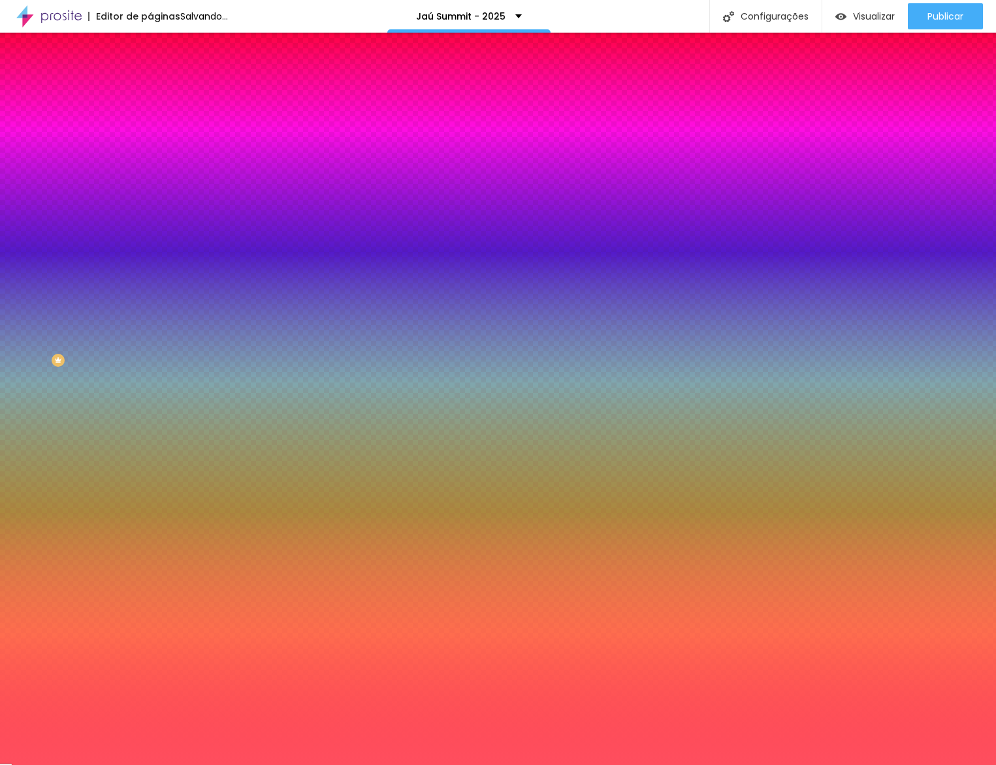
type input "30"
type input "35"
type input "30"
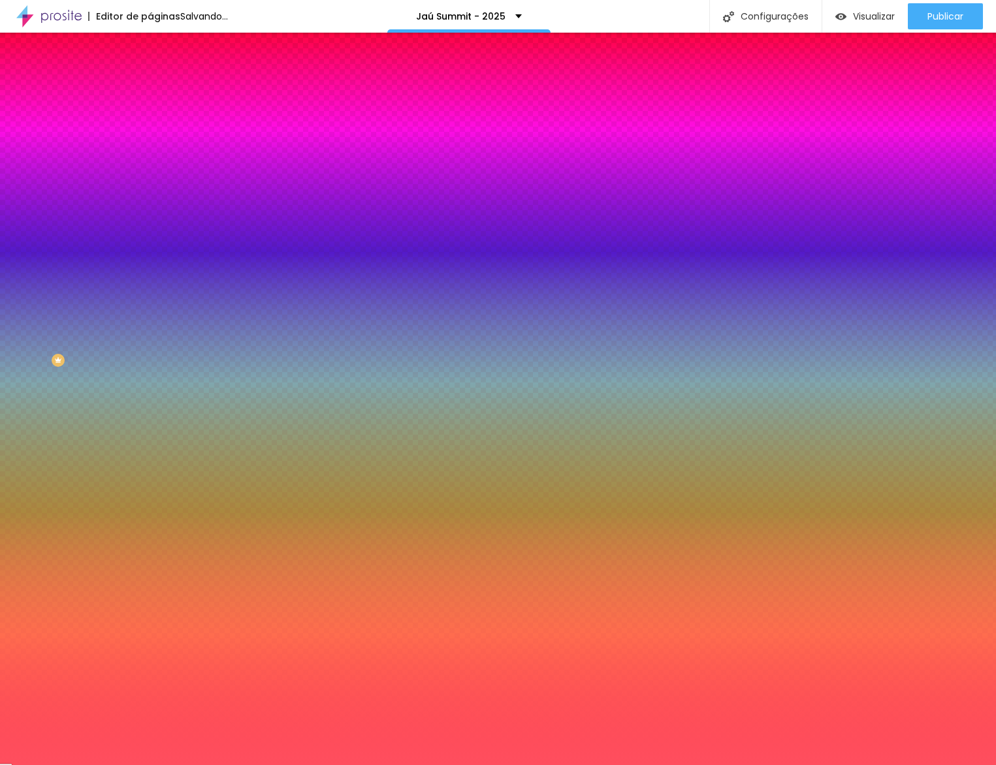
type input "30"
drag, startPoint x: 35, startPoint y: 223, endPoint x: 80, endPoint y: 223, distance: 44.4
type input "30"
click at [150, 361] on input "range" at bounding box center [192, 366] width 84 height 10
click at [155, 198] on icon "button" at bounding box center [159, 202] width 8 height 8
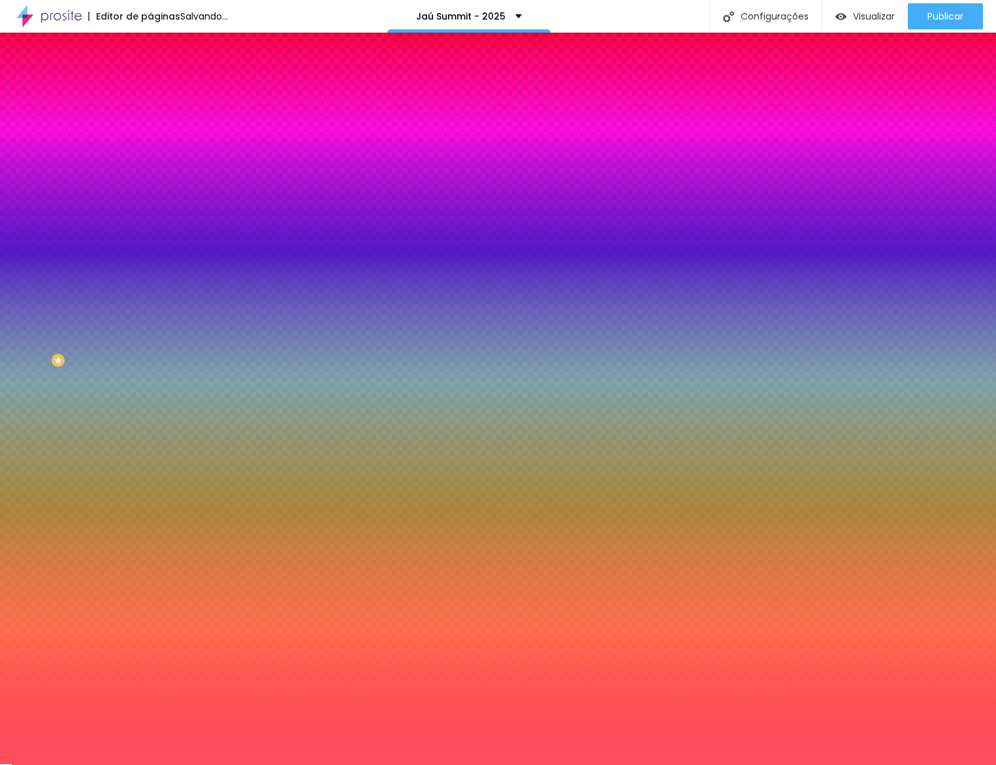
type input "7"
type input "8"
type input "17"
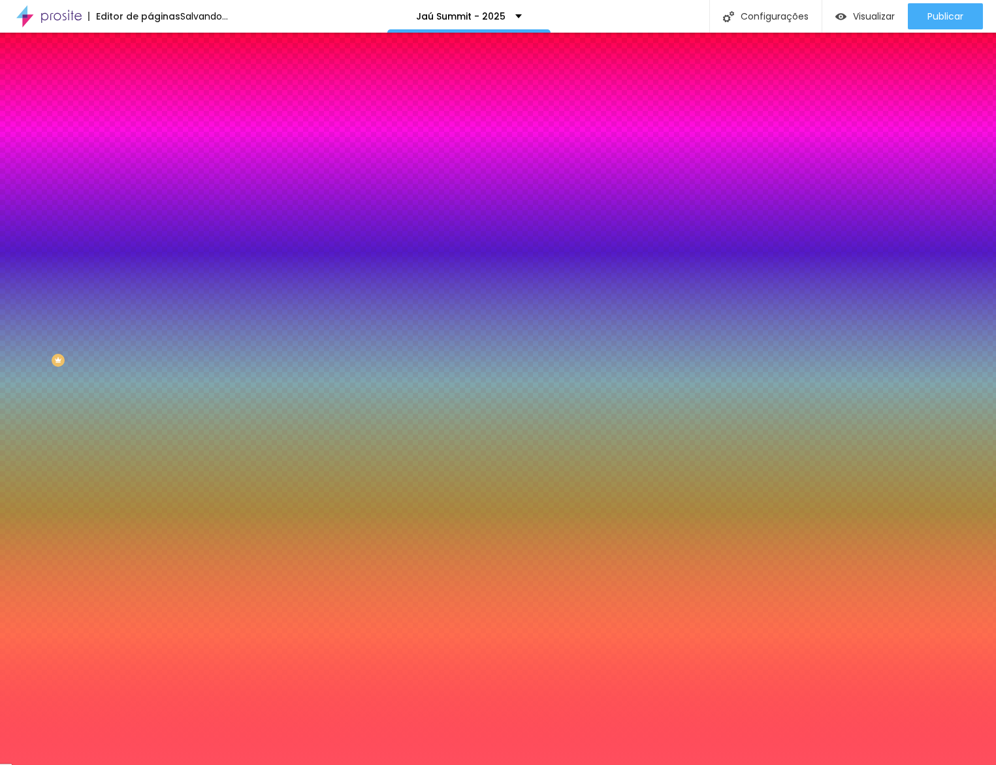
type input "17"
type input "19"
type input "20"
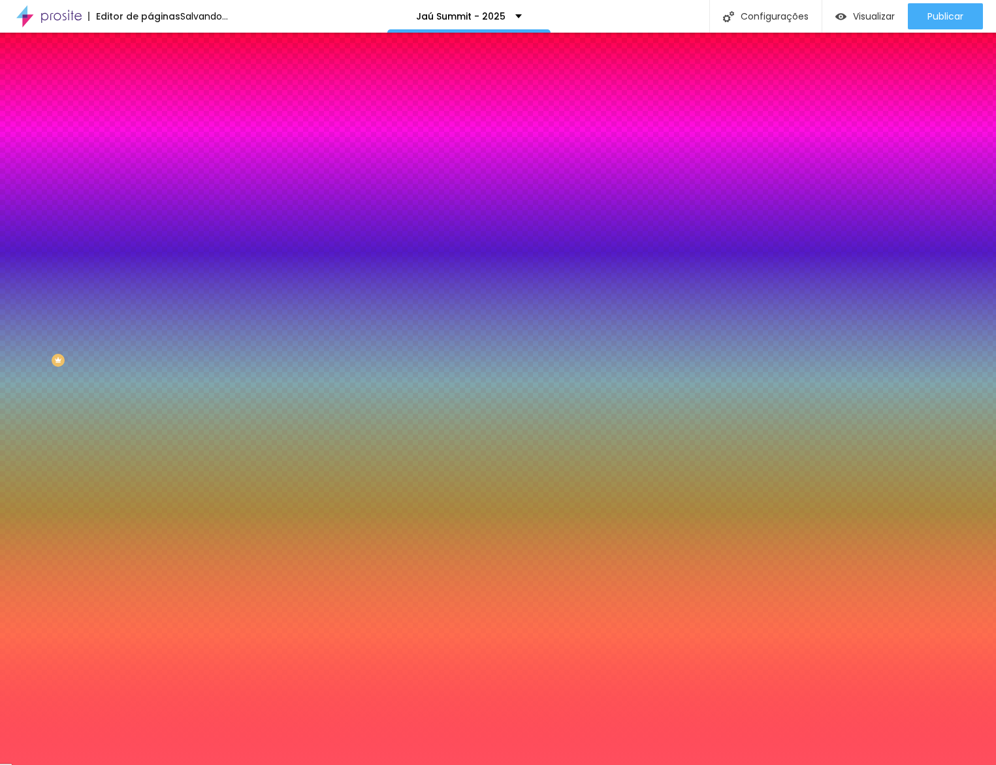
type input "24"
type input "25"
type input "26"
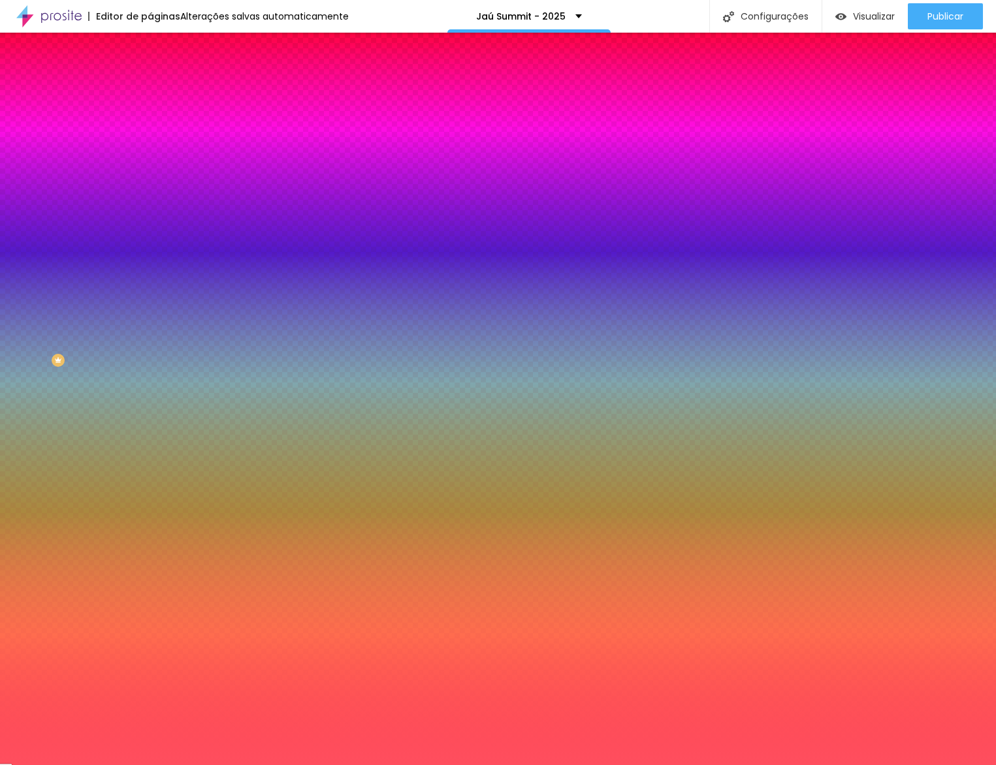
type input "26"
type input "25"
type input "16"
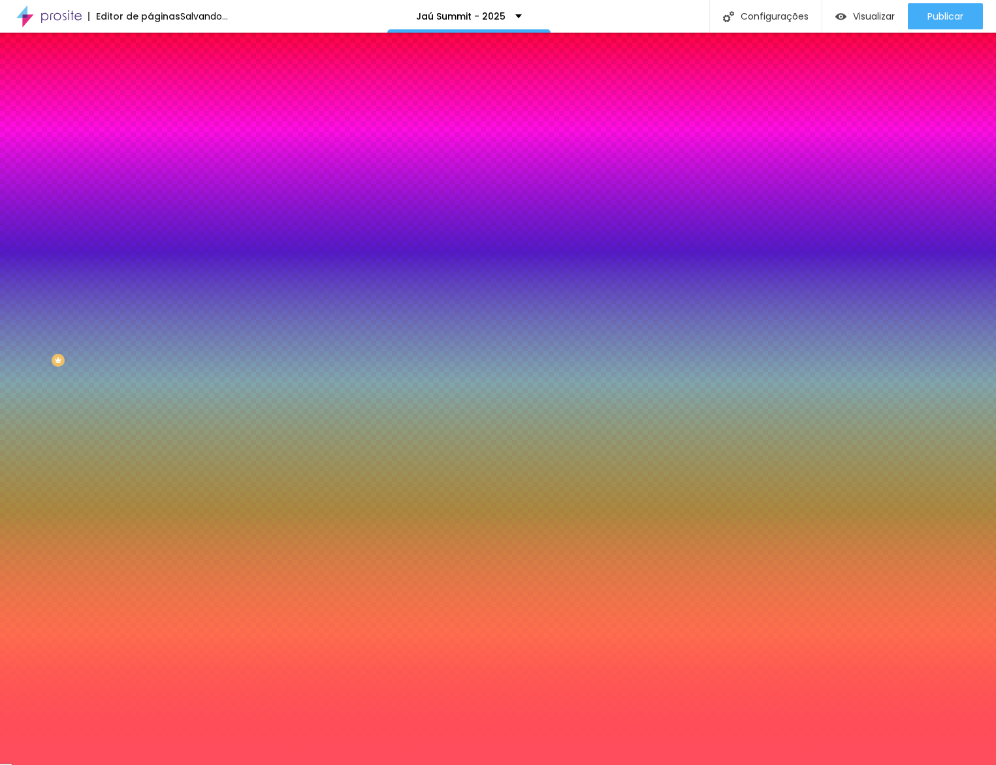
type input "15"
drag, startPoint x: 141, startPoint y: 240, endPoint x: 190, endPoint y: 330, distance: 102.6
type input "15"
click at [227, 765] on div at bounding box center [498, 765] width 996 height 0
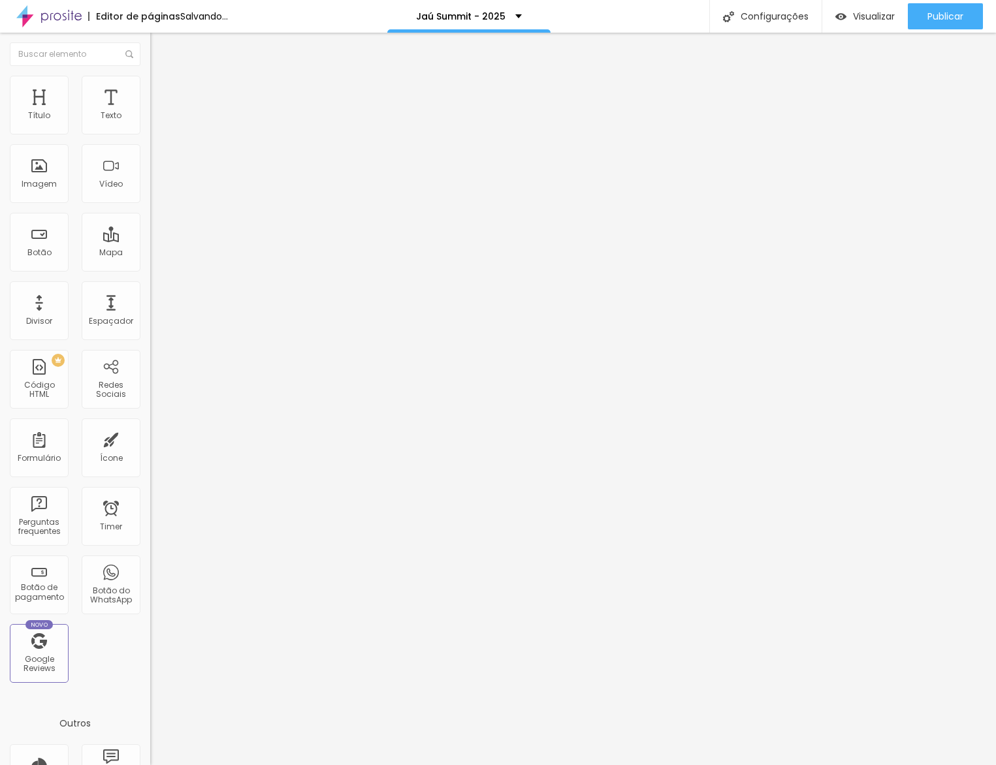
click at [150, 129] on img at bounding box center [154, 124] width 9 height 9
click at [158, 120] on span "Trocar icone" at bounding box center [187, 114] width 58 height 11
type input "i"
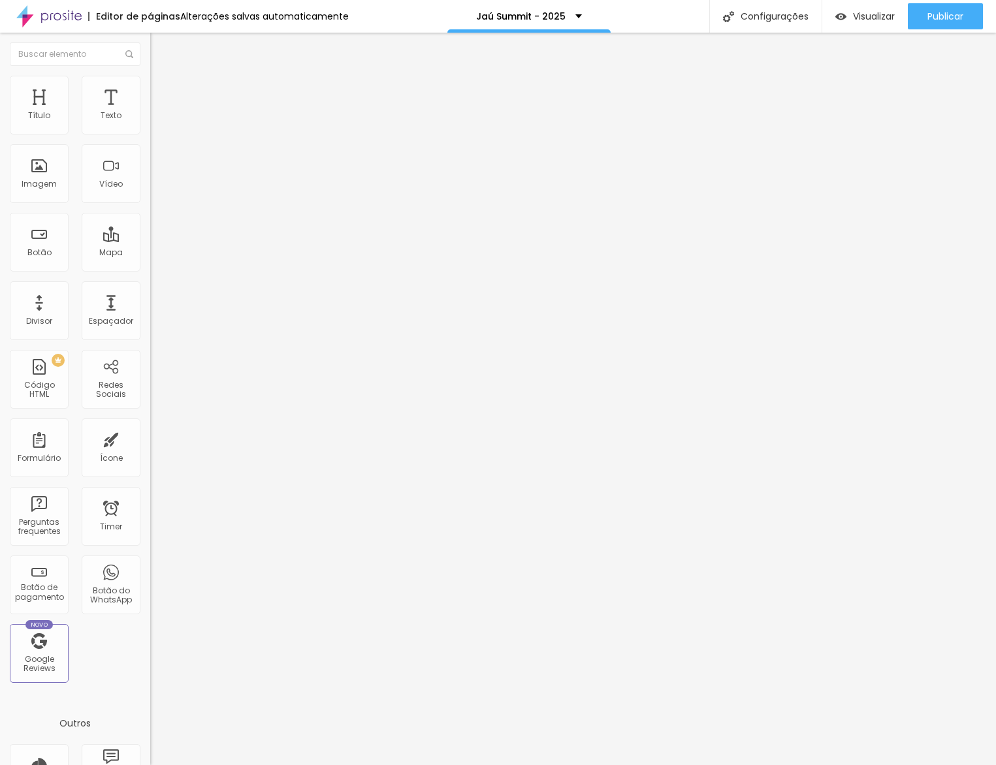
type input "ticket"
click at [853, 12] on span "Visualizar" at bounding box center [874, 16] width 42 height 10
click at [150, 89] on li "Estilo" at bounding box center [225, 82] width 150 height 13
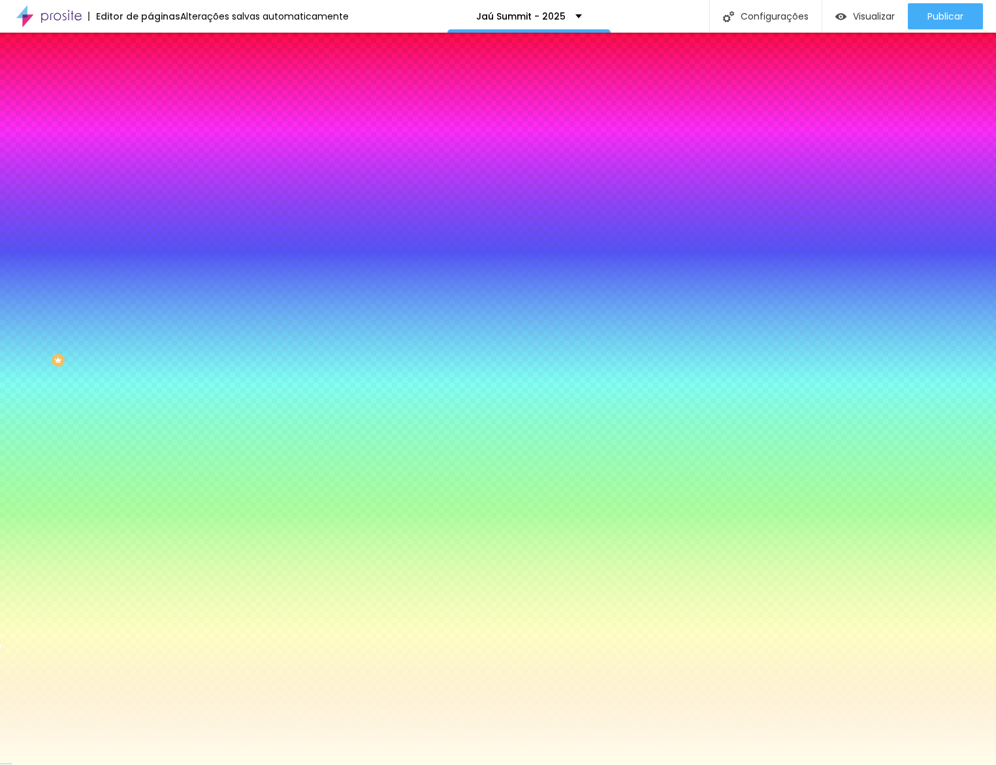
click at [150, 204] on button "button" at bounding box center [159, 211] width 18 height 14
click at [89, 765] on button at bounding box center [79, 773] width 20 height 16
click at [330, 765] on div at bounding box center [498, 765] width 996 height 0
click at [842, 22] on img "button" at bounding box center [840, 16] width 11 height 11
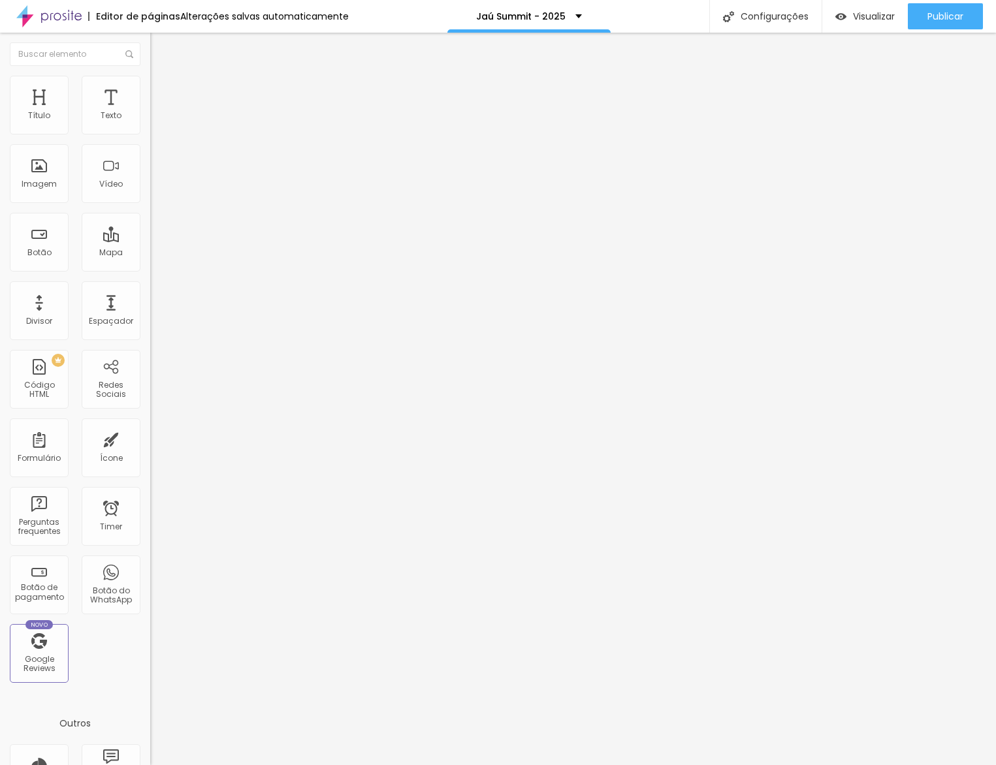
click at [162, 90] on span "Estilo" at bounding box center [172, 84] width 20 height 11
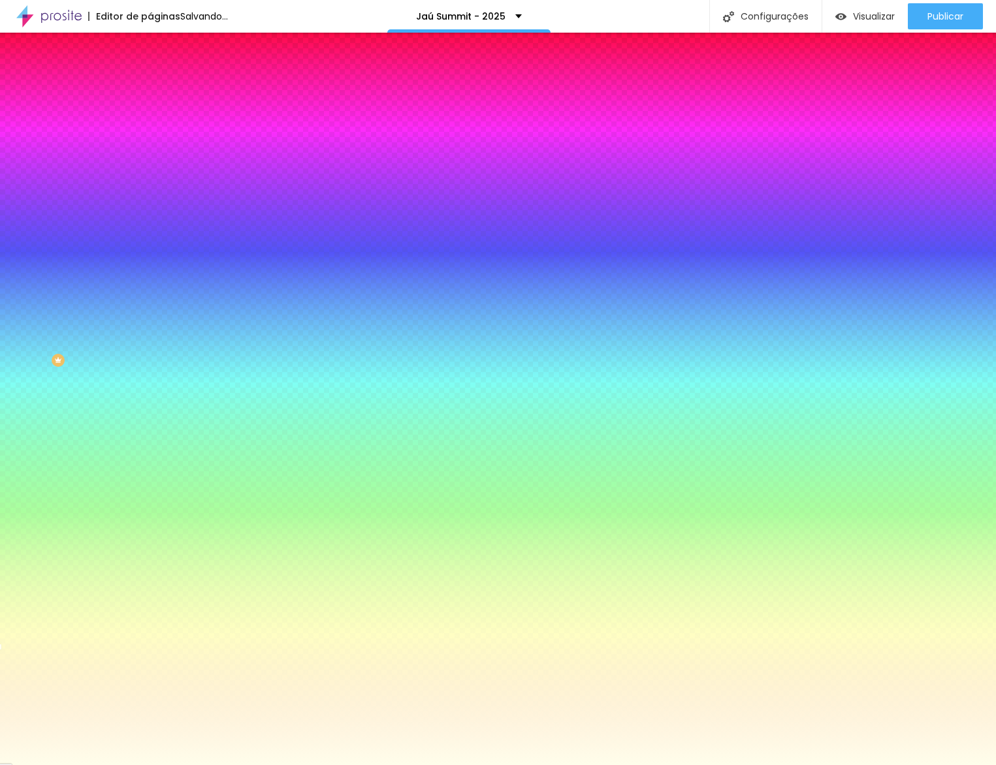
drag, startPoint x: 88, startPoint y: 133, endPoint x: 103, endPoint y: 171, distance: 41.1
click at [150, 125] on div at bounding box center [225, 125] width 150 height 0
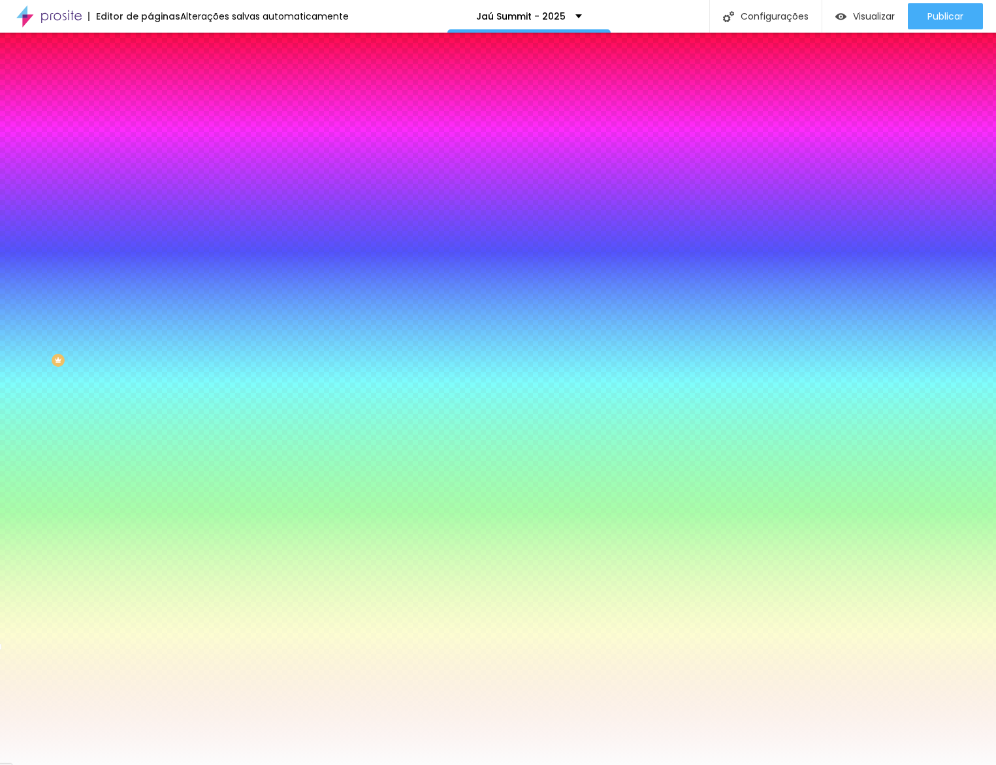
type input "#FFFFFF"
click at [150, 123] on div "Cor de fundo Voltar ao padrão #FFFFFF Sombra DESATIVADO Voltar ao padrão Borda …" at bounding box center [225, 160] width 150 height 116
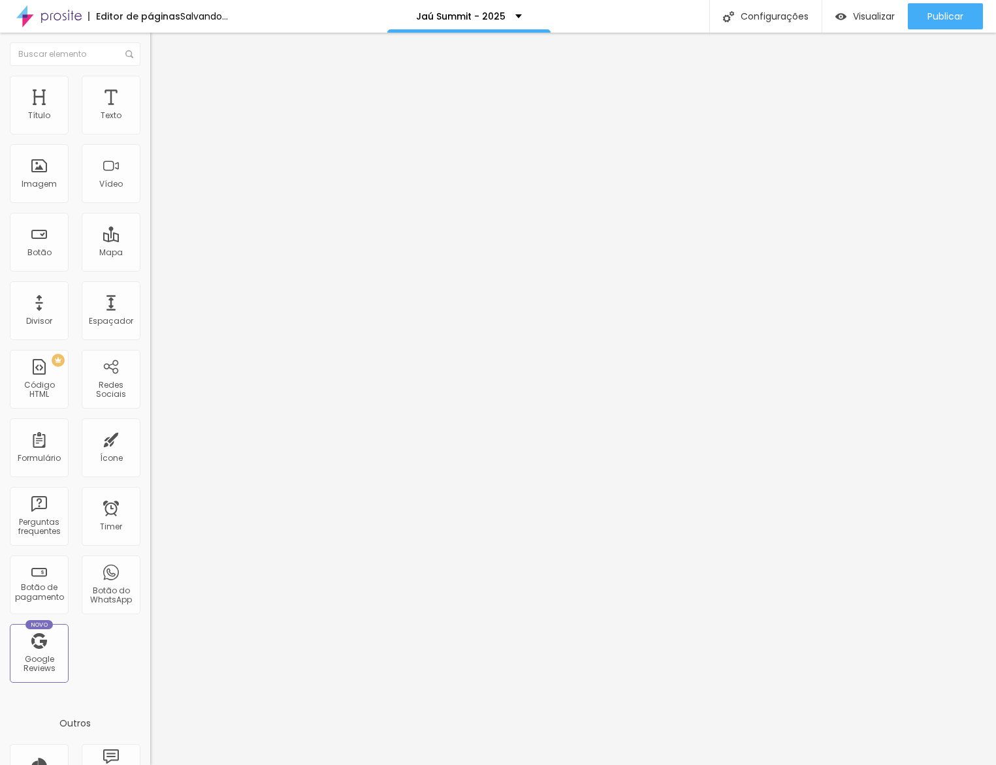
click at [162, 90] on span "Estilo" at bounding box center [172, 84] width 20 height 11
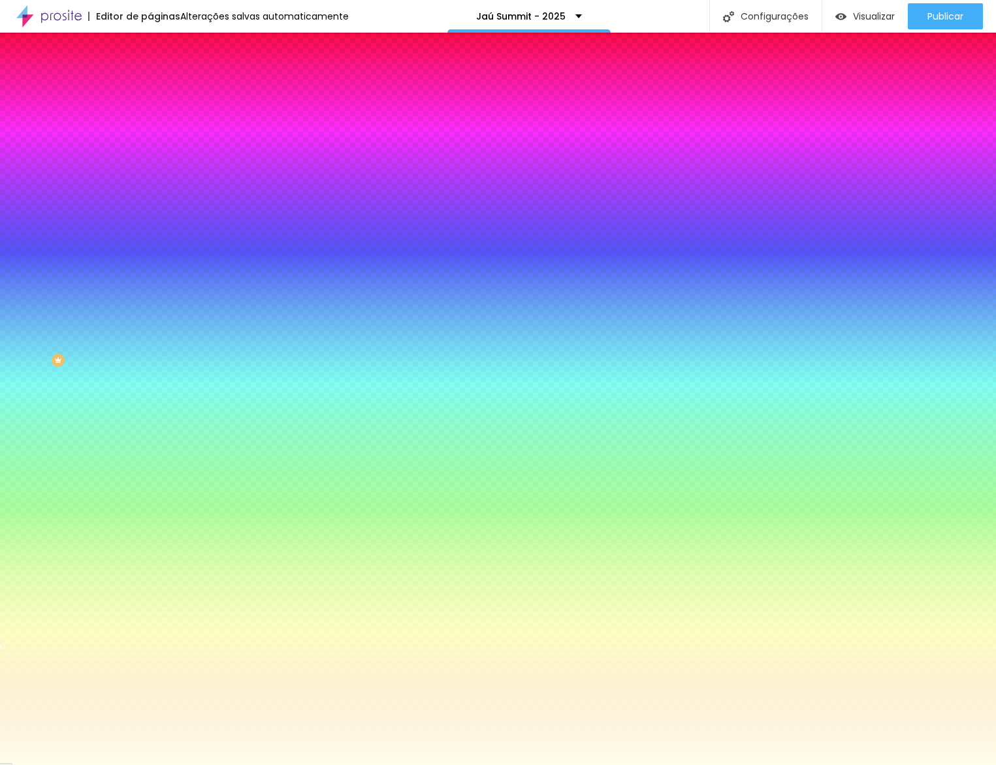
drag, startPoint x: 89, startPoint y: 133, endPoint x: 73, endPoint y: 148, distance: 22.2
click at [150, 125] on div at bounding box center [225, 125] width 150 height 0
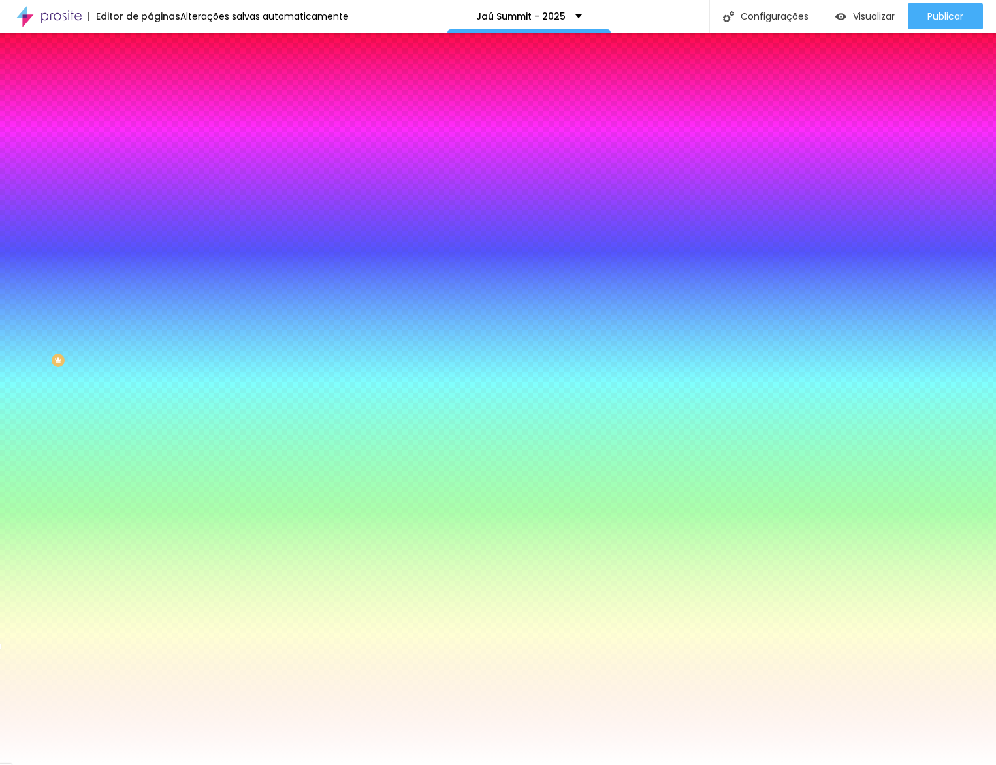
type input "#FFFFFF"
drag, startPoint x: 0, startPoint y: 102, endPoint x: 3, endPoint y: 95, distance: 7.9
click at [150, 91] on div "Conteúdo Estilo Avançado Cor de fundo Voltar ao padrão #FFFFFF Sombra DESATIVAD…" at bounding box center [225, 140] width 150 height 155
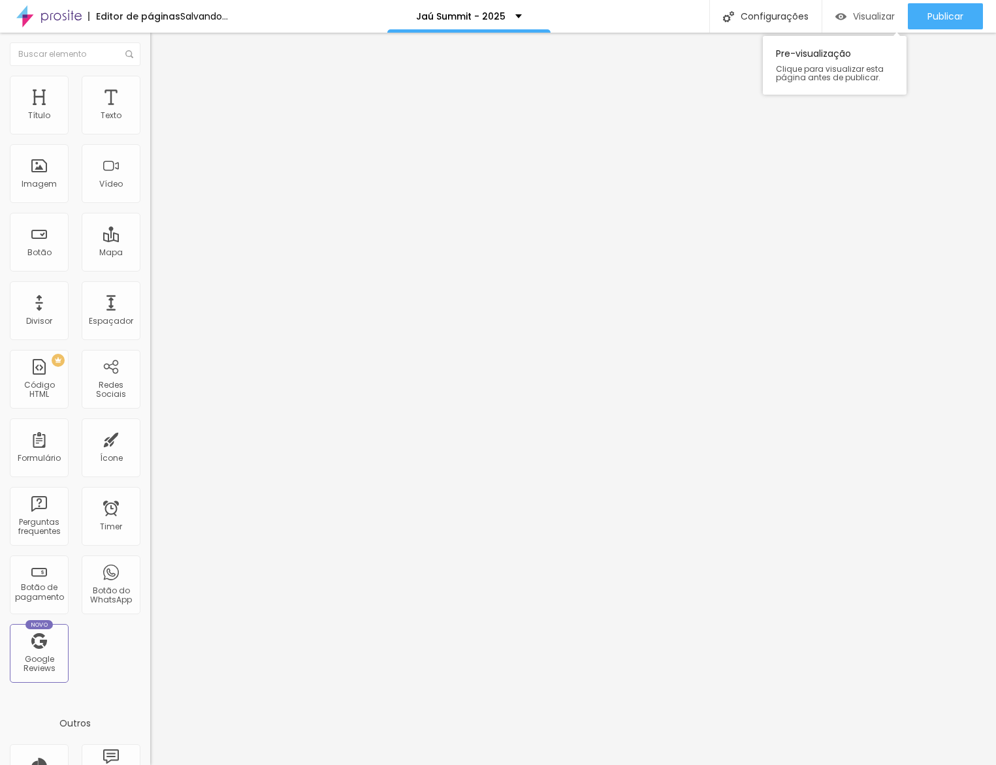
click at [869, 21] on span "Visualizar" at bounding box center [874, 16] width 42 height 10
click at [140, 361] on div "Título Texto Imagem Vídeo Botão Mapa Divisor Espaçador PREMIUM Código HTML Rede…" at bounding box center [75, 384] width 150 height 617
click at [150, 88] on li "Estilo" at bounding box center [225, 82] width 150 height 13
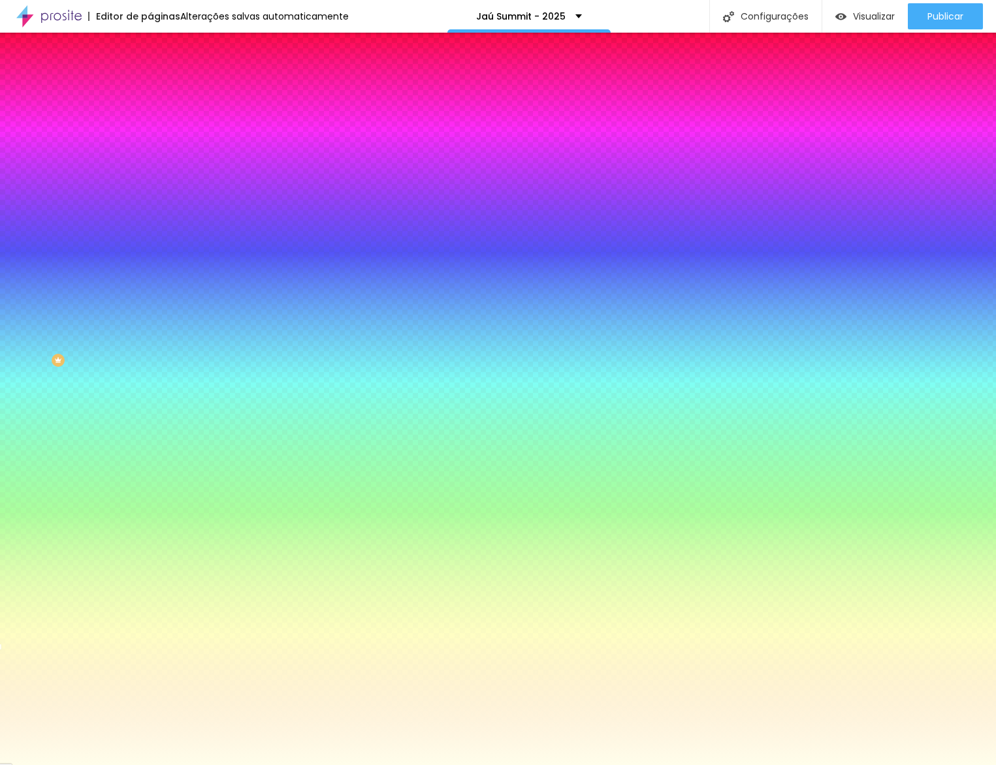
click at [150, 120] on span "Adicionar imagem" at bounding box center [192, 114] width 84 height 11
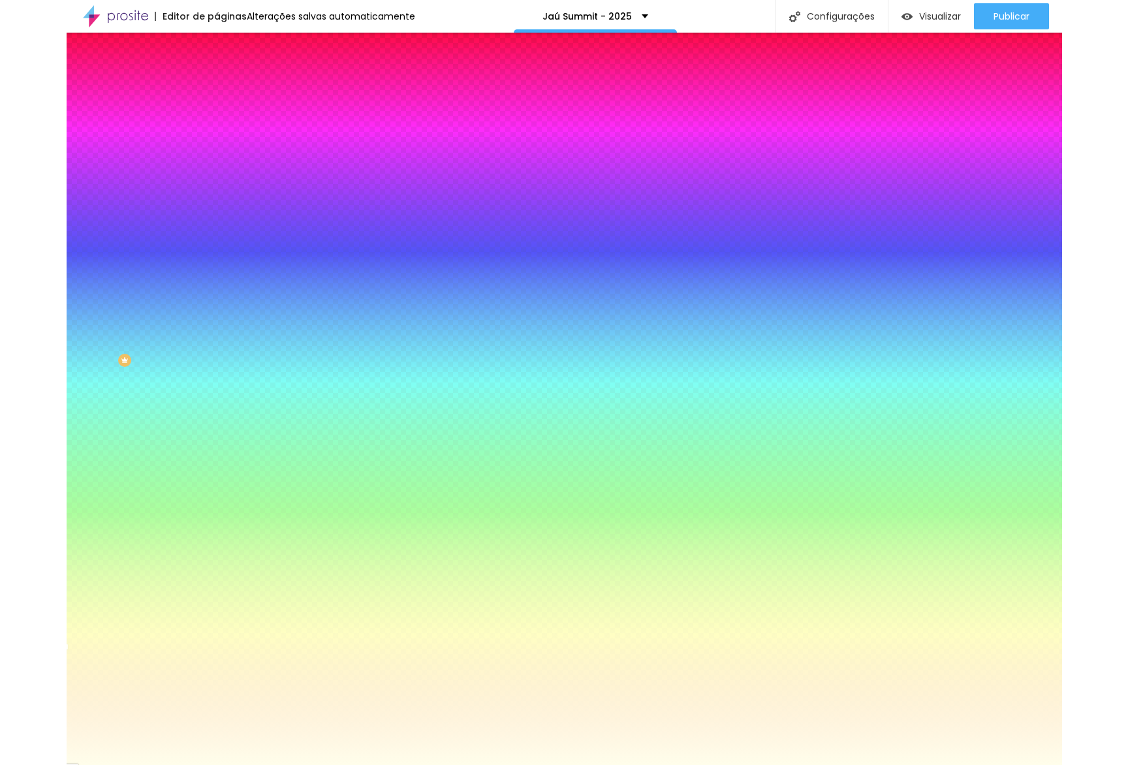
scroll to position [1538, 0]
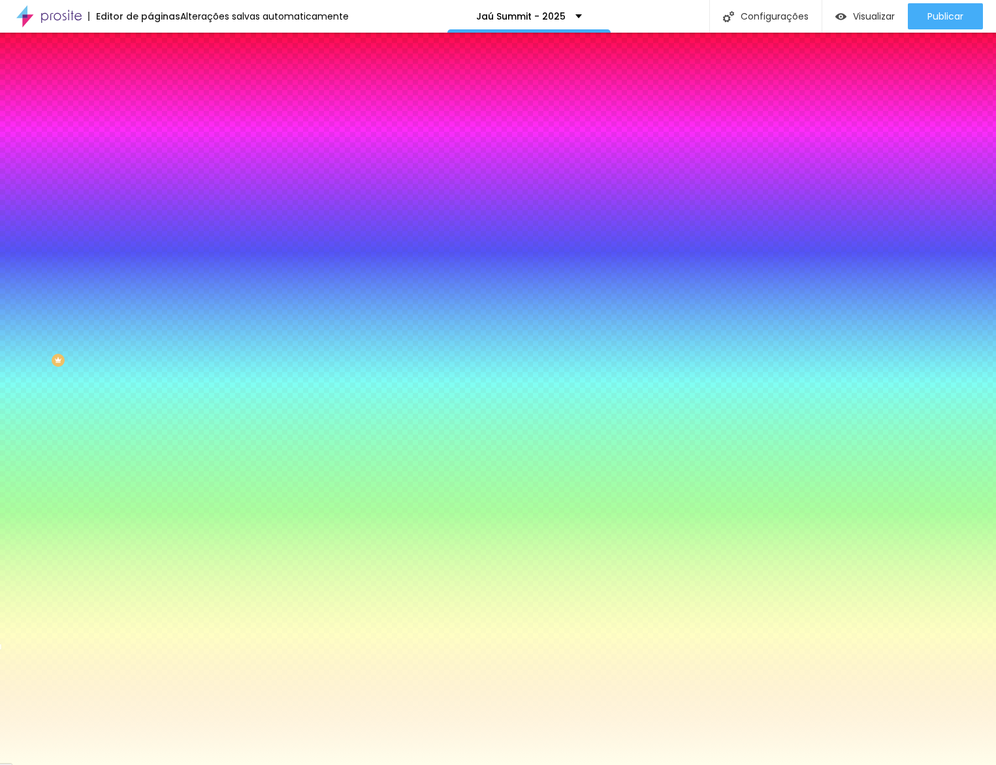
click at [150, 178] on div at bounding box center [225, 178] width 150 height 0
drag, startPoint x: 132, startPoint y: 198, endPoint x: 133, endPoint y: 185, distance: 13.1
click at [150, 185] on div "Imagem de fundo Trocar imagem Efeito da Imagem Nenhum Nenhum Parallax Cor de fu…" at bounding box center [225, 186] width 150 height 169
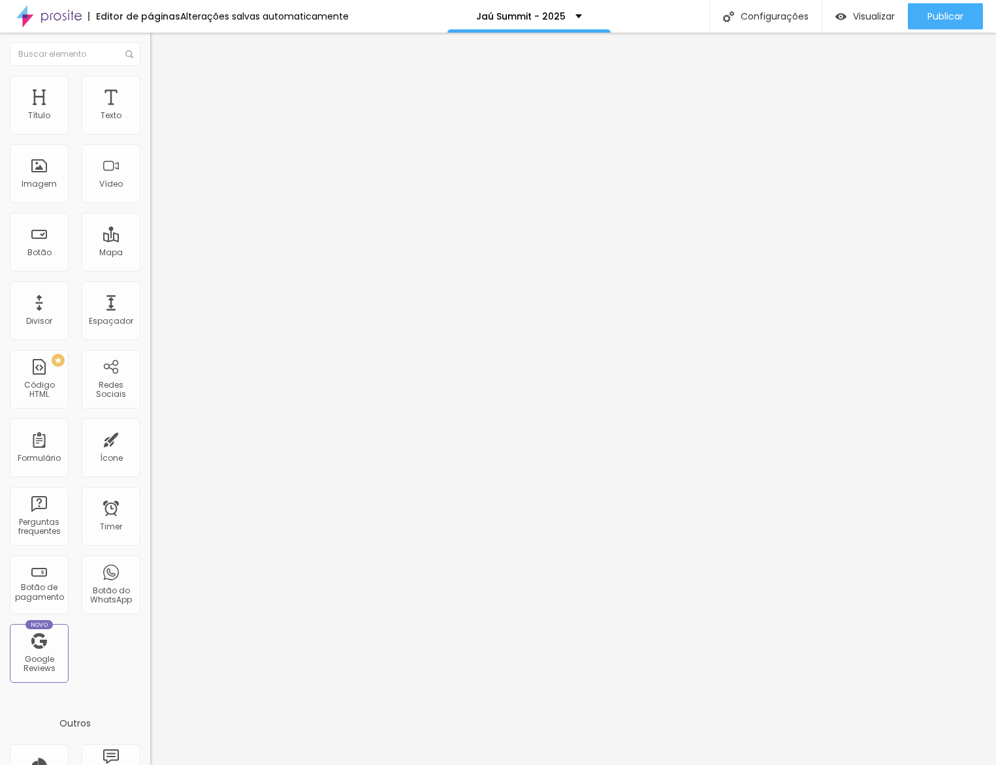
click at [150, 86] on ul "Conteúdo Estilo Avançado" at bounding box center [225, 82] width 150 height 39
click at [150, 87] on li "Estilo" at bounding box center [225, 82] width 150 height 13
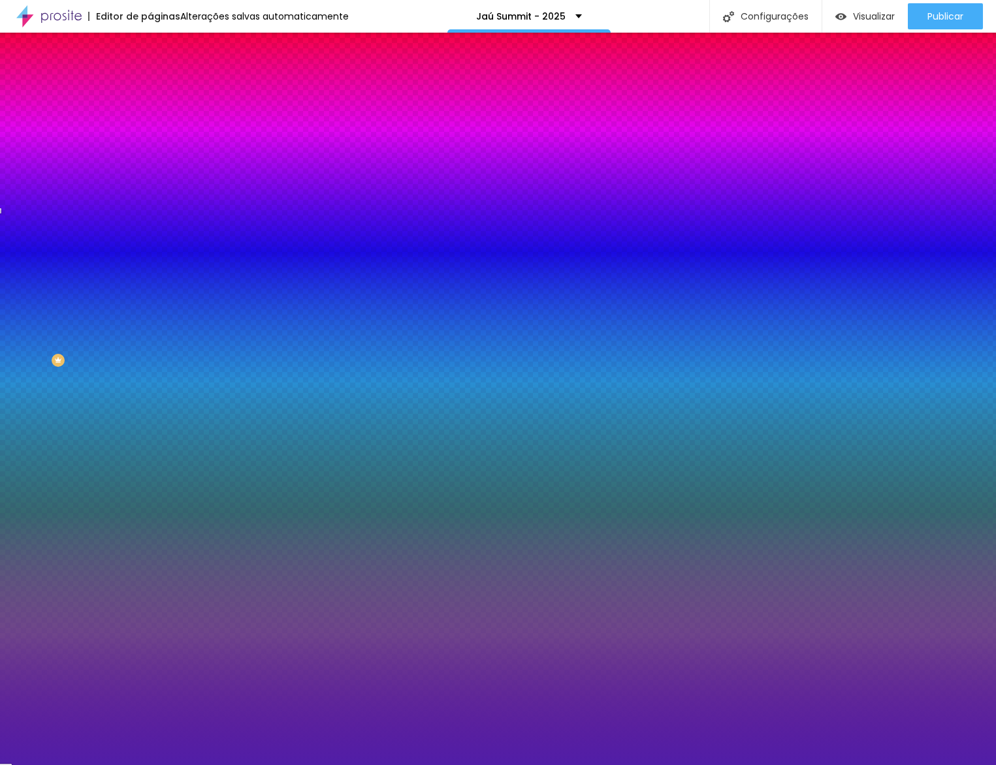
click at [150, 191] on input "#511EA7" at bounding box center [228, 184] width 157 height 13
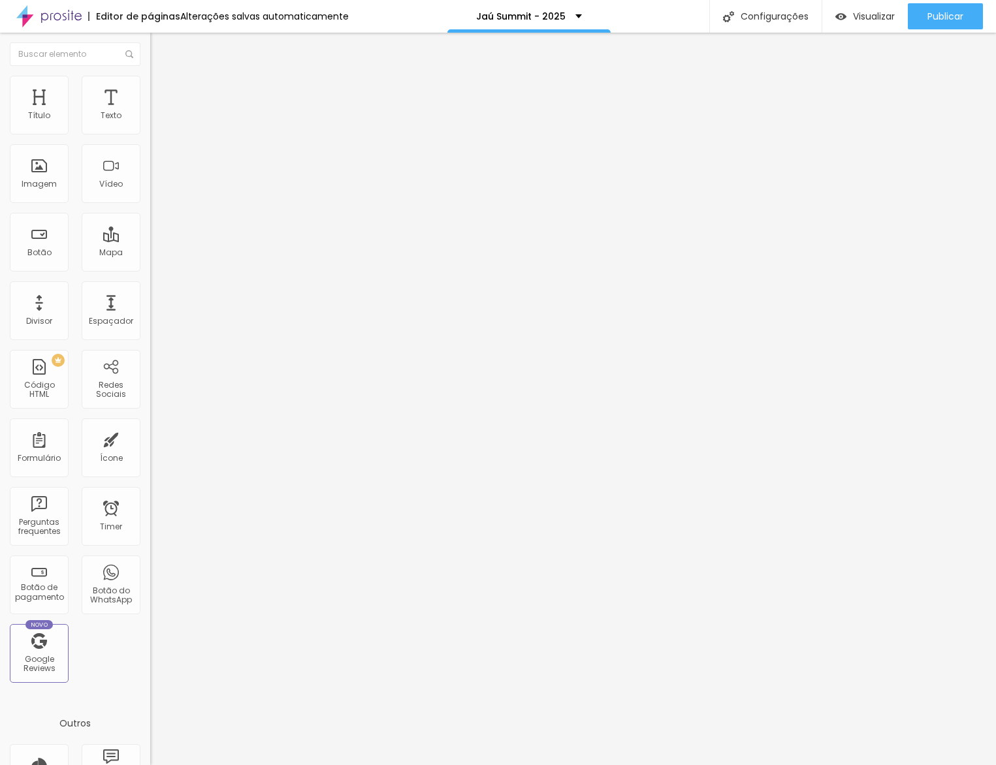
click at [150, 89] on li "Estilo" at bounding box center [225, 82] width 150 height 13
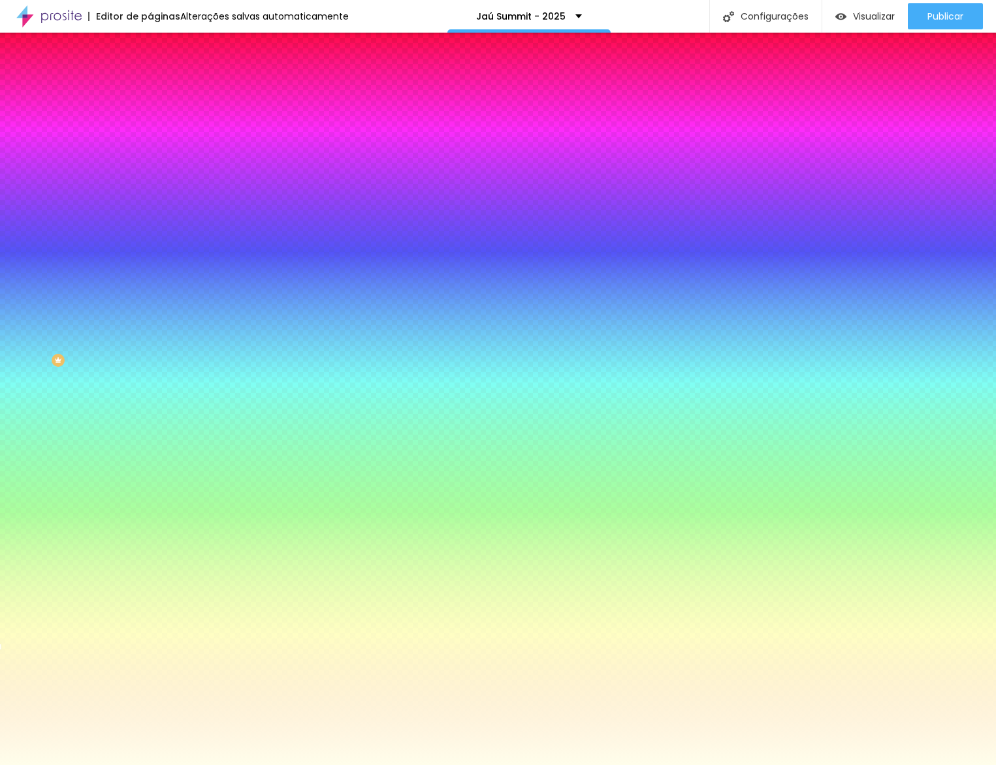
click at [150, 191] on input "#FFFEEB" at bounding box center [228, 184] width 157 height 13
paste input "511EA7"
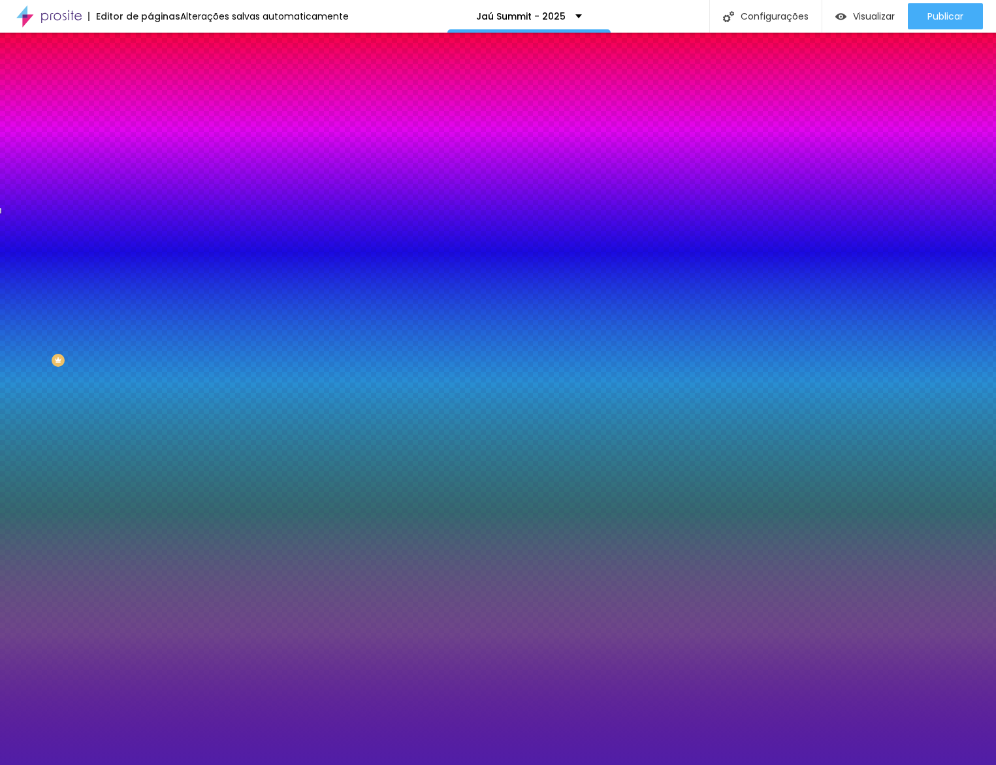
type input "#511EA7"
click at [150, 178] on div at bounding box center [225, 178] width 150 height 0
drag, startPoint x: 140, startPoint y: 449, endPoint x: 147, endPoint y: 441, distance: 10.6
click at [150, 449] on div "Editar Seção Conteúdo Estilo Avançado Imagem de fundo Trocar imagem Efeito da I…" at bounding box center [225, 399] width 150 height 733
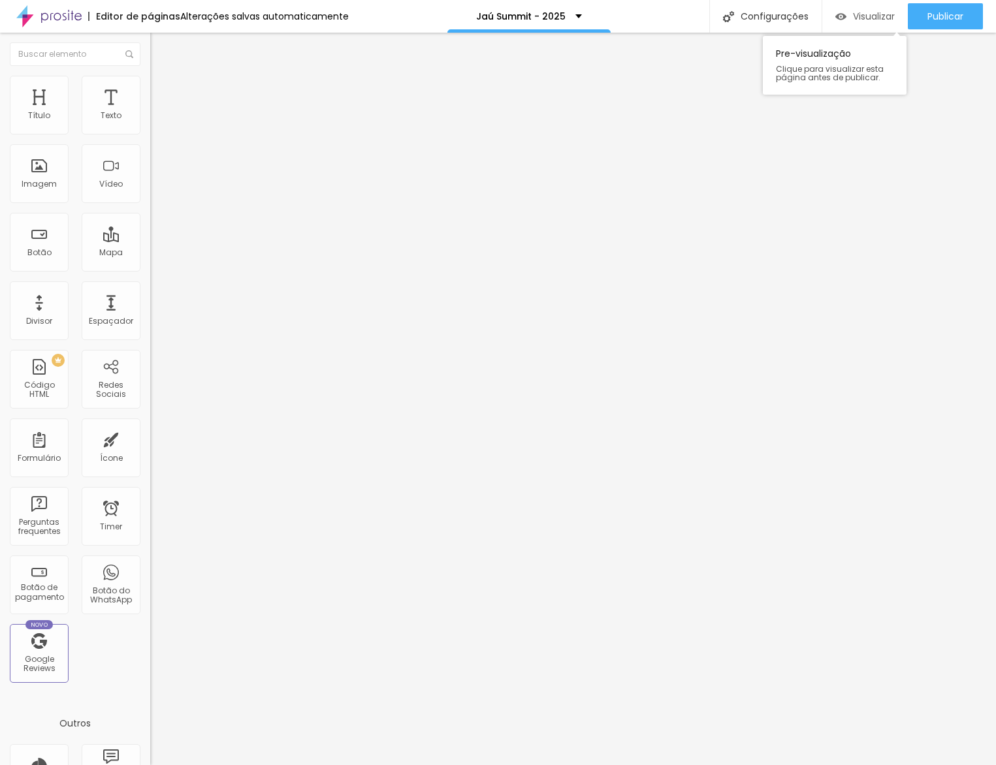
click at [865, 22] on span "Visualizar" at bounding box center [874, 16] width 42 height 10
click at [162, 92] on span "Avançado" at bounding box center [183, 97] width 43 height 11
drag, startPoint x: 131, startPoint y: 319, endPoint x: 135, endPoint y: 294, distance: 25.1
click at [150, 569] on div at bounding box center [225, 569] width 150 height 0
click at [150, 562] on div at bounding box center [225, 562] width 150 height 0
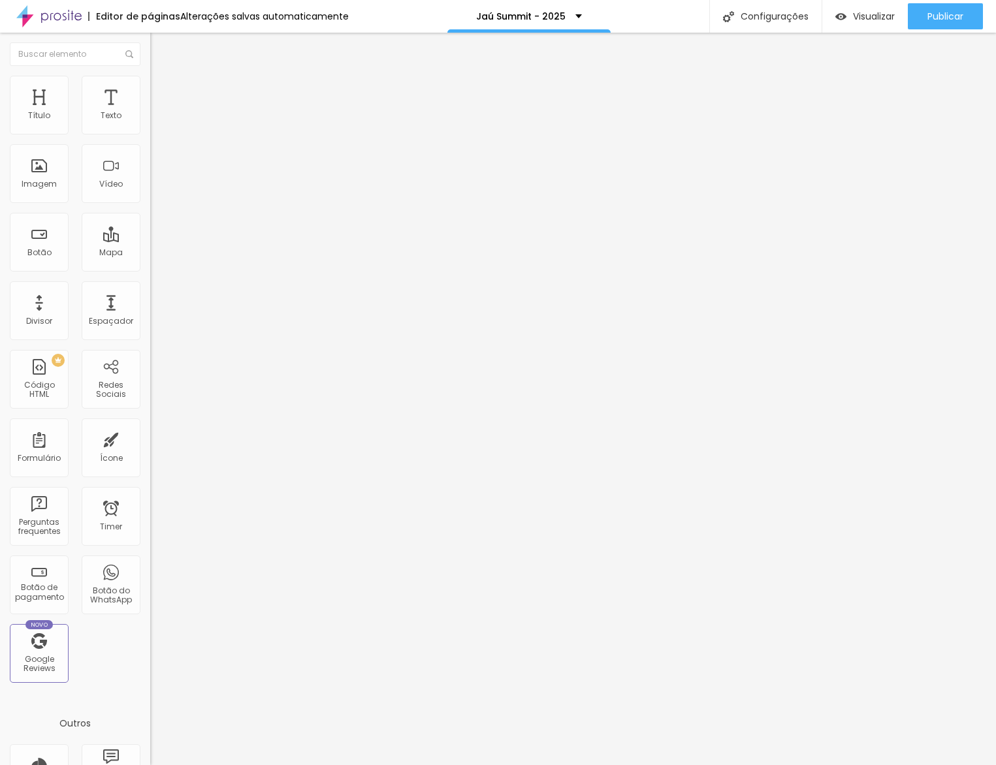
click at [150, 167] on div "Alinhamento" at bounding box center [225, 164] width 150 height 50
click at [150, 167] on img at bounding box center [154, 161] width 9 height 9
click at [150, 134] on div "Texto Comprar agora" at bounding box center [225, 118] width 150 height 32
click at [150, 123] on input "Comprar agora" at bounding box center [228, 116] width 157 height 13
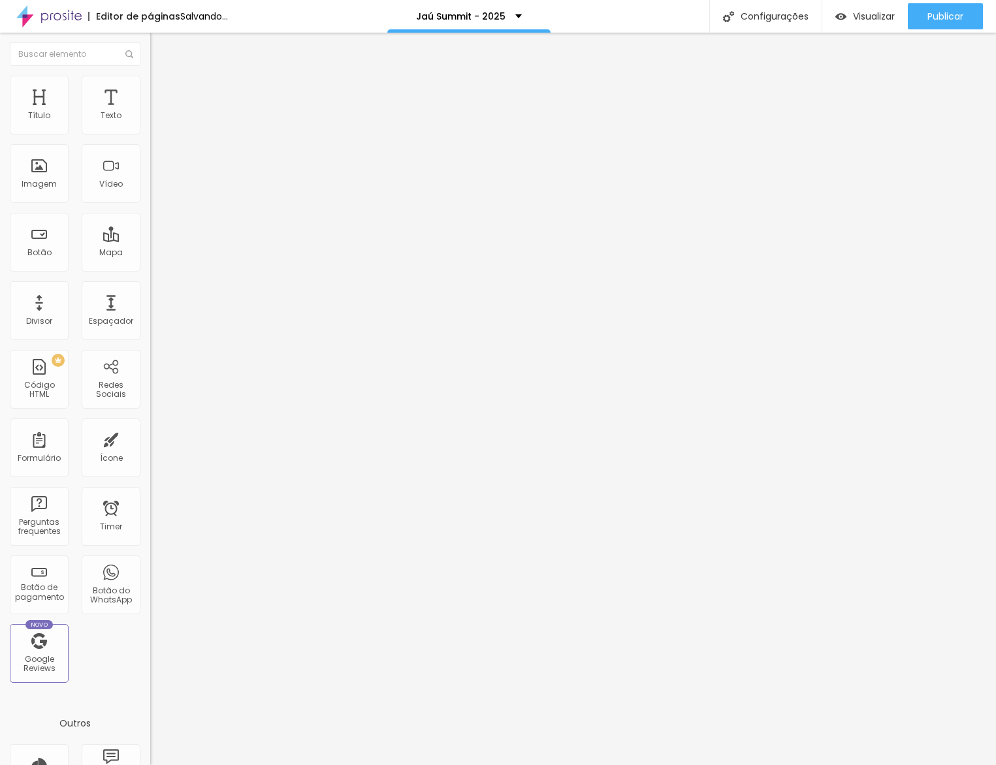
click at [150, 123] on input "Comprar agora" at bounding box center [228, 116] width 157 height 13
type input "Participar"
click at [150, 123] on input "Comprar agora" at bounding box center [228, 116] width 157 height 13
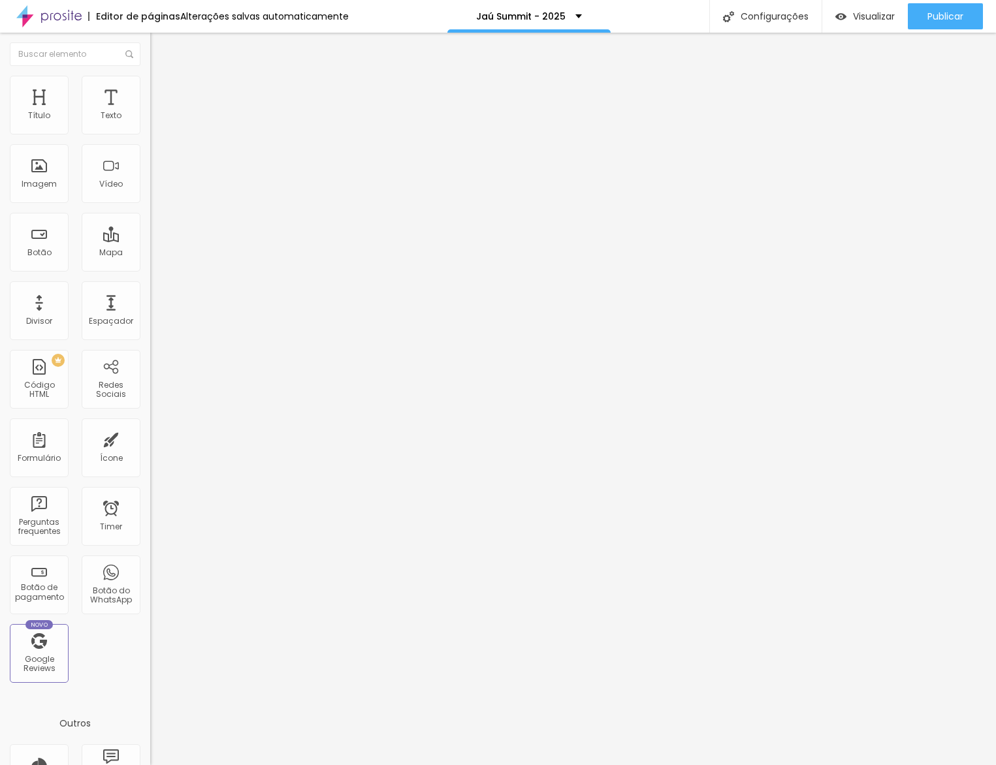
type input "Participar"
click at [869, 19] on span "Visualizar" at bounding box center [874, 16] width 42 height 10
click at [150, 89] on li "Avançado" at bounding box center [225, 95] width 150 height 13
type input "115"
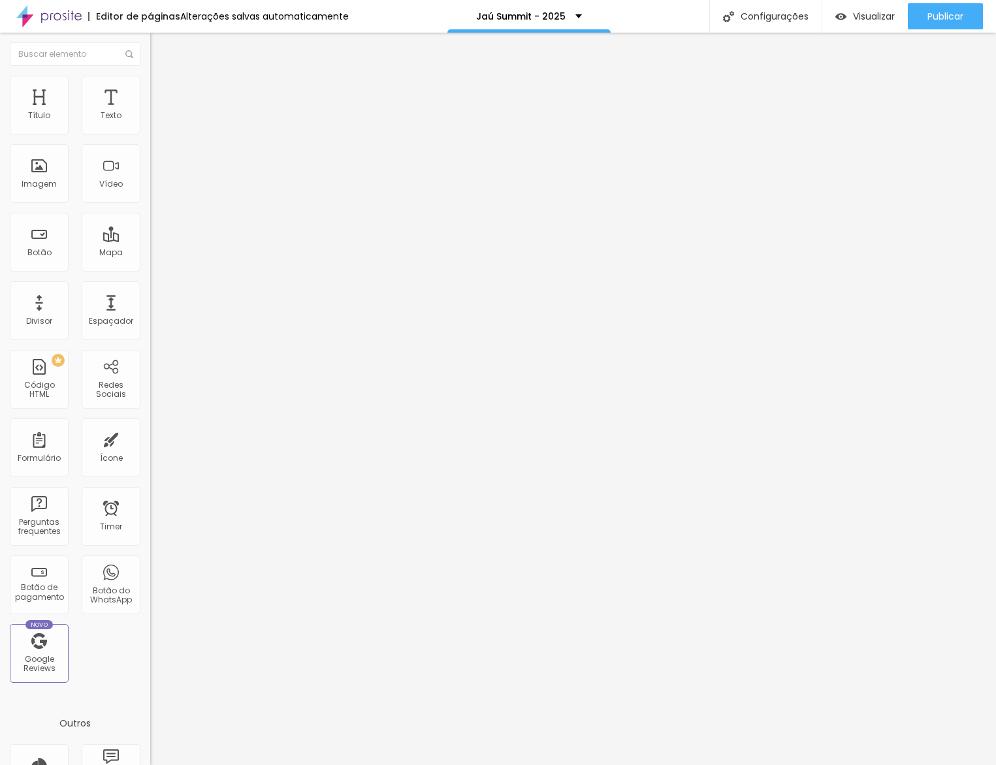
type input "115"
click at [150, 438] on input "range" at bounding box center [192, 443] width 84 height 10
click at [162, 89] on span "Estilo" at bounding box center [172, 84] width 20 height 11
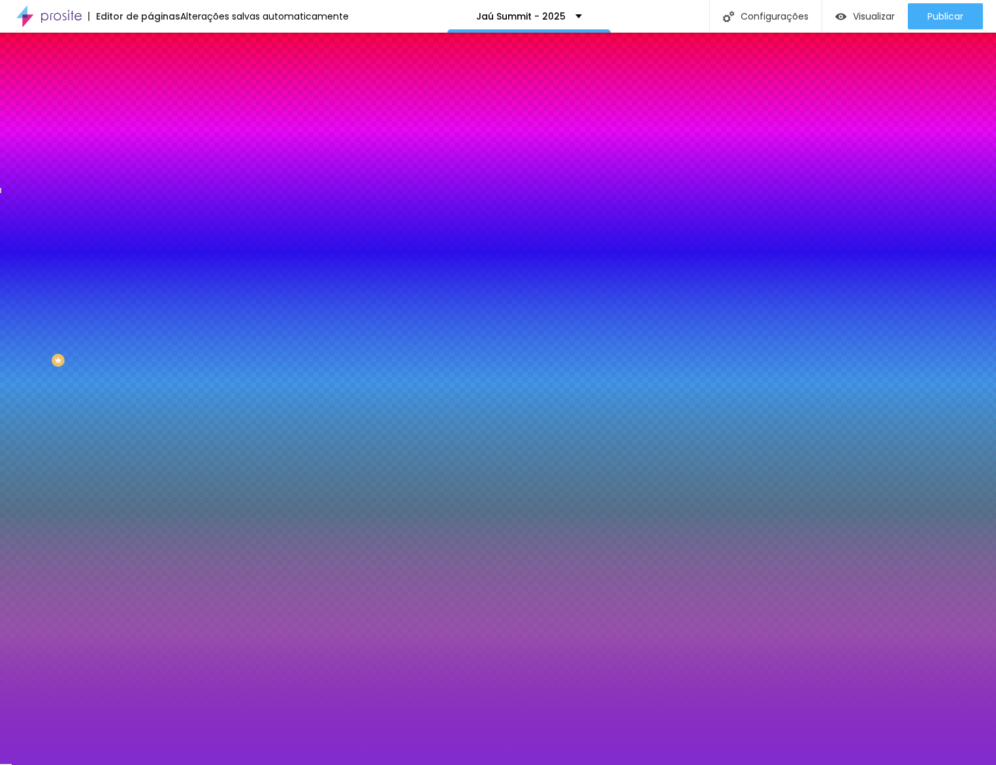
click at [162, 77] on span "Conteúdo" at bounding box center [182, 71] width 40 height 11
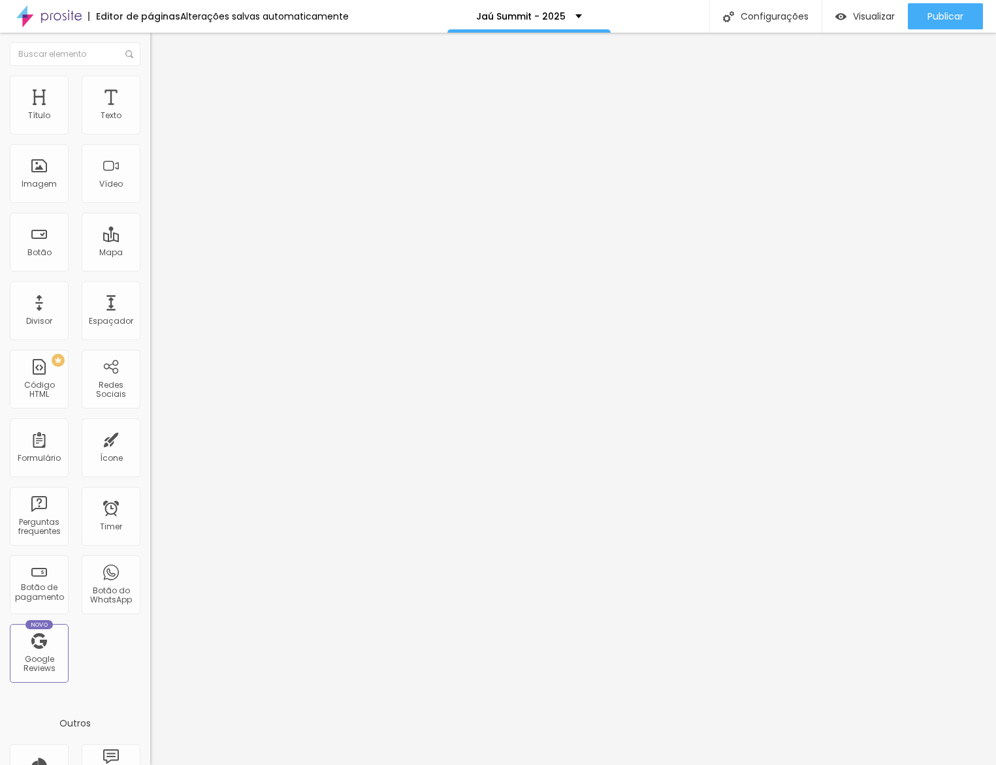
click at [162, 90] on span "Estilo" at bounding box center [172, 84] width 20 height 11
click at [150, 176] on img at bounding box center [154, 171] width 9 height 9
click at [150, 89] on img at bounding box center [156, 95] width 12 height 12
type input "0"
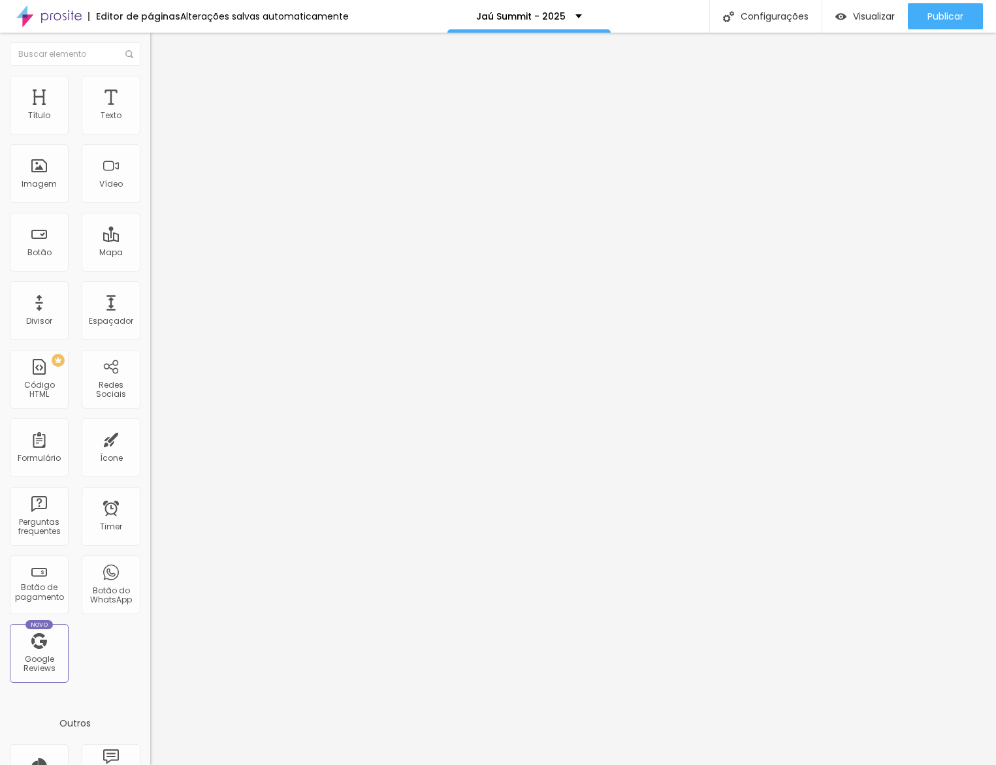
click at [150, 438] on input "range" at bounding box center [192, 443] width 84 height 10
click at [150, 450] on input "0" at bounding box center [178, 457] width 56 height 14
type input "10"
click at [162, 92] on span "Avançado" at bounding box center [183, 97] width 43 height 11
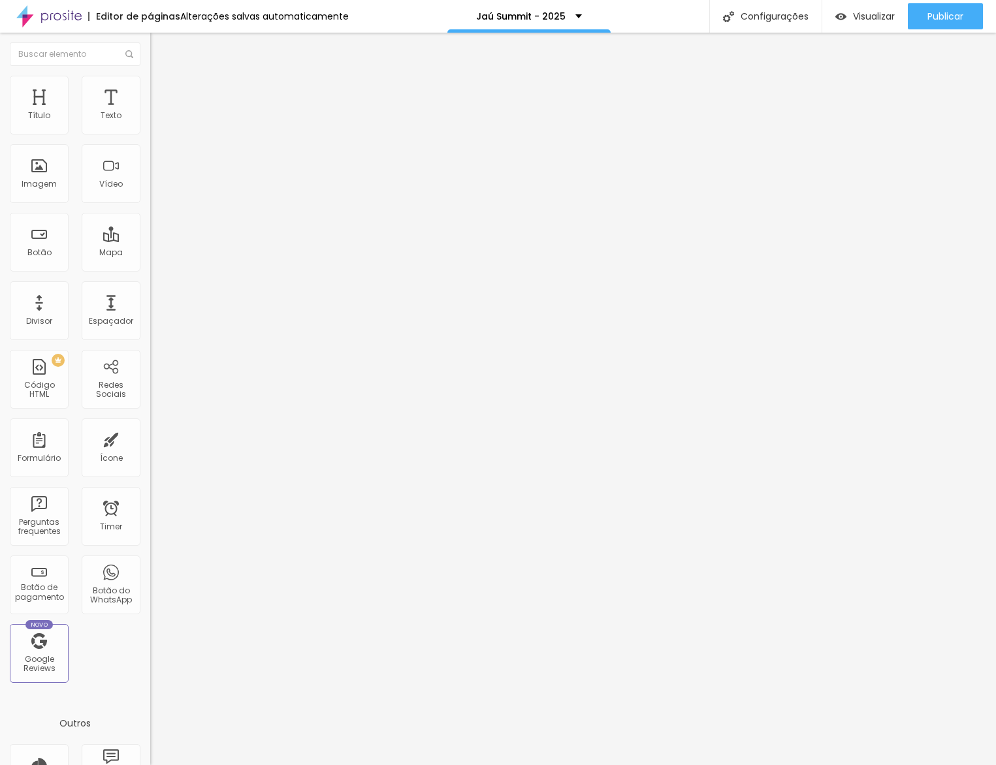
click at [162, 97] on span "Avançado" at bounding box center [183, 97] width 43 height 11
click at [150, 450] on input "10" at bounding box center [178, 457] width 56 height 14
click at [150, 265] on input "20" at bounding box center [174, 272] width 49 height 14
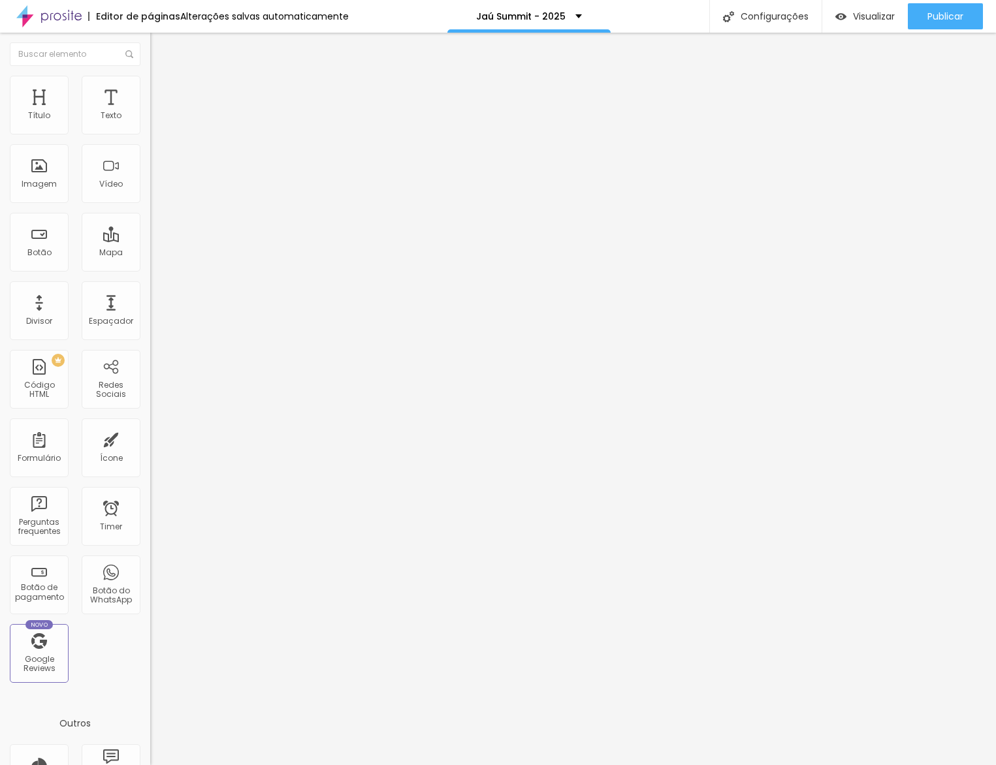
click at [150, 450] on input "10" at bounding box center [178, 457] width 56 height 14
type input "1"
type input "15"
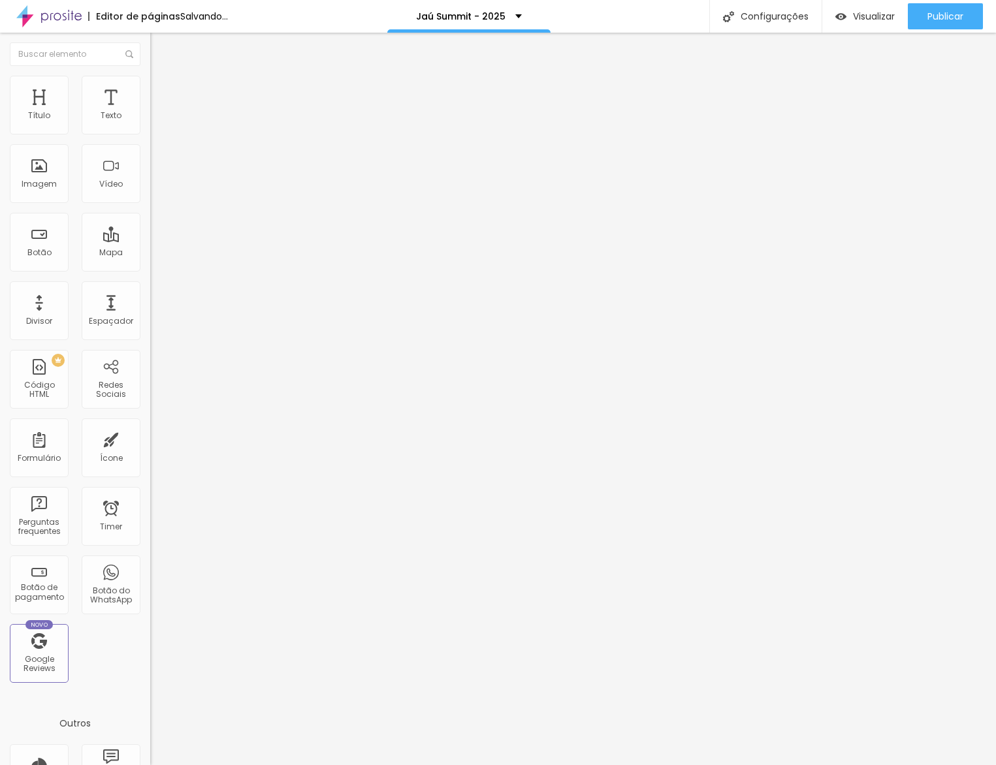
type input "15"
click at [853, 20] on span "Visualizar" at bounding box center [874, 16] width 42 height 10
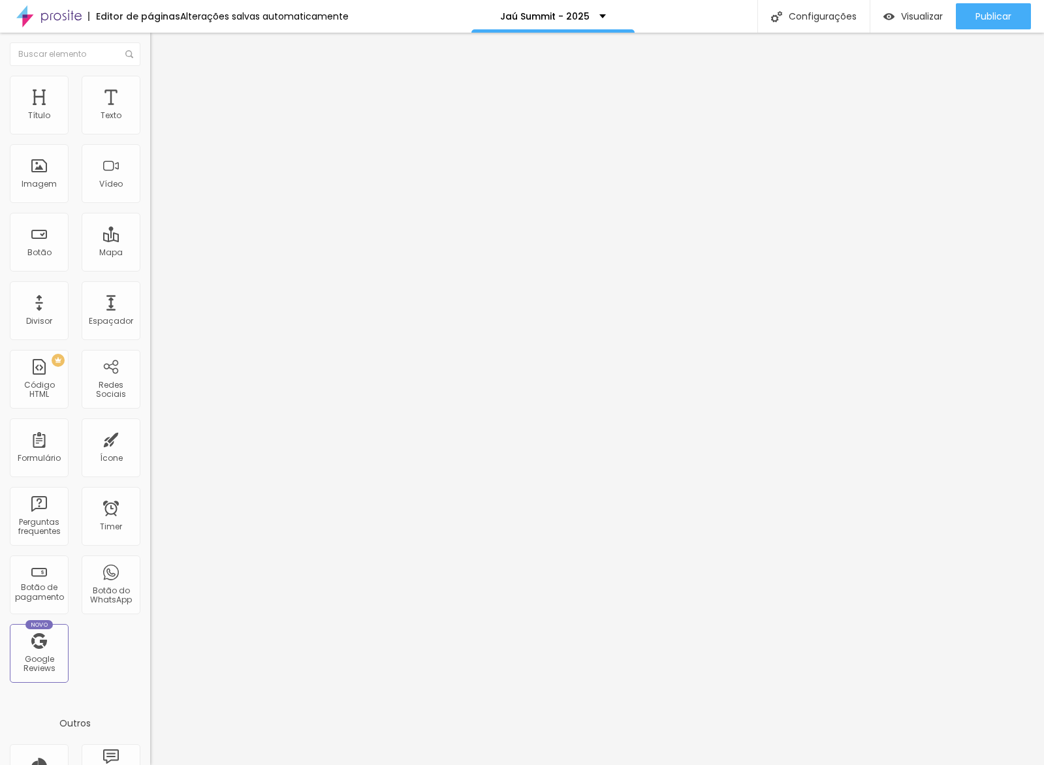
click at [150, 102] on li "Avançado" at bounding box center [225, 95] width 150 height 13
click at [150, 577] on div at bounding box center [225, 577] width 150 height 0
drag, startPoint x: 131, startPoint y: 321, endPoint x: 133, endPoint y: 306, distance: 15.1
click at [150, 569] on div at bounding box center [225, 569] width 150 height 0
drag, startPoint x: 133, startPoint y: 295, endPoint x: 148, endPoint y: 295, distance: 15.0
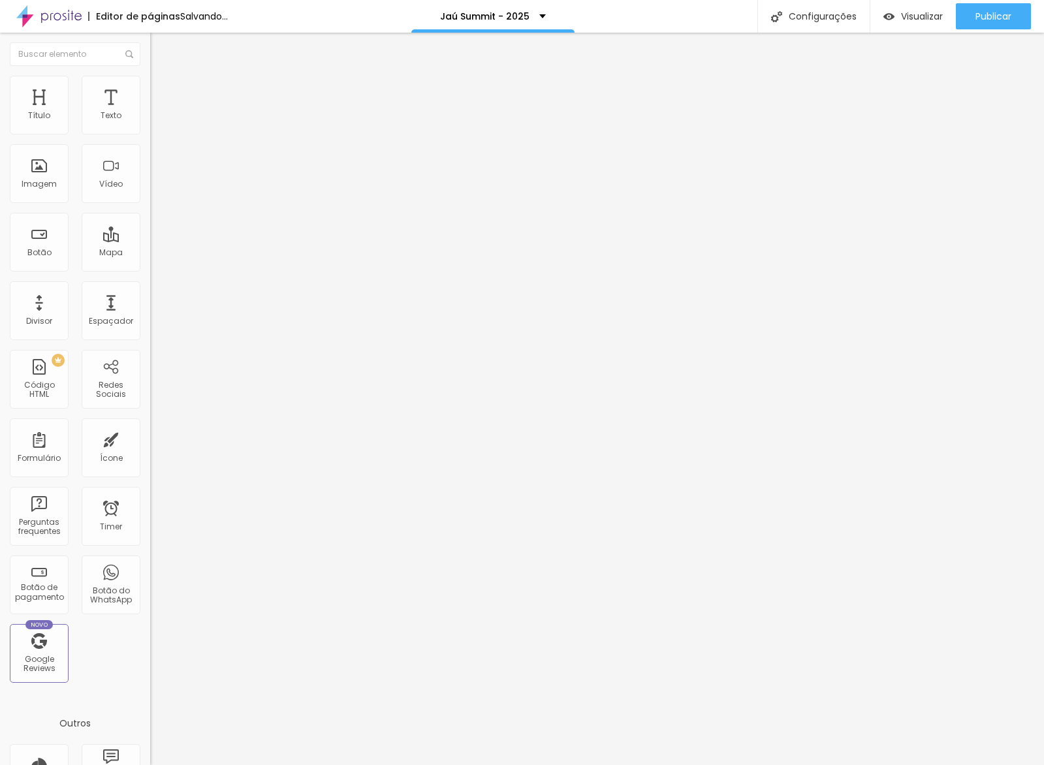
click at [150, 562] on div at bounding box center [225, 562] width 150 height 0
drag, startPoint x: 106, startPoint y: 85, endPoint x: 107, endPoint y: 104, distance: 19.6
click at [150, 89] on li "Avançado" at bounding box center [225, 95] width 150 height 13
click at [150, 562] on li "Tablet" at bounding box center [225, 566] width 150 height 8
drag, startPoint x: 128, startPoint y: 293, endPoint x: 133, endPoint y: 308, distance: 15.7
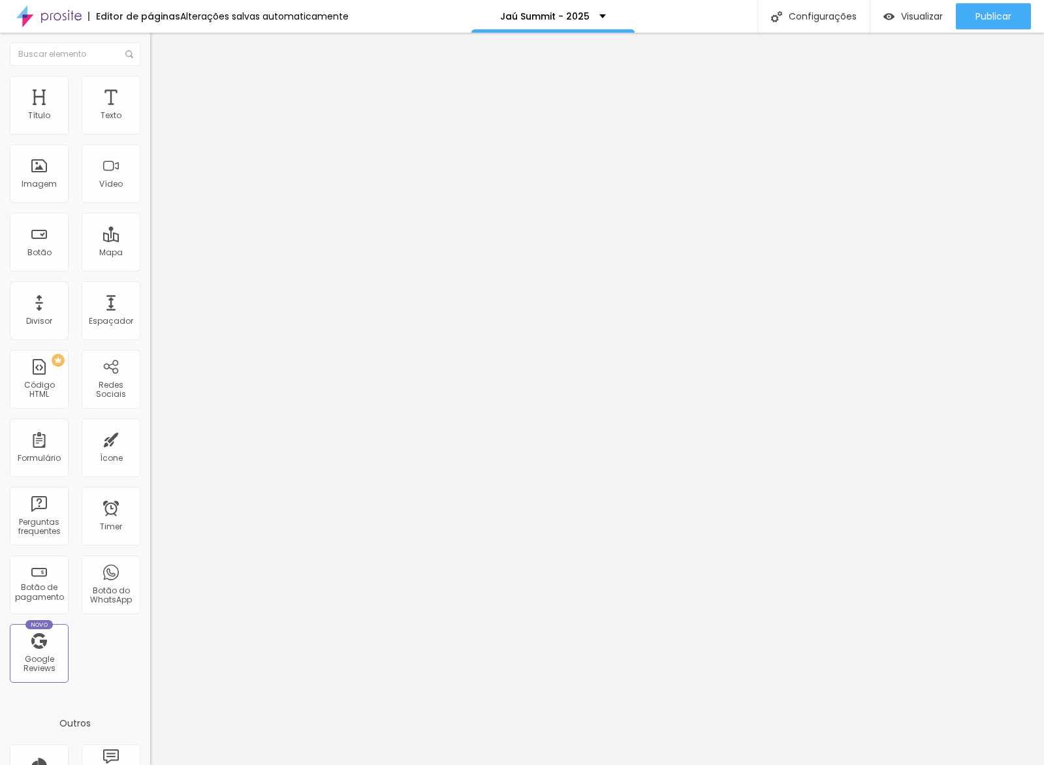
click at [150, 562] on div at bounding box center [225, 562] width 150 height 0
click at [150, 569] on div at bounding box center [225, 569] width 150 height 0
click at [162, 92] on span "Avançado" at bounding box center [183, 97] width 43 height 11
drag, startPoint x: 129, startPoint y: 342, endPoint x: 129, endPoint y: 322, distance: 19.6
click at [150, 577] on div at bounding box center [225, 577] width 150 height 0
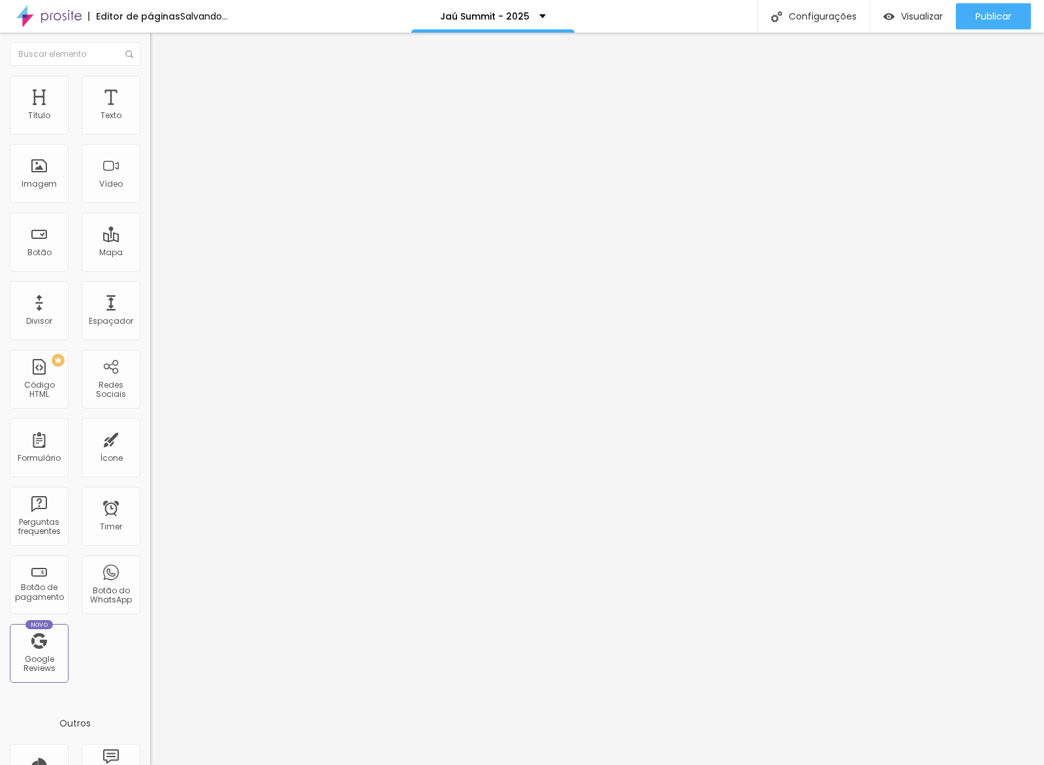
click at [150, 569] on div at bounding box center [225, 569] width 150 height 0
click at [150, 562] on div at bounding box center [225, 562] width 150 height 0
click at [910, 21] on span "Visualizar" at bounding box center [922, 16] width 42 height 10
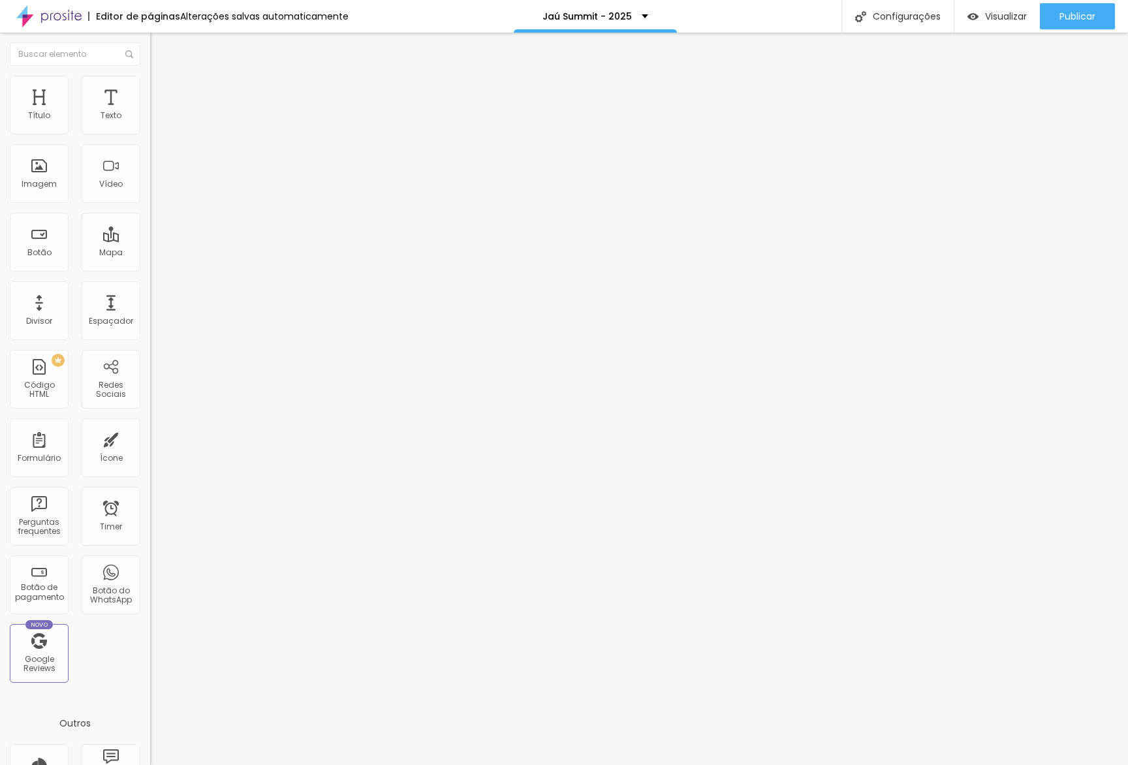
click at [157, 189] on icon "button" at bounding box center [159, 186] width 5 height 5
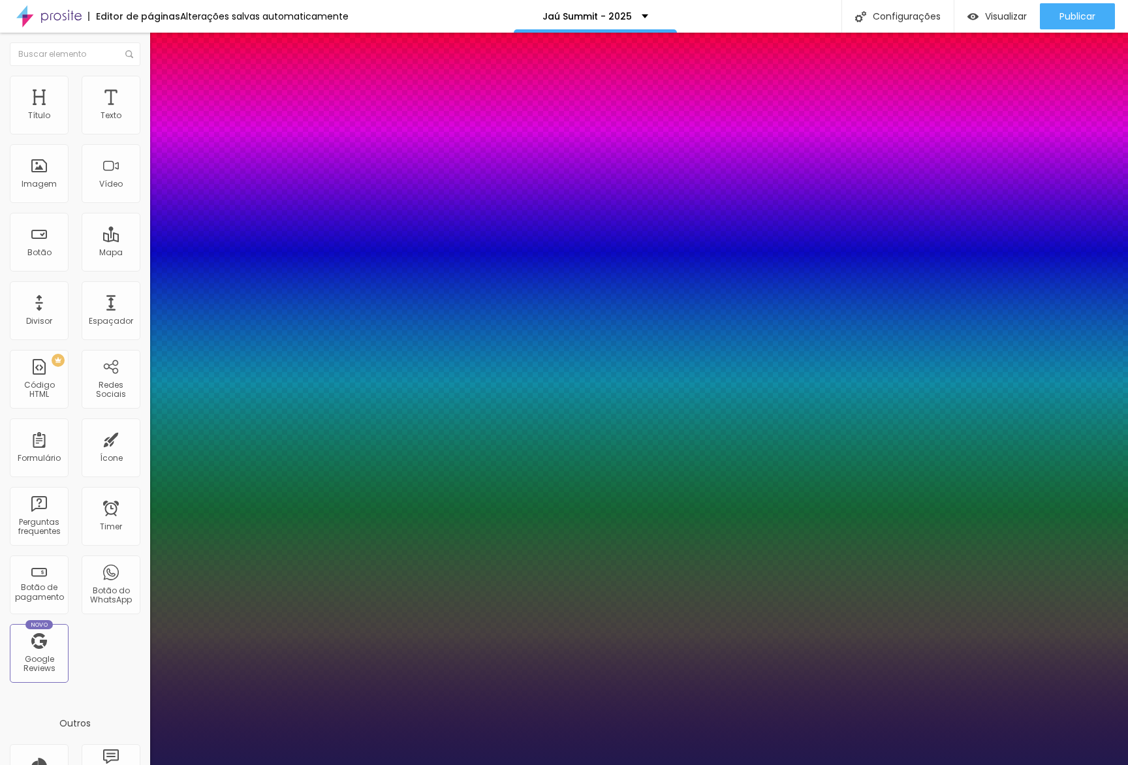
type input "1"
click at [353, 765] on div at bounding box center [564, 765] width 1128 height 0
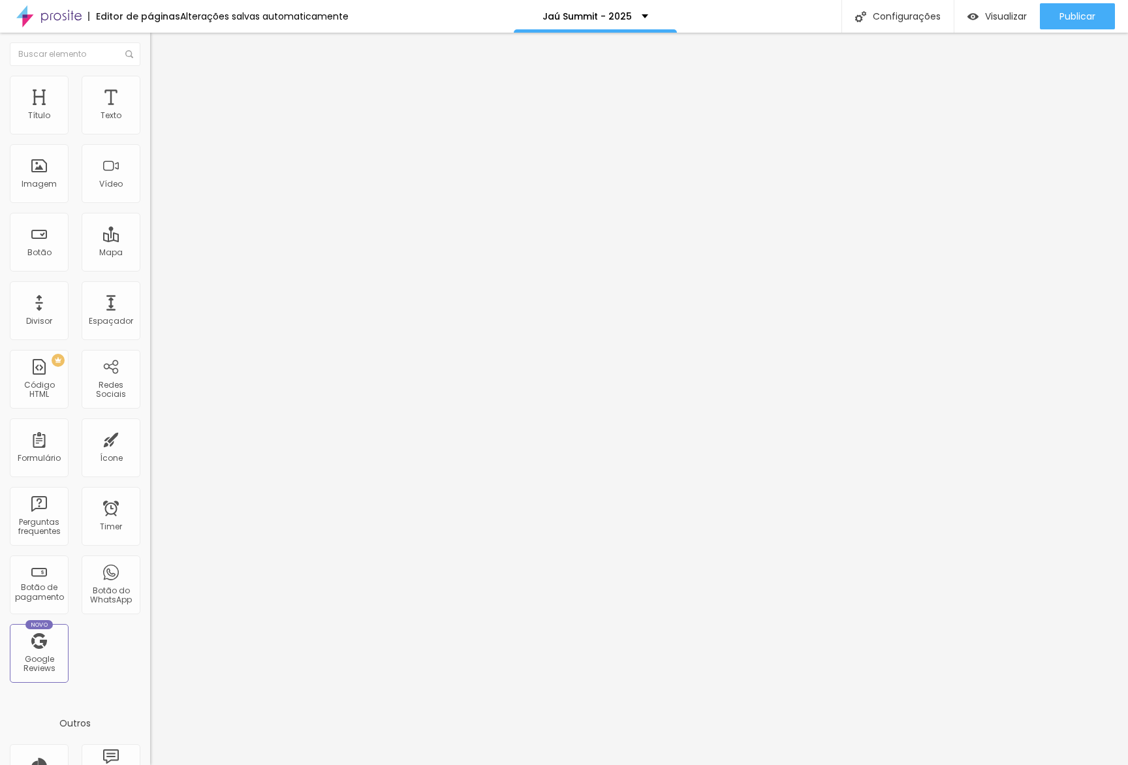
click at [150, 195] on button "button" at bounding box center [159, 188] width 18 height 14
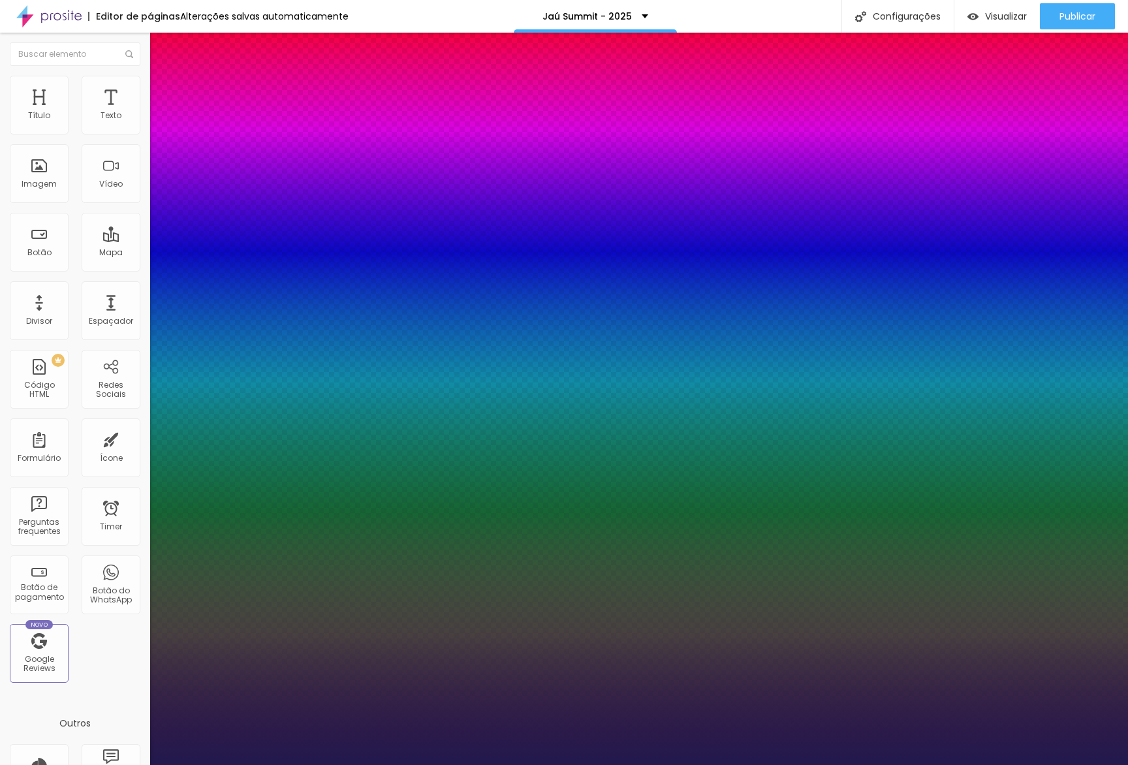
type input "1"
drag, startPoint x: 285, startPoint y: 370, endPoint x: 294, endPoint y: 369, distance: 9.2
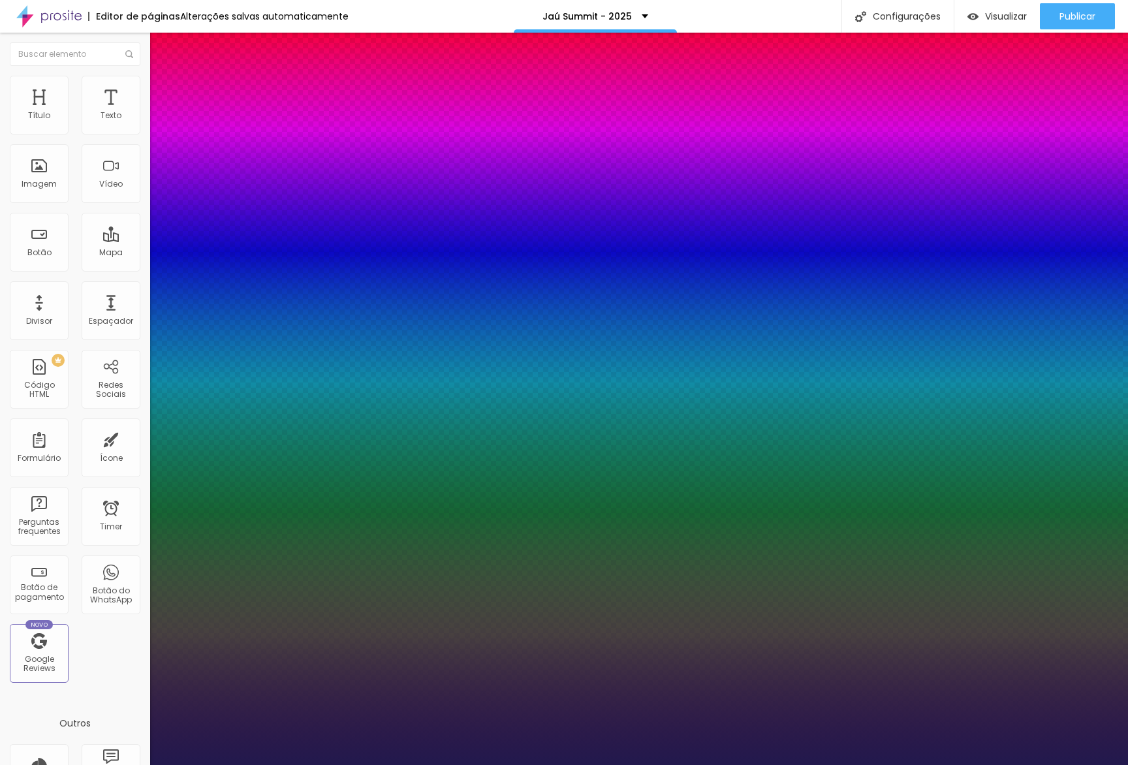
type input "8"
type input "2"
type input "1"
type input "20"
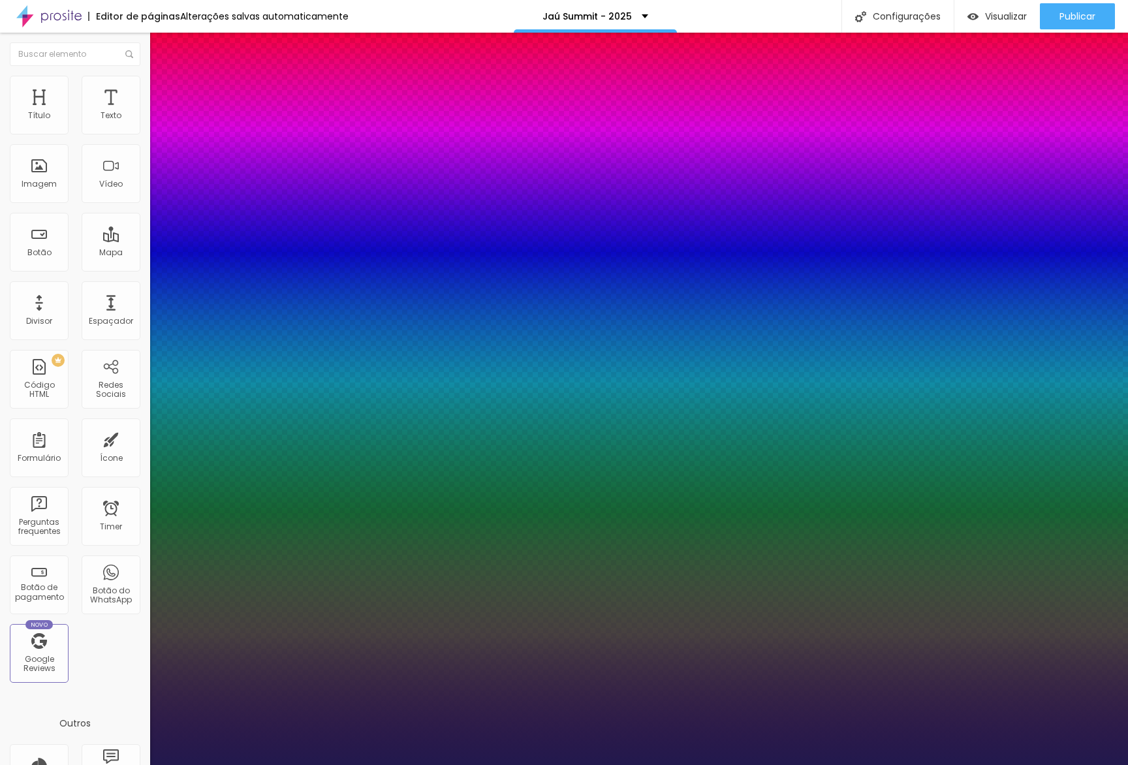
type input "20"
type input "1"
type input "20"
click at [315, 765] on div at bounding box center [564, 765] width 1128 height 0
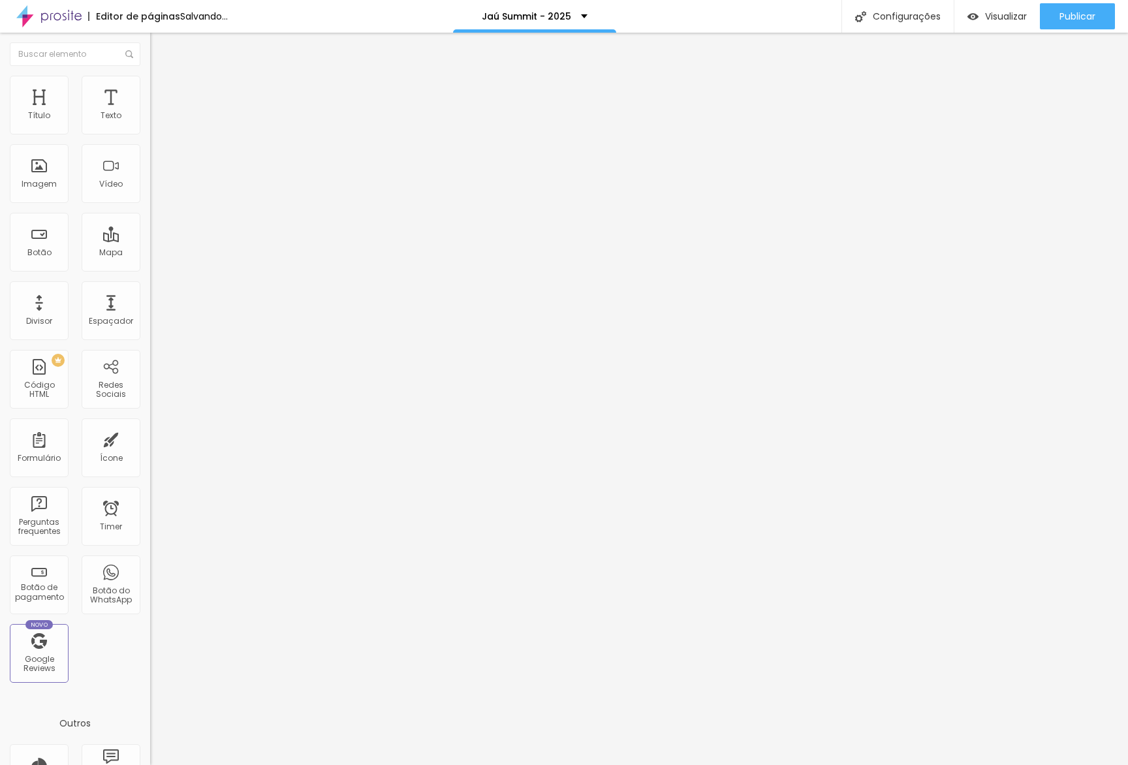
click at [162, 92] on span "Avançado" at bounding box center [183, 97] width 43 height 11
click at [985, 16] on span "Visualizar" at bounding box center [1006, 16] width 42 height 10
click at [150, 89] on img at bounding box center [156, 95] width 12 height 12
drag, startPoint x: 127, startPoint y: 290, endPoint x: 129, endPoint y: 271, distance: 19.0
click at [150, 385] on div at bounding box center [225, 385] width 150 height 0
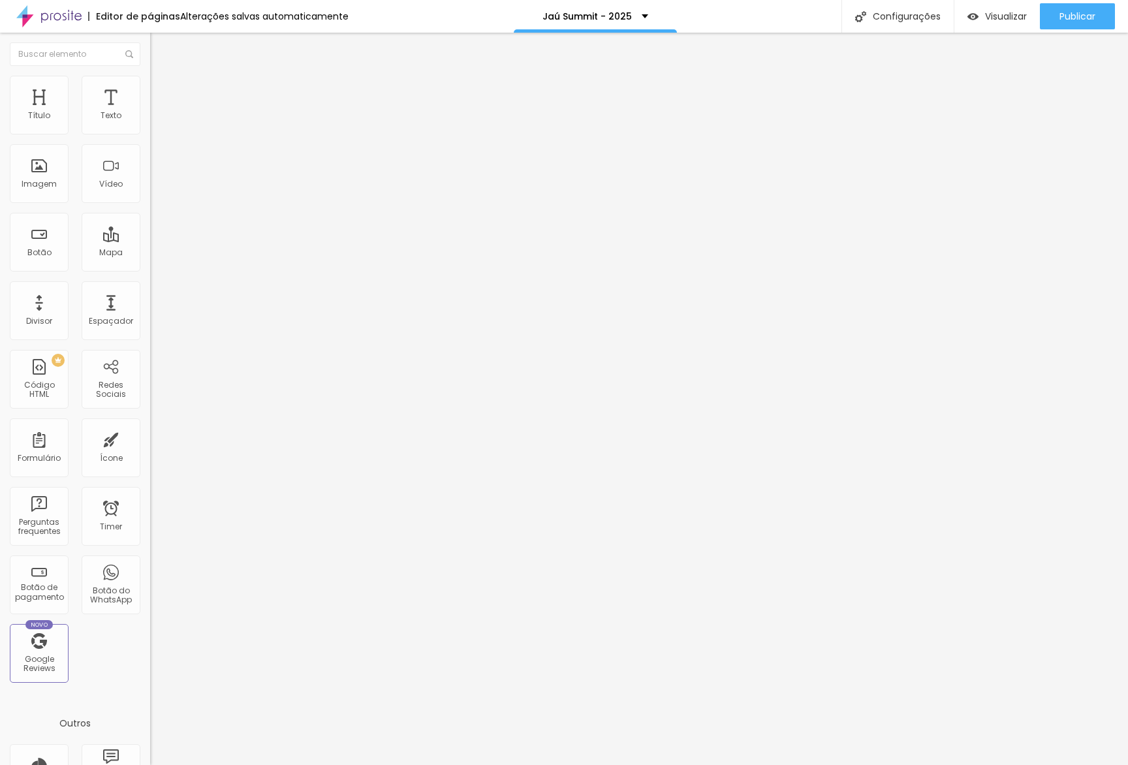
click at [150, 377] on div at bounding box center [225, 377] width 150 height 0
drag, startPoint x: 113, startPoint y: 85, endPoint x: 118, endPoint y: 114, distance: 29.1
click at [150, 89] on li "Avançado" at bounding box center [225, 95] width 150 height 13
click at [150, 385] on div at bounding box center [225, 385] width 150 height 0
click at [150, 377] on div at bounding box center [225, 377] width 150 height 0
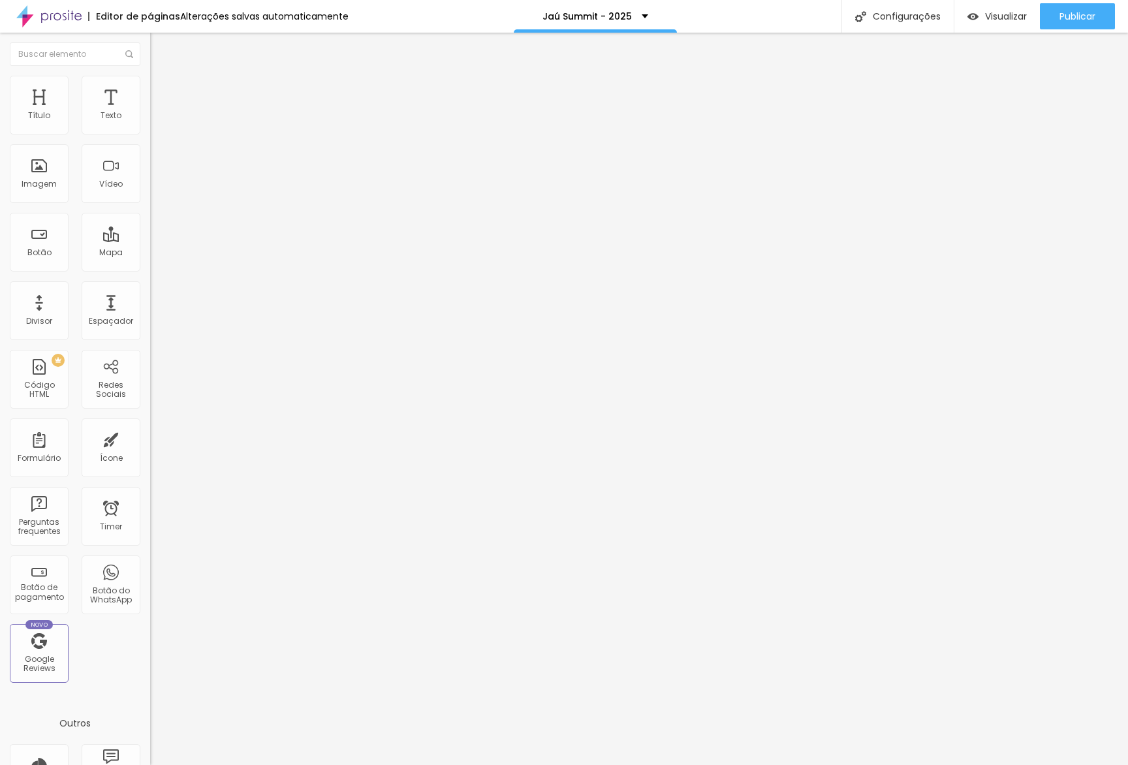
click at [150, 101] on li "Avançado" at bounding box center [225, 95] width 150 height 13
drag, startPoint x: 128, startPoint y: 291, endPoint x: 133, endPoint y: 268, distance: 22.7
click at [150, 385] on div at bounding box center [225, 385] width 150 height 0
click at [150, 377] on div at bounding box center [225, 377] width 150 height 0
click at [1001, 19] on span "Visualizar" at bounding box center [1006, 16] width 42 height 10
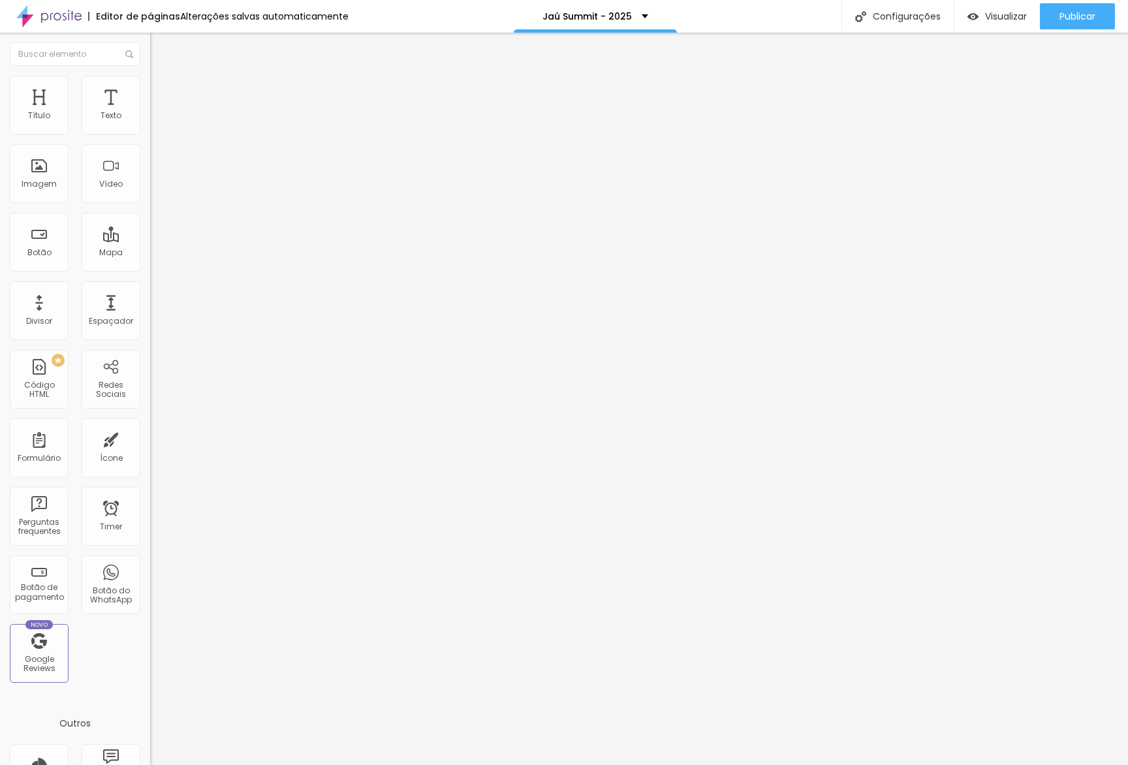
click at [150, 112] on div "Alinhamento" at bounding box center [225, 121] width 150 height 39
click at [150, 99] on li "Avançado" at bounding box center [225, 95] width 150 height 13
drag, startPoint x: 129, startPoint y: 287, endPoint x: 129, endPoint y: 273, distance: 14.4
click at [150, 385] on div at bounding box center [225, 385] width 150 height 0
click at [150, 377] on div at bounding box center [225, 377] width 150 height 0
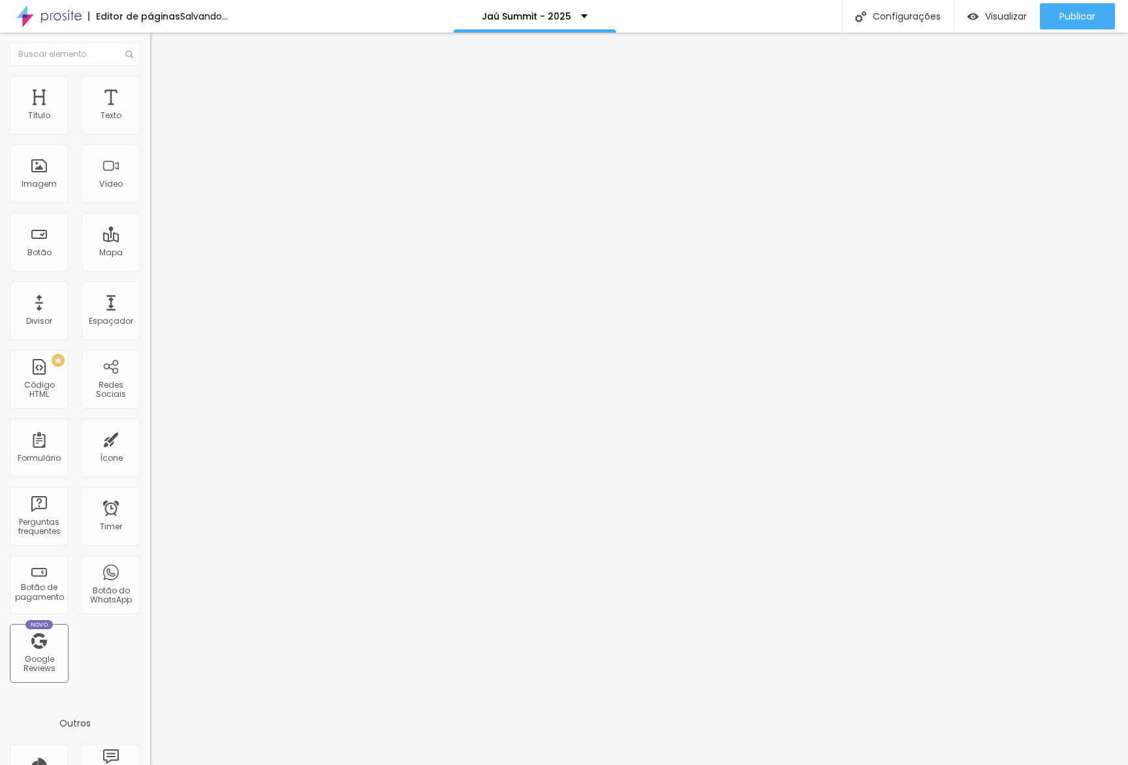
click at [150, 100] on li "Avançado" at bounding box center [225, 95] width 150 height 13
click at [150, 377] on div at bounding box center [225, 377] width 150 height 0
click at [150, 377] on li "Tablet" at bounding box center [225, 381] width 150 height 8
drag, startPoint x: 135, startPoint y: 290, endPoint x: 140, endPoint y: 299, distance: 10.5
click at [150, 385] on div at bounding box center [225, 385] width 150 height 0
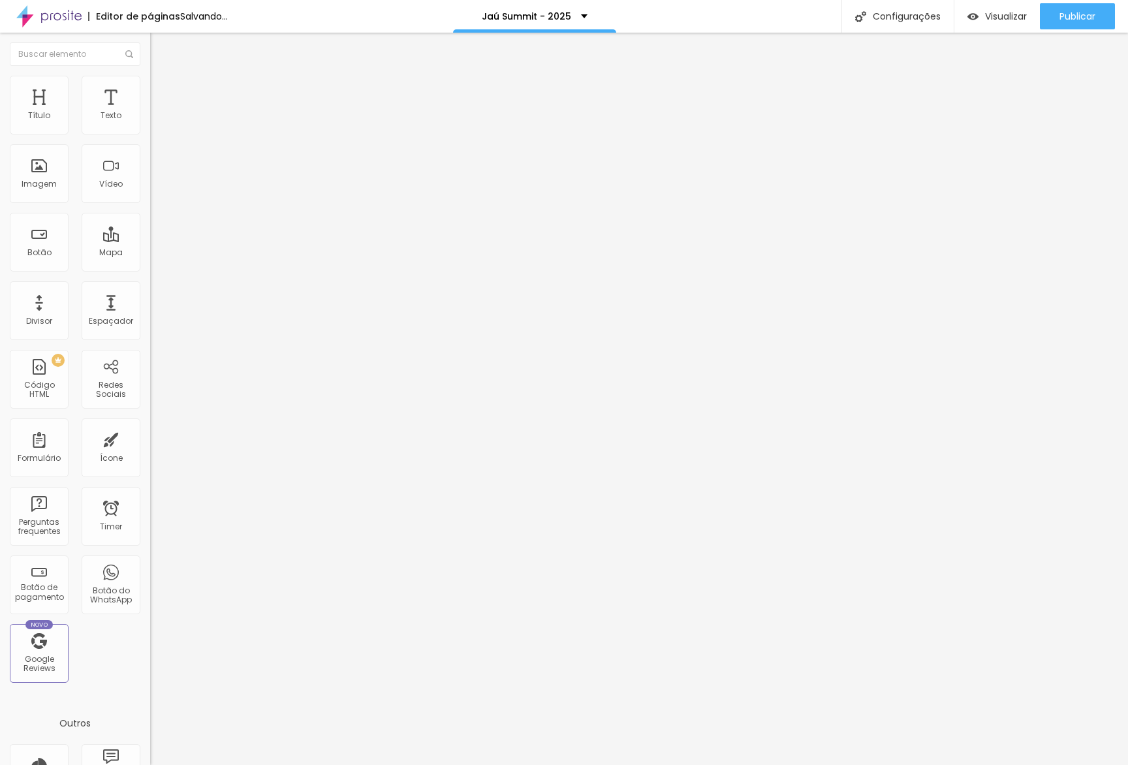
drag, startPoint x: 125, startPoint y: 76, endPoint x: 121, endPoint y: 89, distance: 13.2
click at [150, 89] on img at bounding box center [156, 95] width 12 height 12
drag, startPoint x: 130, startPoint y: 263, endPoint x: 127, endPoint y: 280, distance: 16.5
click at [150, 377] on div at bounding box center [225, 377] width 150 height 0
click at [150, 385] on div at bounding box center [225, 385] width 150 height 0
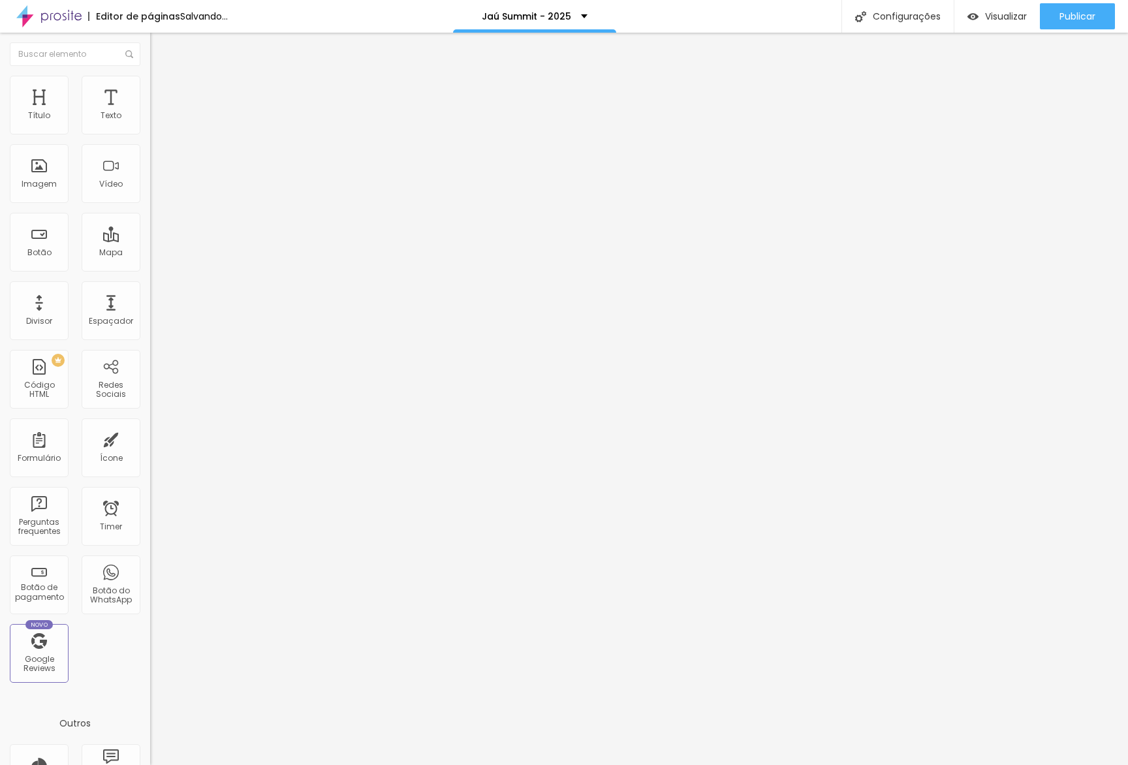
click at [150, 97] on li "Avançado" at bounding box center [225, 95] width 150 height 13
click at [150, 369] on li "Celular" at bounding box center [225, 373] width 150 height 8
drag, startPoint x: 133, startPoint y: 264, endPoint x: 133, endPoint y: 286, distance: 22.2
click at [150, 377] on div at bounding box center [225, 377] width 150 height 0
click at [150, 385] on div at bounding box center [225, 385] width 150 height 0
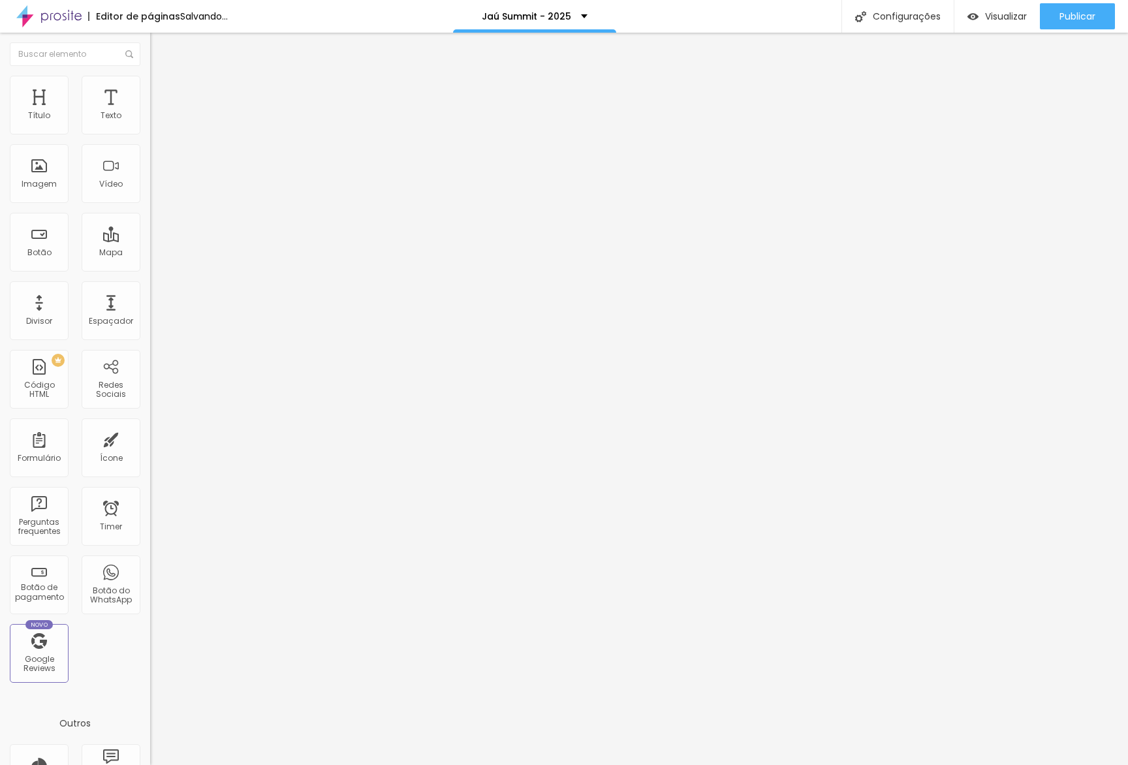
drag, startPoint x: 111, startPoint y: 80, endPoint x: 121, endPoint y: 99, distance: 21.3
click at [150, 89] on li "Avançado" at bounding box center [225, 95] width 150 height 13
click at [150, 369] on li "Celular" at bounding box center [225, 373] width 150 height 8
drag, startPoint x: 131, startPoint y: 267, endPoint x: 131, endPoint y: 276, distance: 8.5
click at [150, 377] on div at bounding box center [225, 377] width 150 height 0
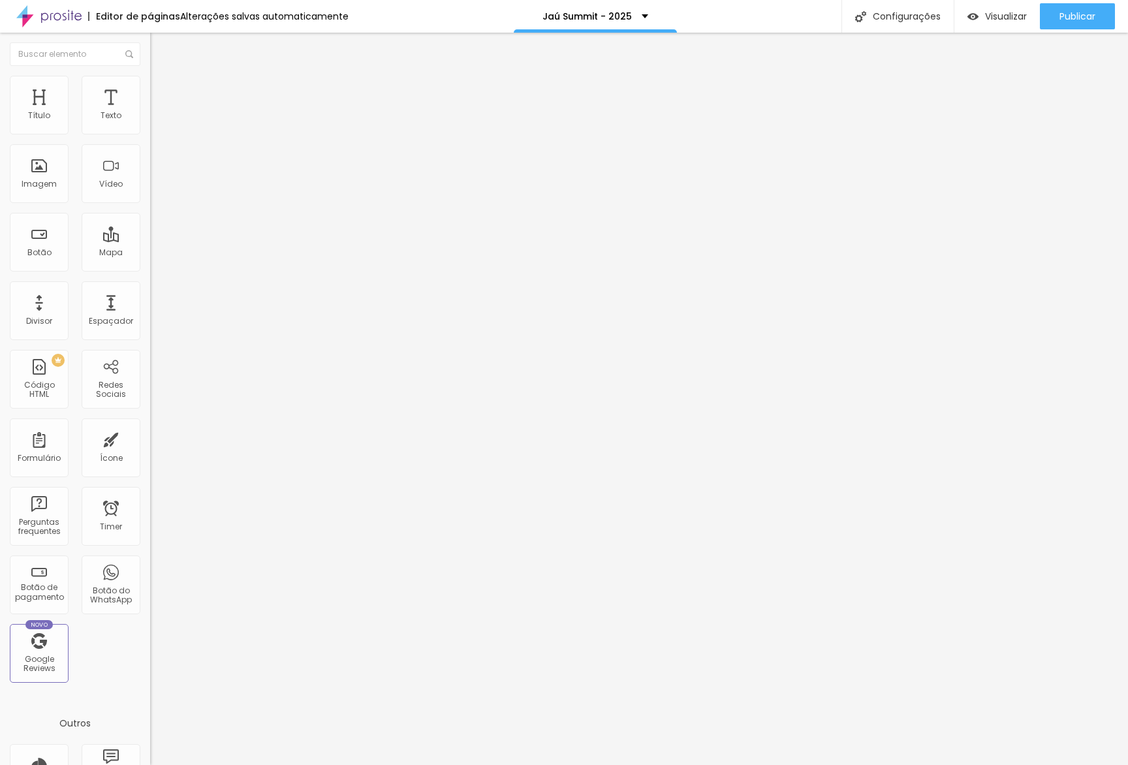
click at [150, 385] on div at bounding box center [225, 385] width 150 height 0
drag, startPoint x: 133, startPoint y: 91, endPoint x: 128, endPoint y: 107, distance: 16.5
click at [162, 92] on span "Avançado" at bounding box center [183, 97] width 43 height 11
drag, startPoint x: 127, startPoint y: 263, endPoint x: 128, endPoint y: 270, distance: 7.9
click at [150, 377] on div at bounding box center [225, 377] width 150 height 0
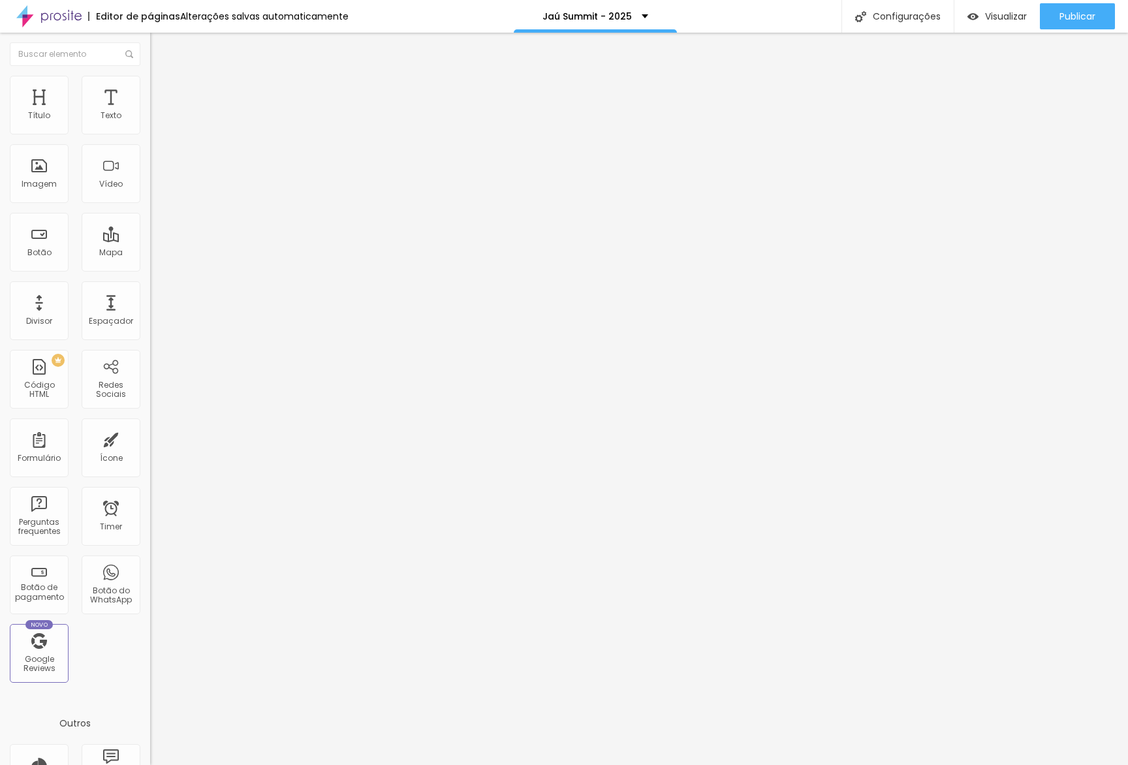
click at [150, 377] on li "Tablet" at bounding box center [225, 381] width 150 height 8
drag, startPoint x: 133, startPoint y: 295, endPoint x: 143, endPoint y: 293, distance: 10.6
click at [150, 385] on div at bounding box center [225, 385] width 150 height 0
click at [150, 89] on img at bounding box center [156, 95] width 12 height 12
click at [968, 21] on img "button" at bounding box center [973, 16] width 11 height 11
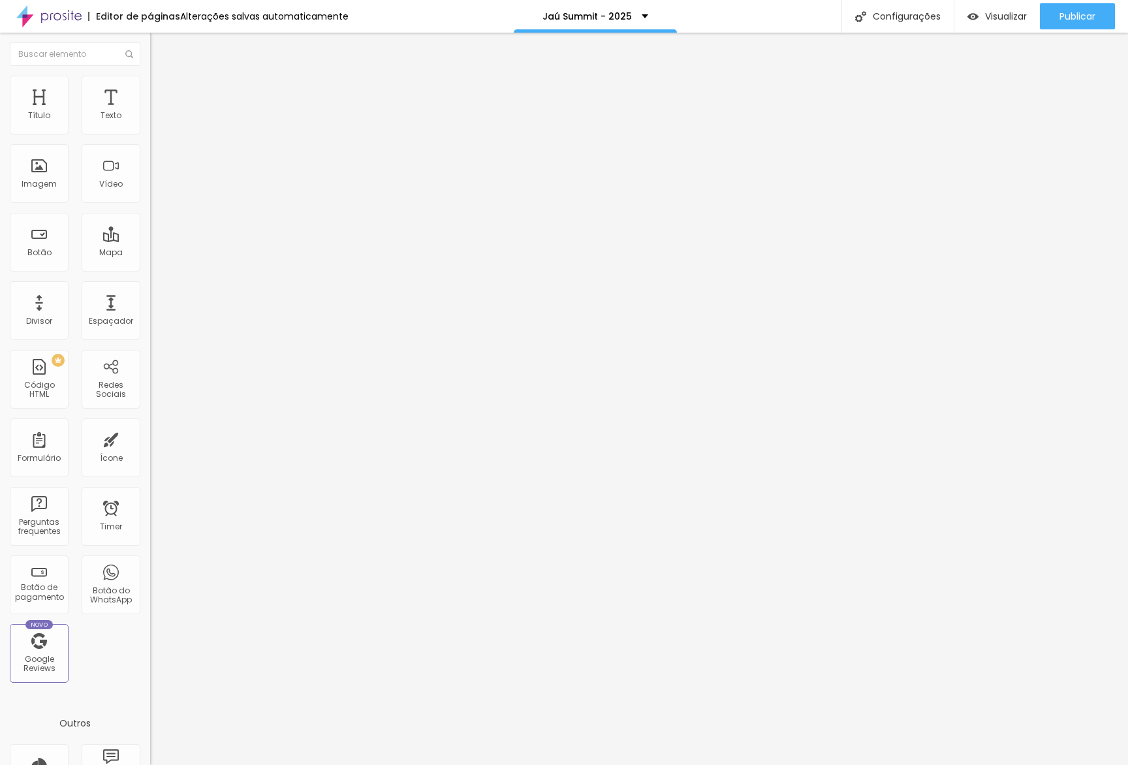
click at [150, 91] on ul "Conteúdo Estilo Avançado" at bounding box center [225, 82] width 150 height 39
click at [150, 89] on li "Estilo" at bounding box center [225, 82] width 150 height 13
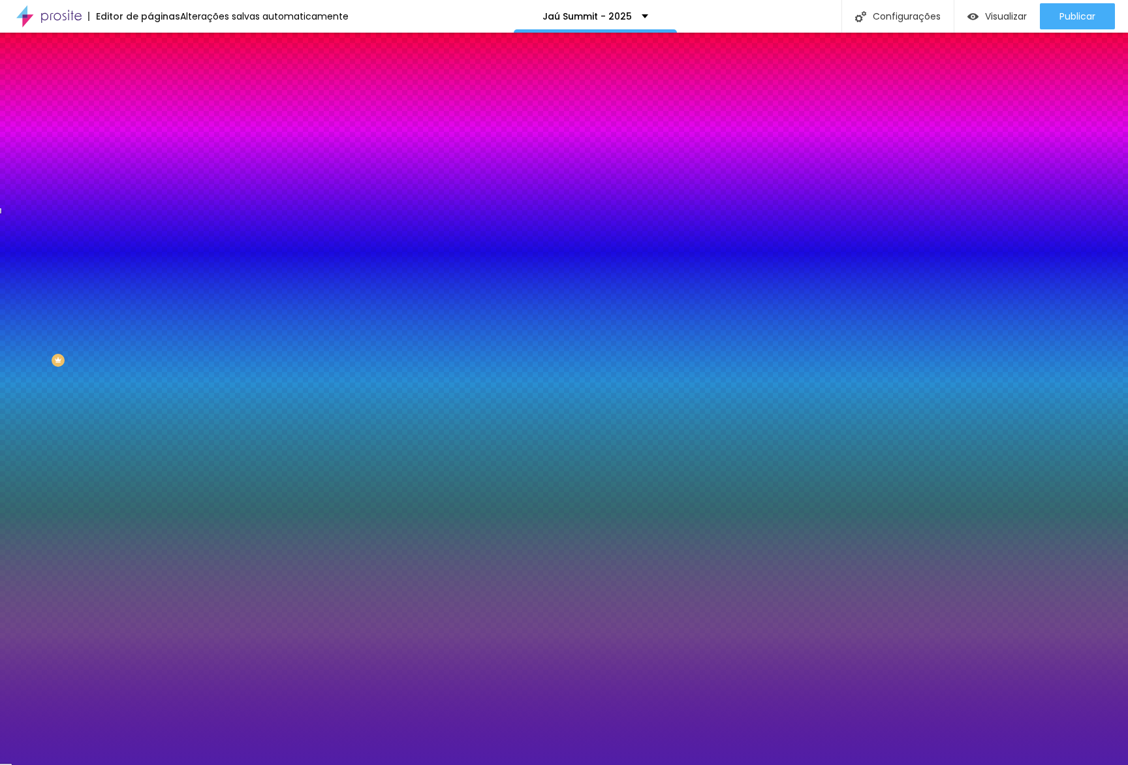
click at [150, 191] on input "#511EA7" at bounding box center [228, 184] width 157 height 13
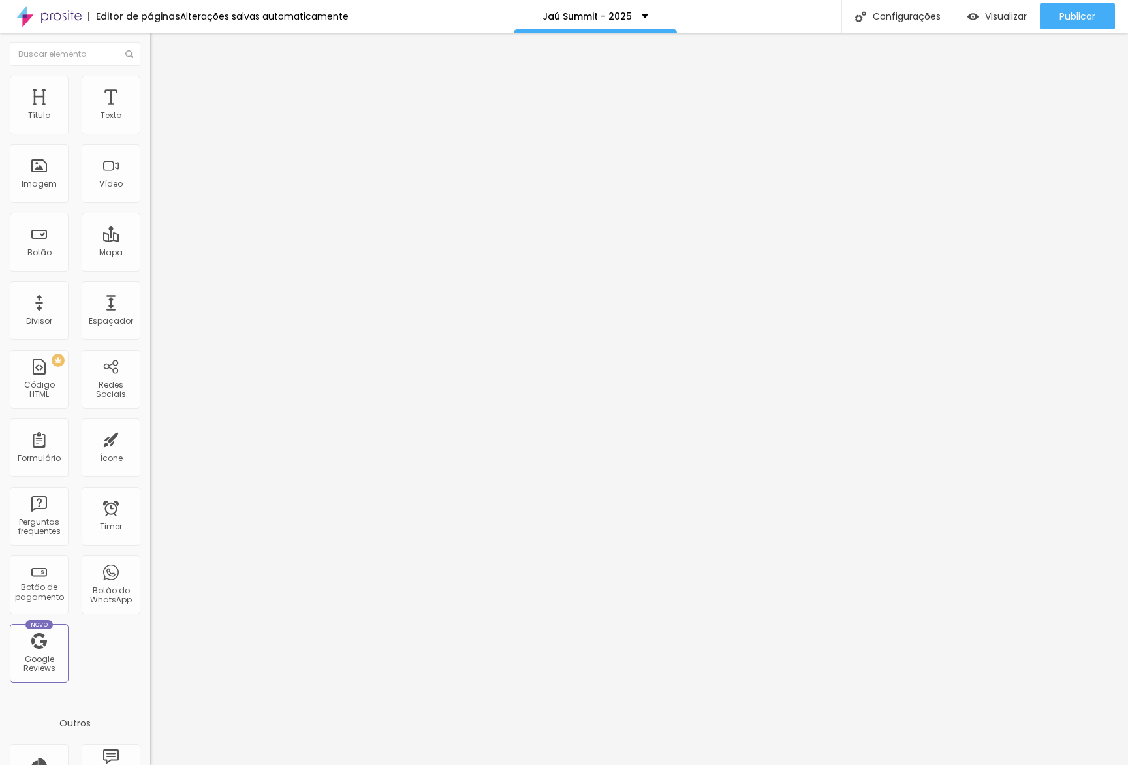
drag, startPoint x: 80, startPoint y: 70, endPoint x: 82, endPoint y: 92, distance: 22.2
click at [150, 76] on li "Estilo" at bounding box center [225, 82] width 150 height 13
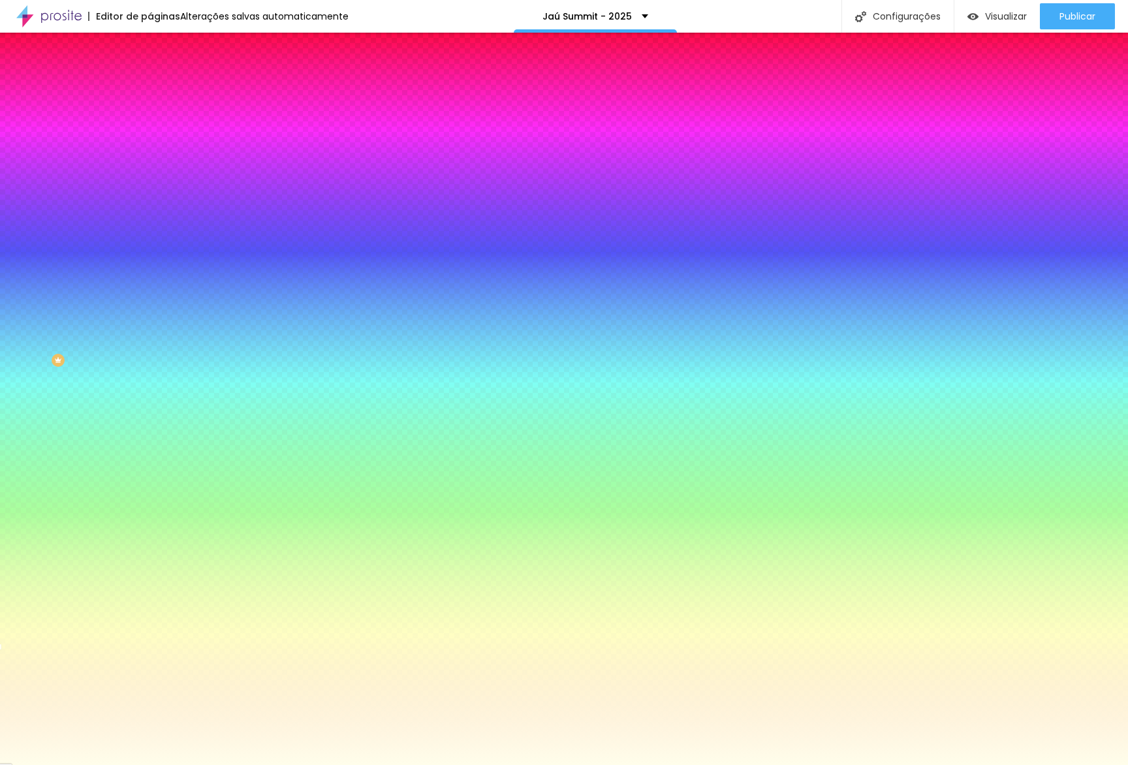
click at [150, 191] on input "#FFFEEB" at bounding box center [228, 184] width 157 height 13
paste input "511EA7"
type input "#511EA7"
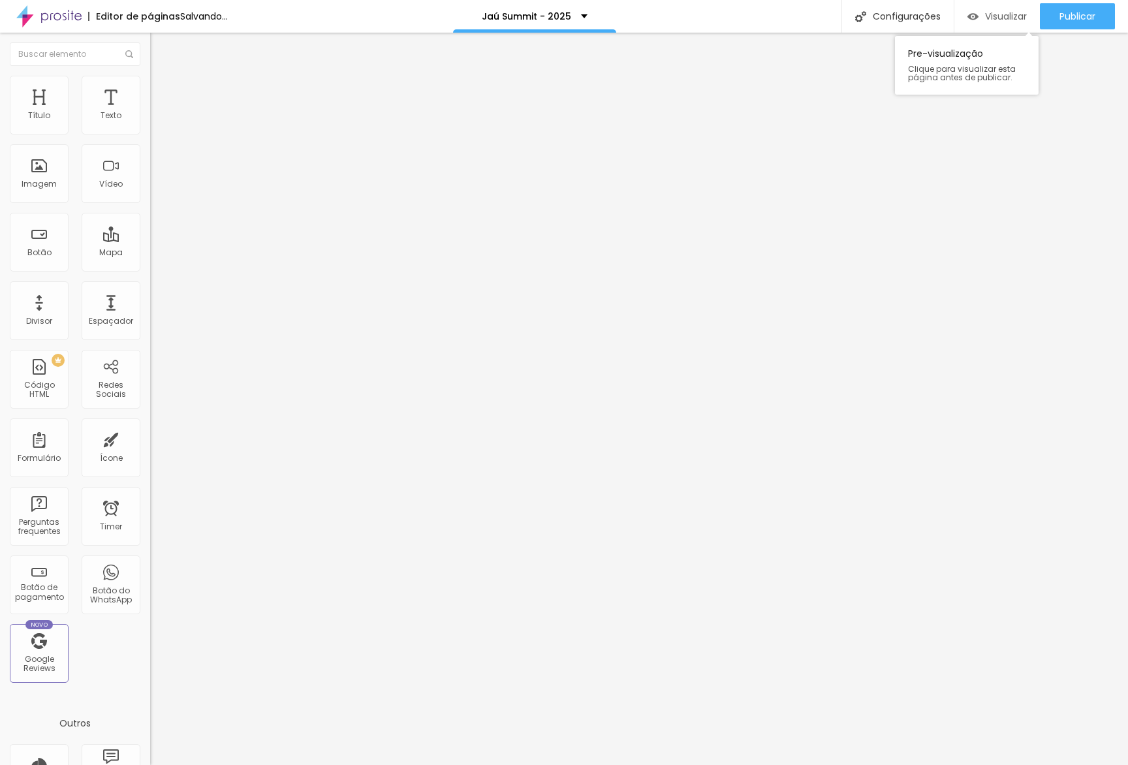
click at [992, 16] on span "Visualizar" at bounding box center [1006, 16] width 42 height 10
